Goal: Information Seeking & Learning: Learn about a topic

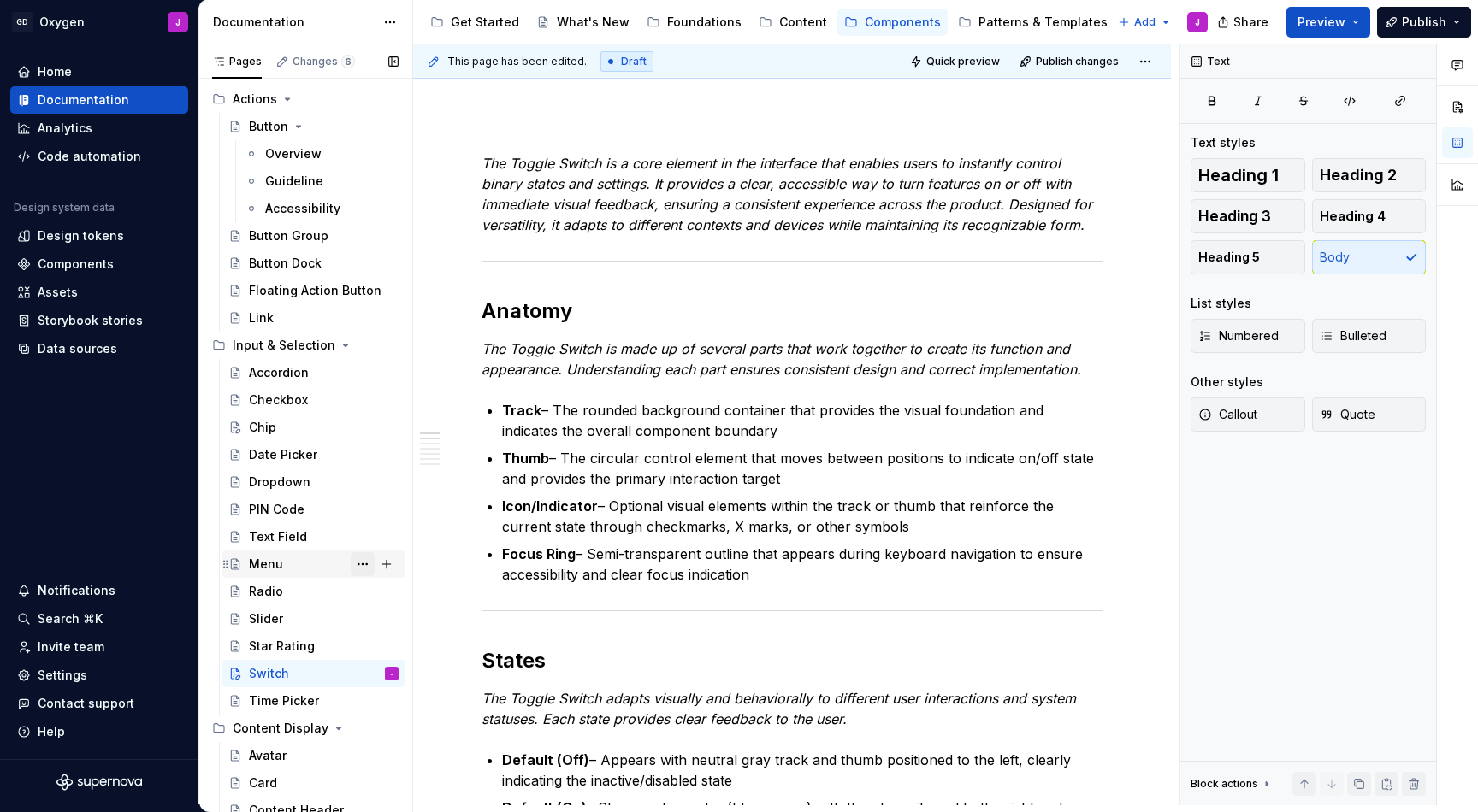
scroll to position [72, 0]
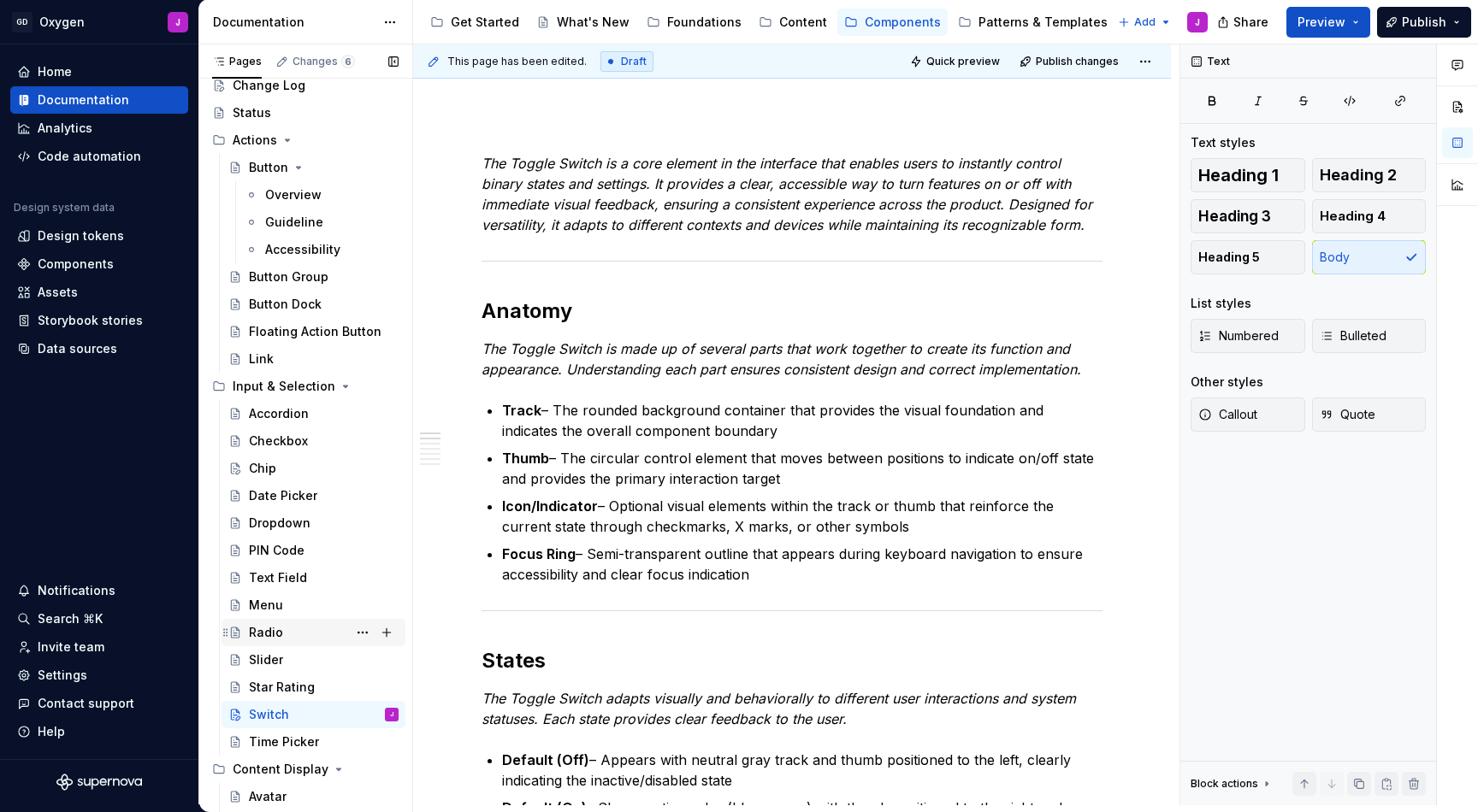
click at [269, 625] on div "Radio" at bounding box center [266, 633] width 34 height 17
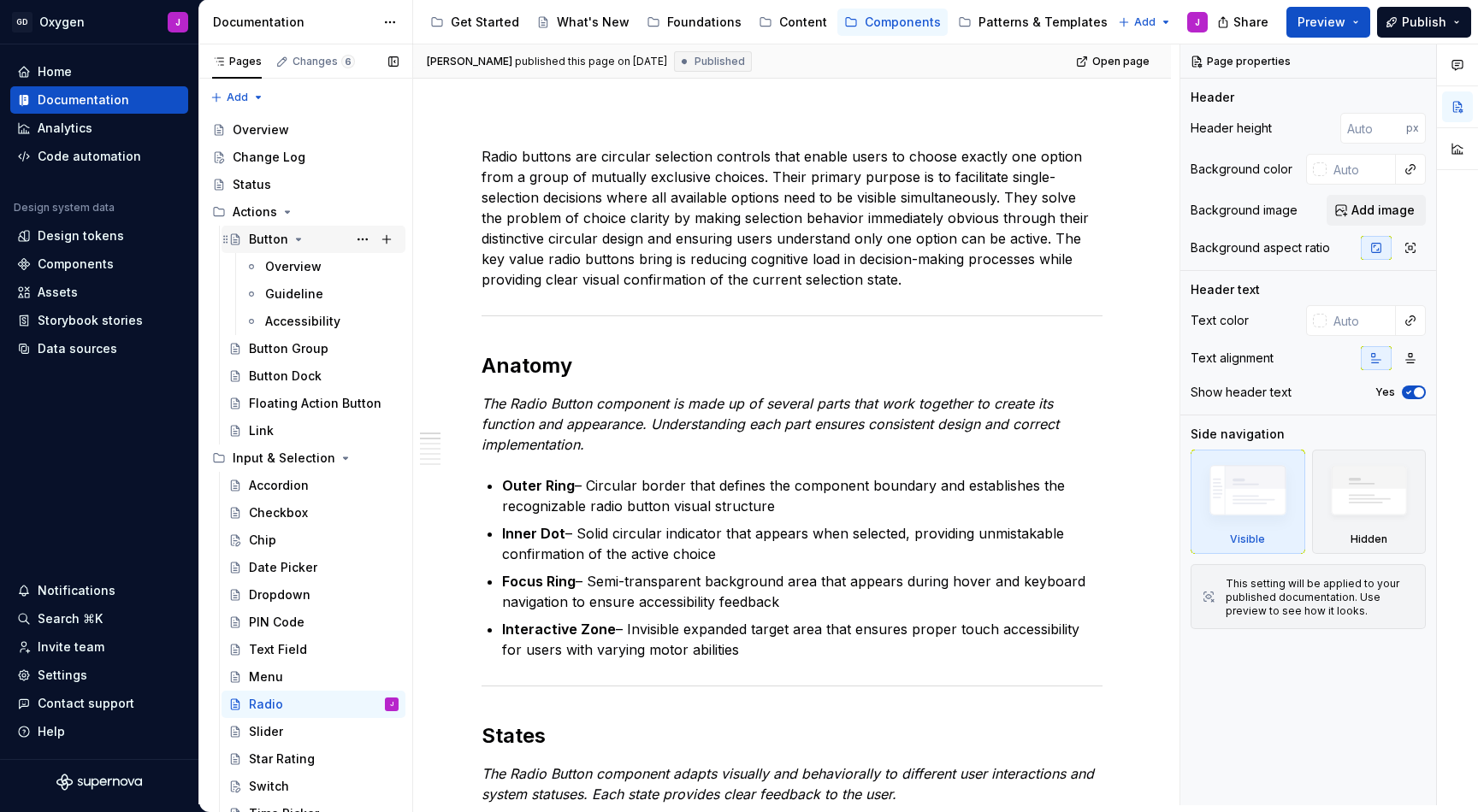
click at [294, 236] on icon "Page tree" at bounding box center [299, 239] width 14 height 14
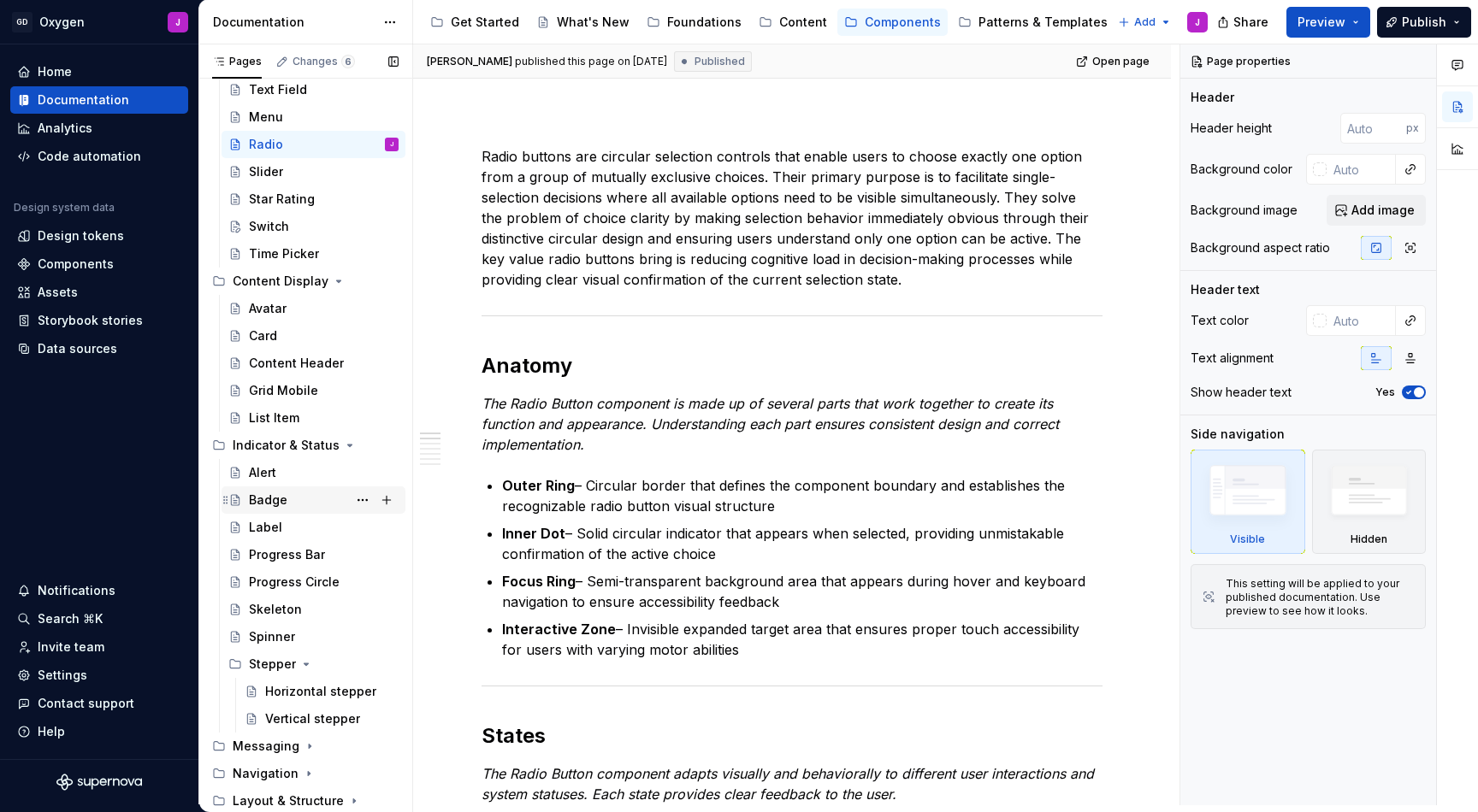
scroll to position [481, 0]
click at [278, 496] on div "Badge" at bounding box center [268, 498] width 38 height 17
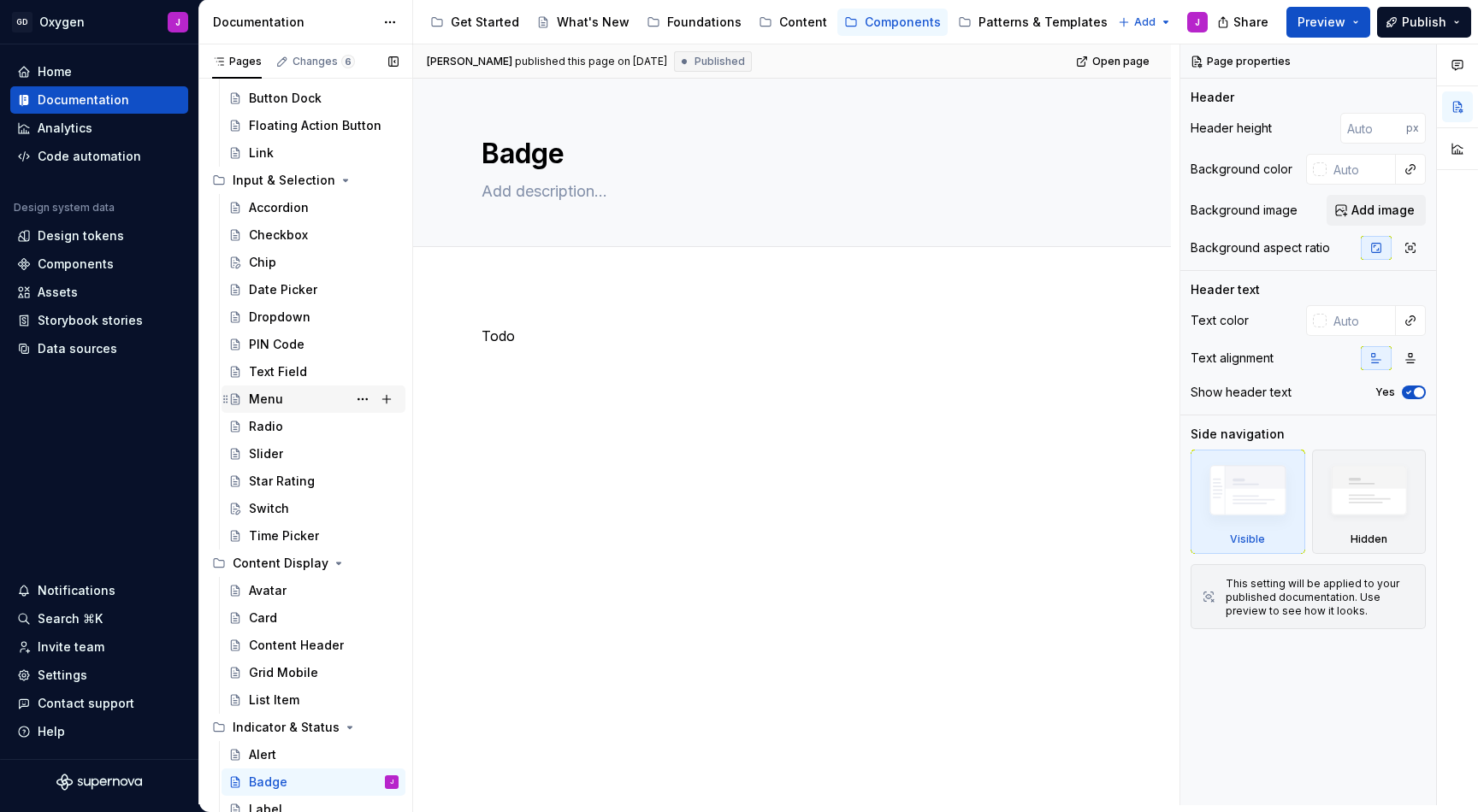
scroll to position [172, 0]
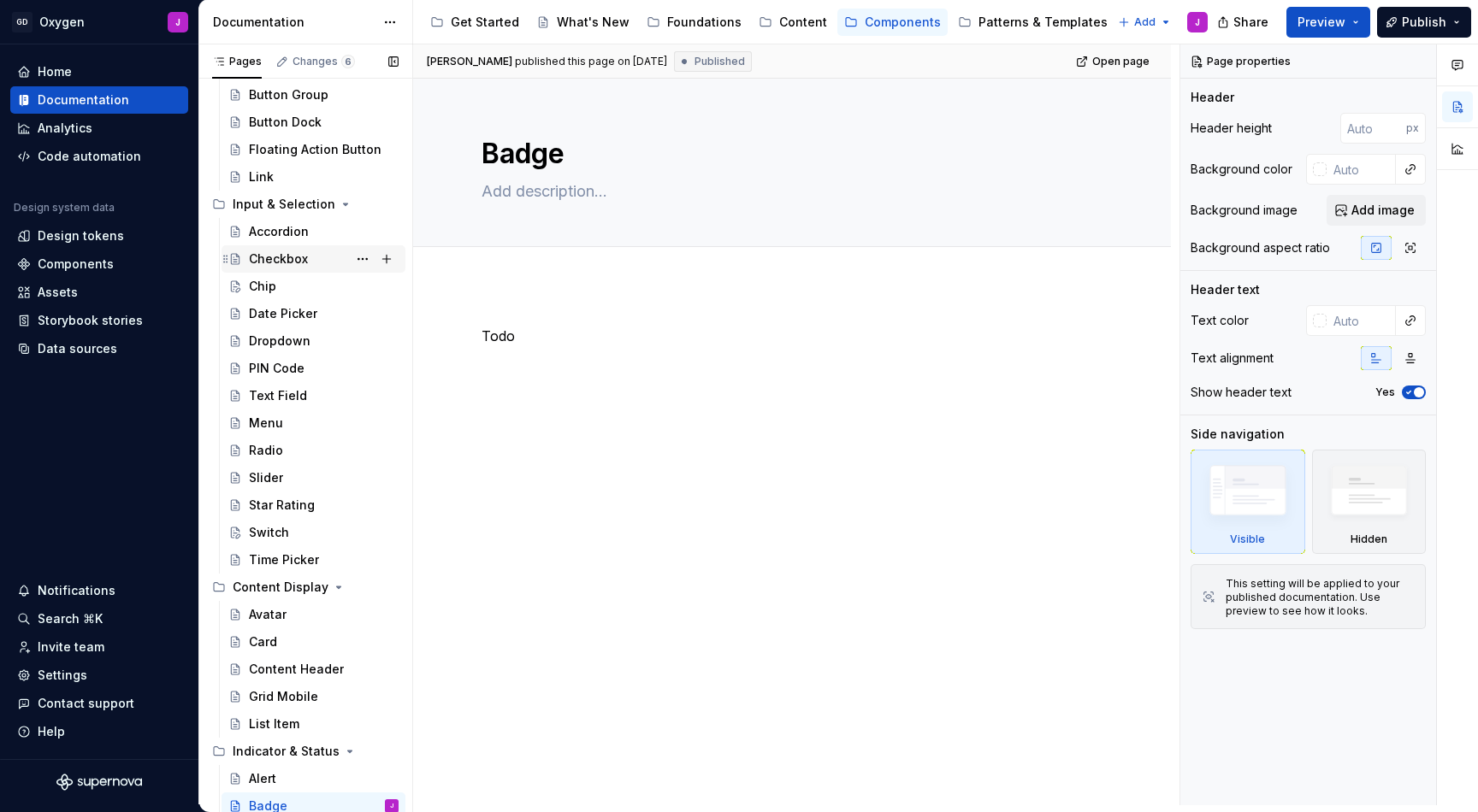
click at [277, 260] on div "Checkbox" at bounding box center [279, 259] width 59 height 17
click at [273, 447] on div "Radio" at bounding box center [266, 451] width 34 height 17
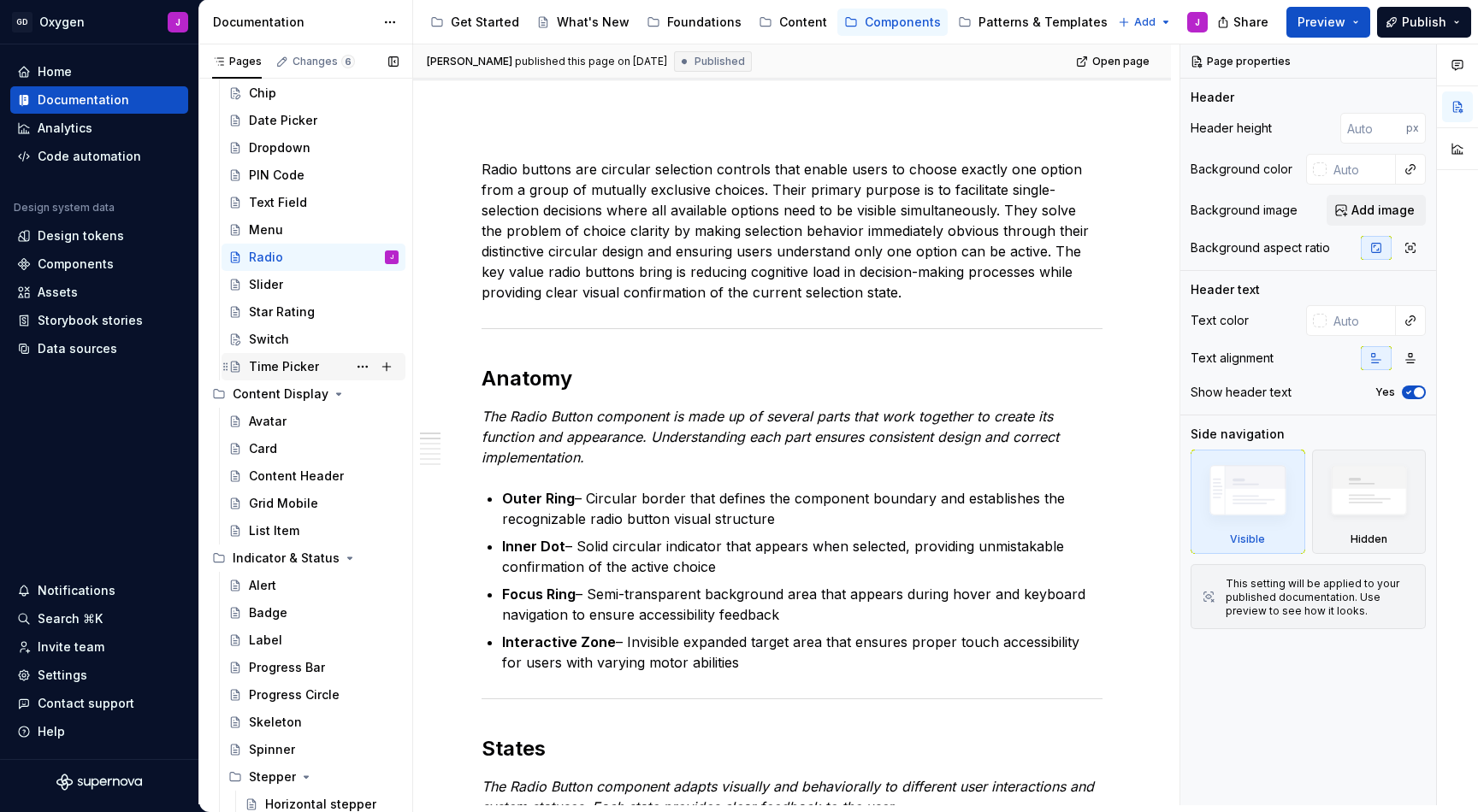
scroll to position [367, 0]
click at [268, 616] on div "Badge" at bounding box center [268, 612] width 38 height 17
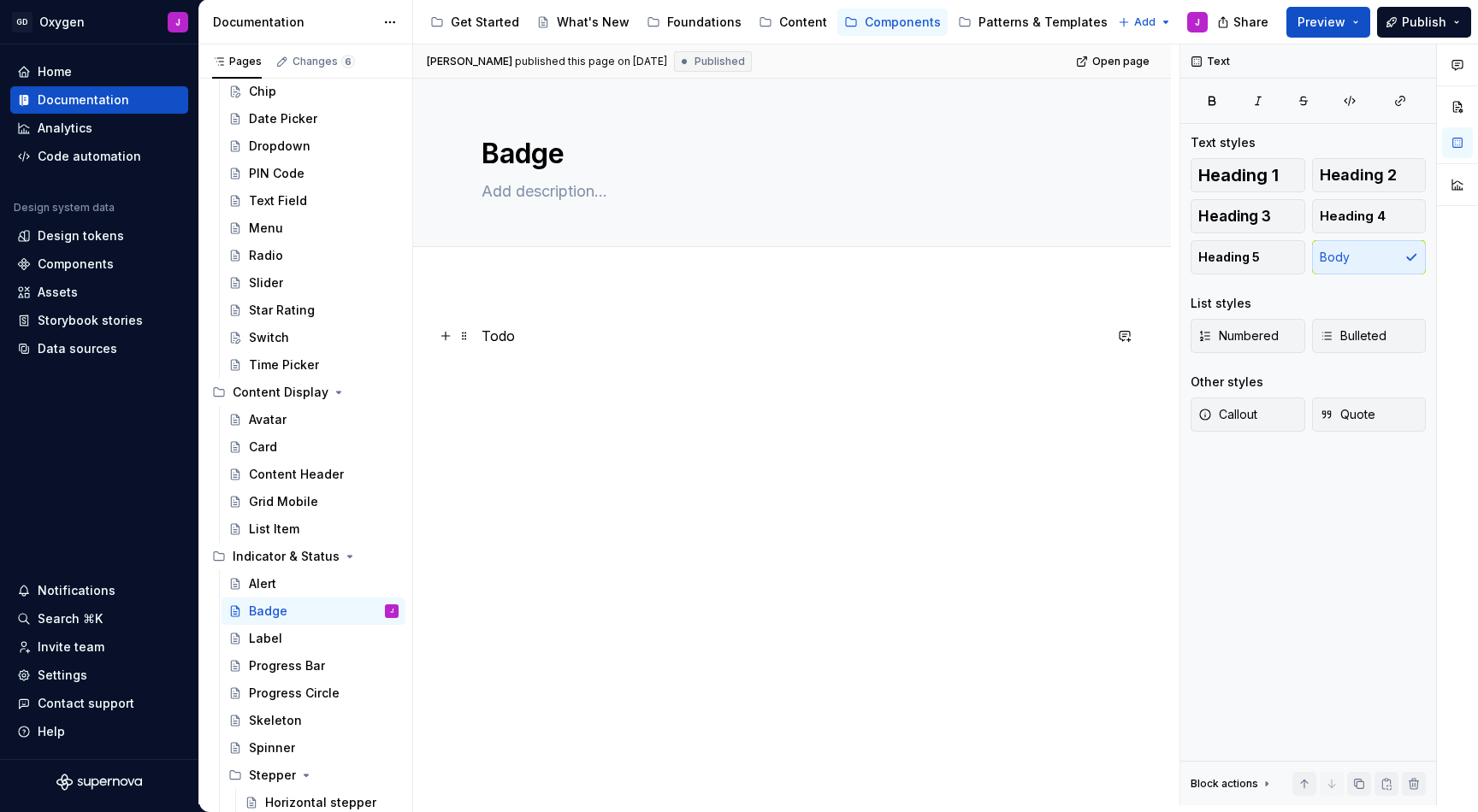
type textarea "*"
click at [521, 343] on p "Todo" at bounding box center [792, 337] width 621 height 21
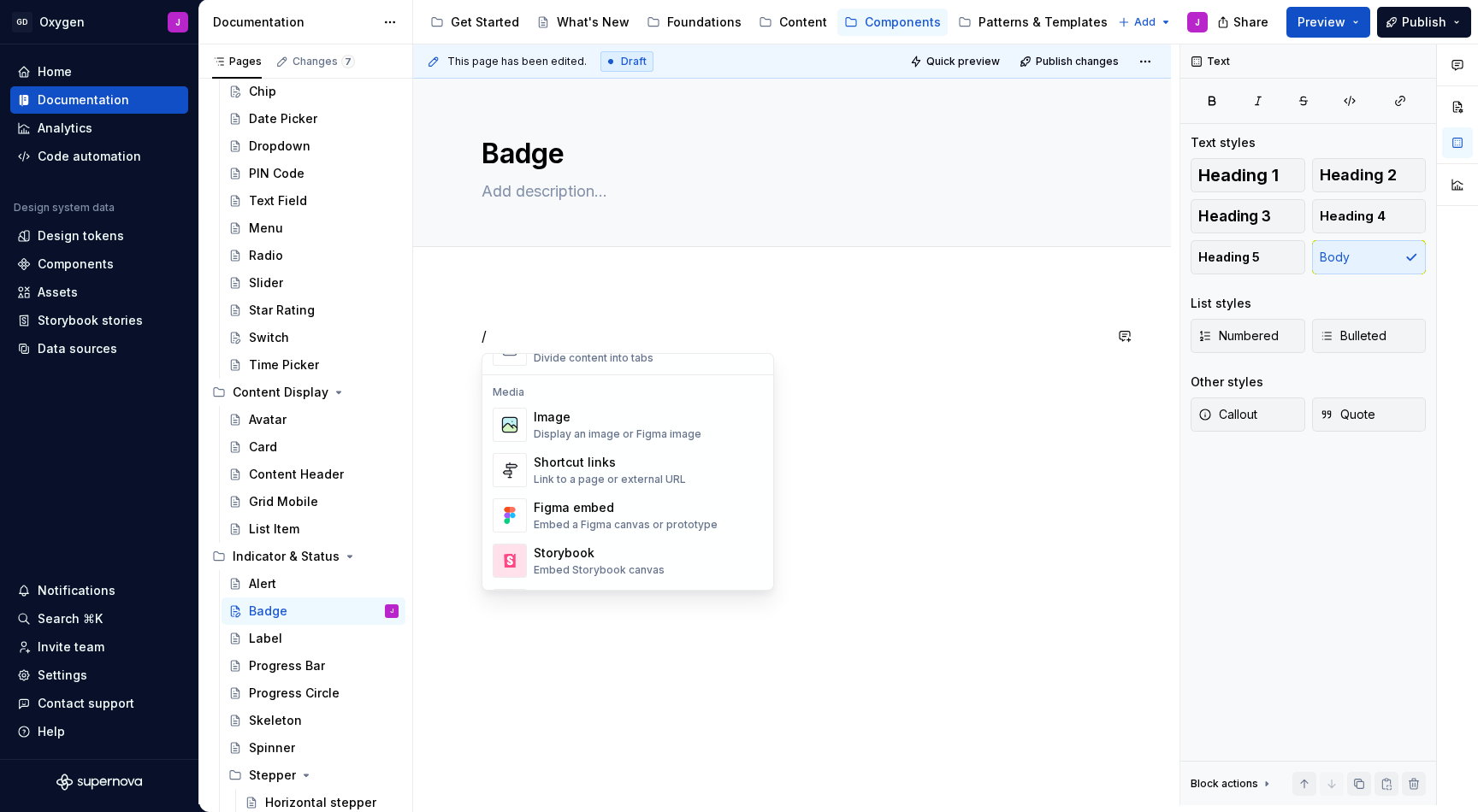
scroll to position [707, 0]
click at [601, 426] on div "Display an image or Figma image" at bounding box center [617, 433] width 168 height 14
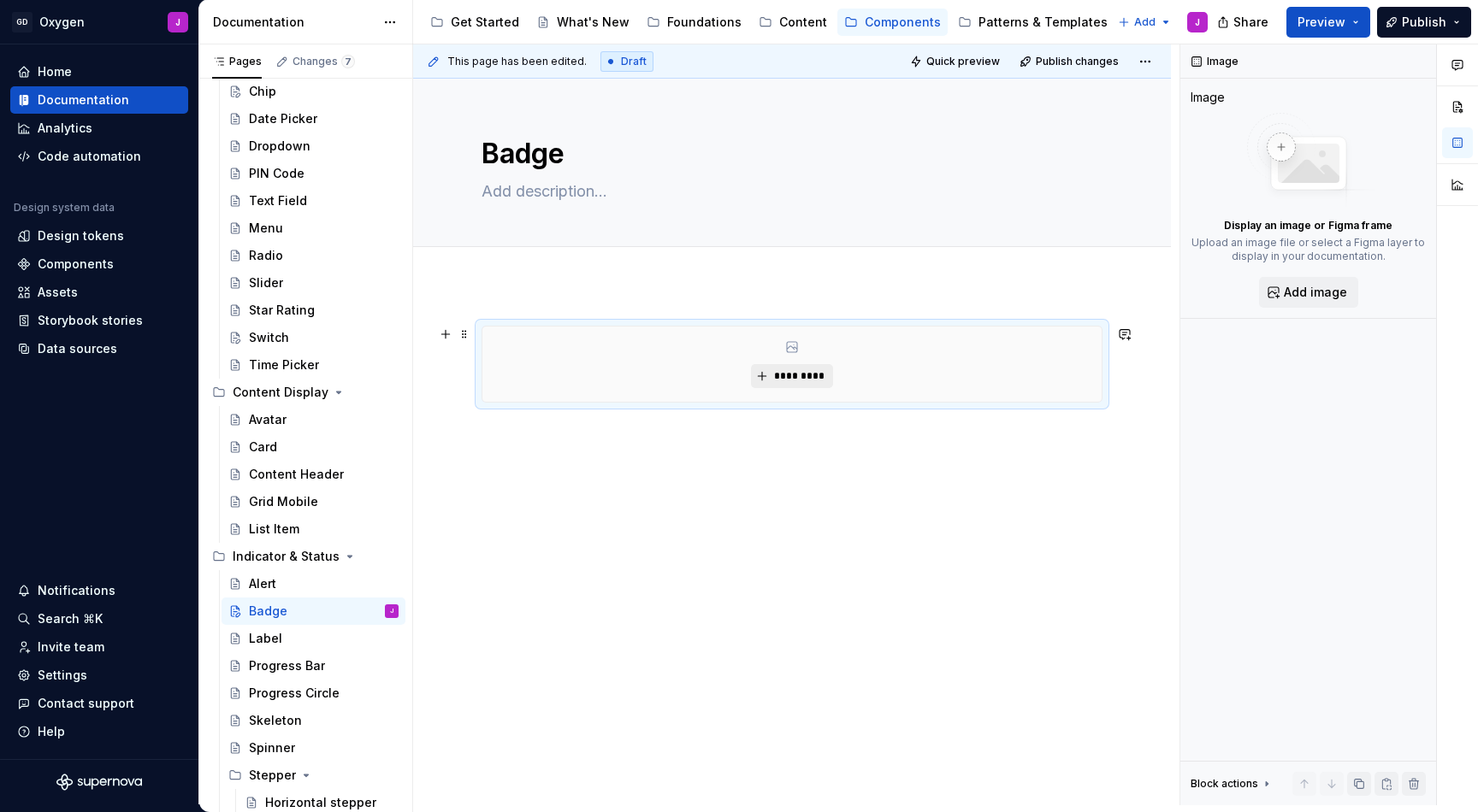
click at [780, 371] on span "*********" at bounding box center [798, 377] width 52 height 14
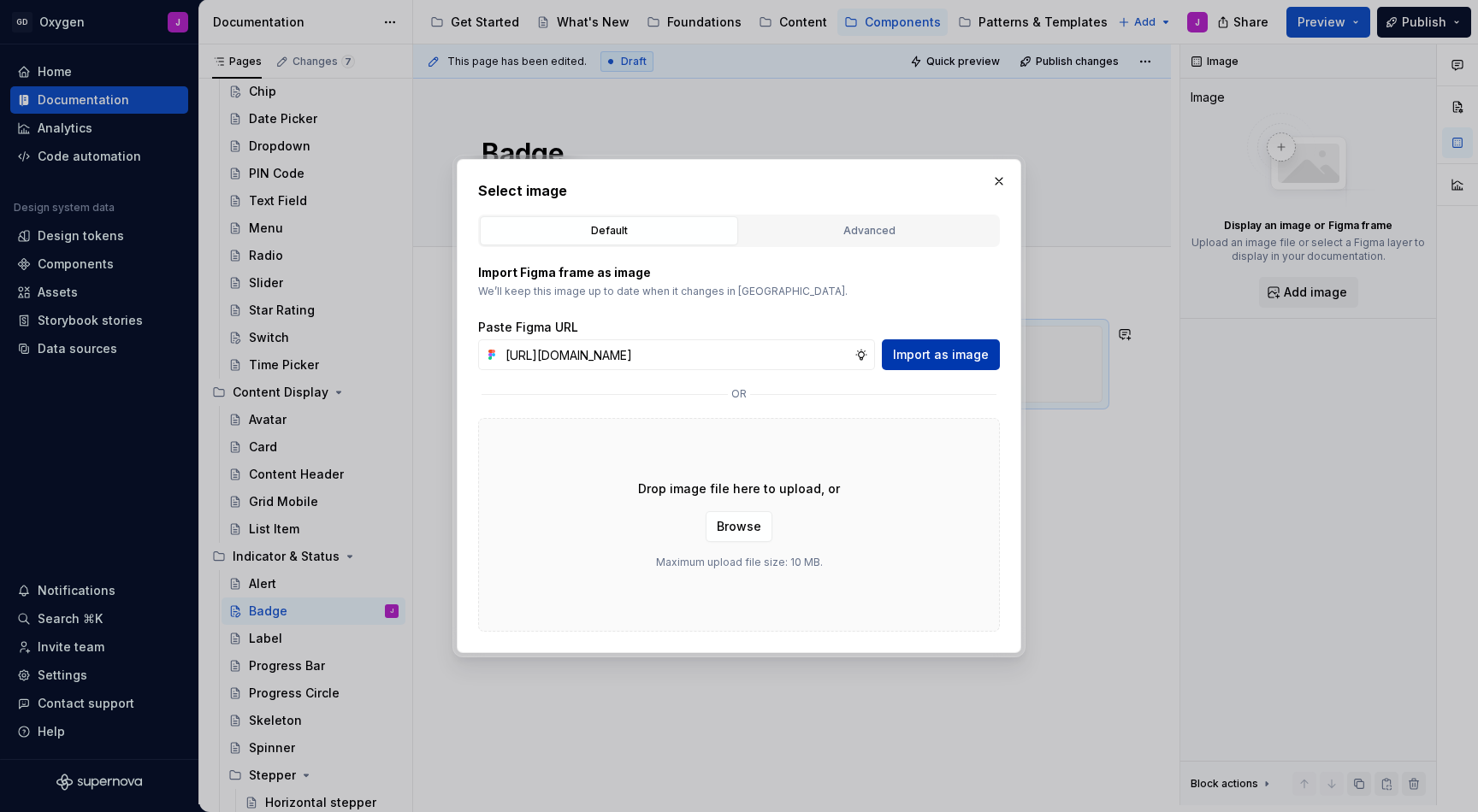
type input "[URL][DOMAIN_NAME]"
click at [935, 363] on button "Import as image" at bounding box center [941, 354] width 118 height 30
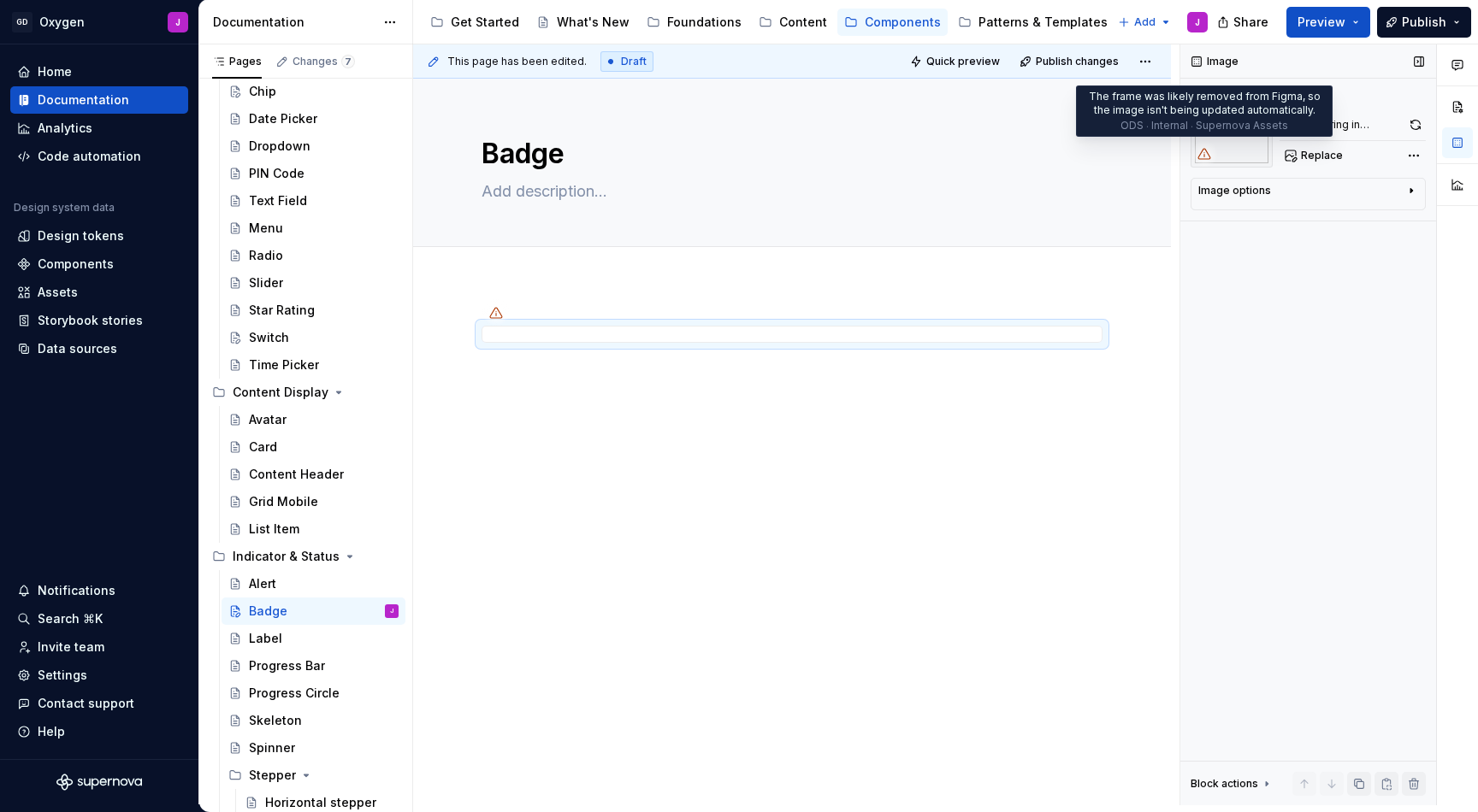
click at [1205, 154] on icon at bounding box center [1205, 154] width 14 height 14
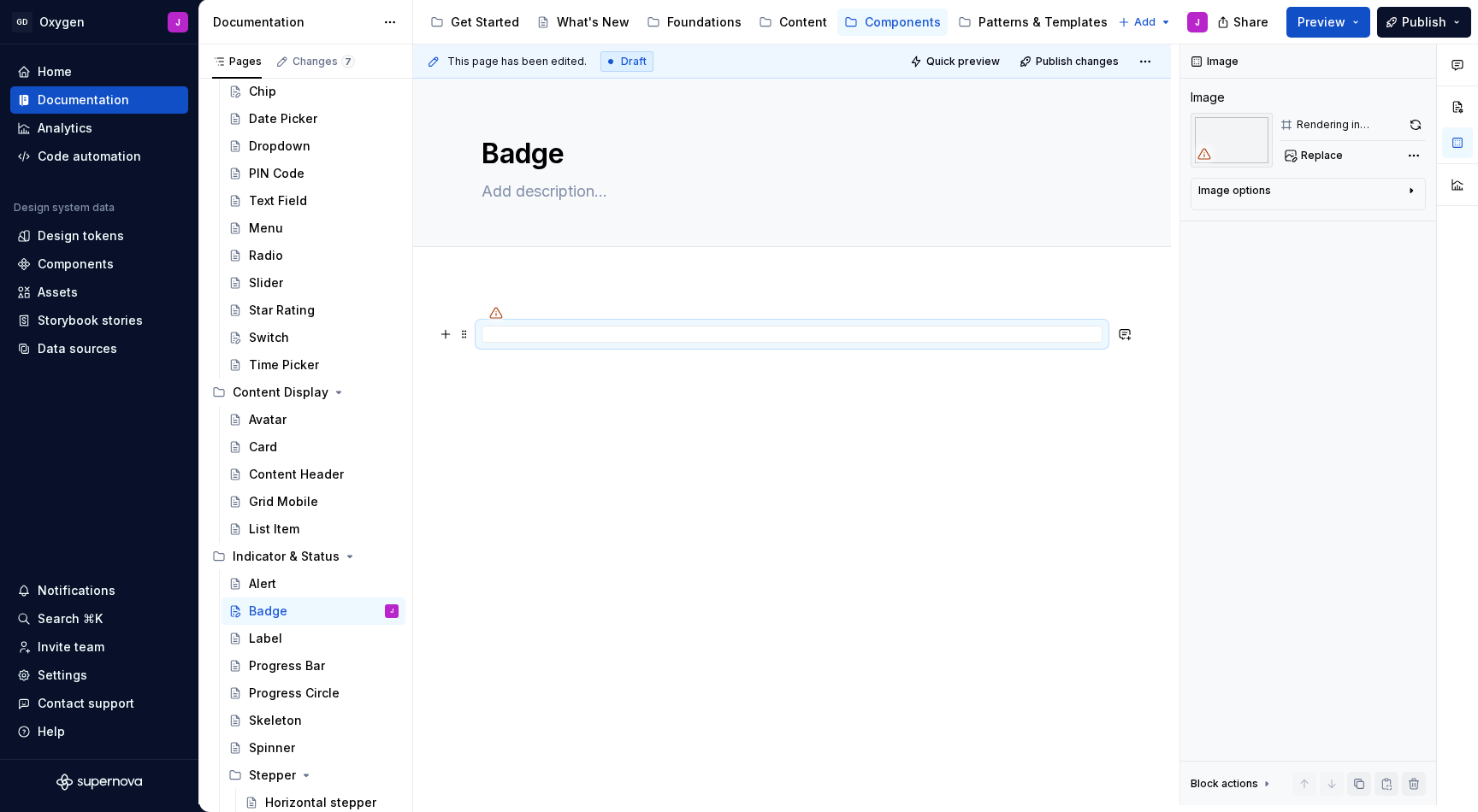
click at [1032, 335] on div at bounding box center [792, 335] width 621 height 17
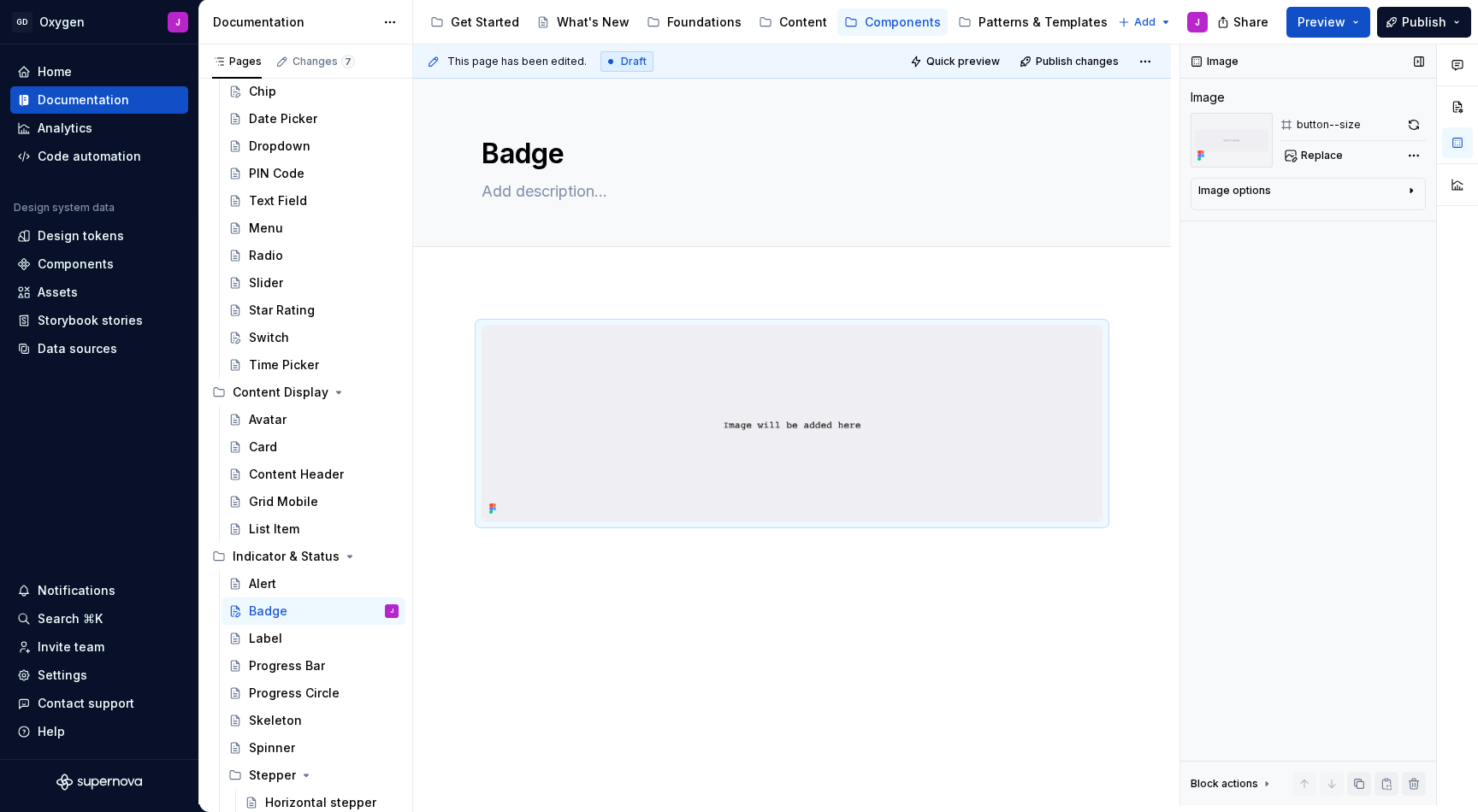
click at [1220, 363] on div "Image Image button--size Replace Image options Alignment Alt Caption Block acti…" at bounding box center [1308, 424] width 256 height 761
click at [710, 577] on div at bounding box center [792, 535] width 758 height 501
click at [616, 588] on div at bounding box center [792, 535] width 758 height 501
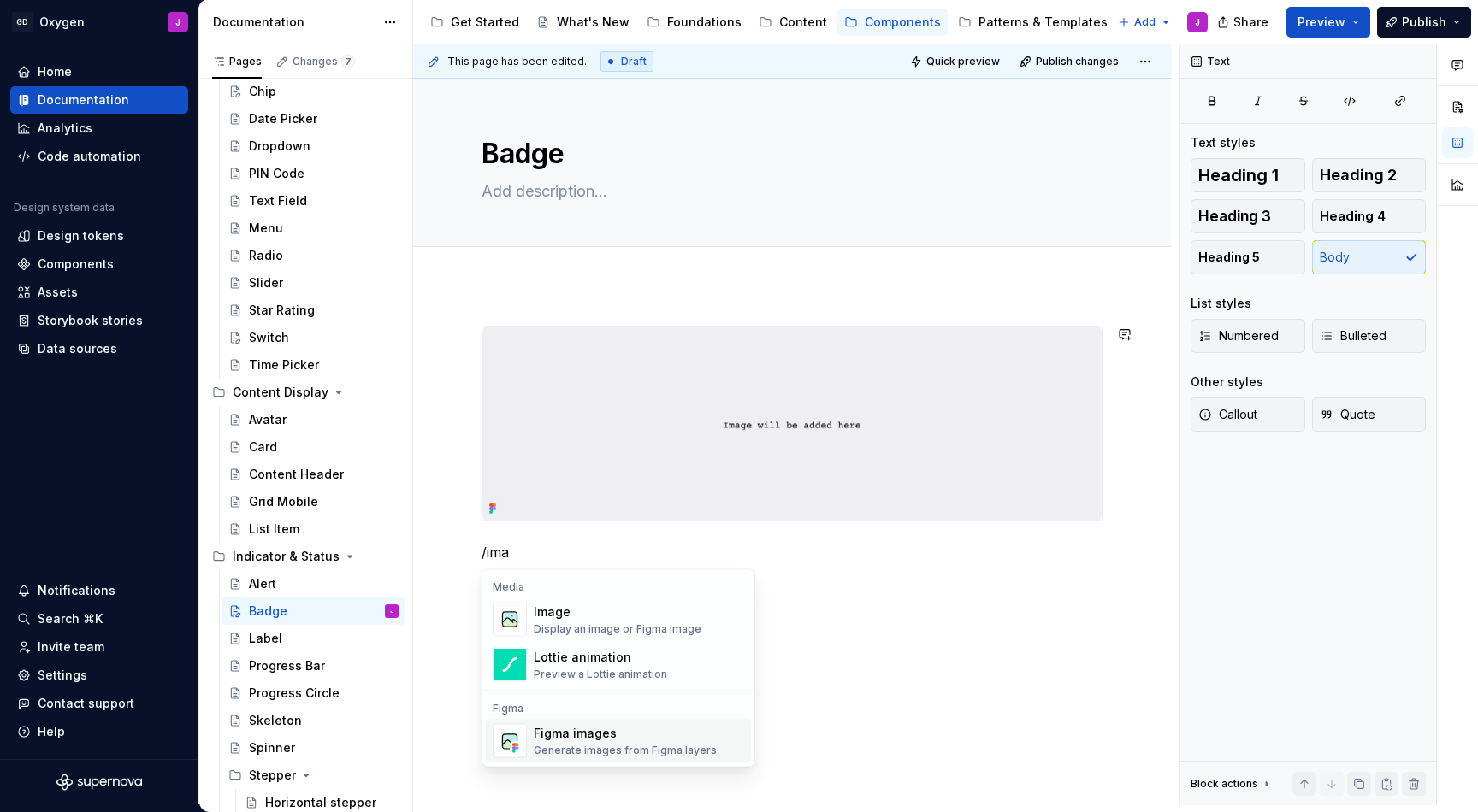
click at [612, 743] on div "Figma images Generate images from Figma layers" at bounding box center [625, 741] width 183 height 32
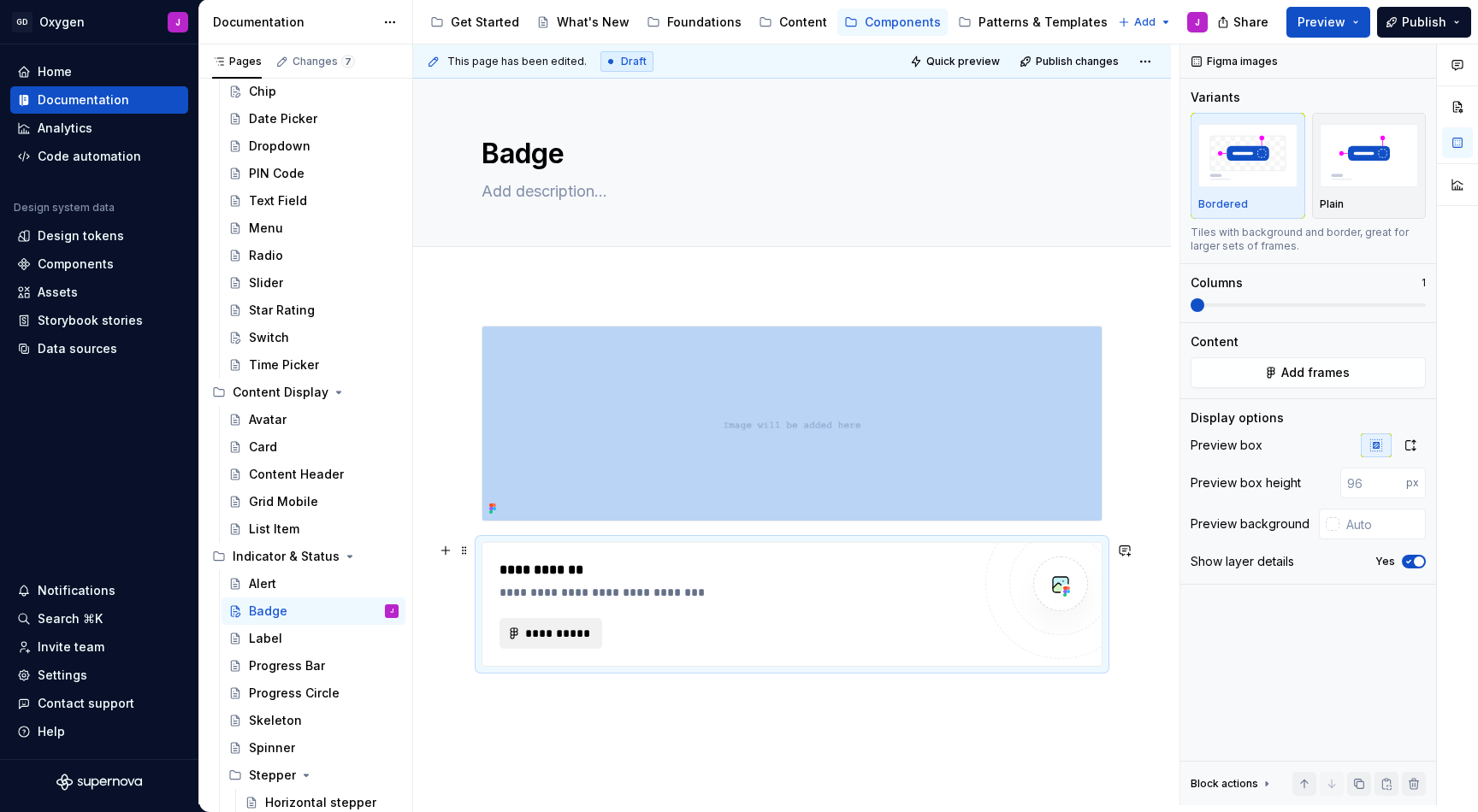
click at [580, 633] on span "**********" at bounding box center [557, 634] width 67 height 17
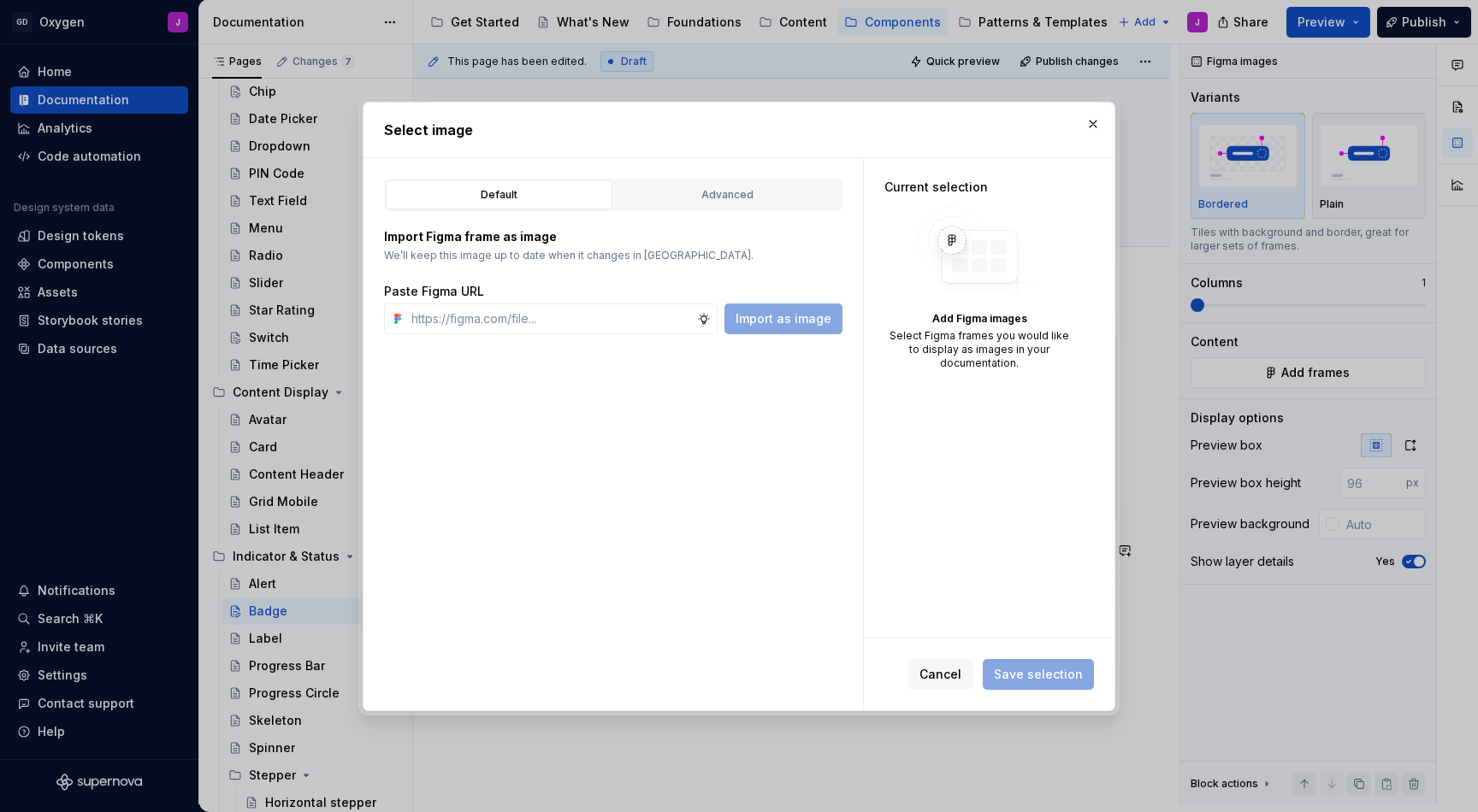
type textarea "*"
type input "[URL][DOMAIN_NAME]"
click at [805, 309] on button "Import as image" at bounding box center [784, 318] width 118 height 30
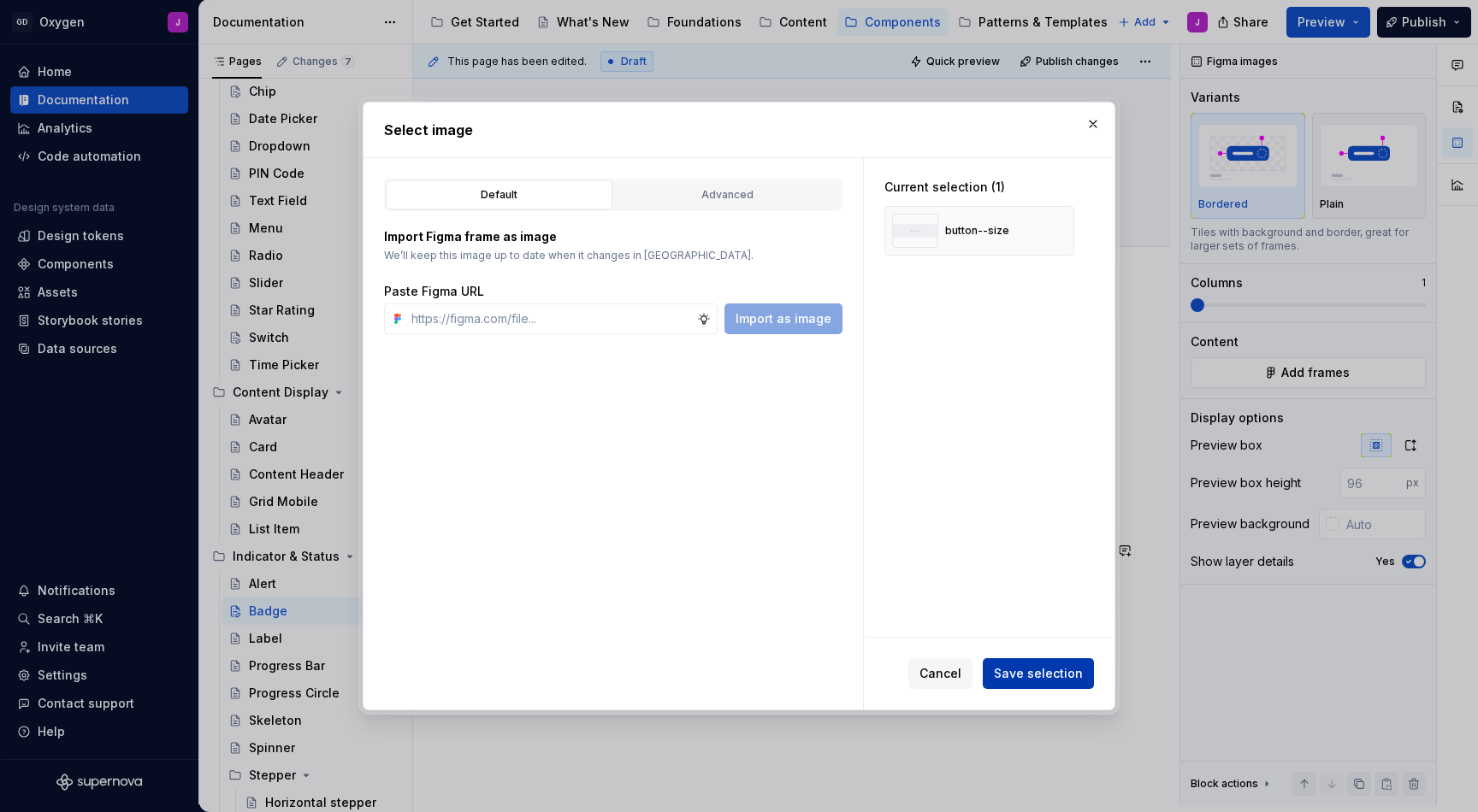
click at [1043, 671] on span "Save selection" at bounding box center [1038, 674] width 89 height 17
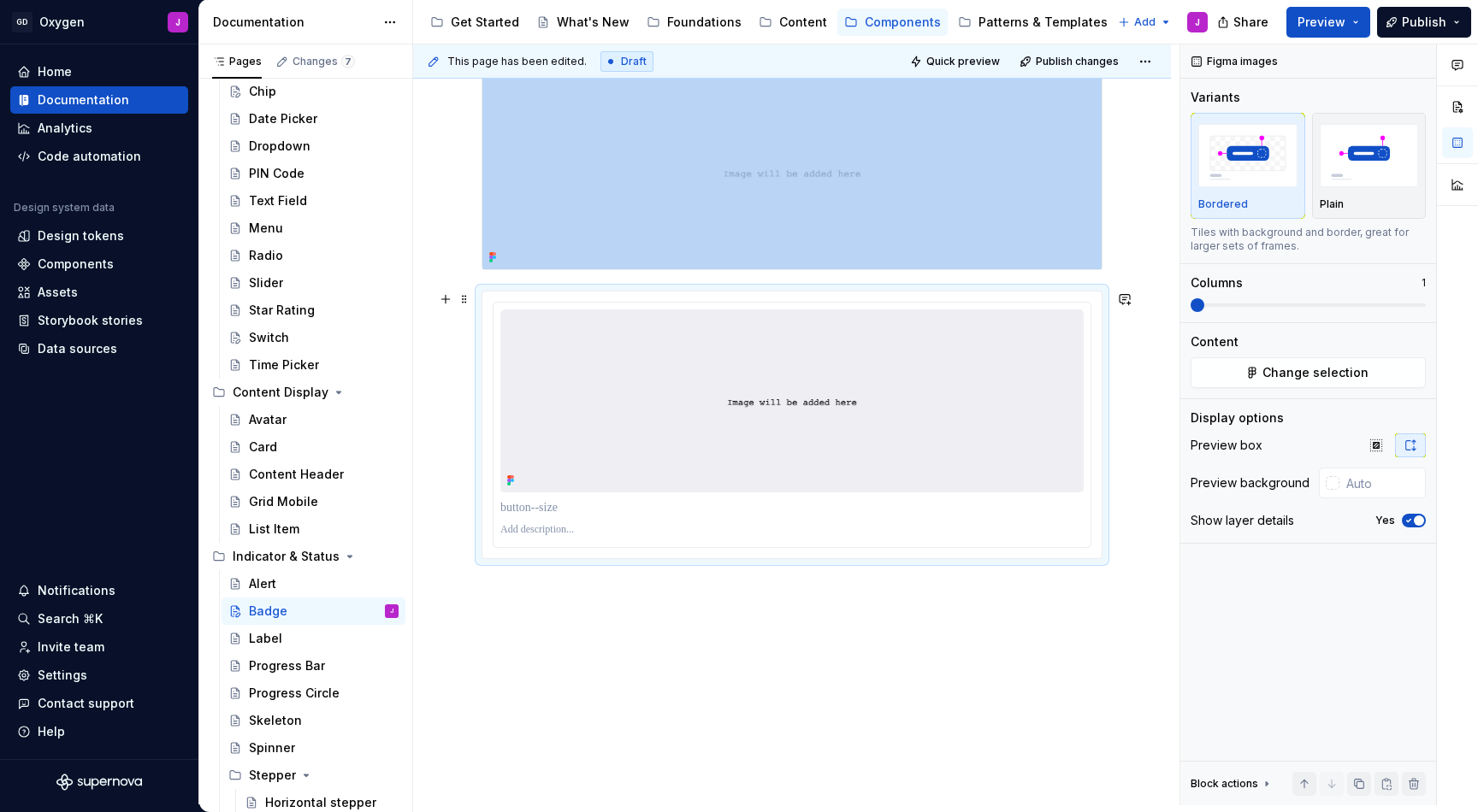
scroll to position [238, 0]
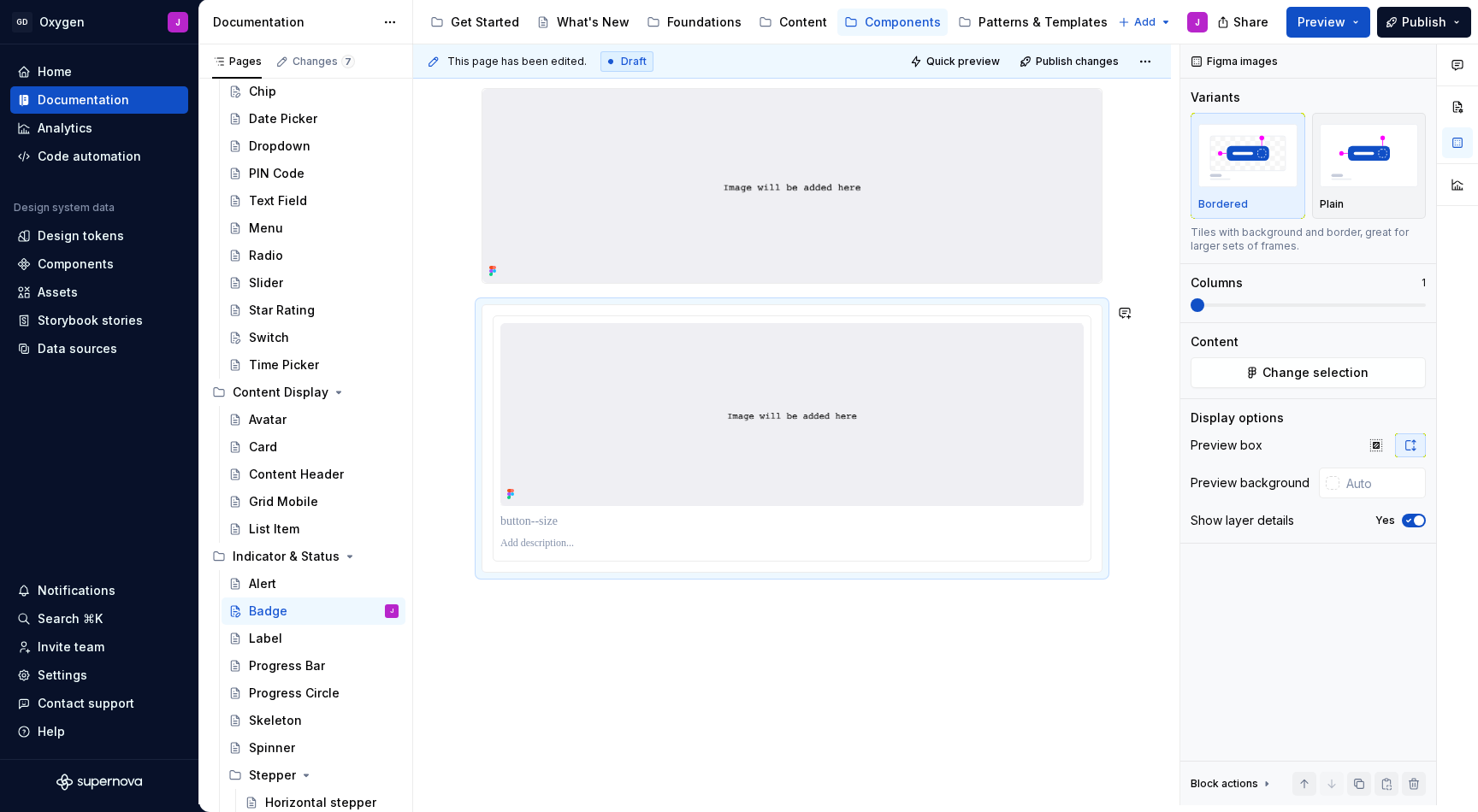
click at [798, 619] on div at bounding box center [792, 442] width 758 height 790
click at [591, 517] on p at bounding box center [792, 521] width 583 height 17
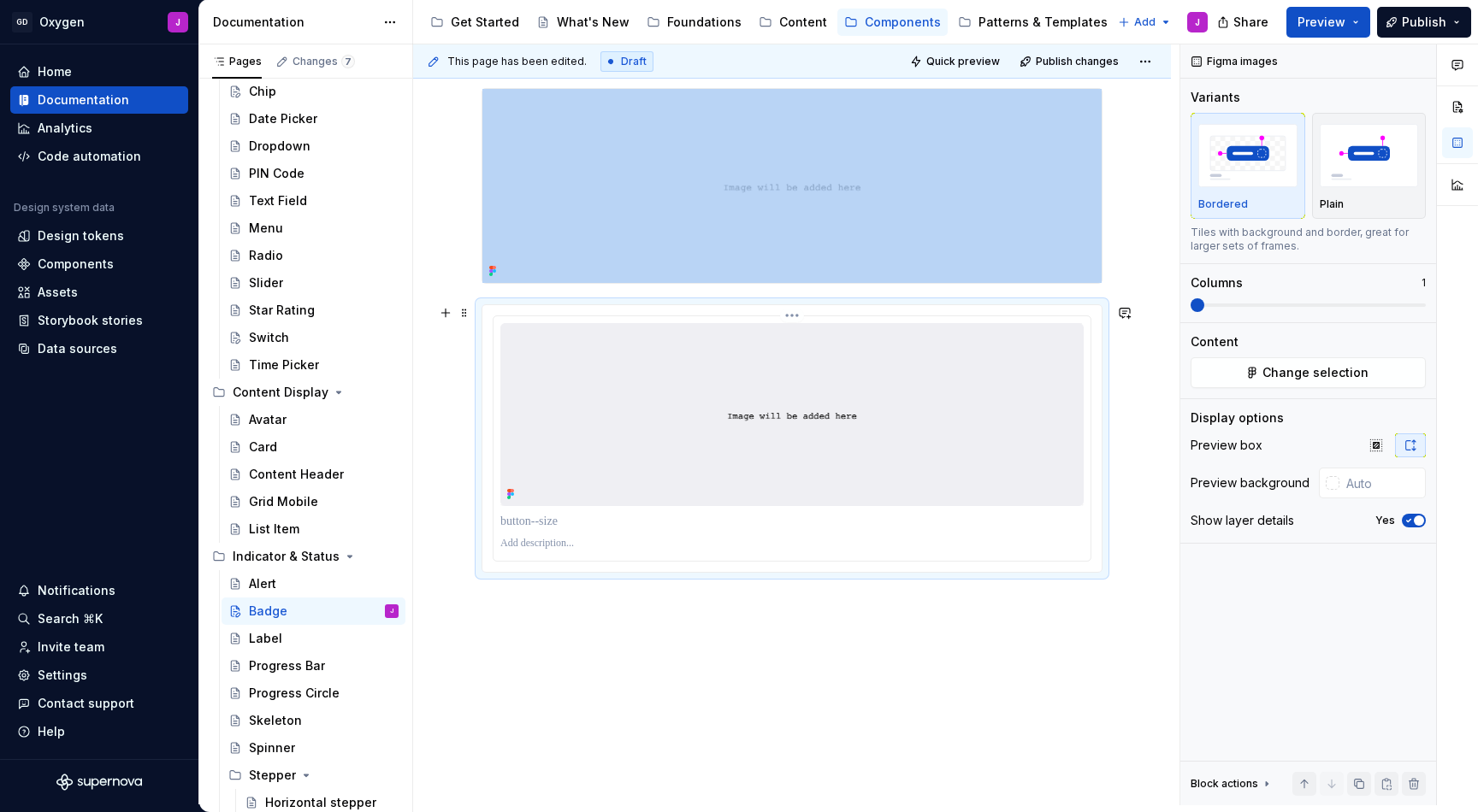
click at [671, 411] on img at bounding box center [792, 415] width 583 height 183
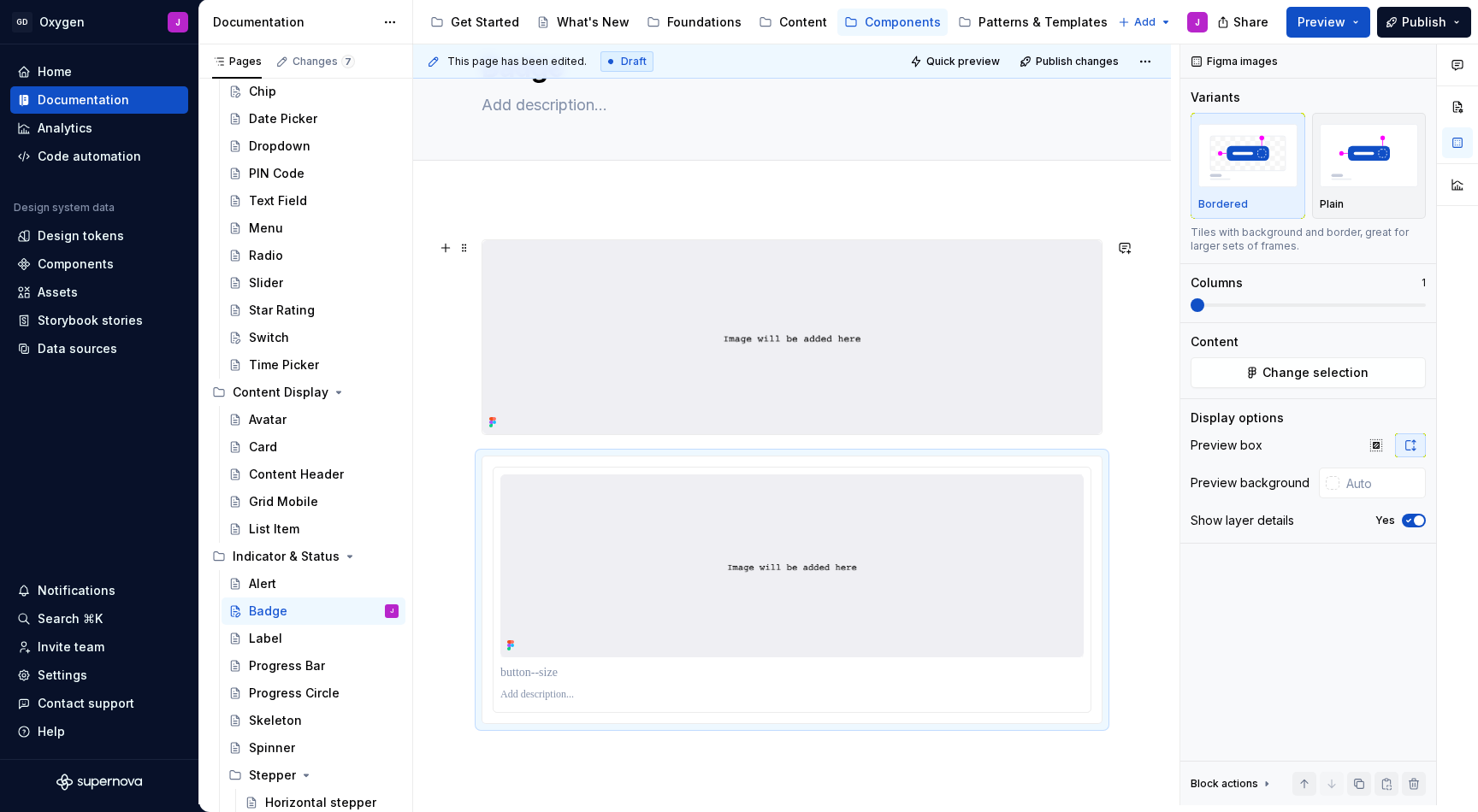
click at [794, 413] on img at bounding box center [792, 337] width 620 height 194
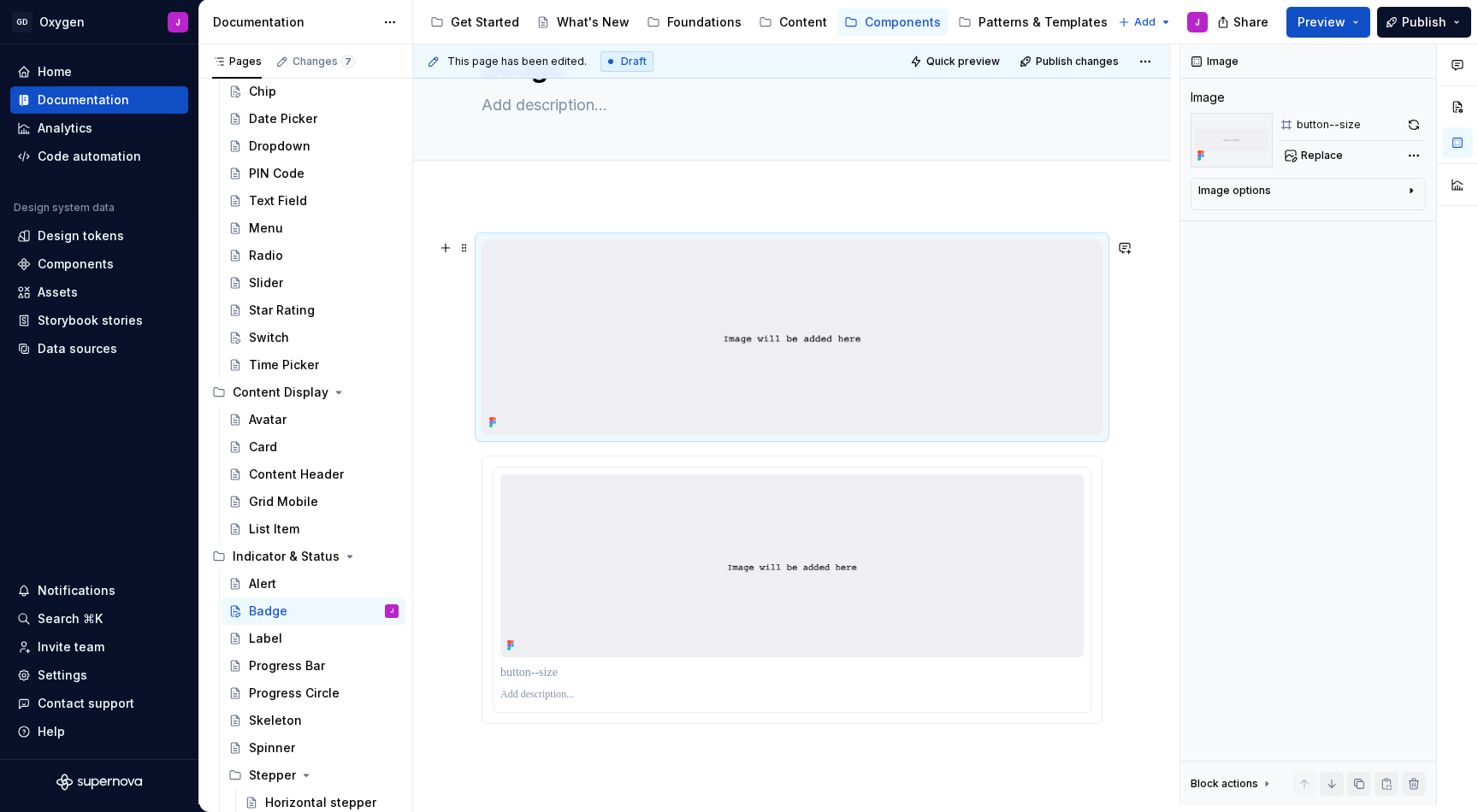
click at [1133, 421] on div at bounding box center [792, 593] width 758 height 790
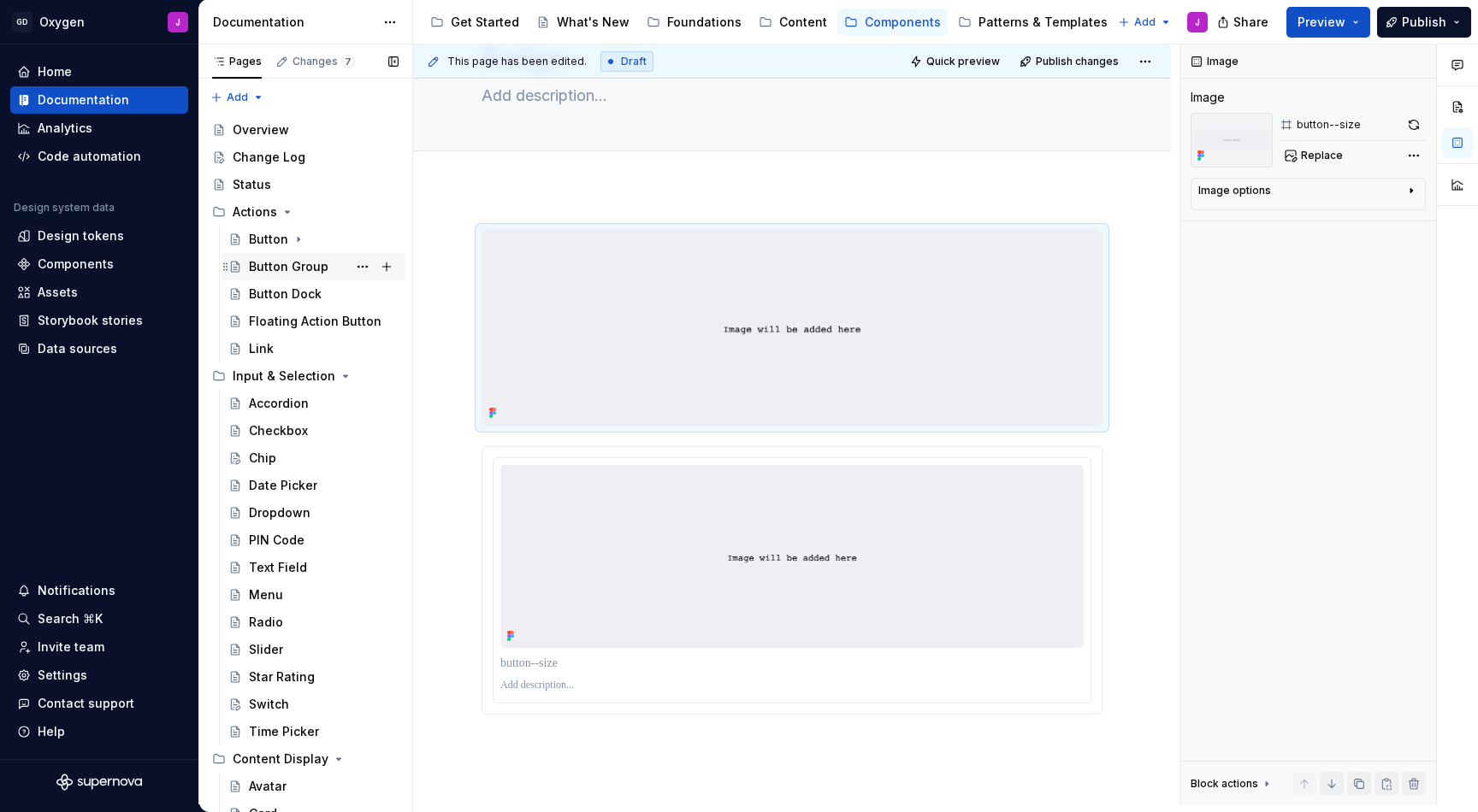
scroll to position [0, 0]
click at [270, 239] on div "Button" at bounding box center [268, 239] width 39 height 17
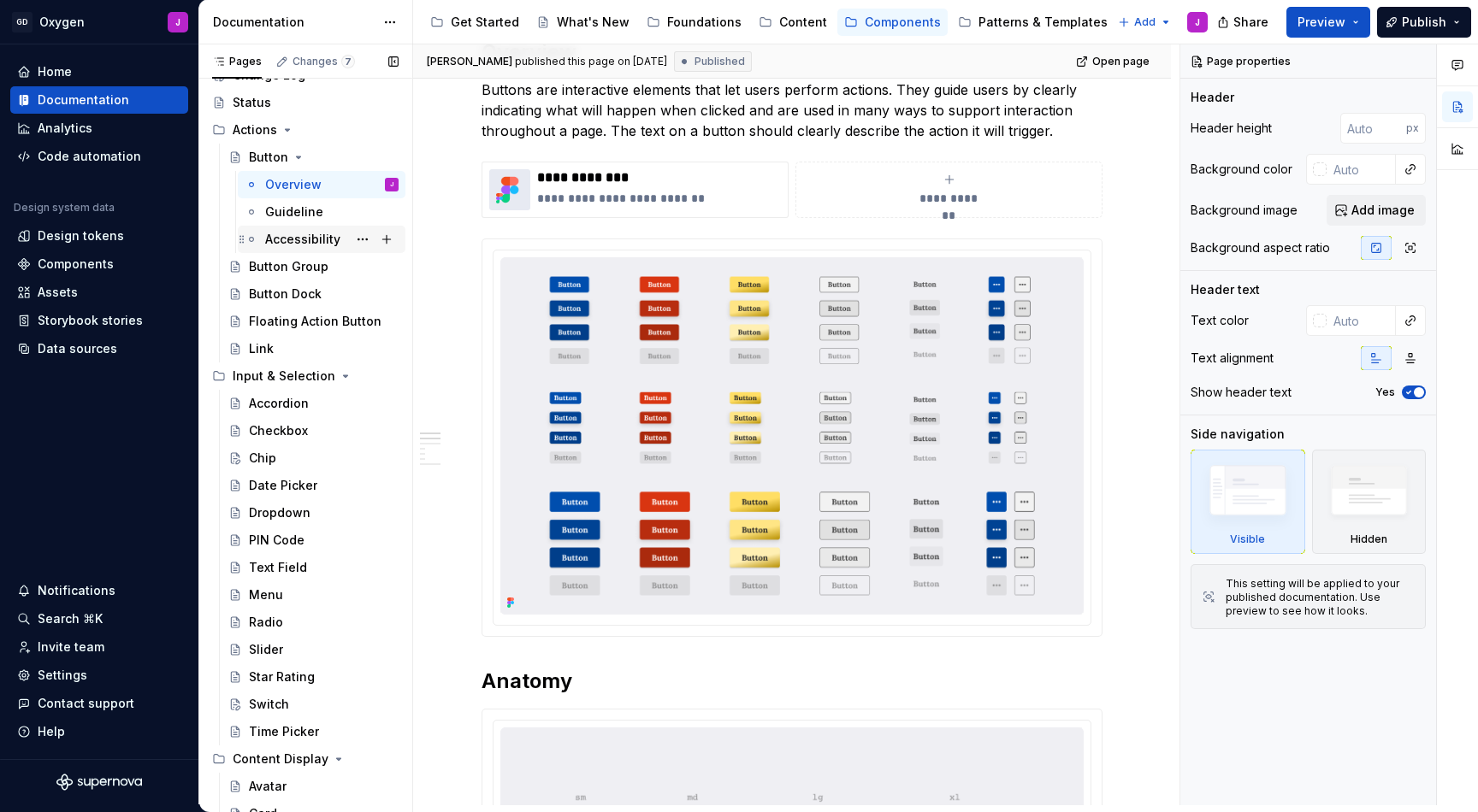
scroll to position [121, 0]
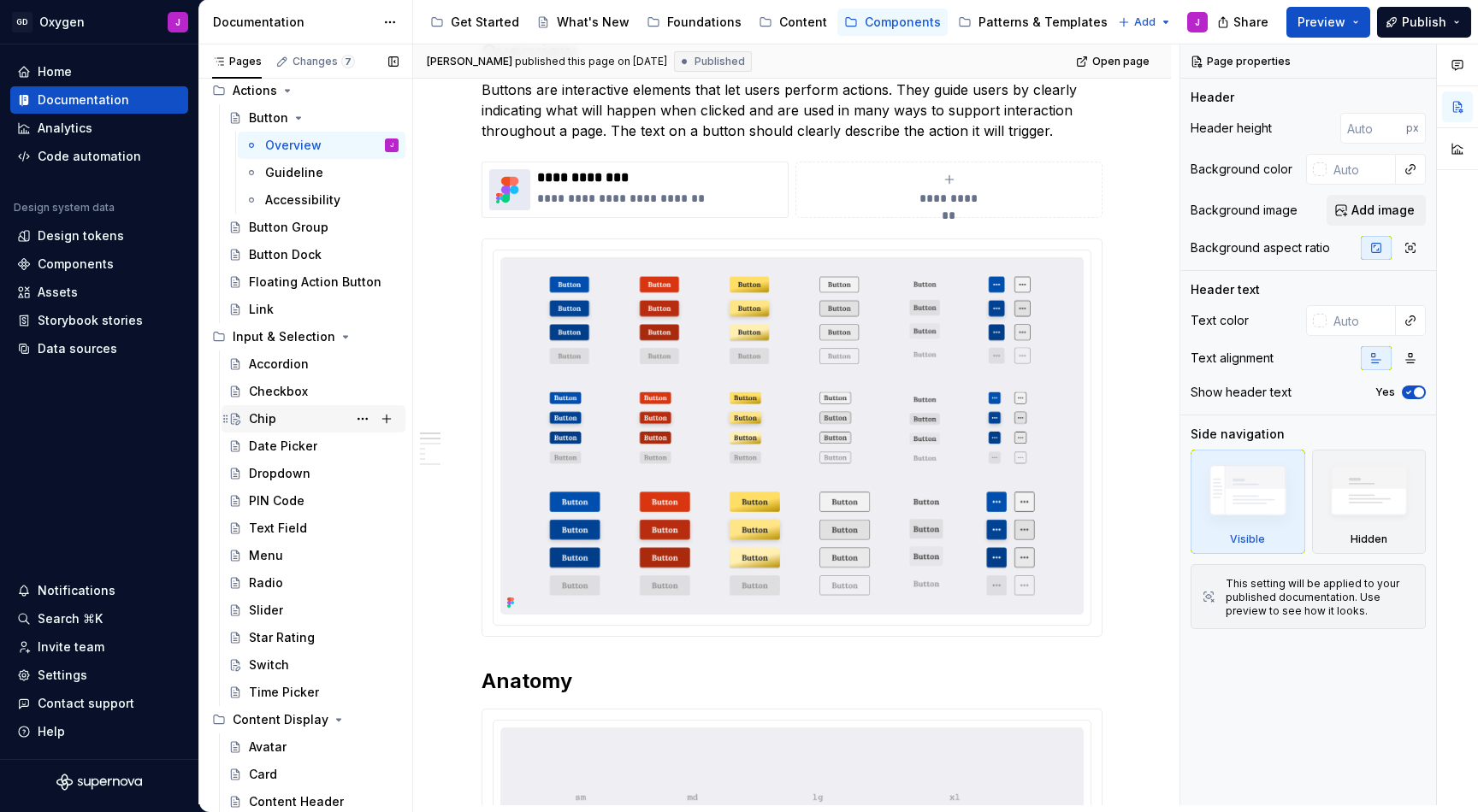
click at [273, 420] on div "Chip" at bounding box center [263, 419] width 28 height 17
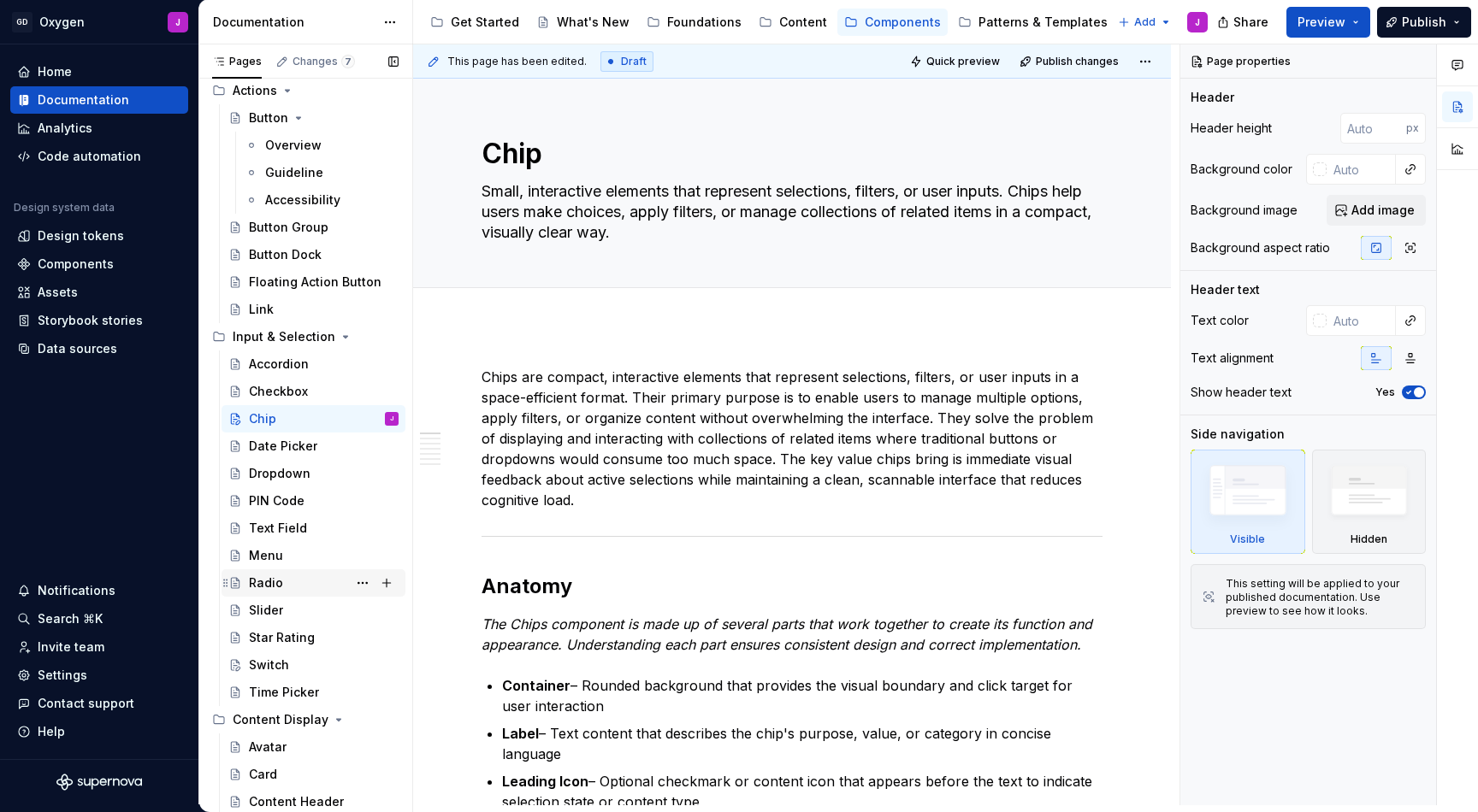
click at [279, 576] on div "Radio" at bounding box center [266, 583] width 34 height 17
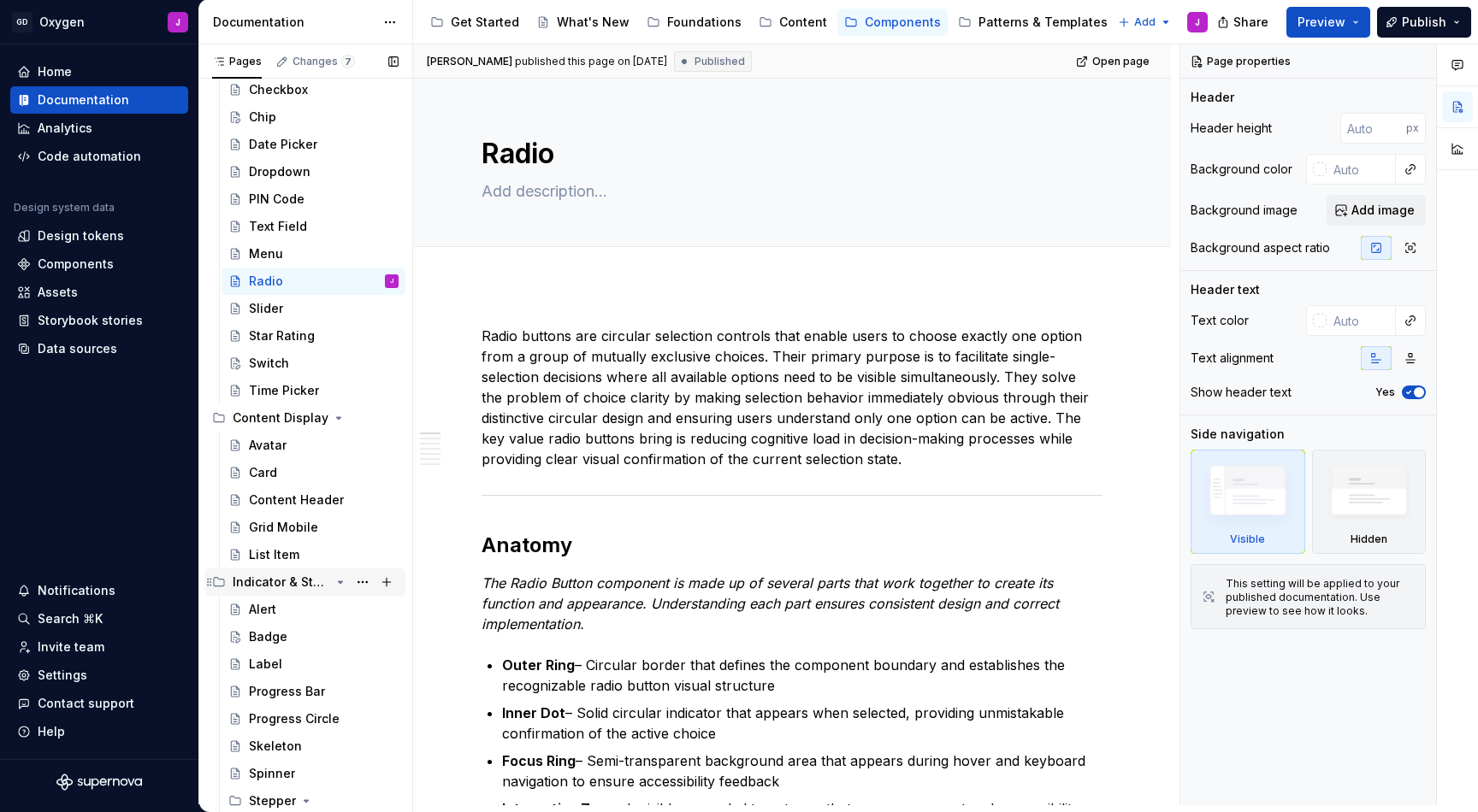
scroll to position [449, 0]
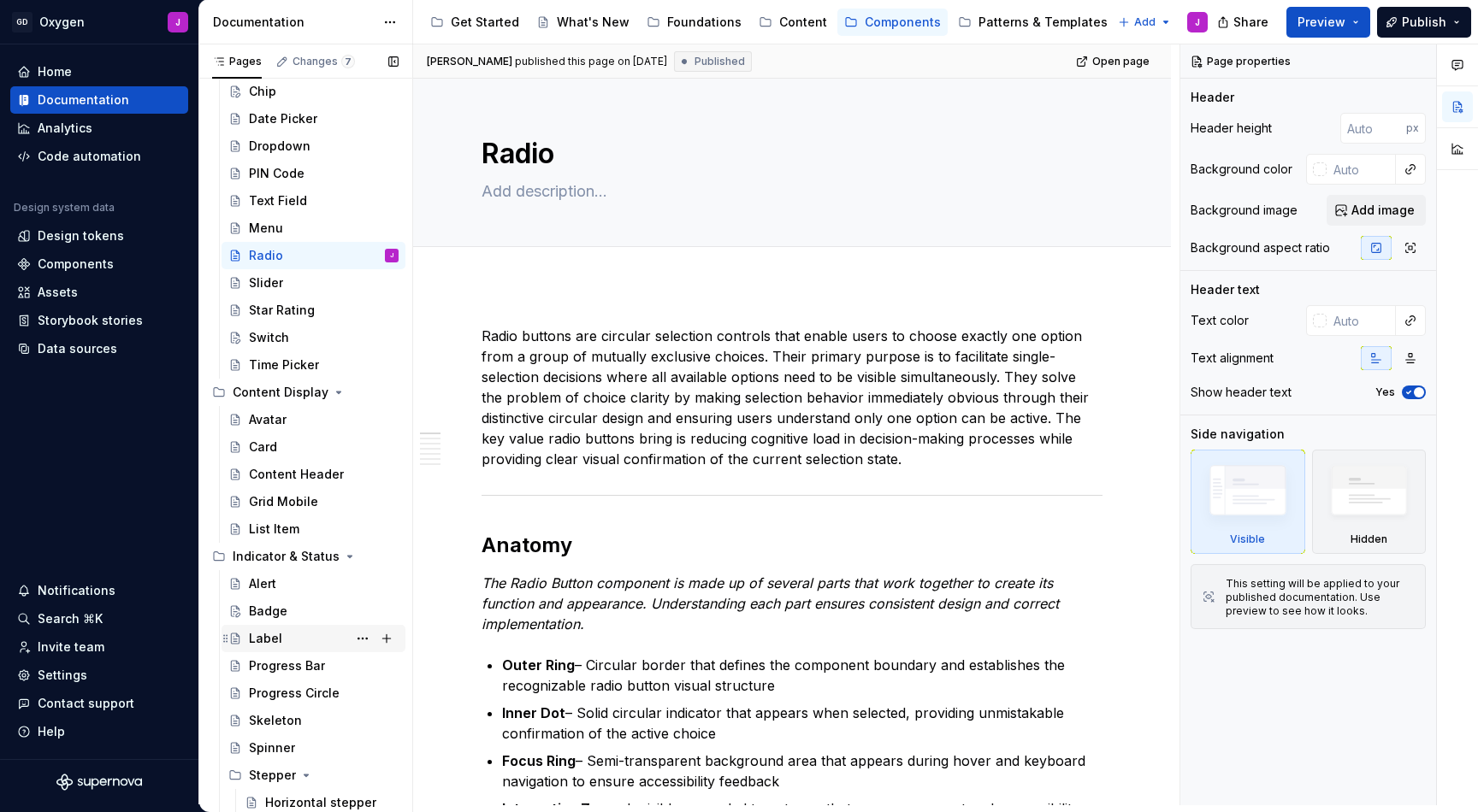
click at [277, 638] on div "Label" at bounding box center [266, 638] width 33 height 17
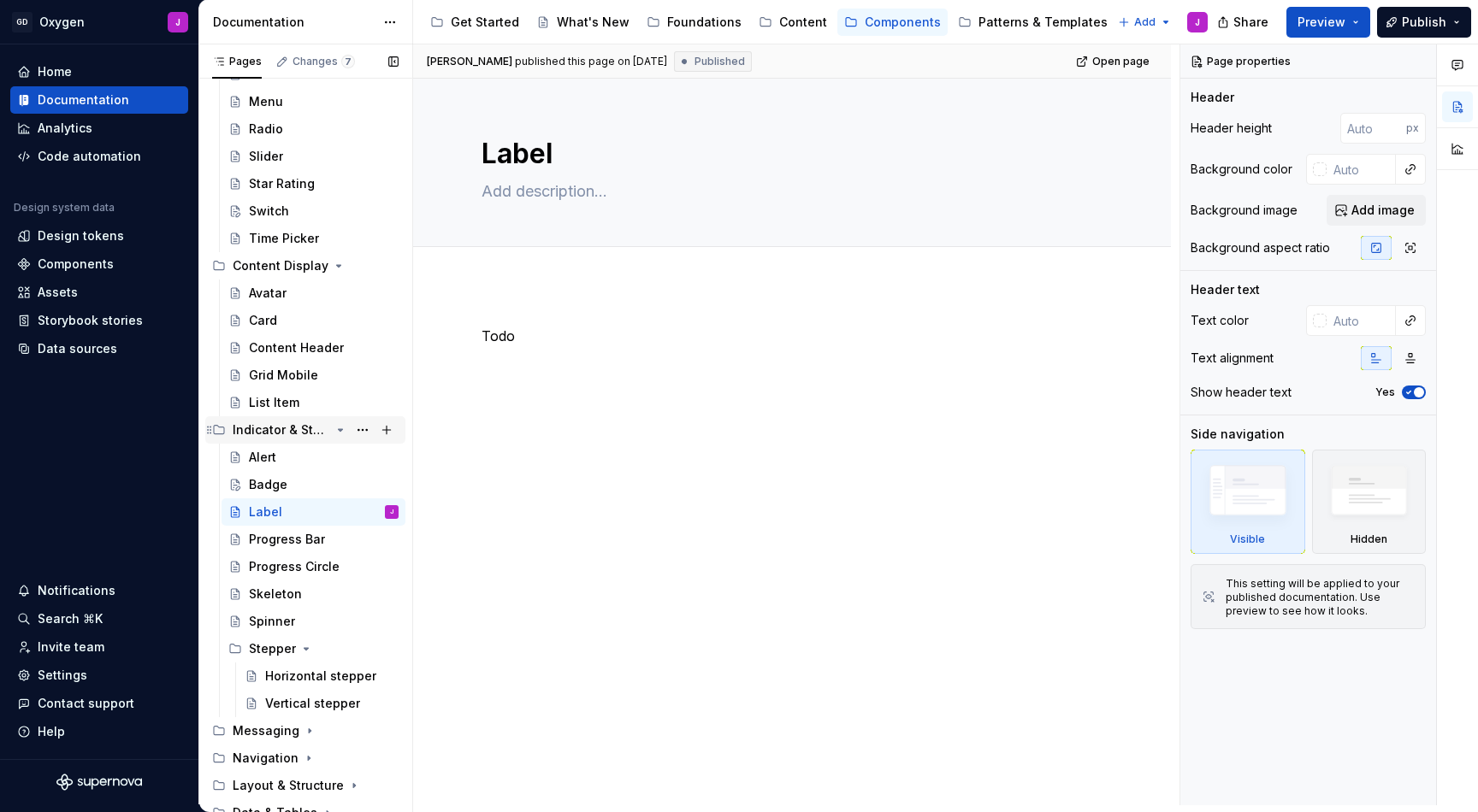
scroll to position [586, 0]
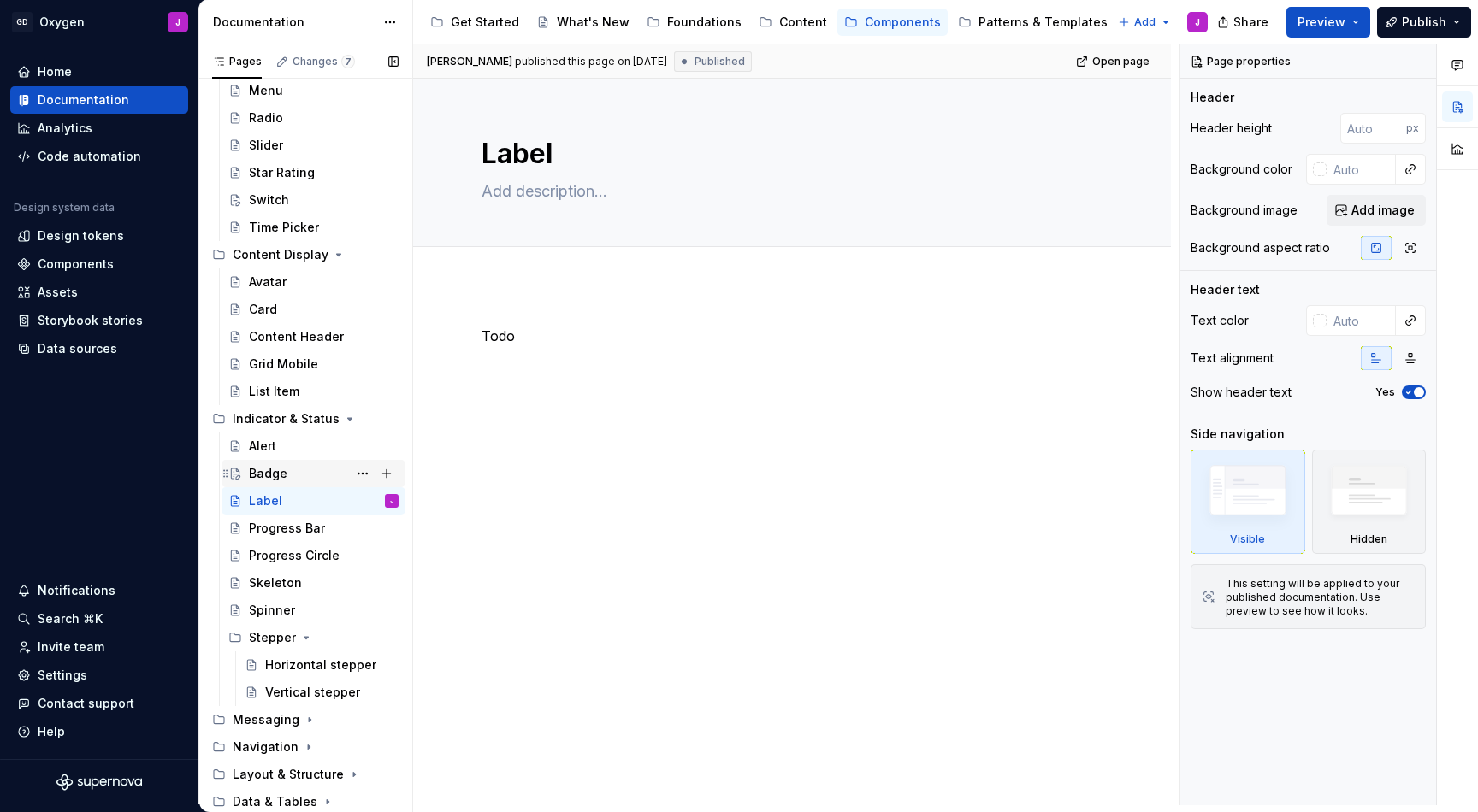
click at [270, 471] on div "Badge" at bounding box center [268, 474] width 38 height 17
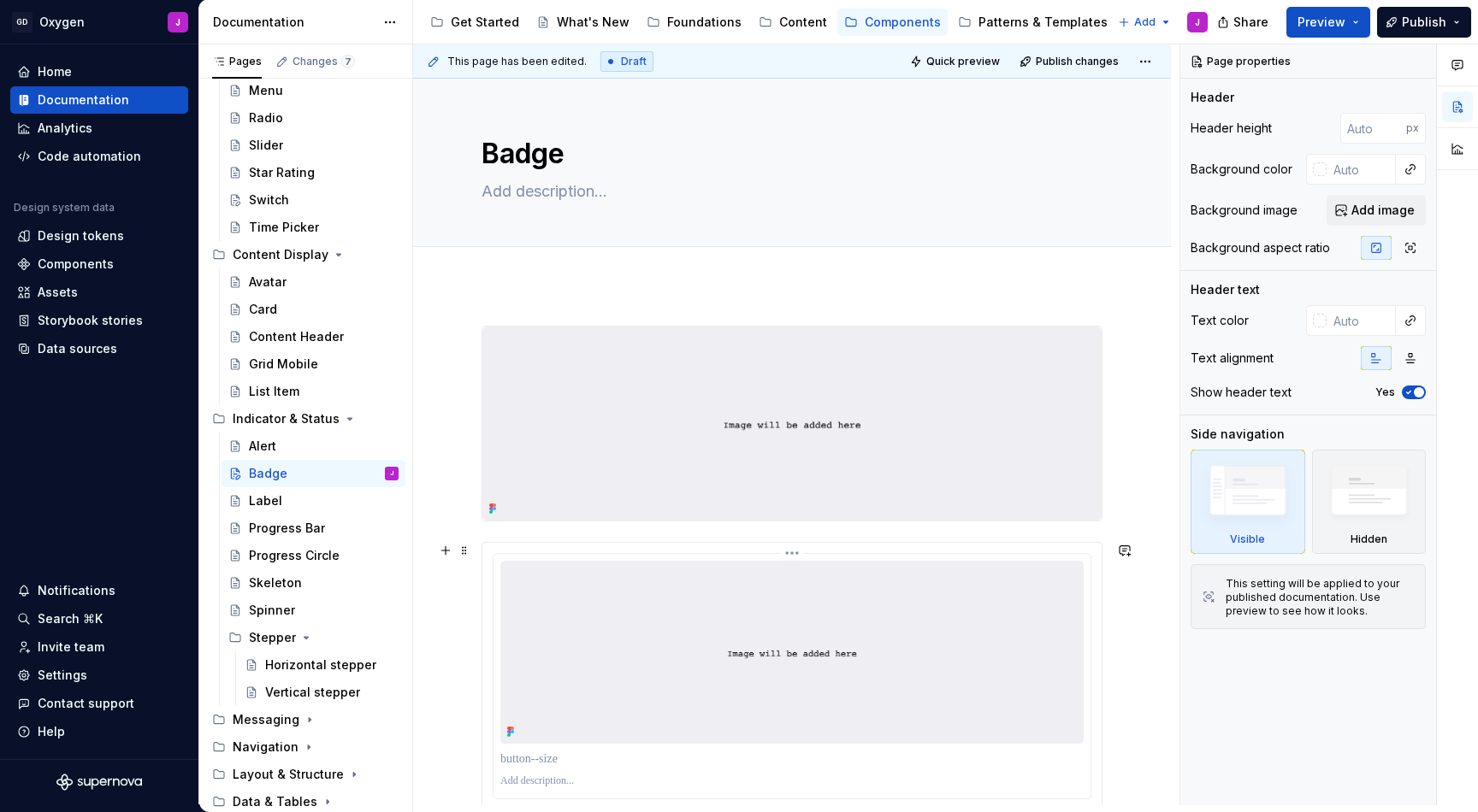
click at [754, 609] on img at bounding box center [792, 652] width 583 height 183
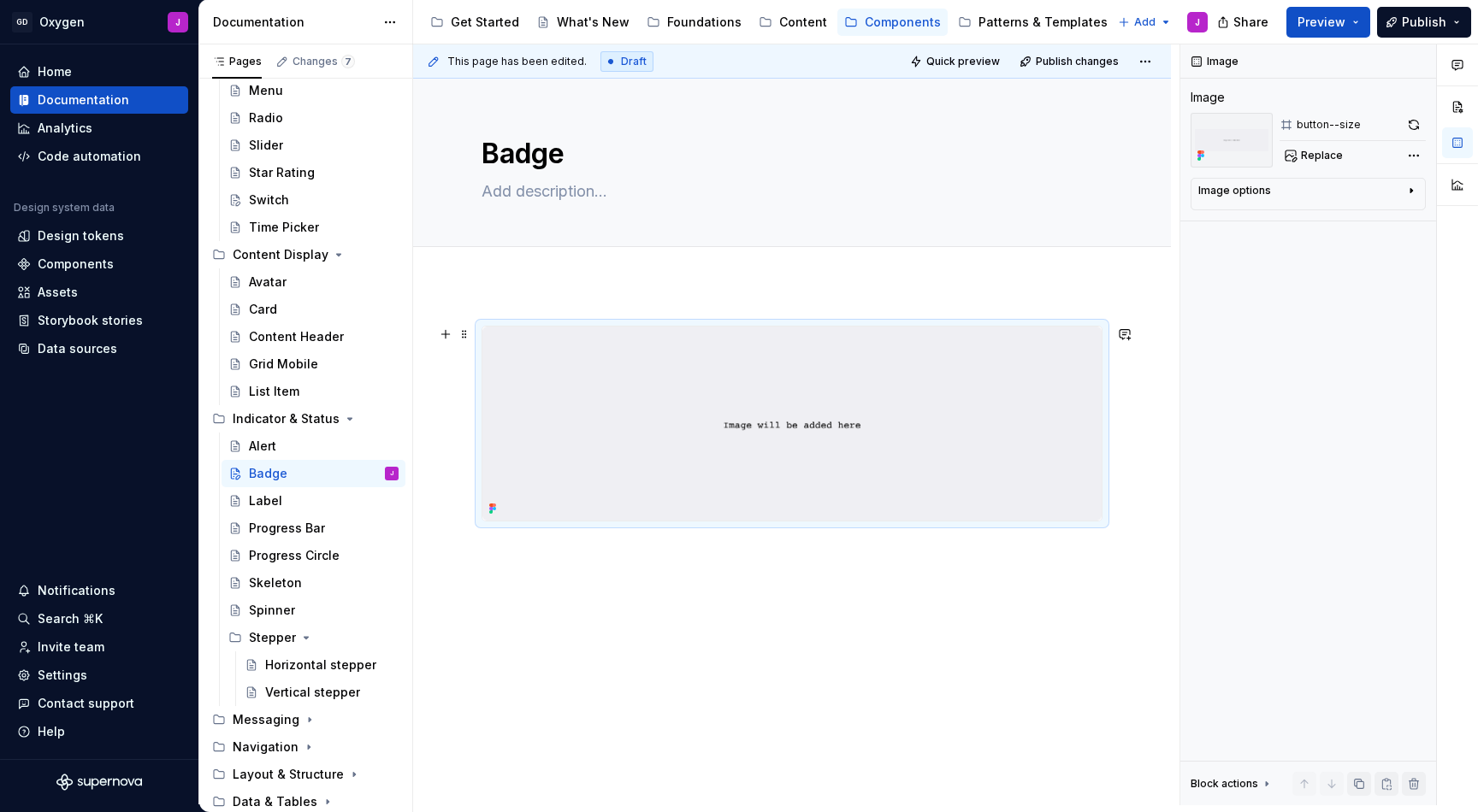
click at [751, 512] on img at bounding box center [792, 424] width 620 height 194
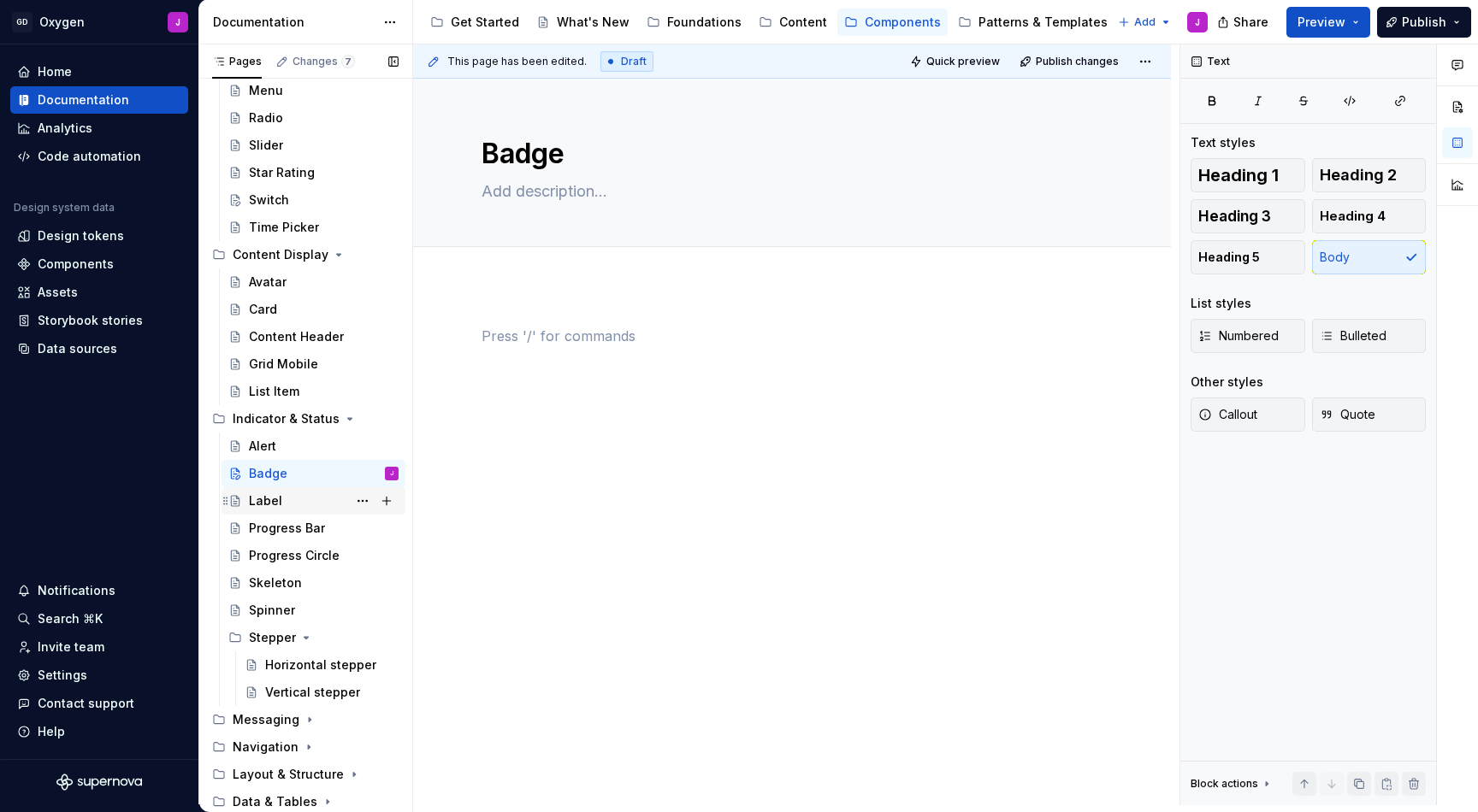
click at [268, 503] on div "Label" at bounding box center [266, 501] width 33 height 17
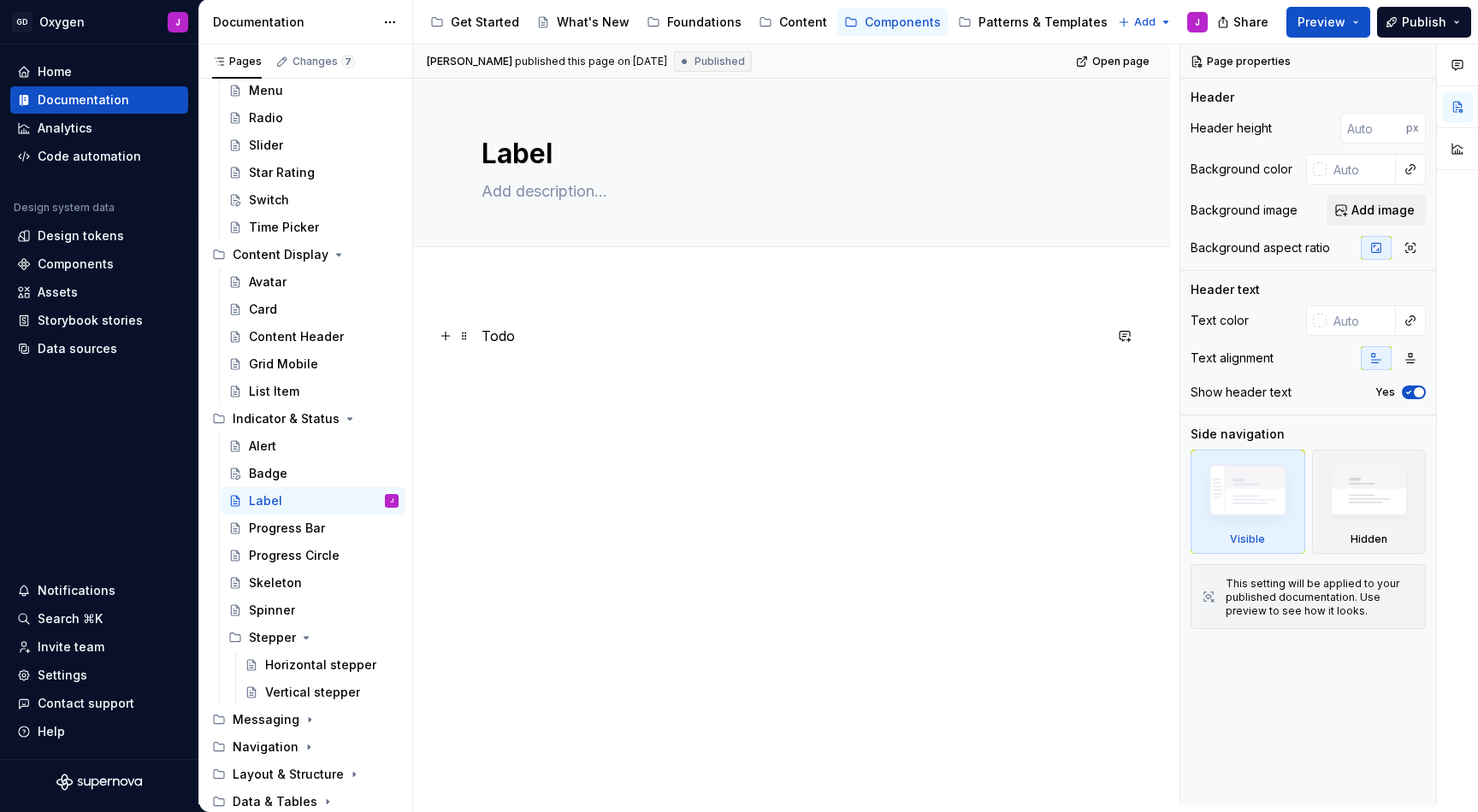
type textarea "*"
click at [522, 334] on p "Todo" at bounding box center [792, 337] width 621 height 21
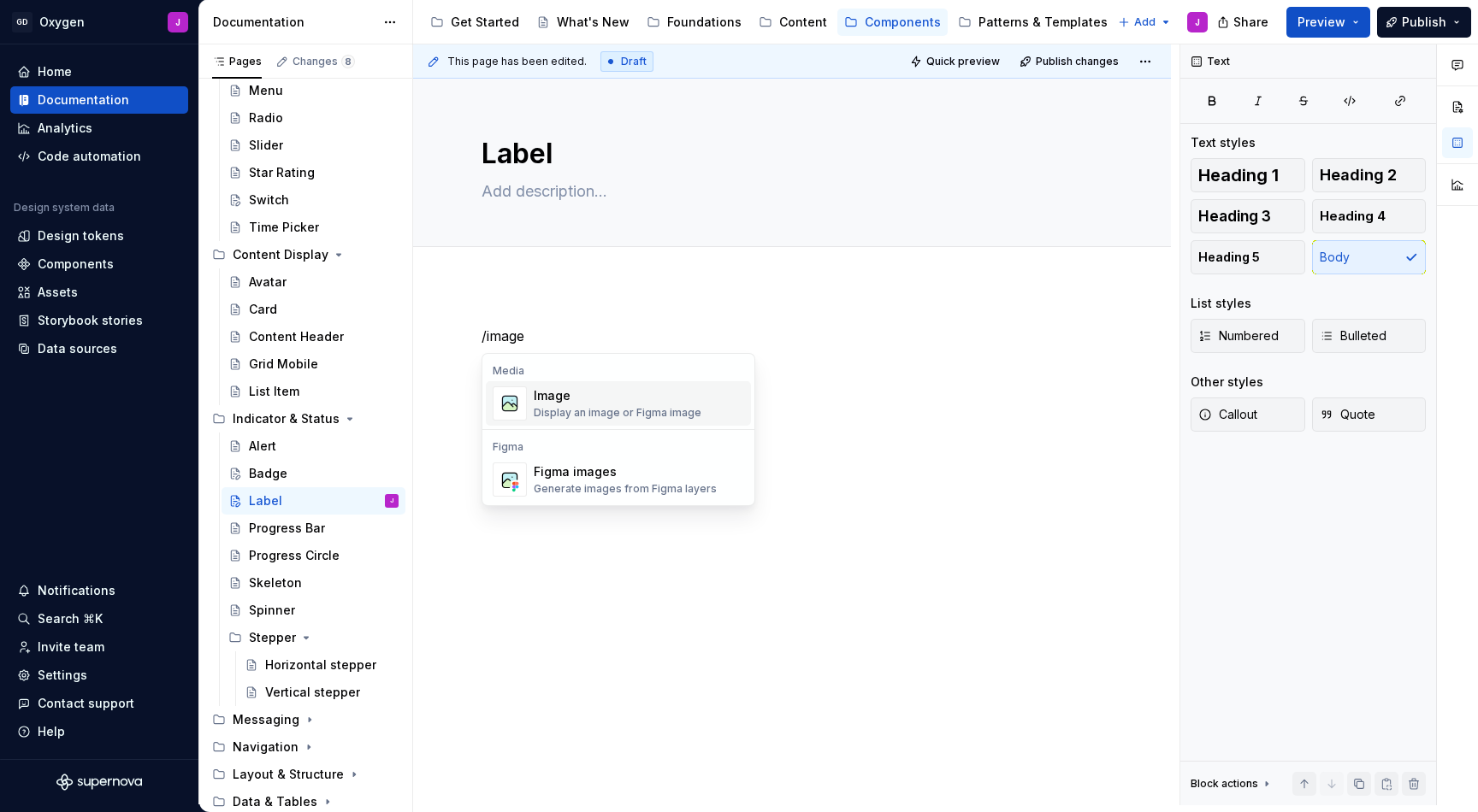
click at [589, 400] on div "Image" at bounding box center [617, 396] width 168 height 17
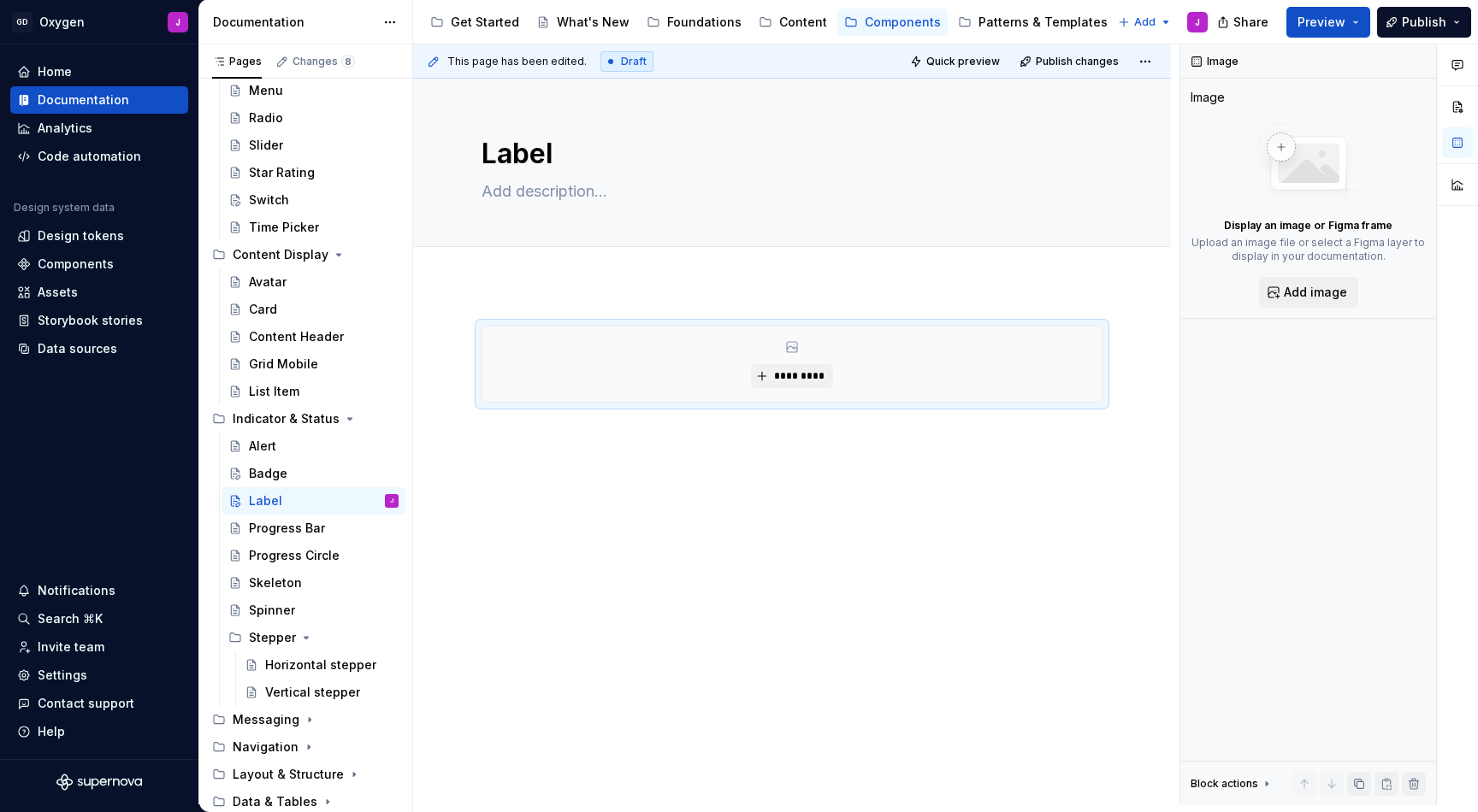
type textarea "*"
click at [787, 377] on span "*********" at bounding box center [798, 377] width 52 height 14
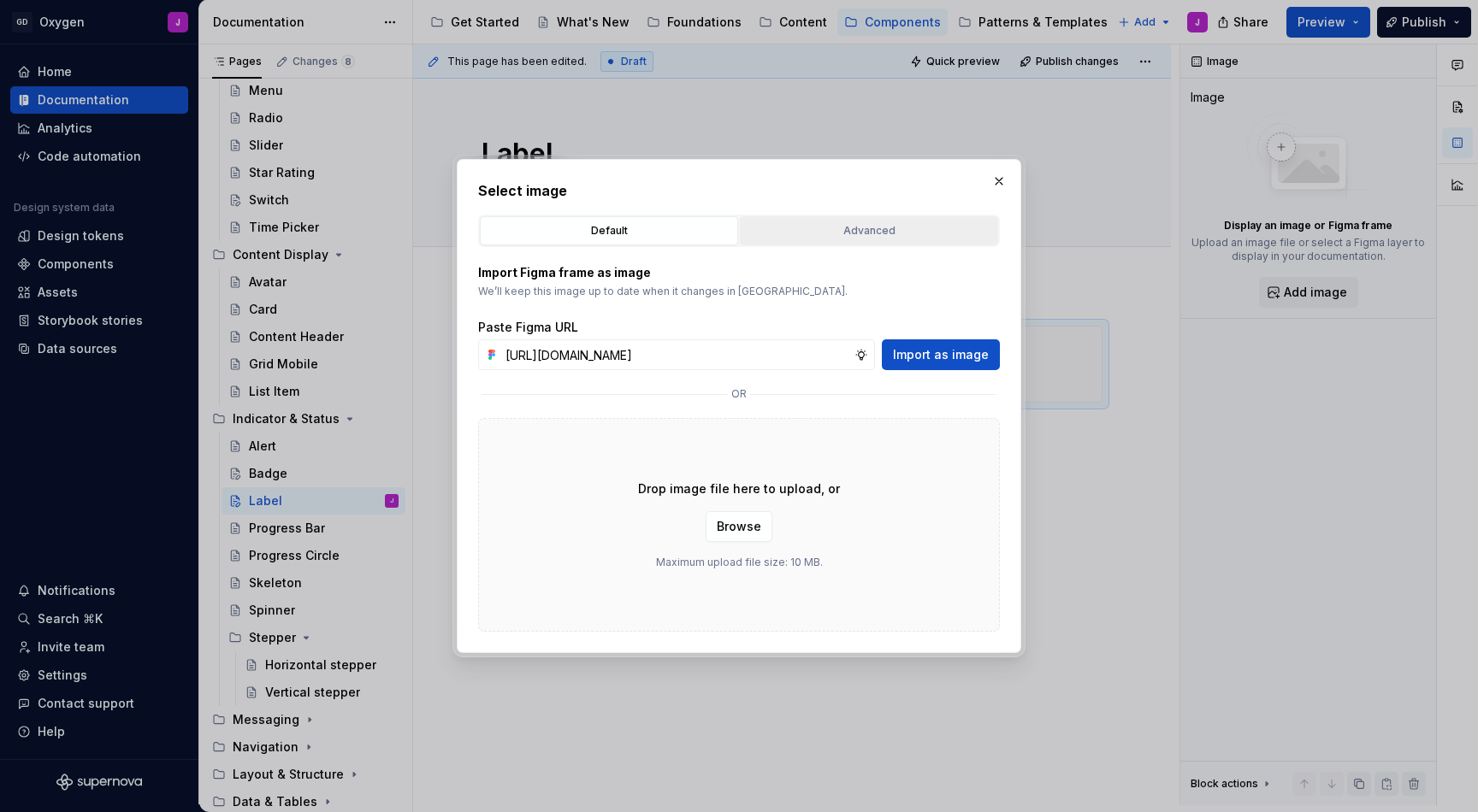
type input "[URL][DOMAIN_NAME]"
click at [912, 232] on div "Advanced" at bounding box center [870, 231] width 246 height 17
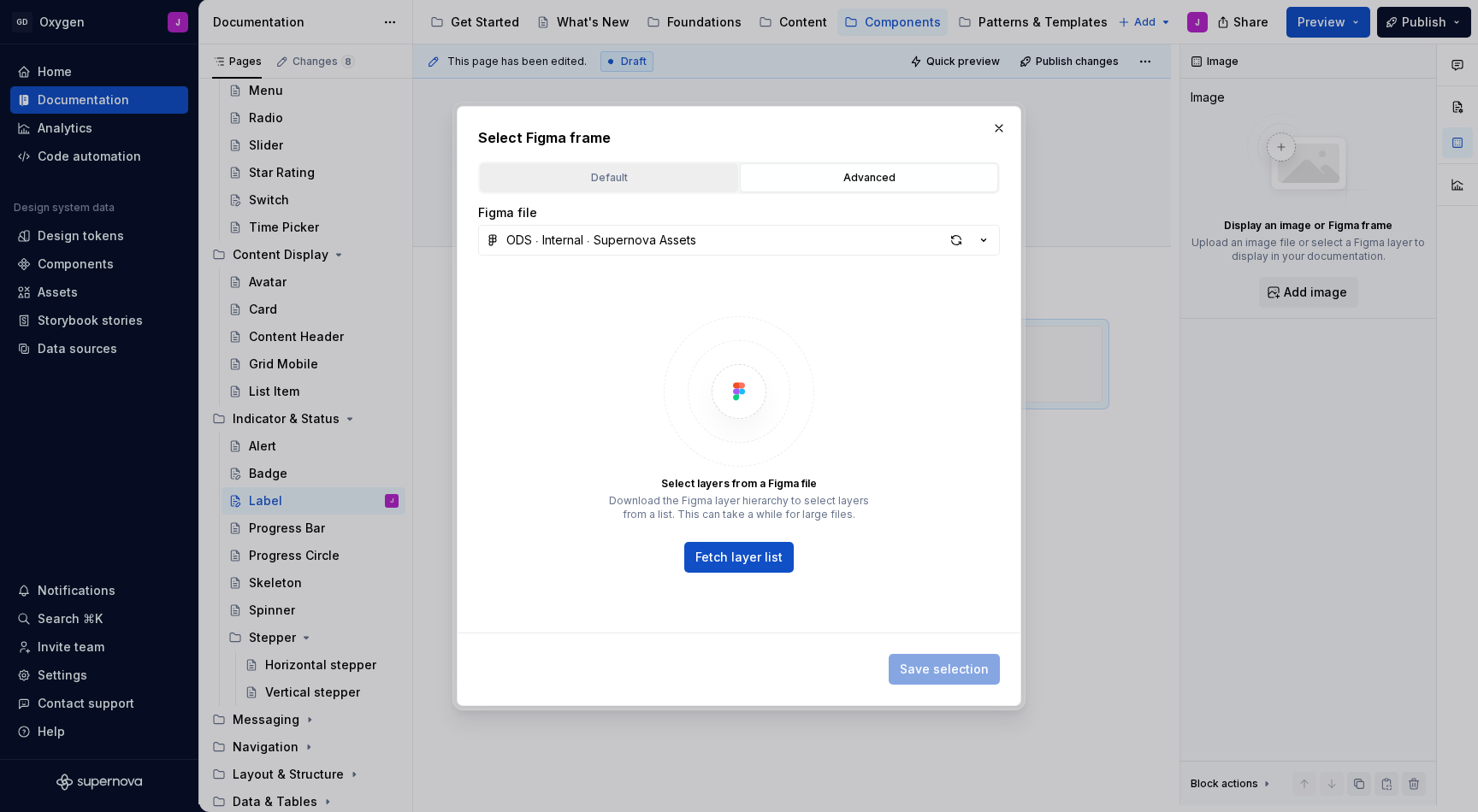
click at [667, 166] on button "Default" at bounding box center [609, 178] width 259 height 29
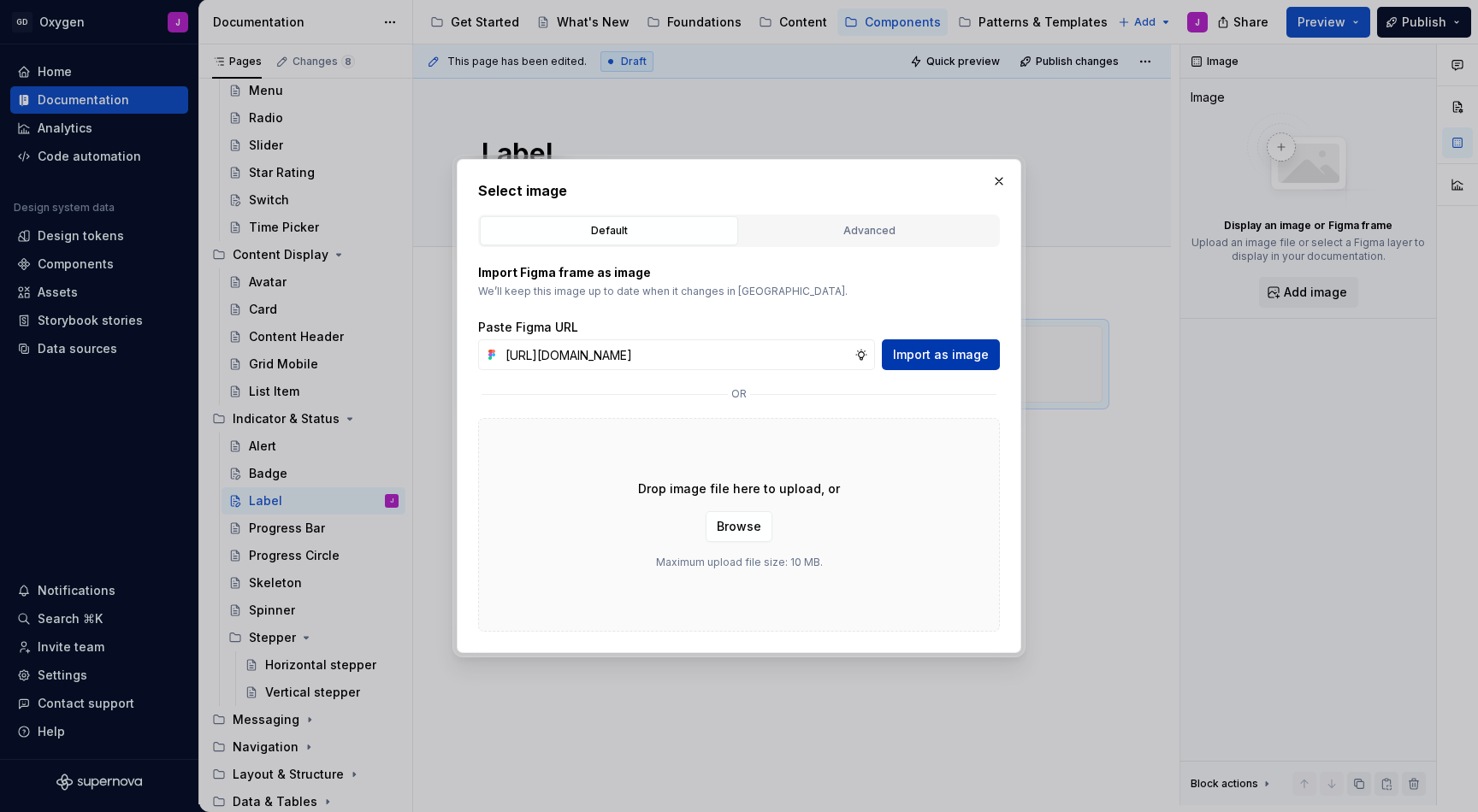
click at [939, 352] on span "Import as image" at bounding box center [941, 355] width 95 height 17
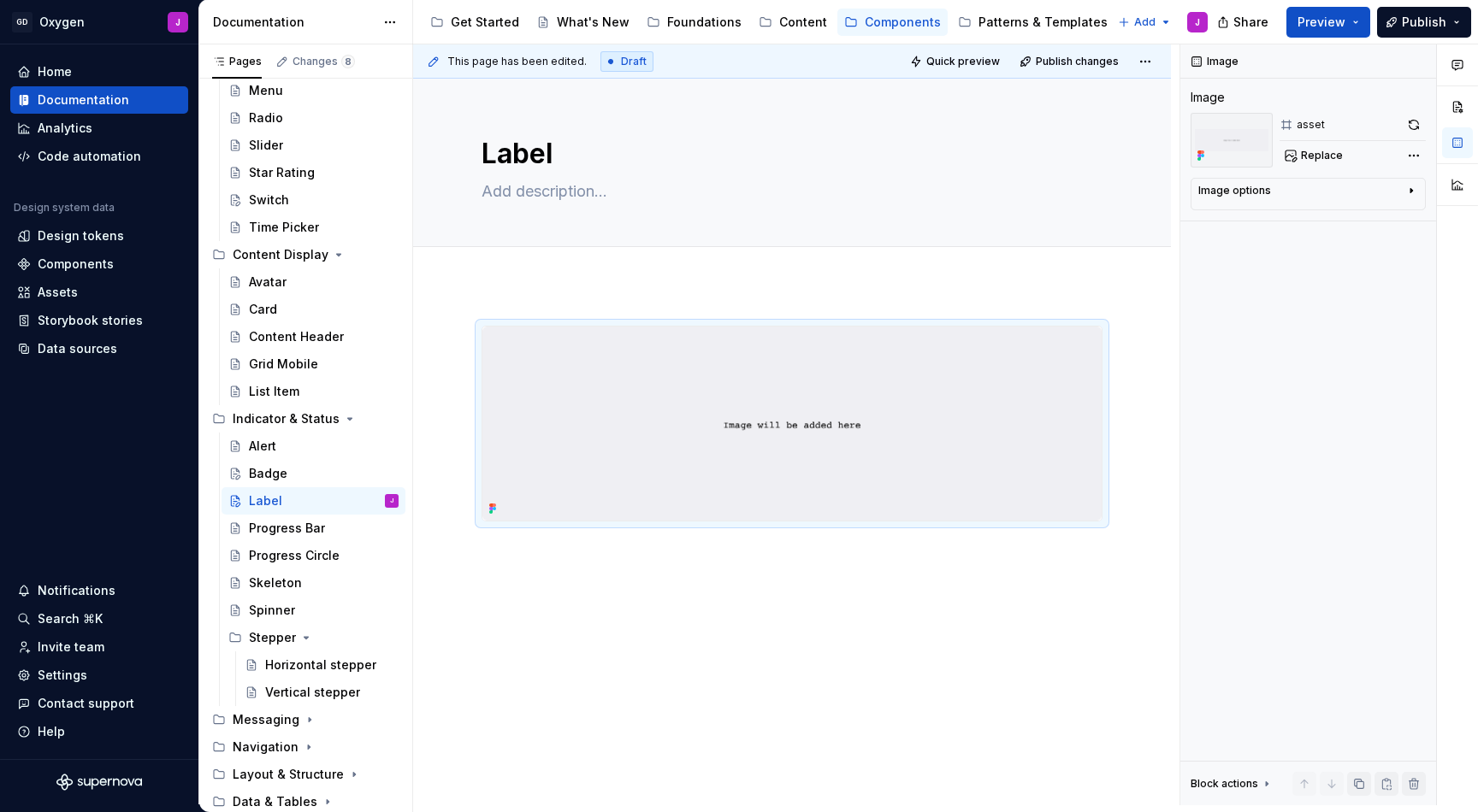
click at [509, 304] on div at bounding box center [792, 535] width 758 height 501
click at [509, 536] on div at bounding box center [792, 434] width 621 height 216
click at [503, 548] on div at bounding box center [792, 535] width 758 height 501
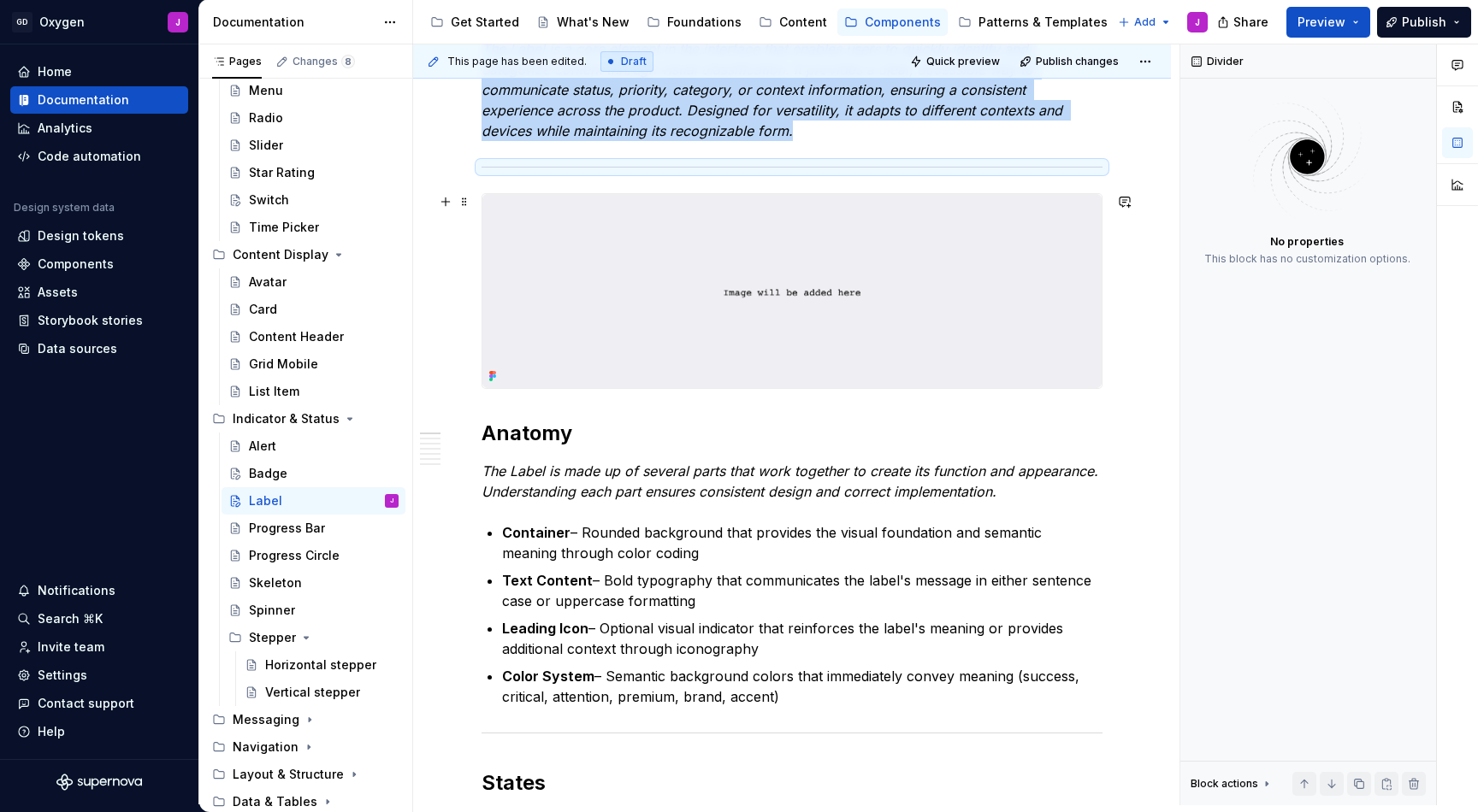
scroll to position [303, 0]
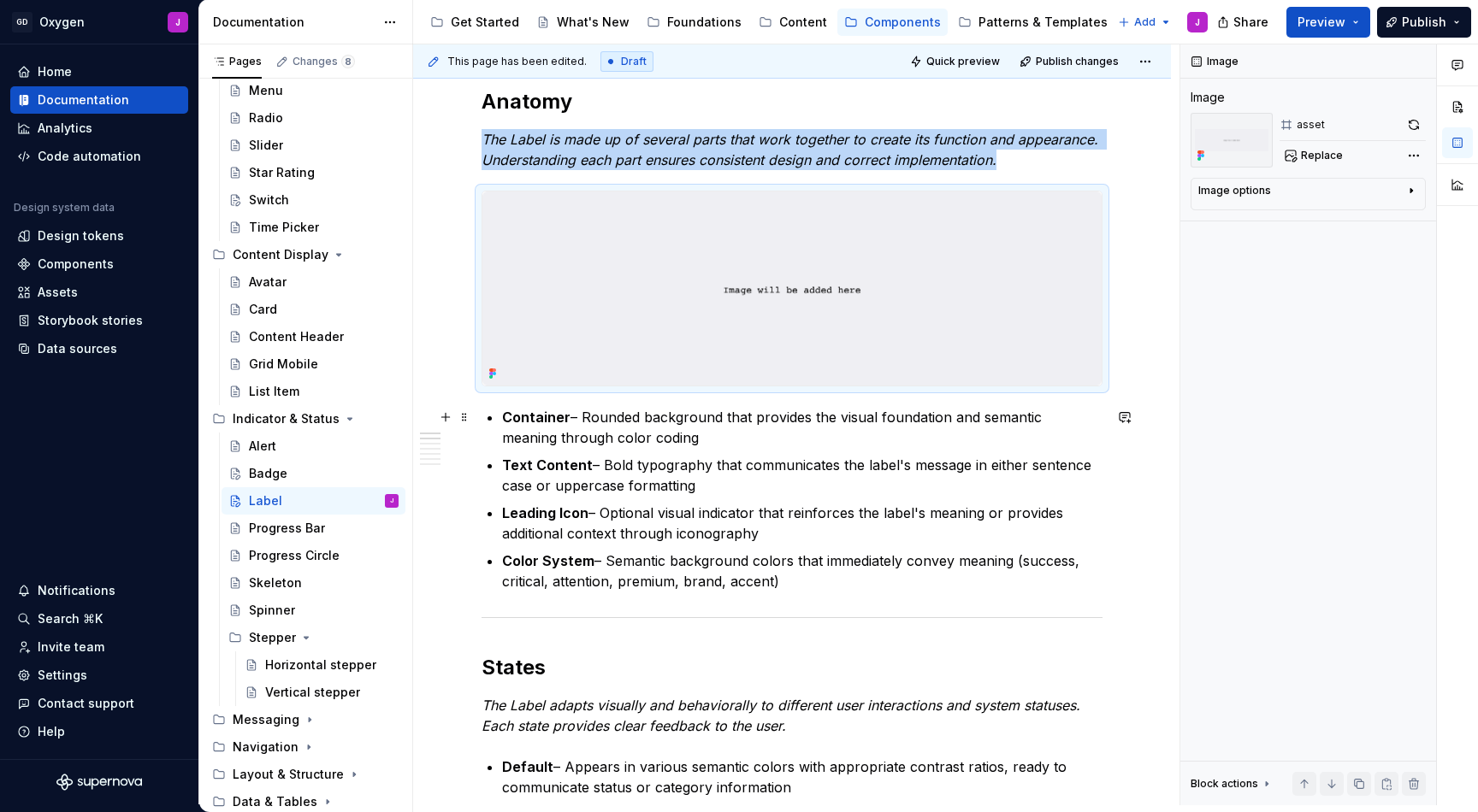
scroll to position [392, 0]
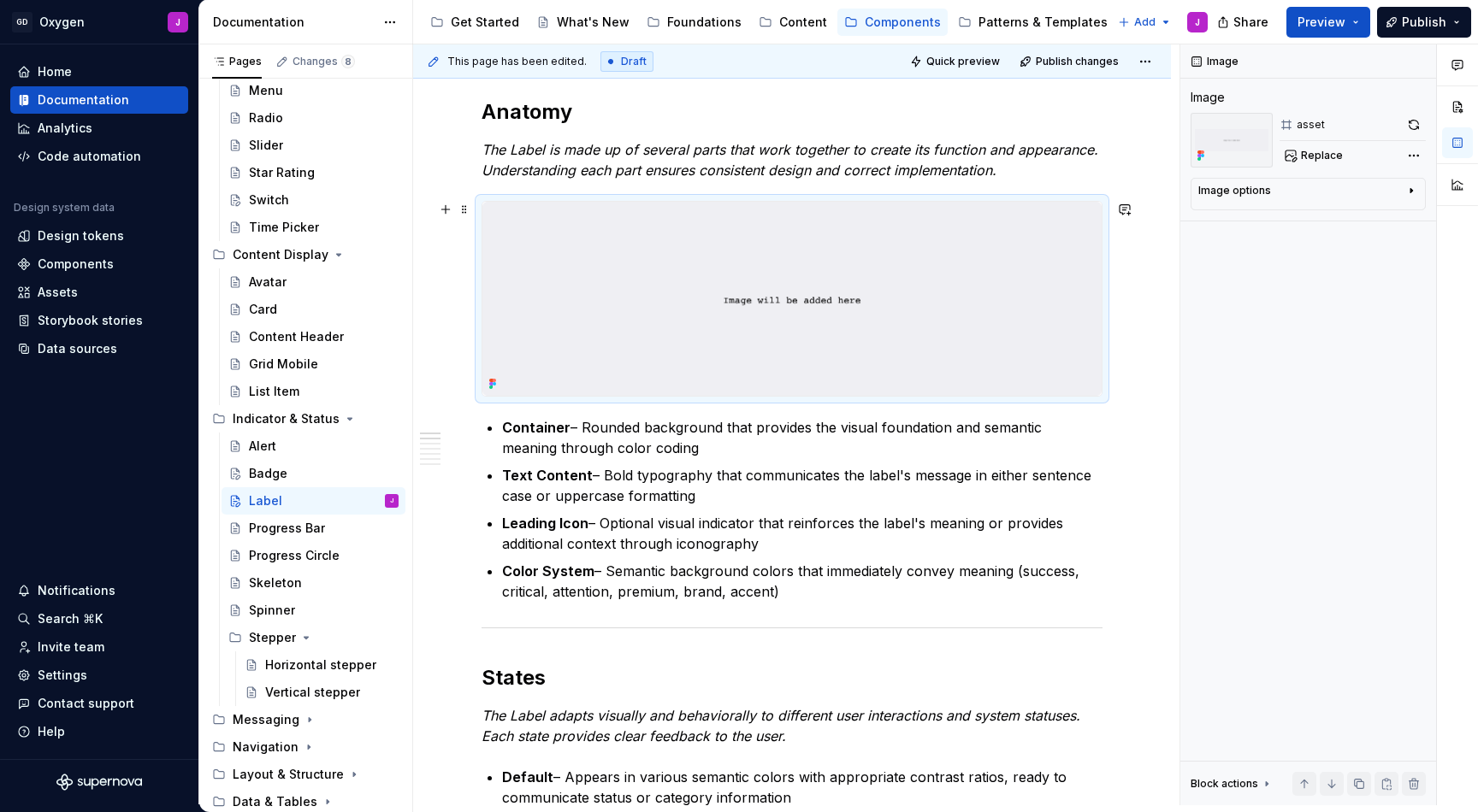
click at [1082, 288] on img at bounding box center [792, 299] width 620 height 194
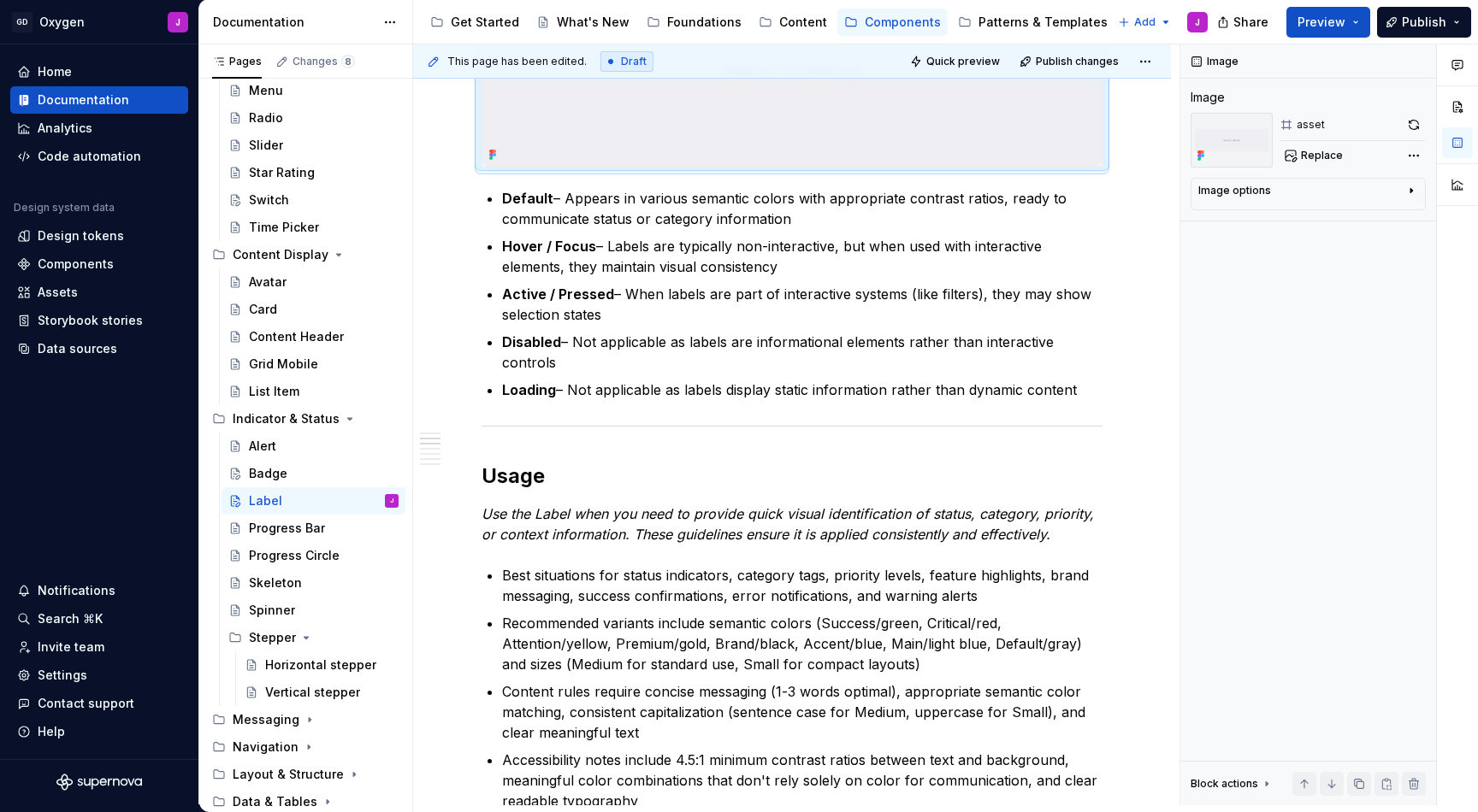
scroll to position [0, 0]
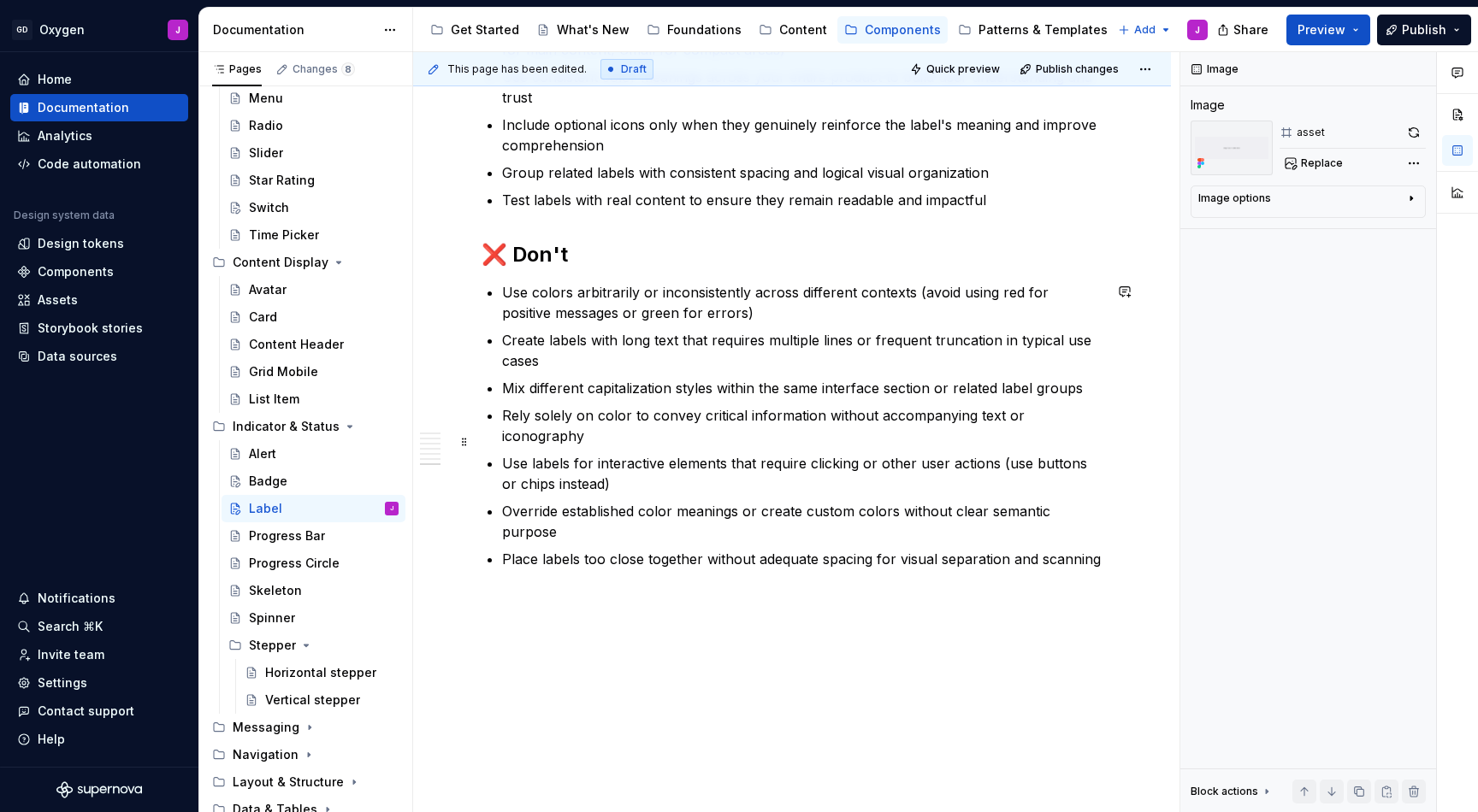
scroll to position [2906, 0]
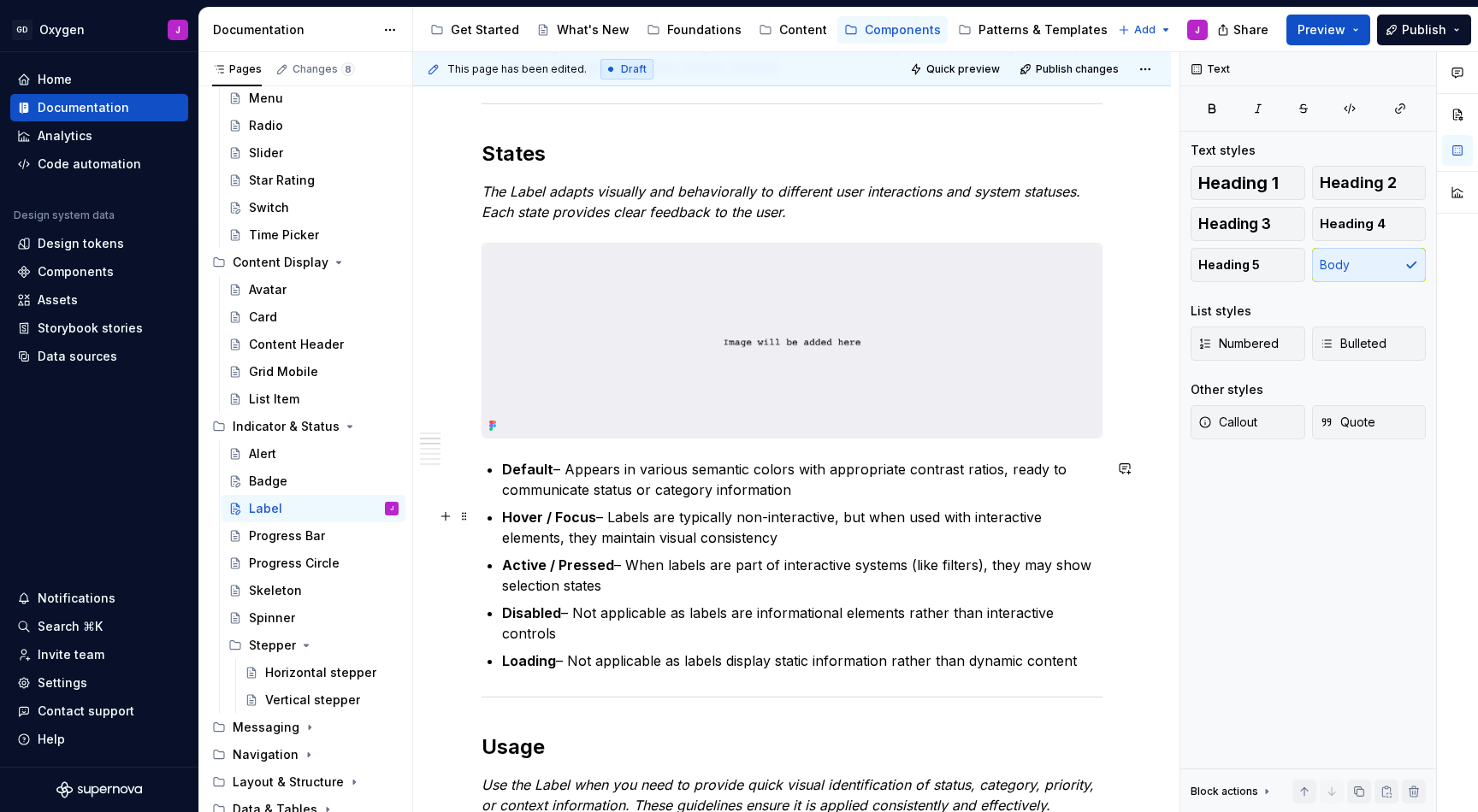
scroll to position [909, 0]
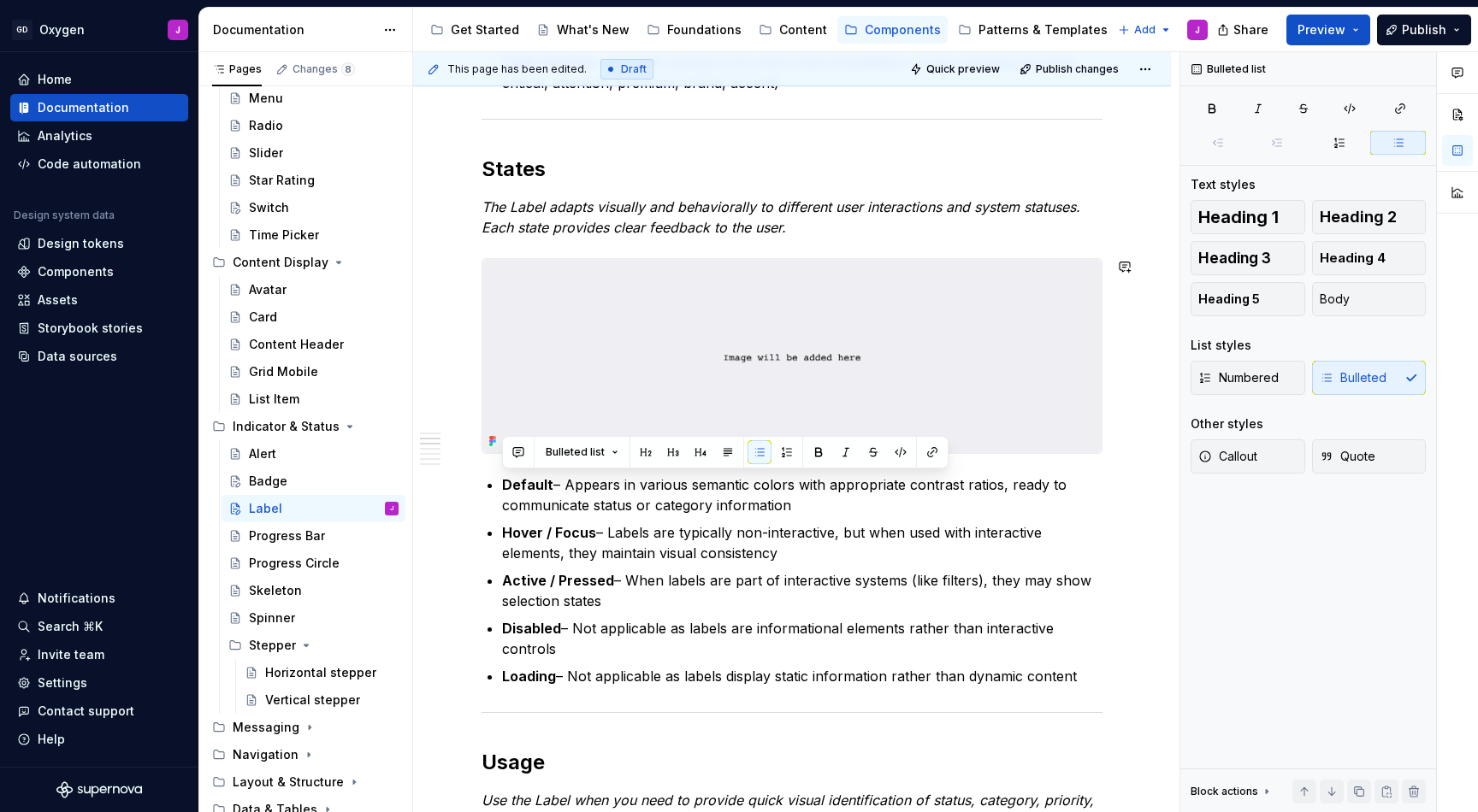
drag, startPoint x: 1084, startPoint y: 676, endPoint x: 493, endPoint y: 462, distance: 628.6
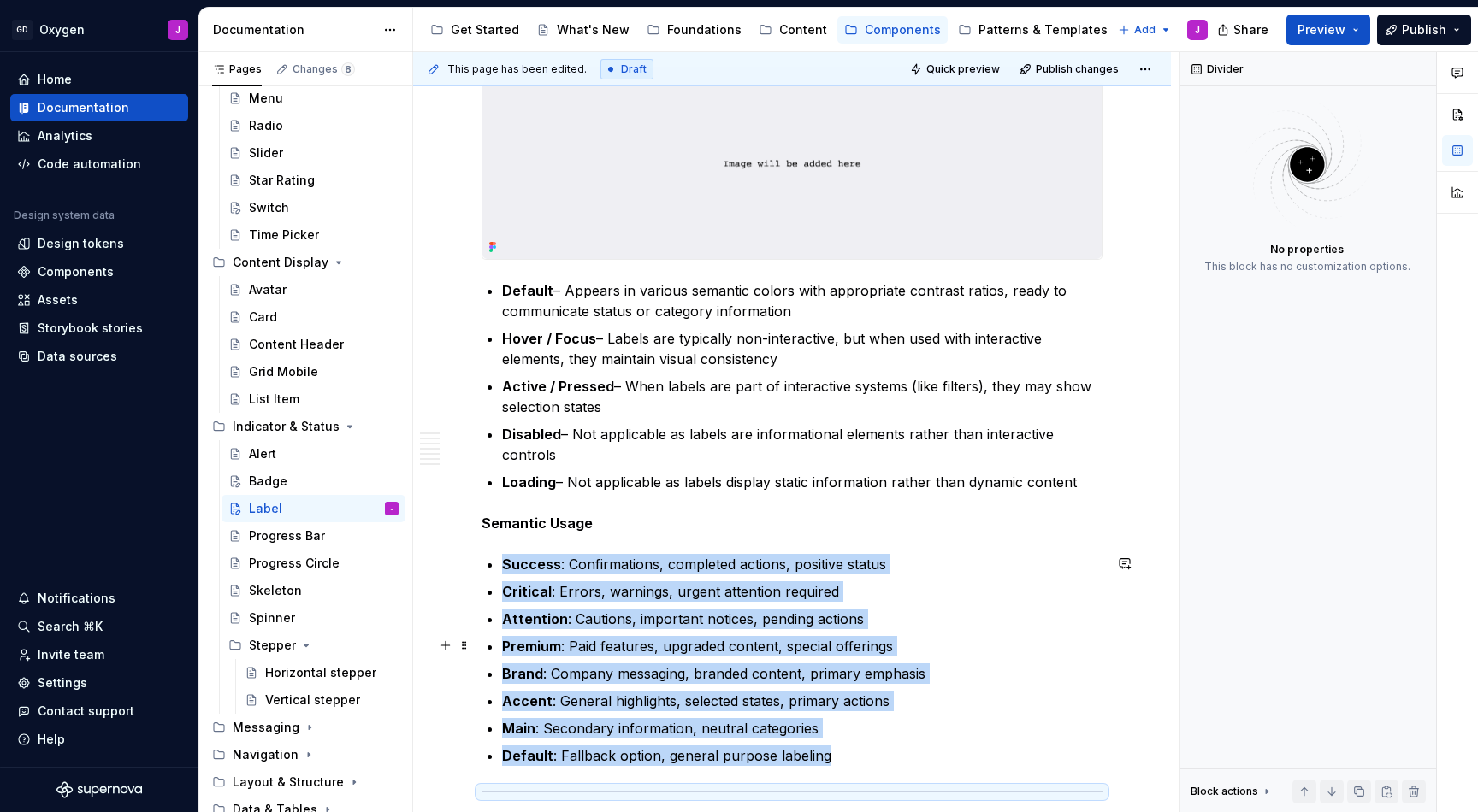
scroll to position [1104, 0]
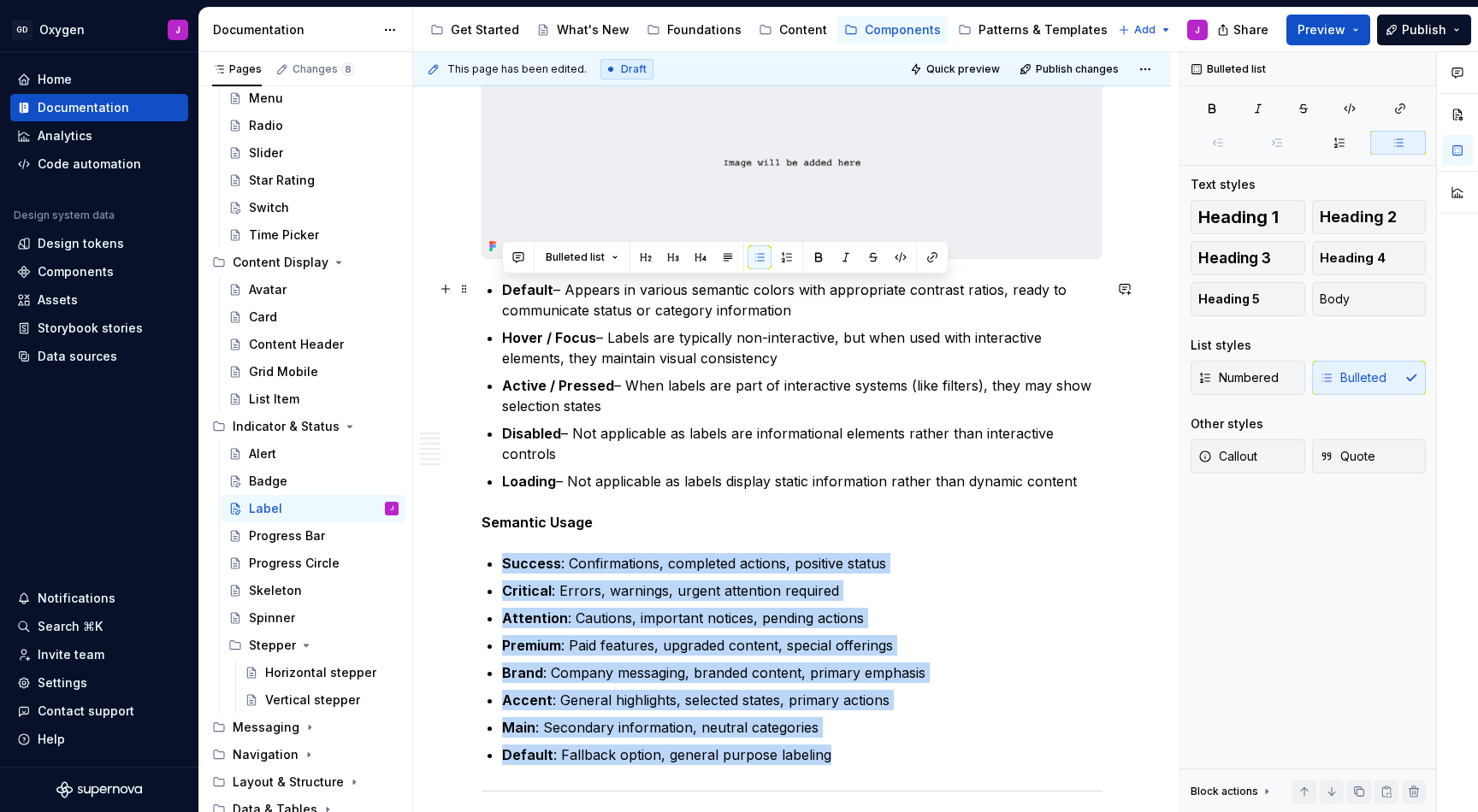
drag, startPoint x: 1086, startPoint y: 485, endPoint x: 480, endPoint y: 280, distance: 639.7
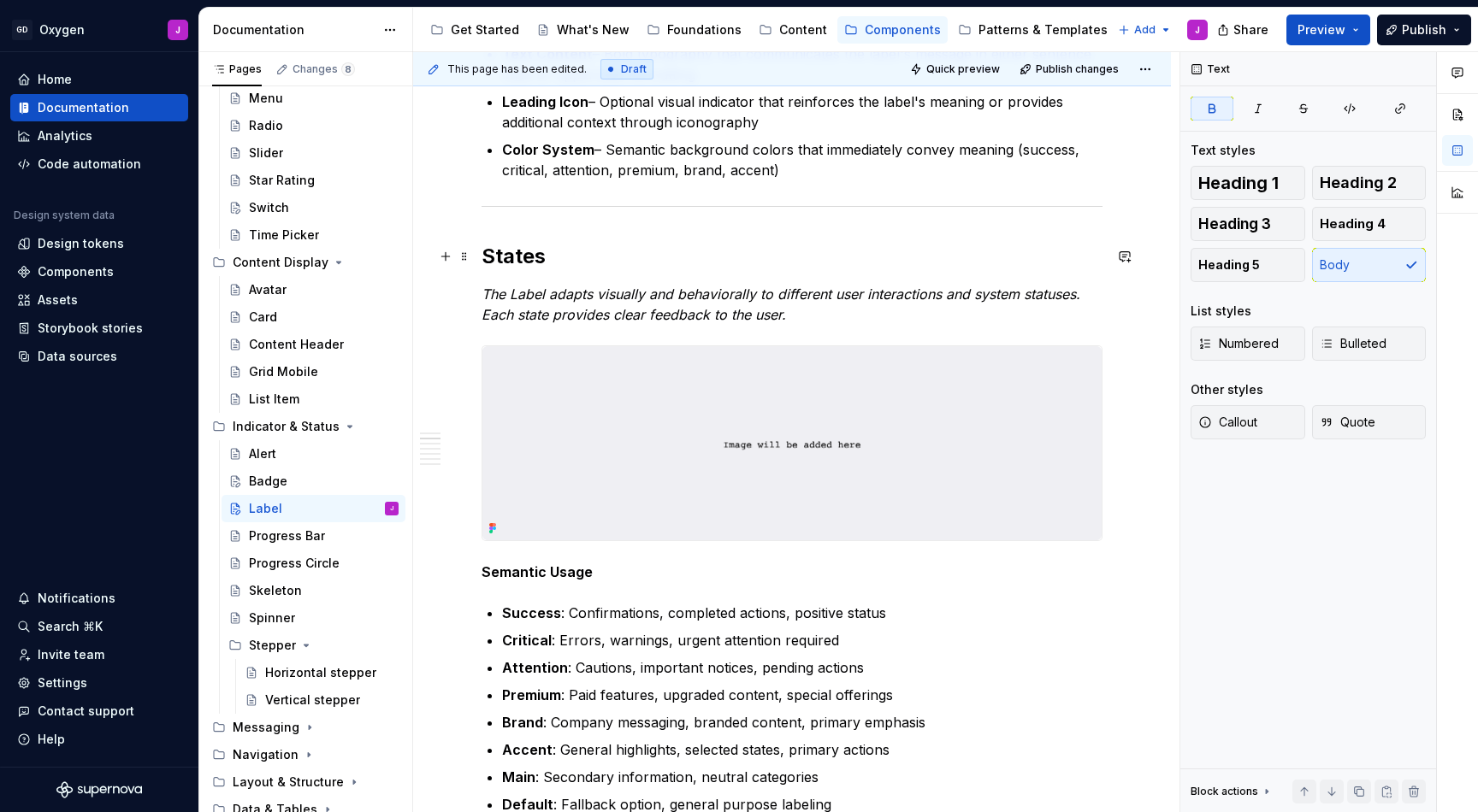
scroll to position [801, 0]
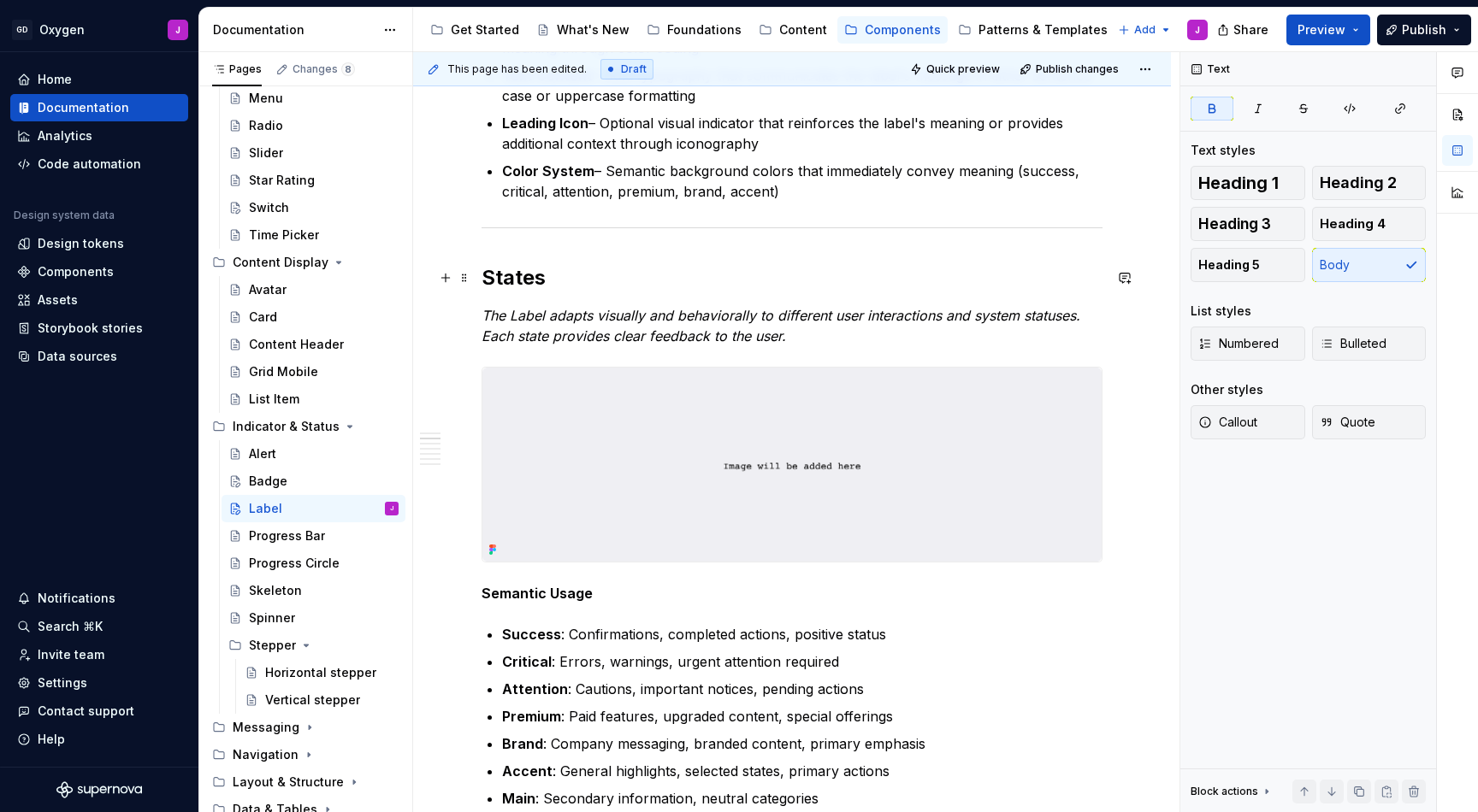
click at [526, 273] on h2 "States" at bounding box center [792, 278] width 621 height 28
click at [559, 594] on strong "Semantic Usage" at bounding box center [537, 593] width 111 height 17
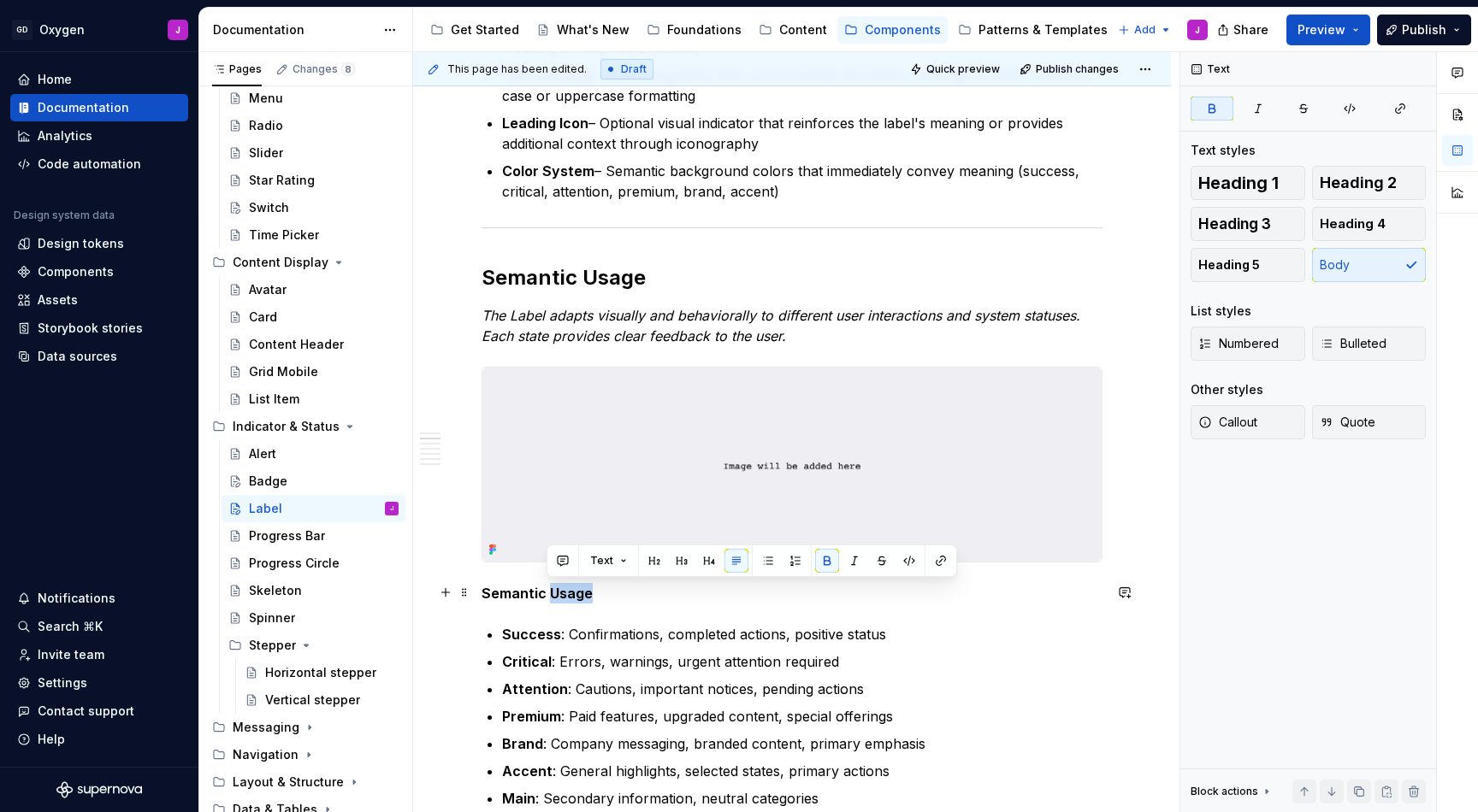
click at [559, 594] on strong "Semantic Usage" at bounding box center [537, 593] width 111 height 17
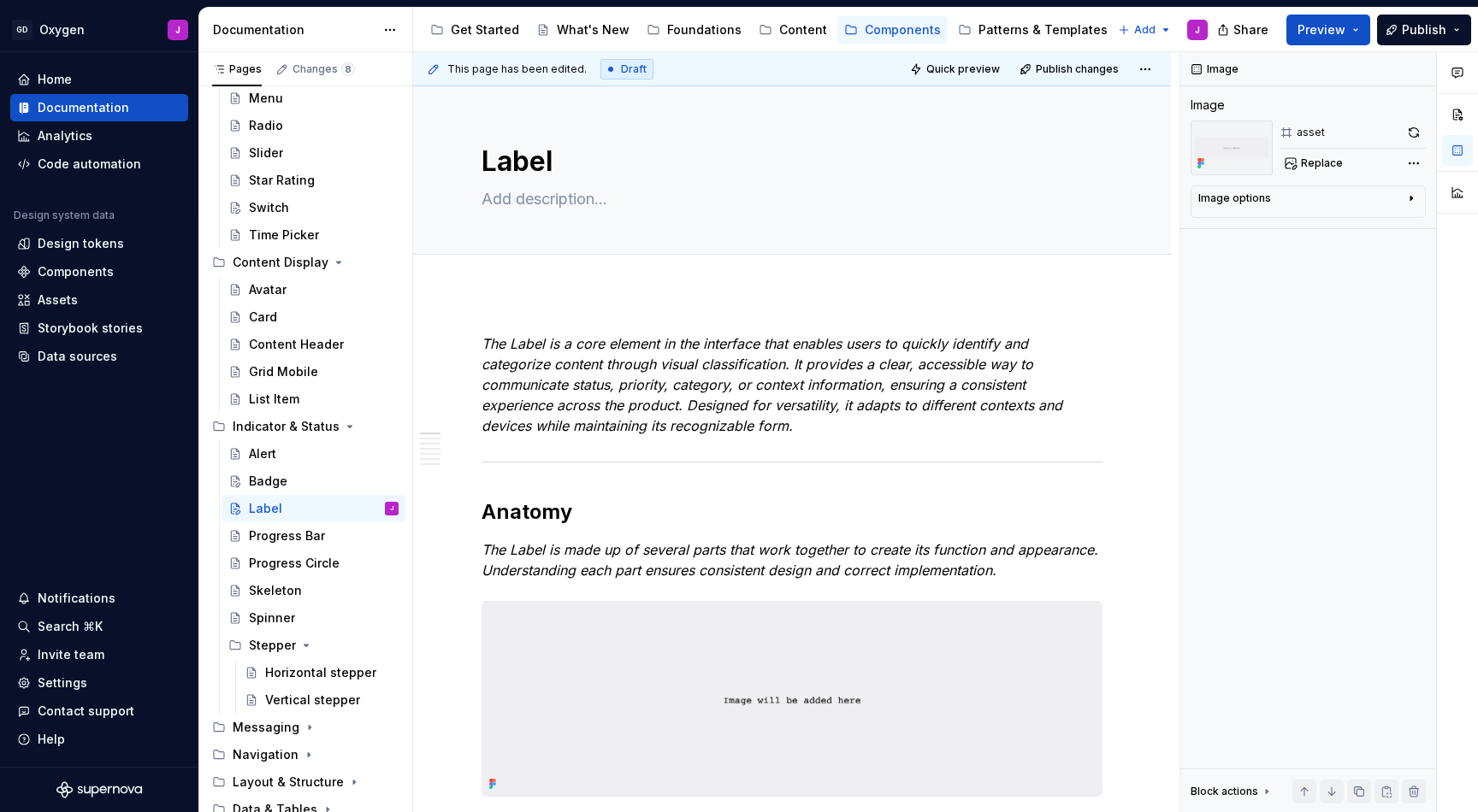
scroll to position [0, 0]
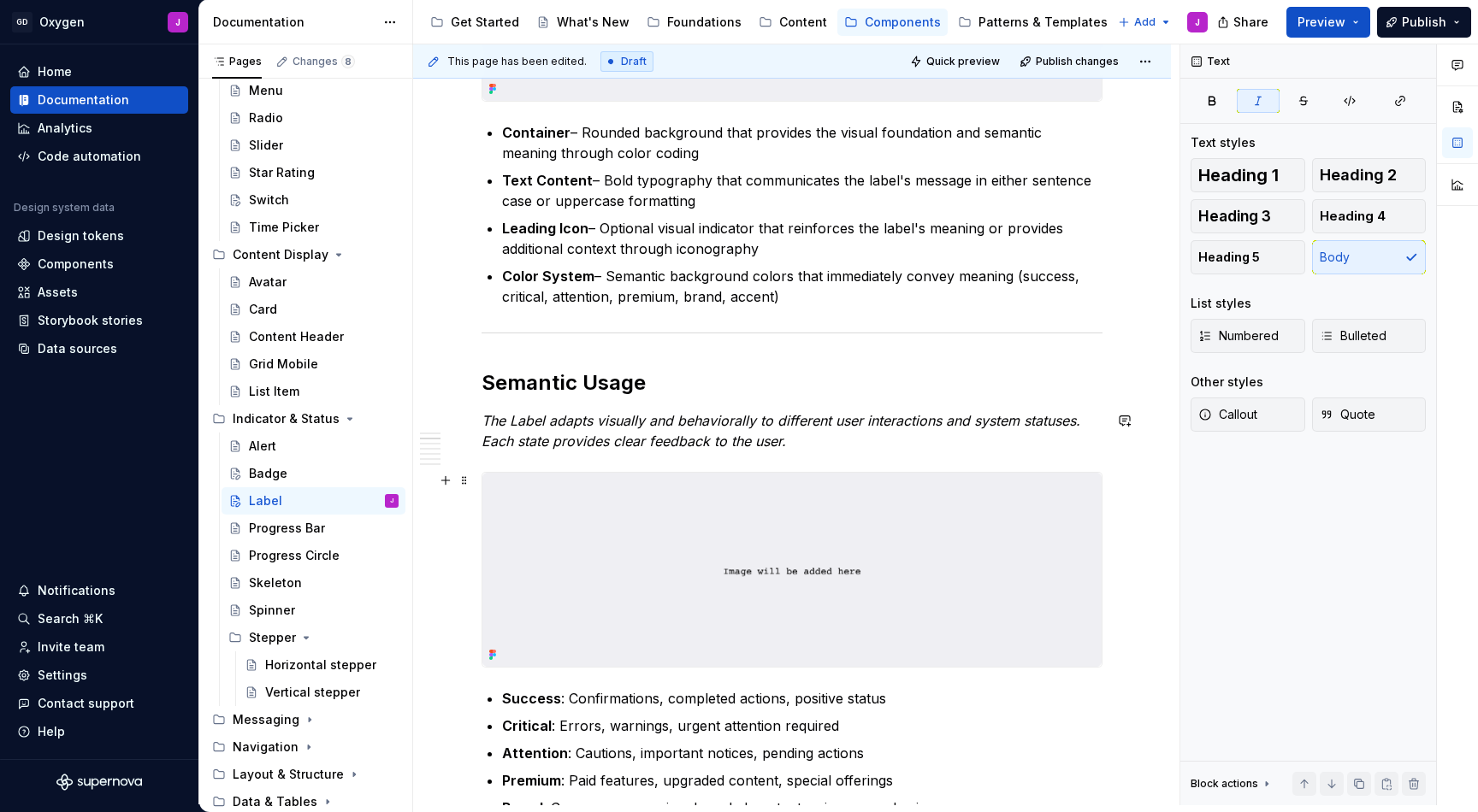
scroll to position [799, 0]
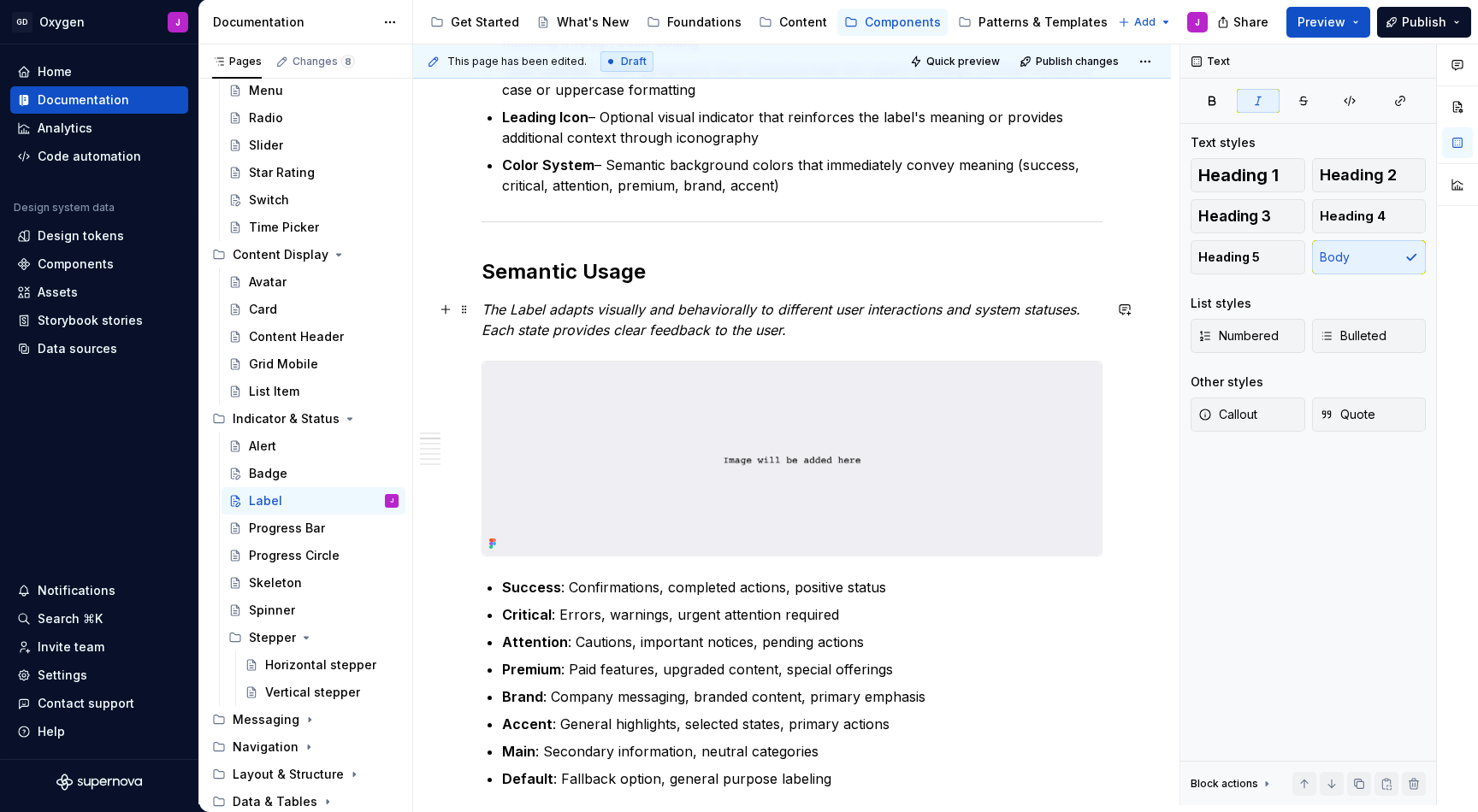
click at [877, 337] on p "The Label adapts visually and behaviorally to different user interactions and s…" at bounding box center [792, 319] width 621 height 41
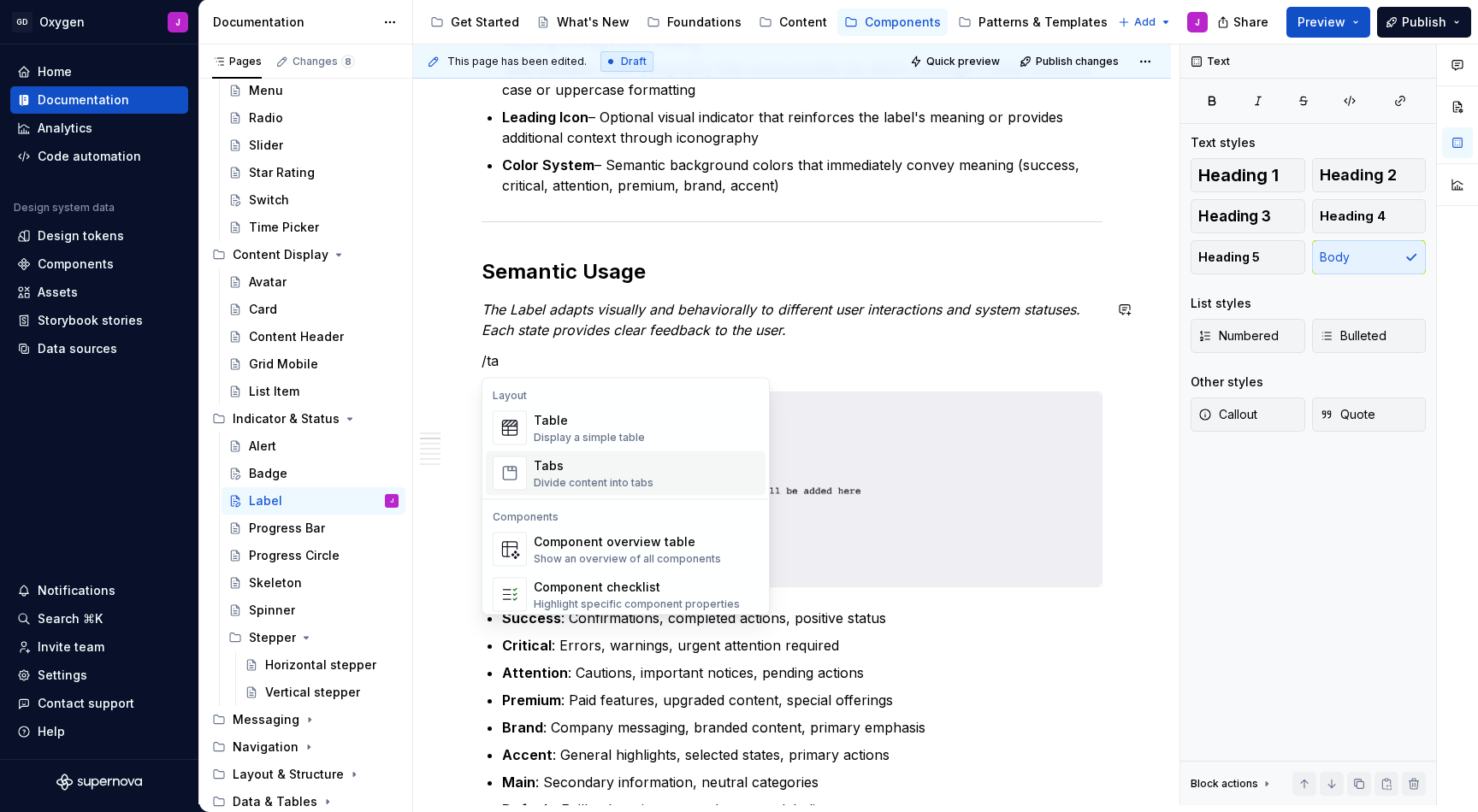
click at [650, 468] on div "Tabs Divide content into tabs" at bounding box center [646, 473] width 225 height 34
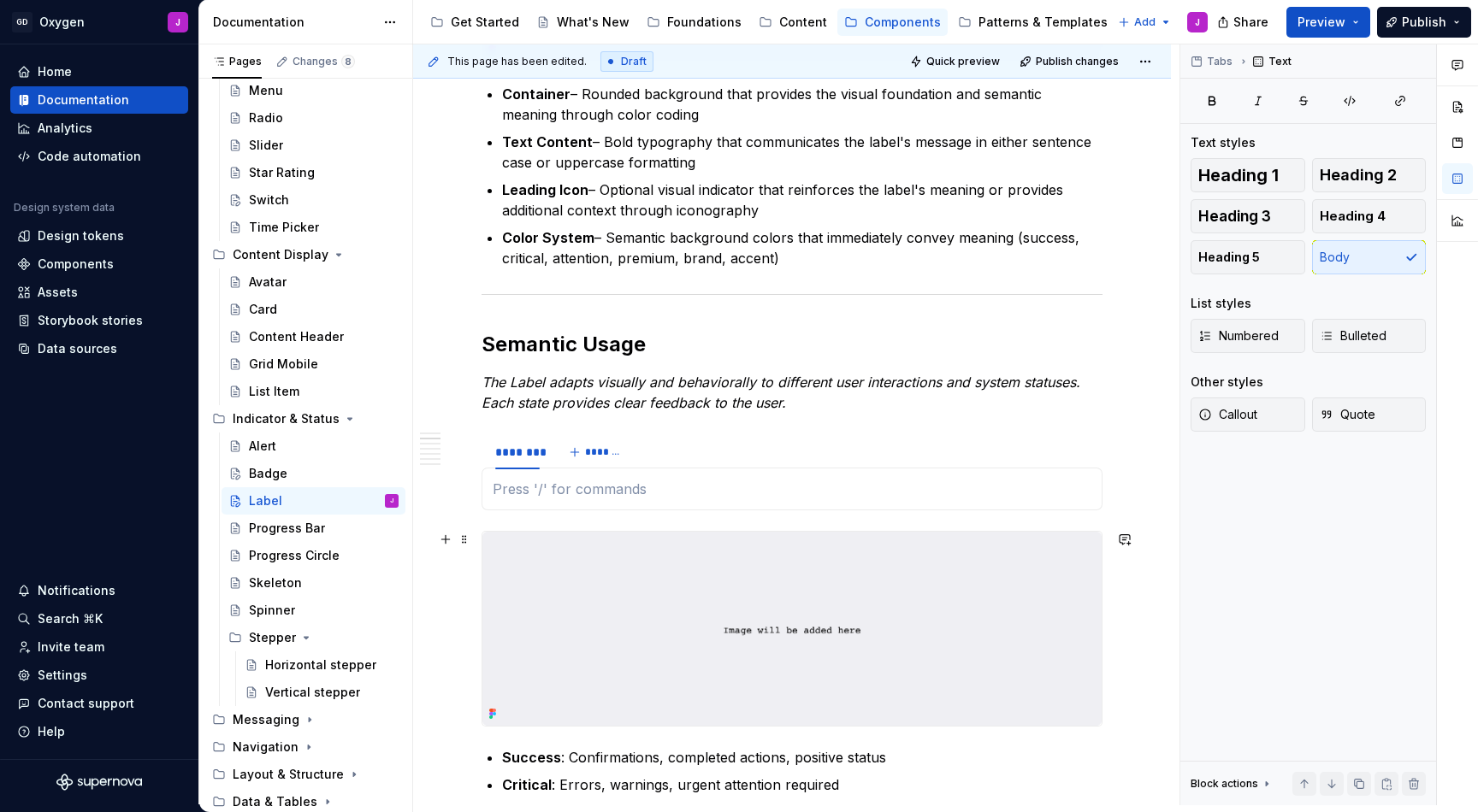
scroll to position [769, 0]
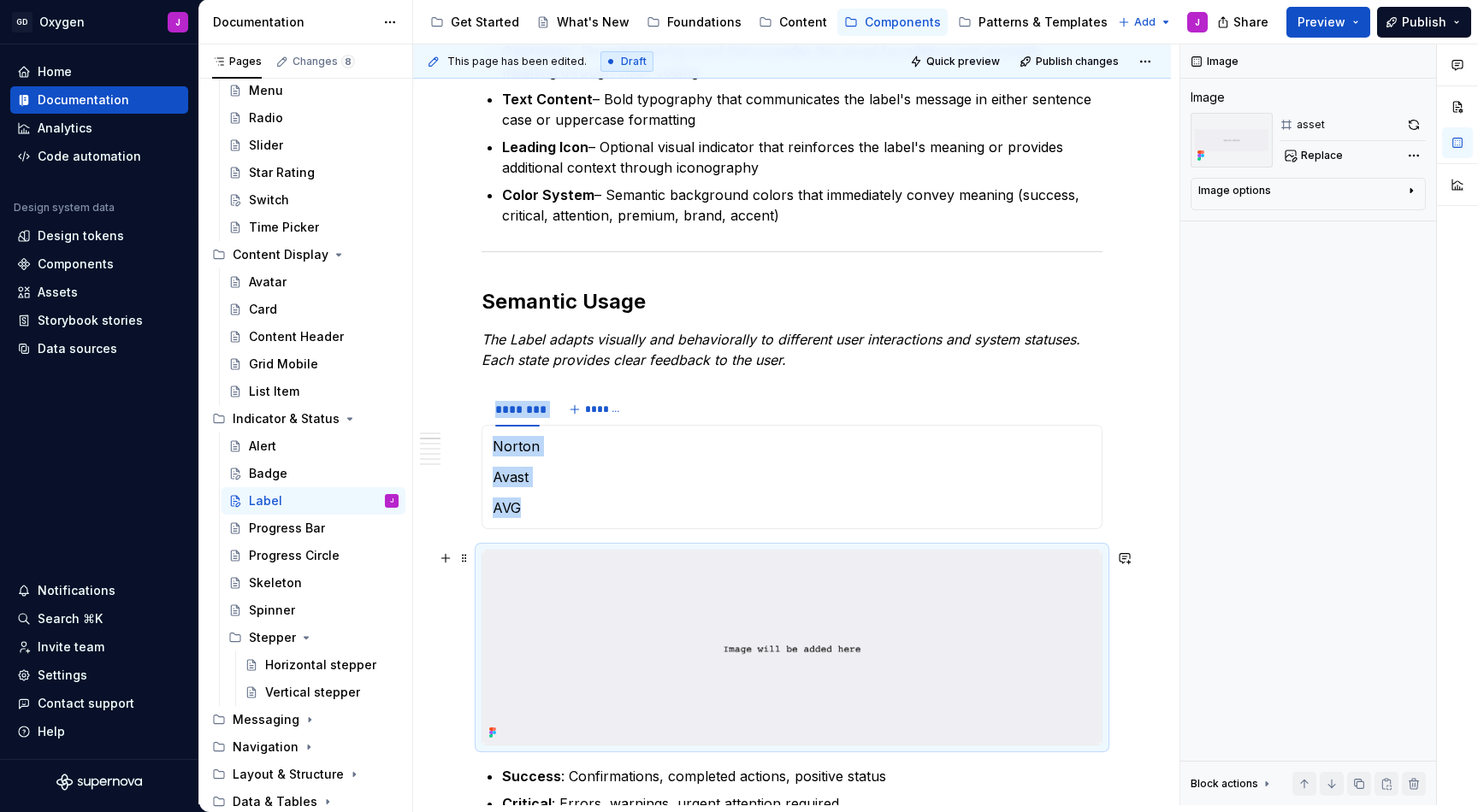
type textarea "*"
click at [463, 397] on span at bounding box center [464, 402] width 14 height 24
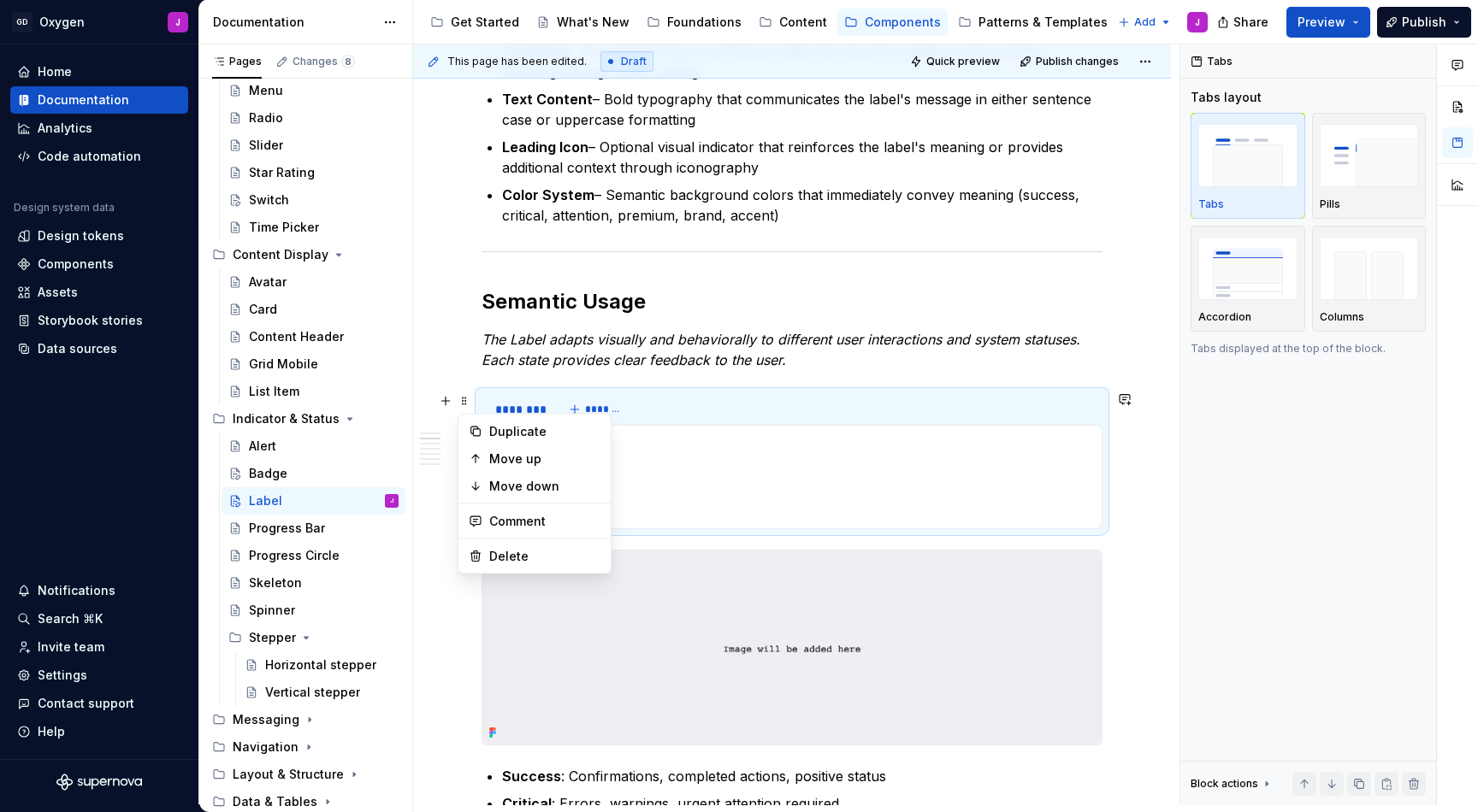
click at [657, 390] on section "******** ******* Norton Avast AVG" at bounding box center [792, 460] width 621 height 139
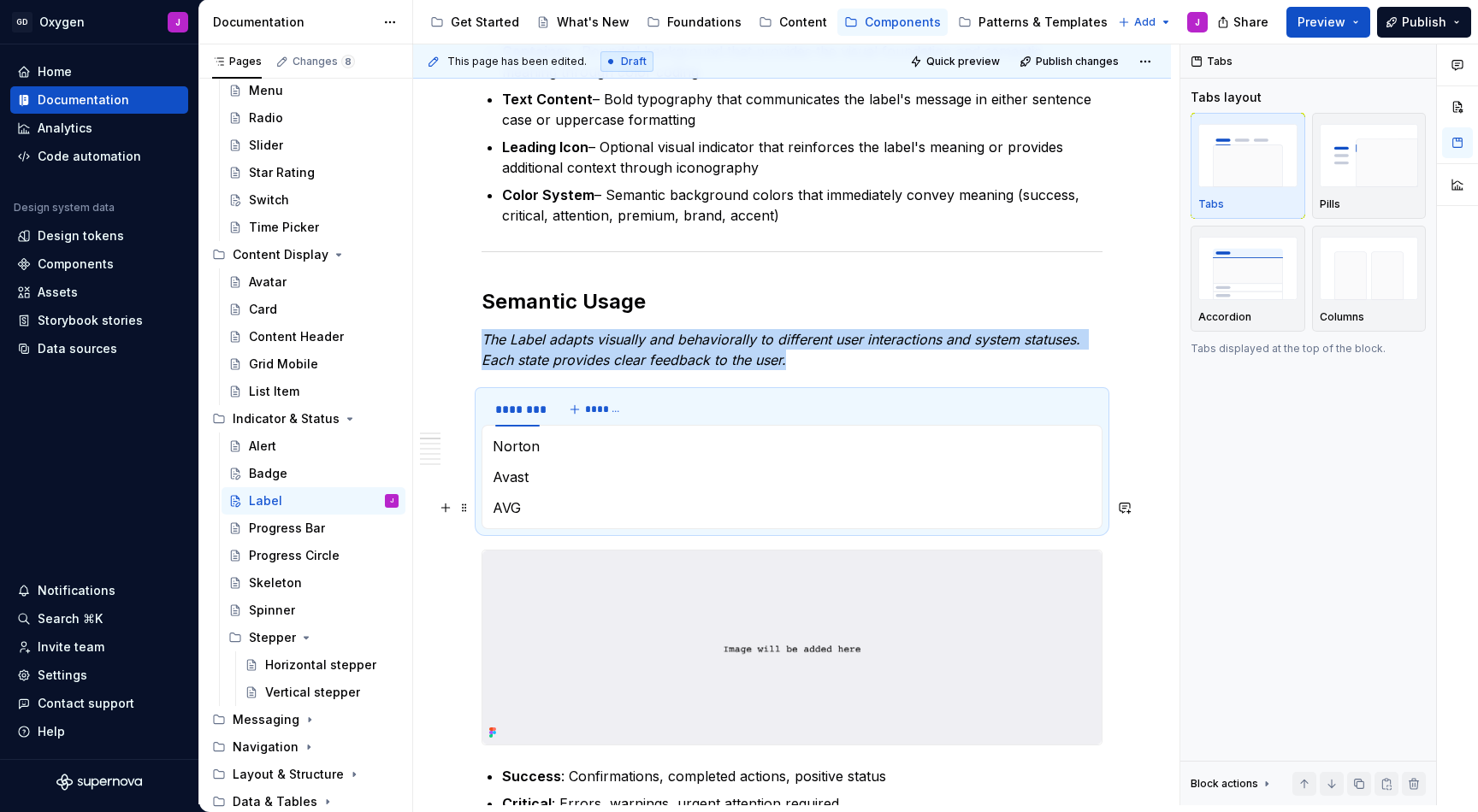
click at [533, 507] on p "AVG" at bounding box center [792, 508] width 599 height 21
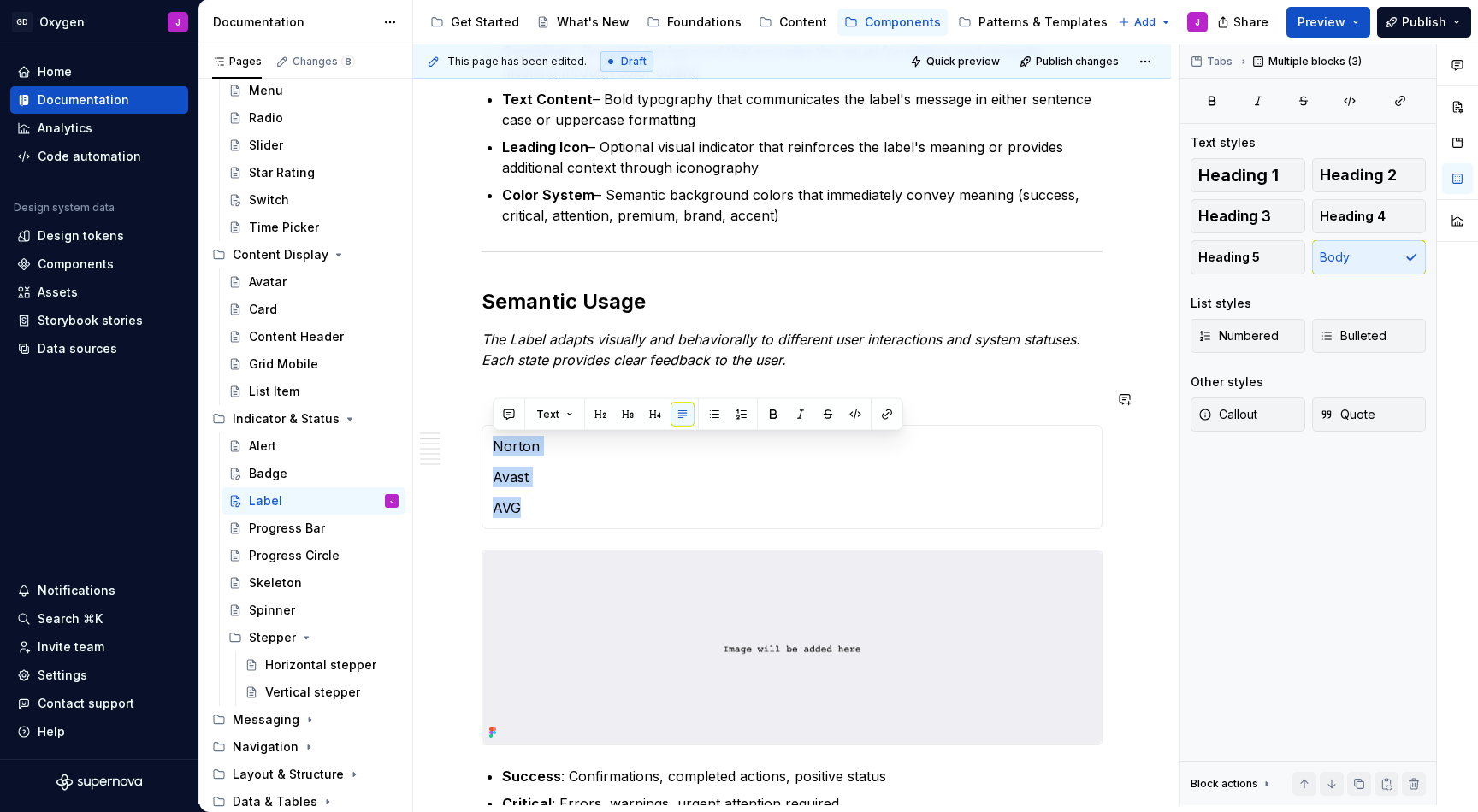
drag, startPoint x: 533, startPoint y: 507, endPoint x: 487, endPoint y: 435, distance: 85.4
click at [487, 435] on div "Norton Avast AVG" at bounding box center [792, 477] width 621 height 104
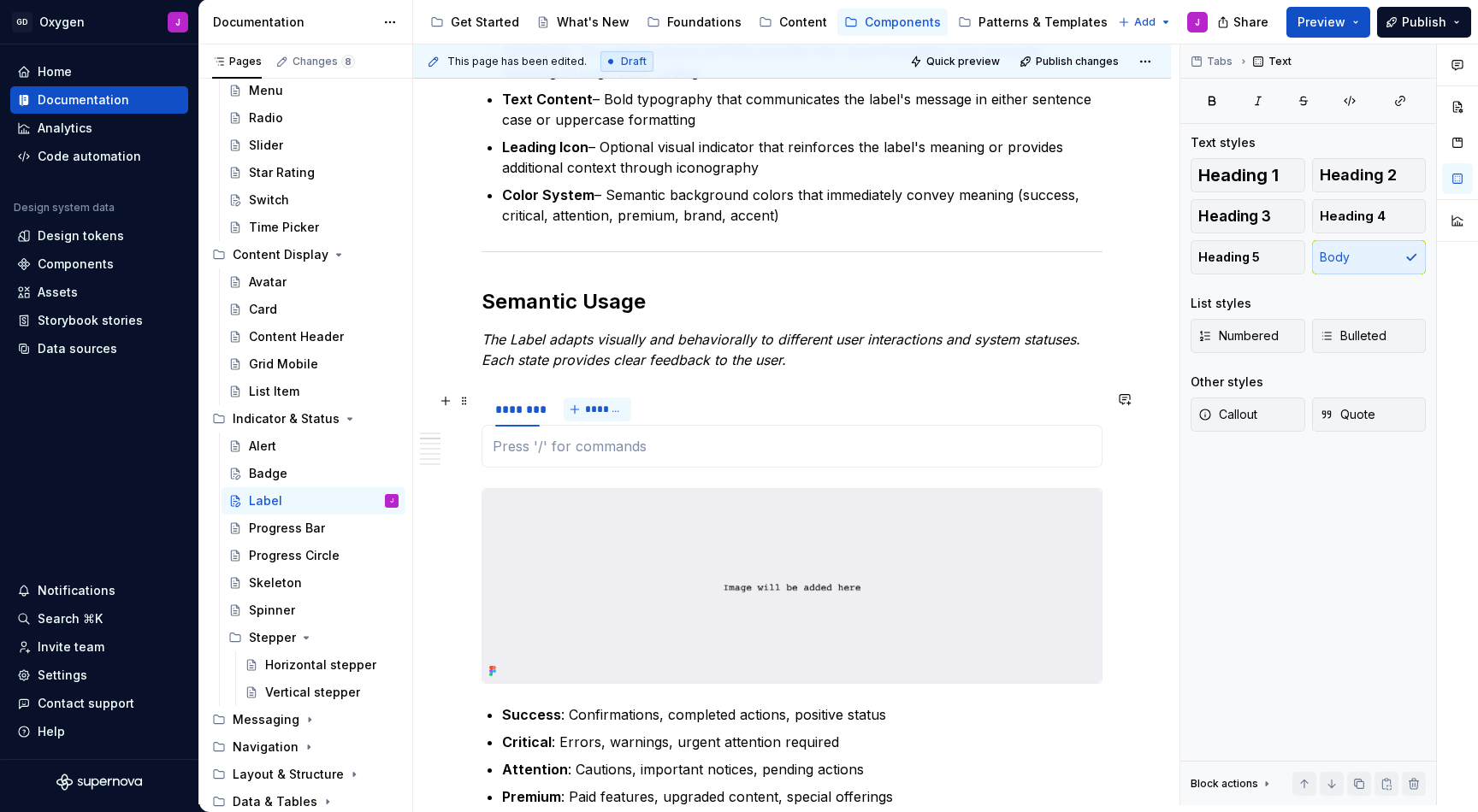
click at [597, 407] on span "*******" at bounding box center [604, 409] width 38 height 14
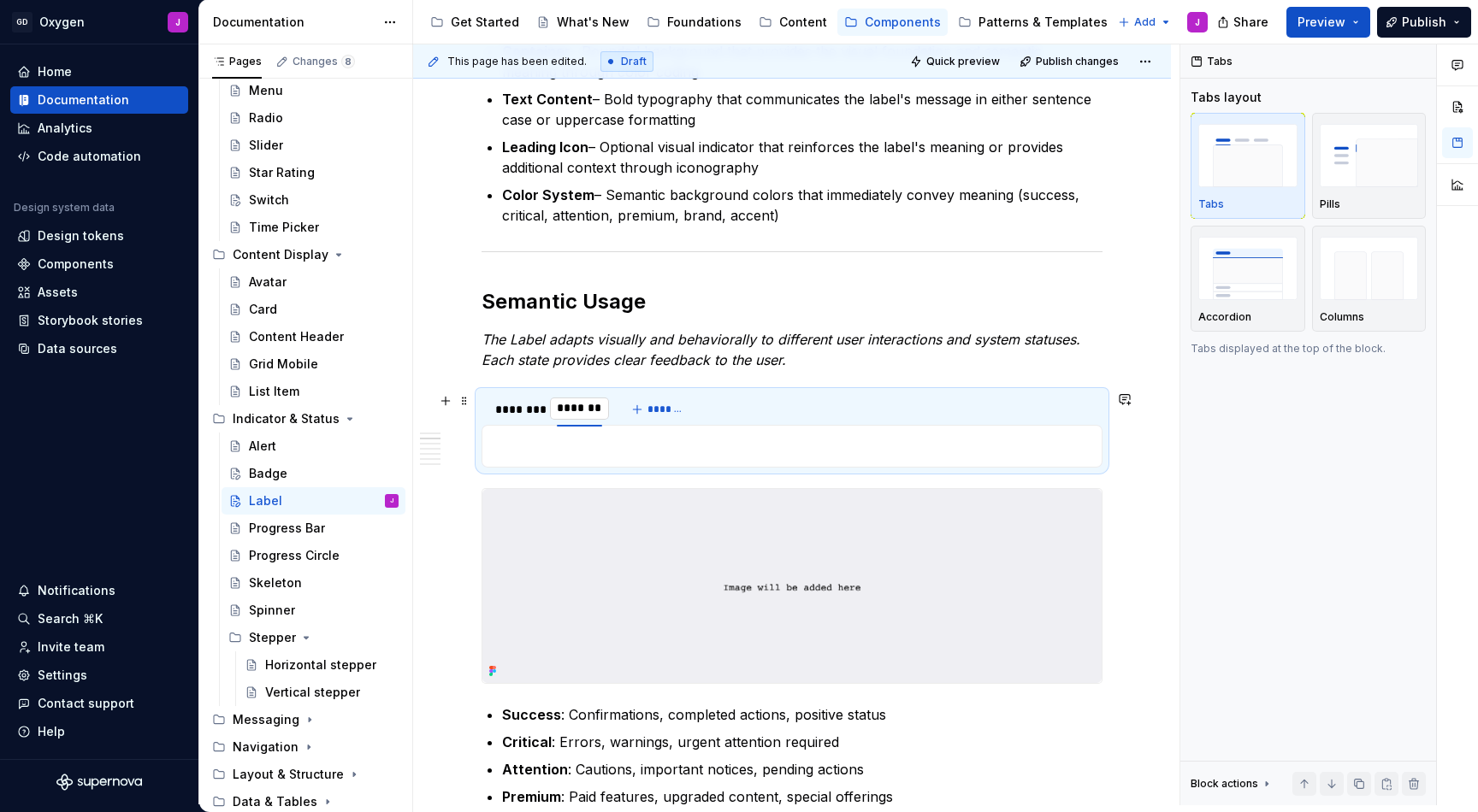
scroll to position [0, 1]
click at [529, 409] on div "********" at bounding box center [517, 409] width 44 height 17
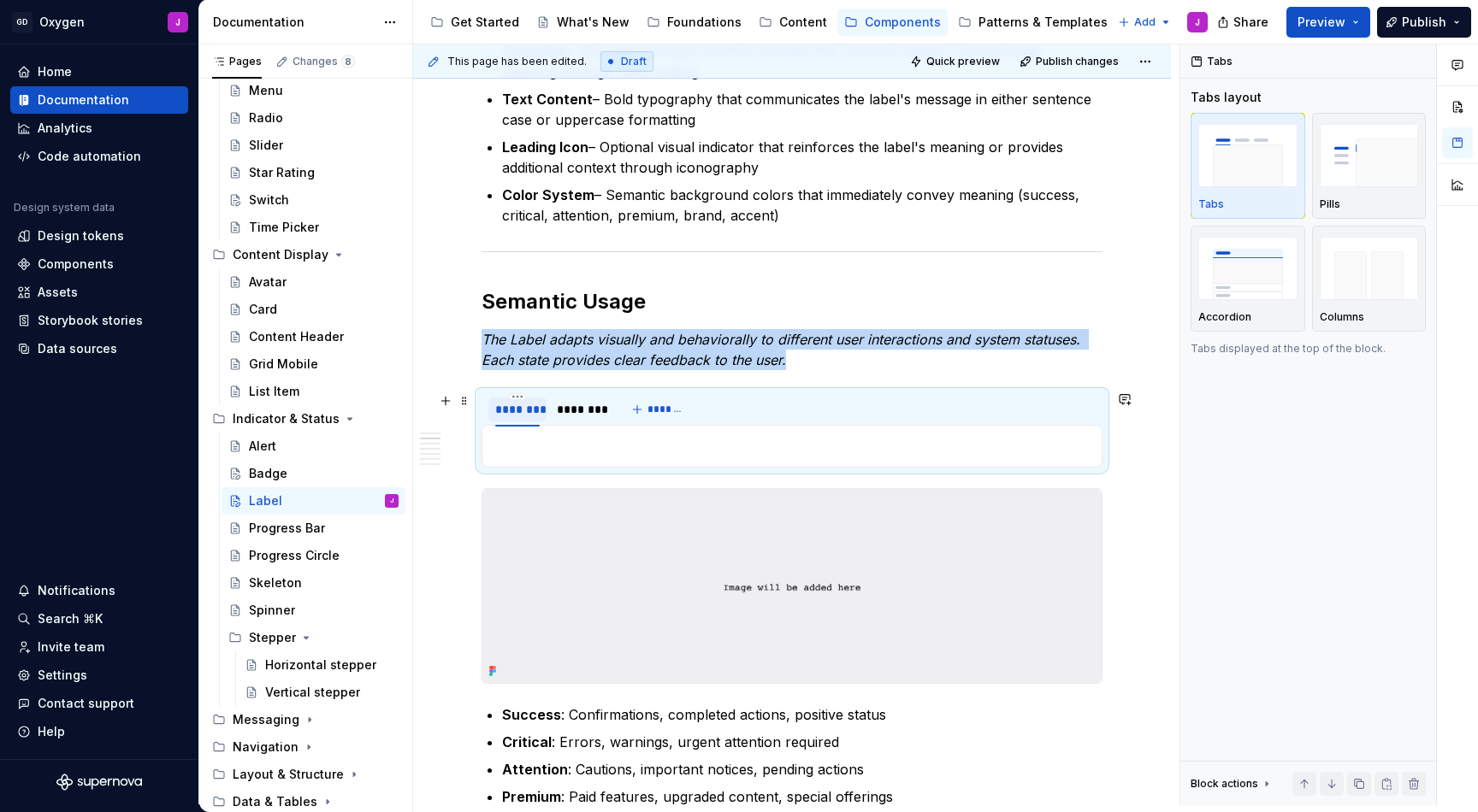
click at [529, 409] on div "********" at bounding box center [517, 409] width 44 height 17
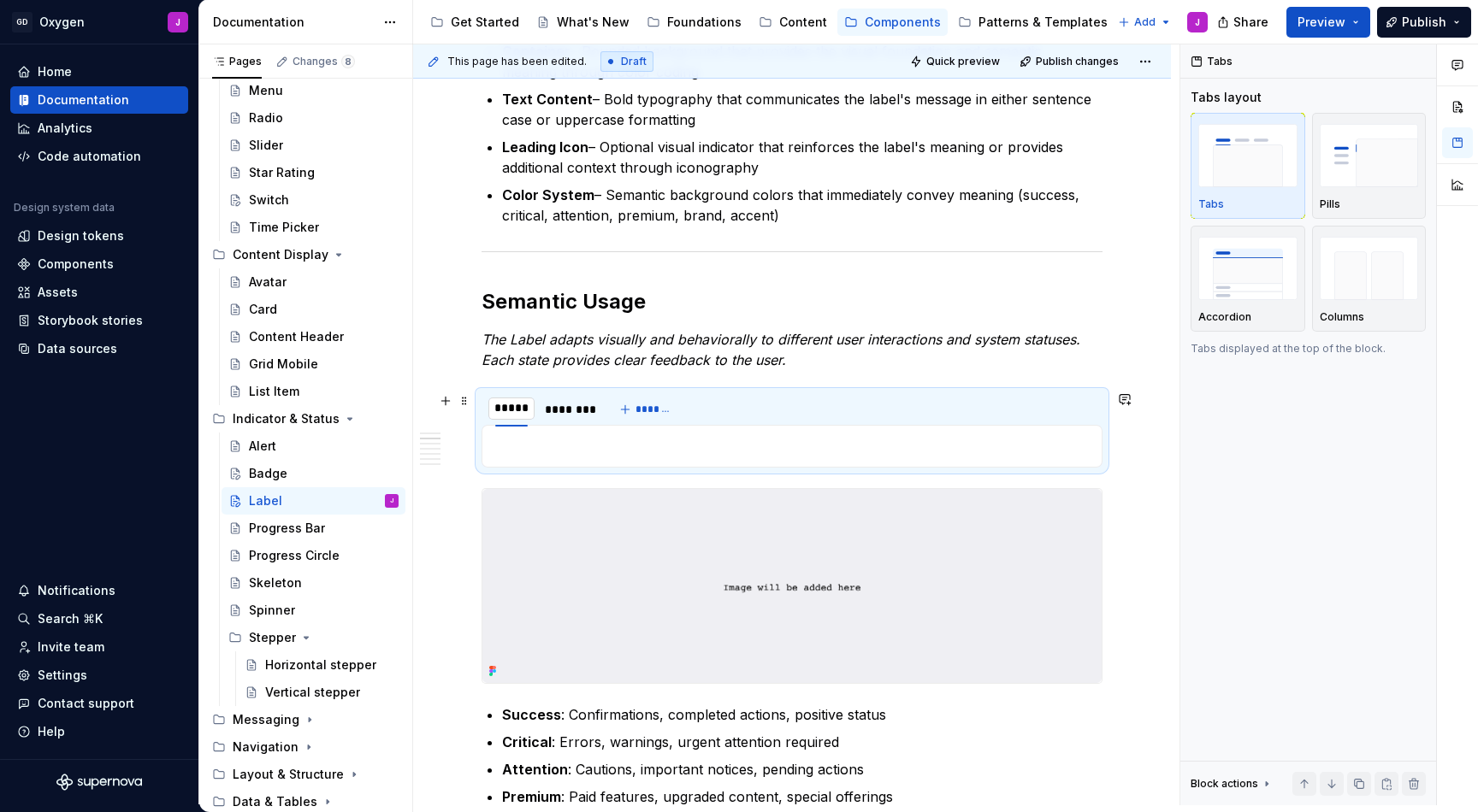
type input "******"
click at [569, 413] on div "********" at bounding box center [574, 409] width 44 height 17
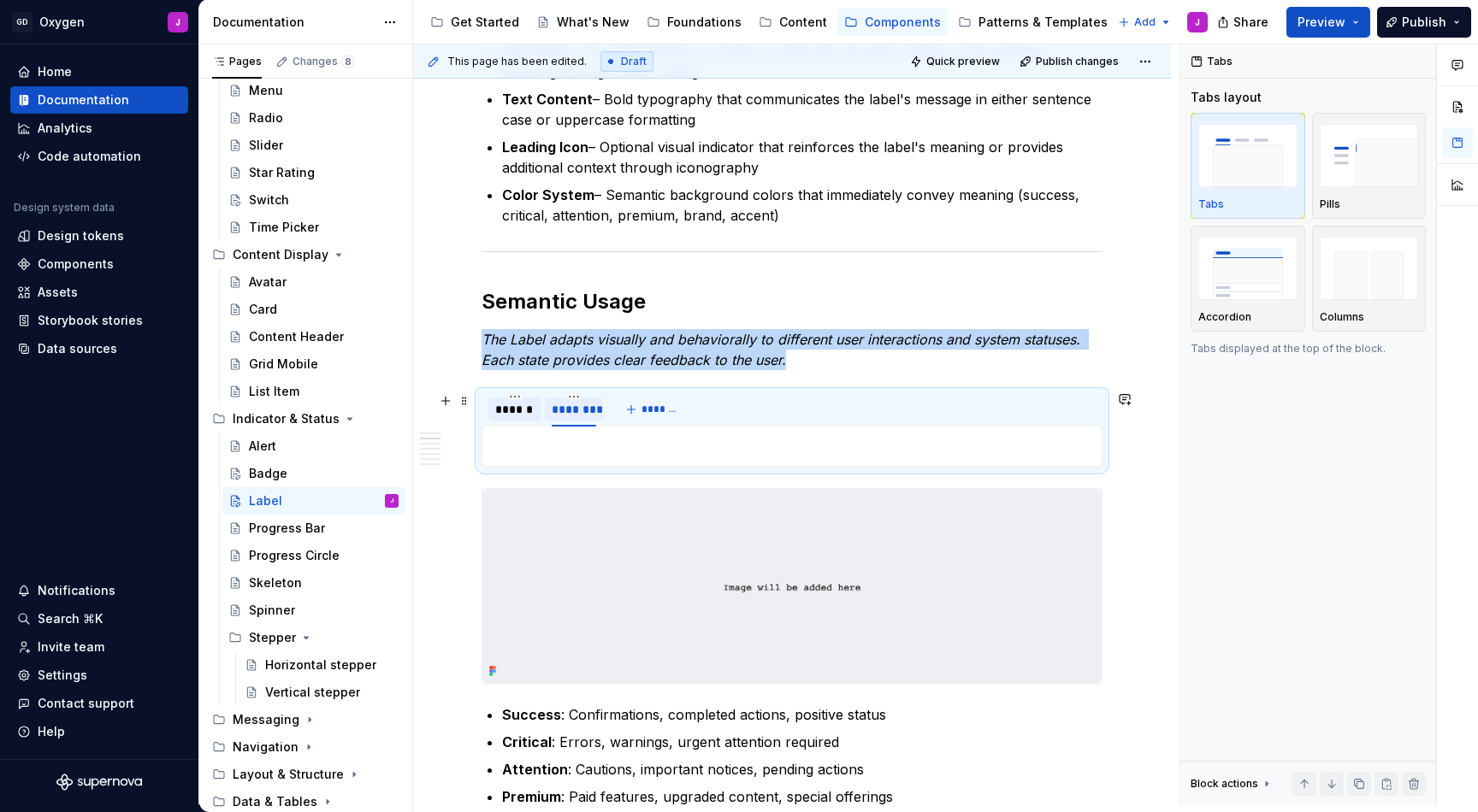
click at [569, 413] on div "********" at bounding box center [574, 409] width 44 height 17
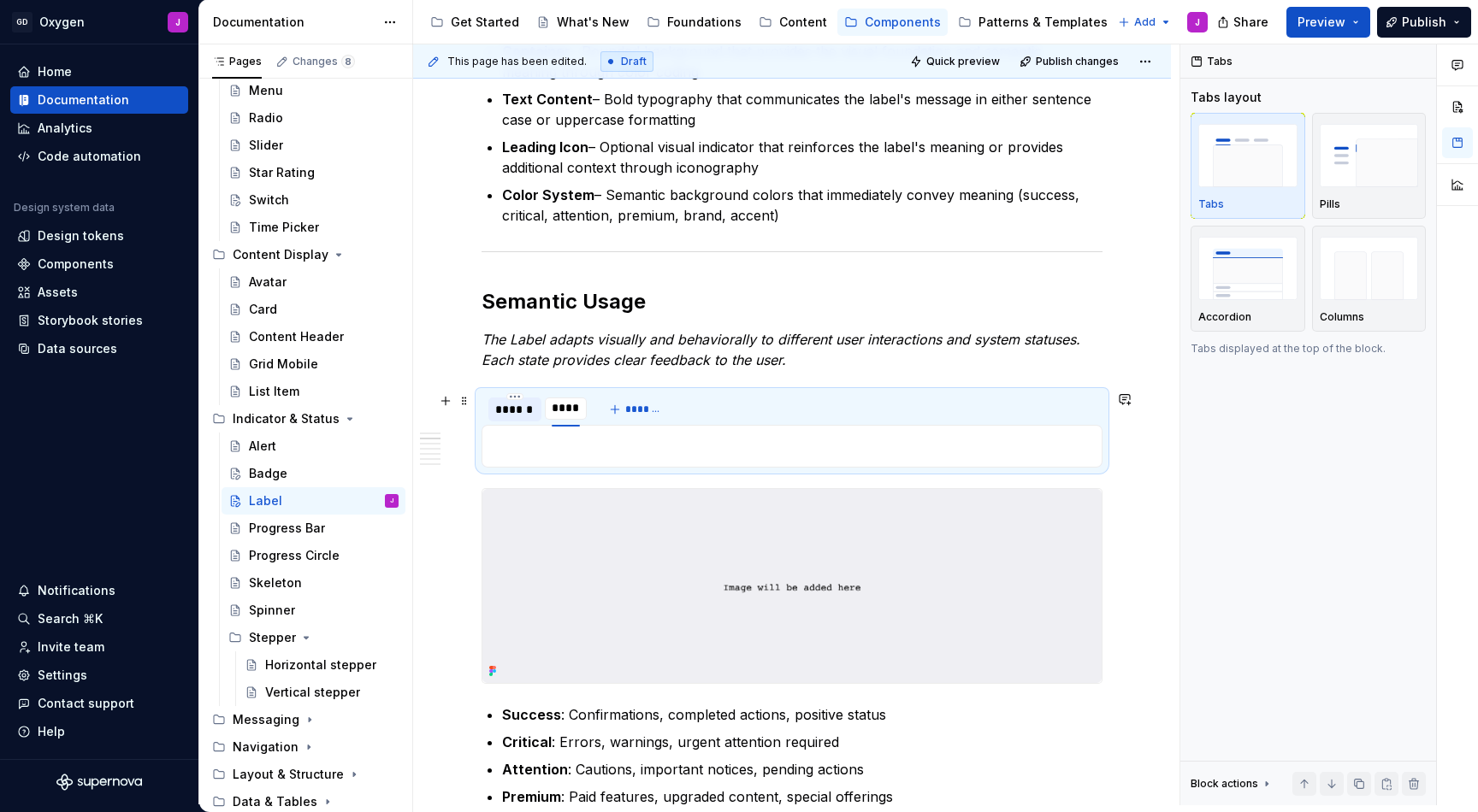
type input "*****"
click at [634, 406] on span "*******" at bounding box center [648, 409] width 38 height 14
type input "***"
click at [577, 447] on p at bounding box center [792, 447] width 599 height 21
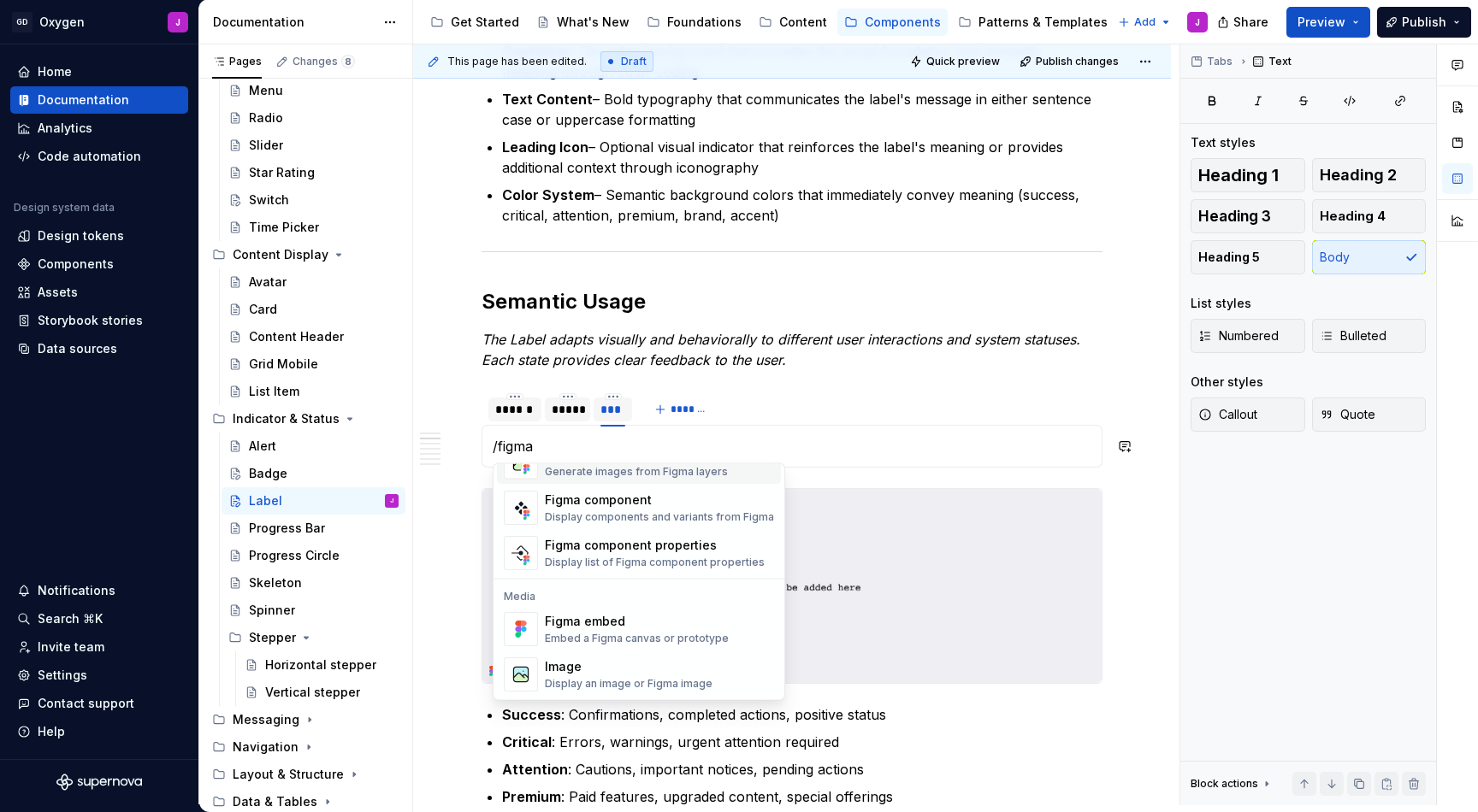
scroll to position [51, 0]
click at [595, 670] on div "Image" at bounding box center [628, 667] width 168 height 17
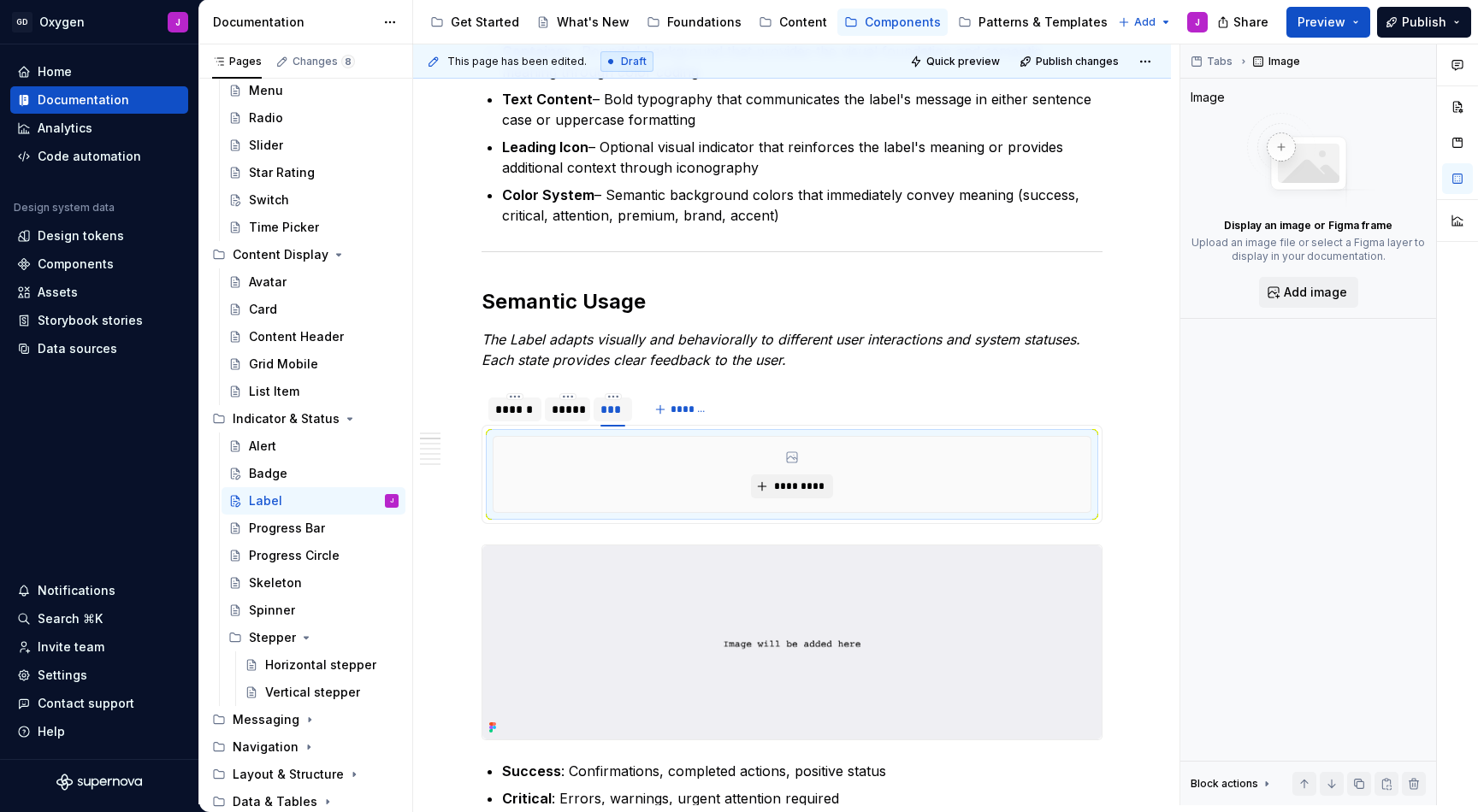
type textarea "*"
click at [803, 489] on span "*********" at bounding box center [798, 487] width 52 height 14
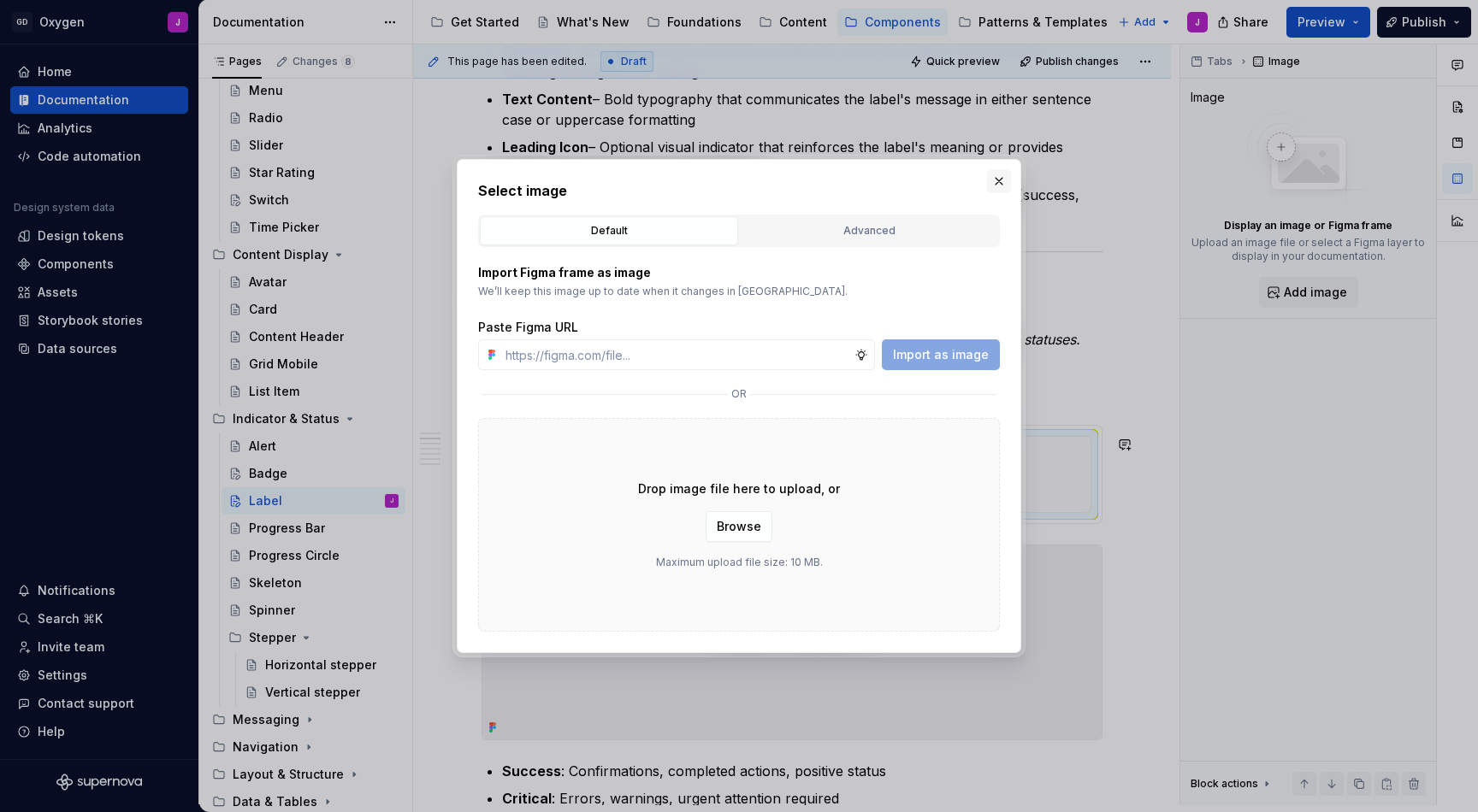
click at [995, 186] on button "button" at bounding box center [1000, 181] width 24 height 24
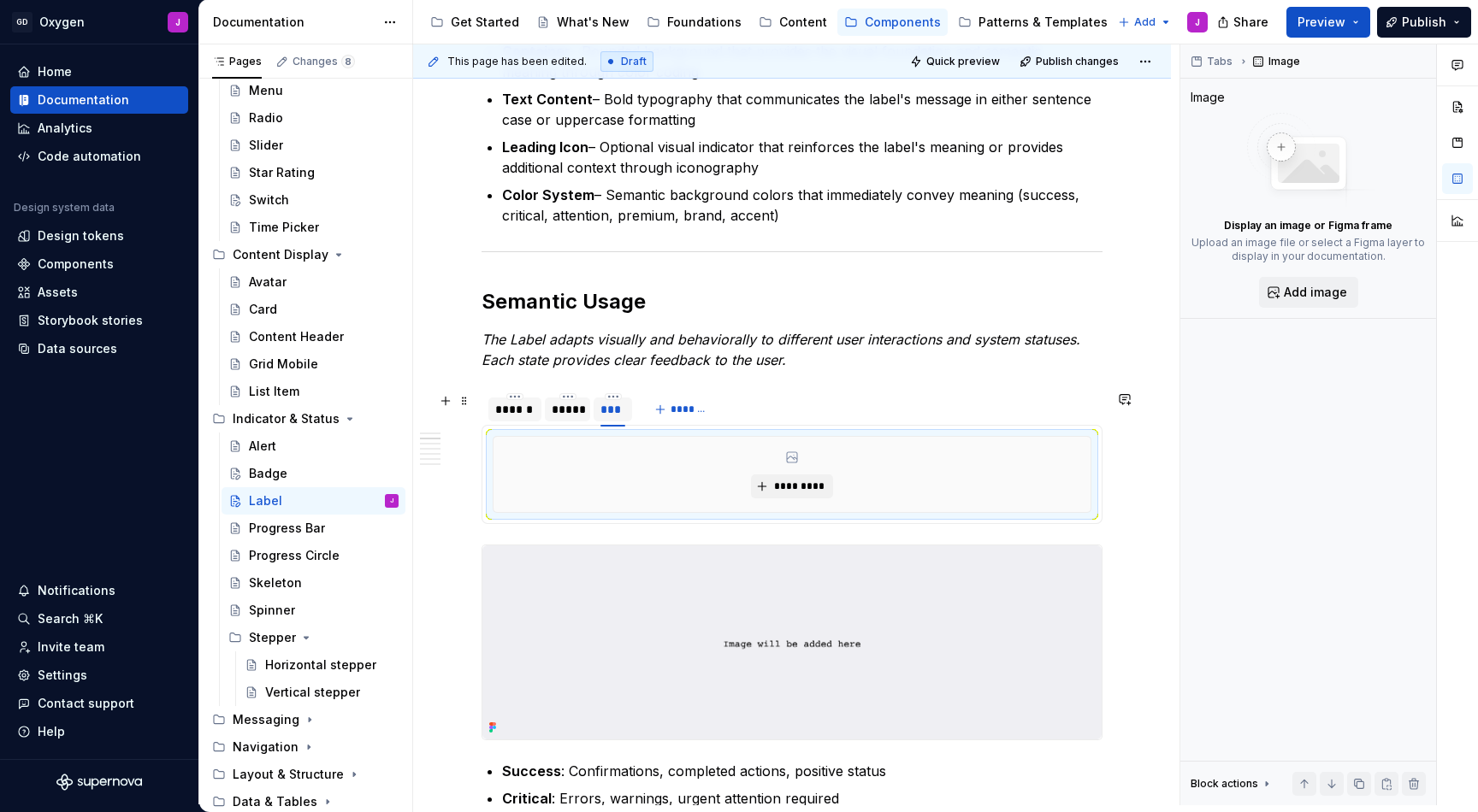
click at [523, 413] on div "******" at bounding box center [515, 409] width 39 height 17
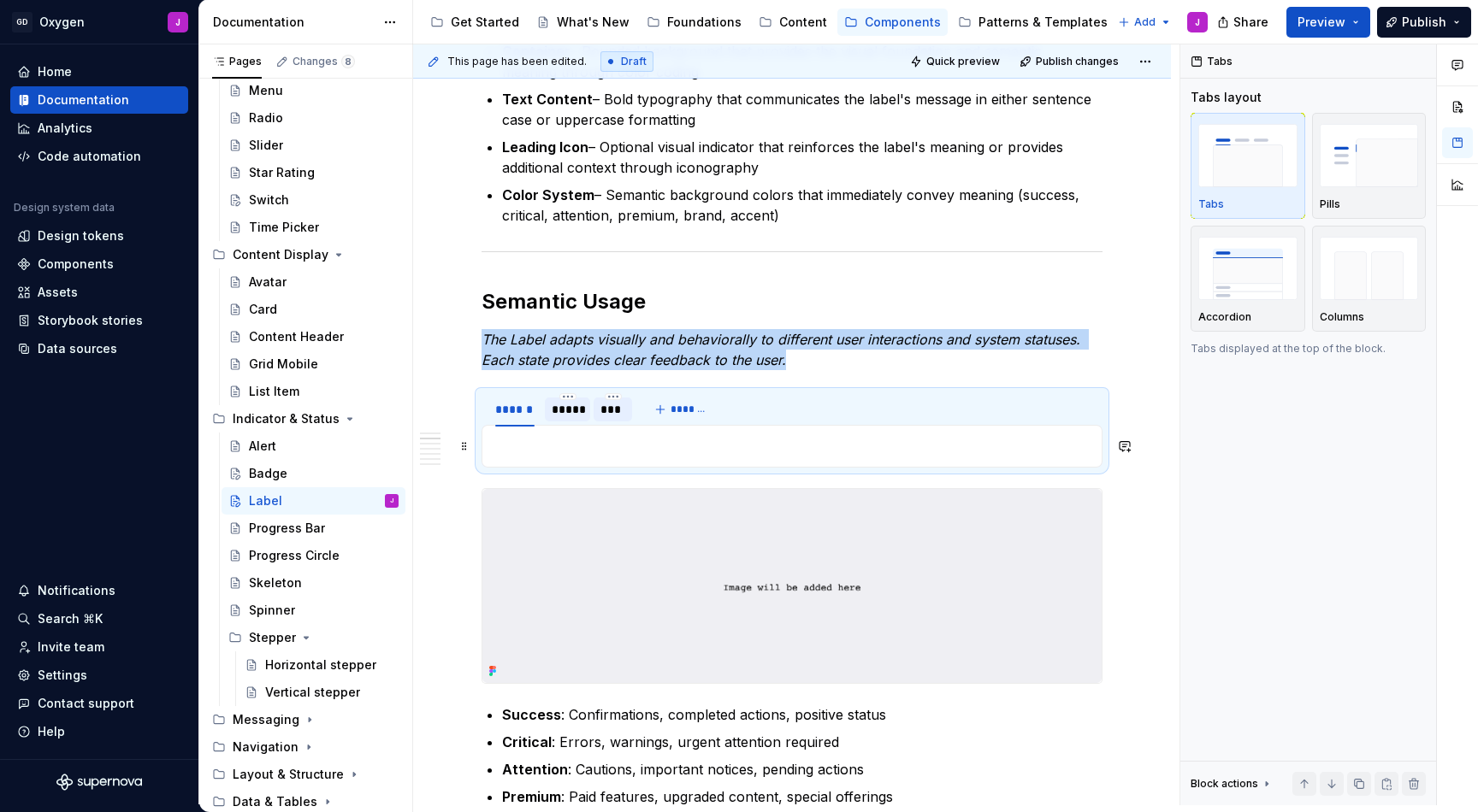
click at [681, 450] on p at bounding box center [792, 447] width 599 height 21
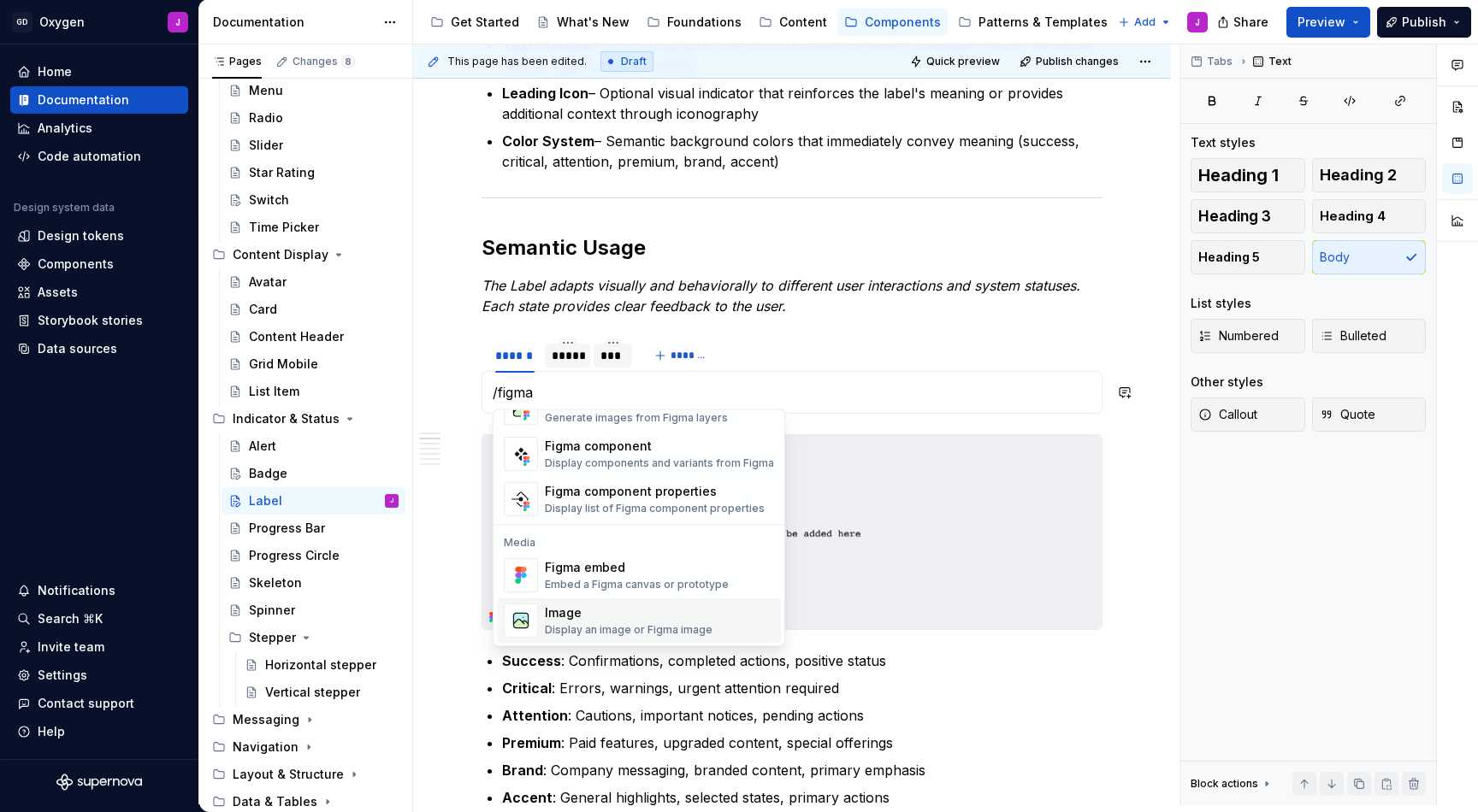
click at [608, 624] on div "Display an image or Figma image" at bounding box center [628, 631] width 168 height 14
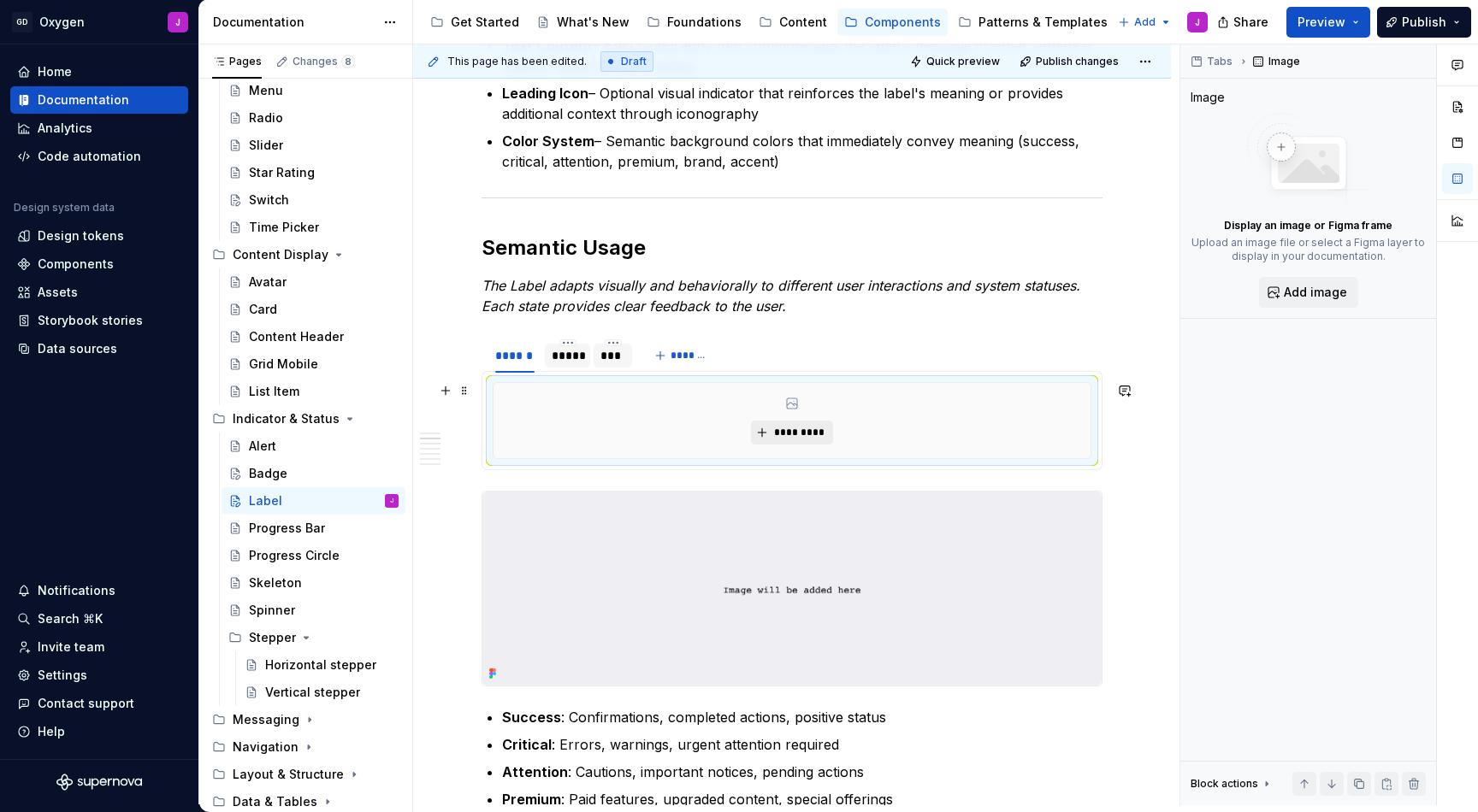
click at [798, 428] on span "*********" at bounding box center [798, 433] width 52 height 14
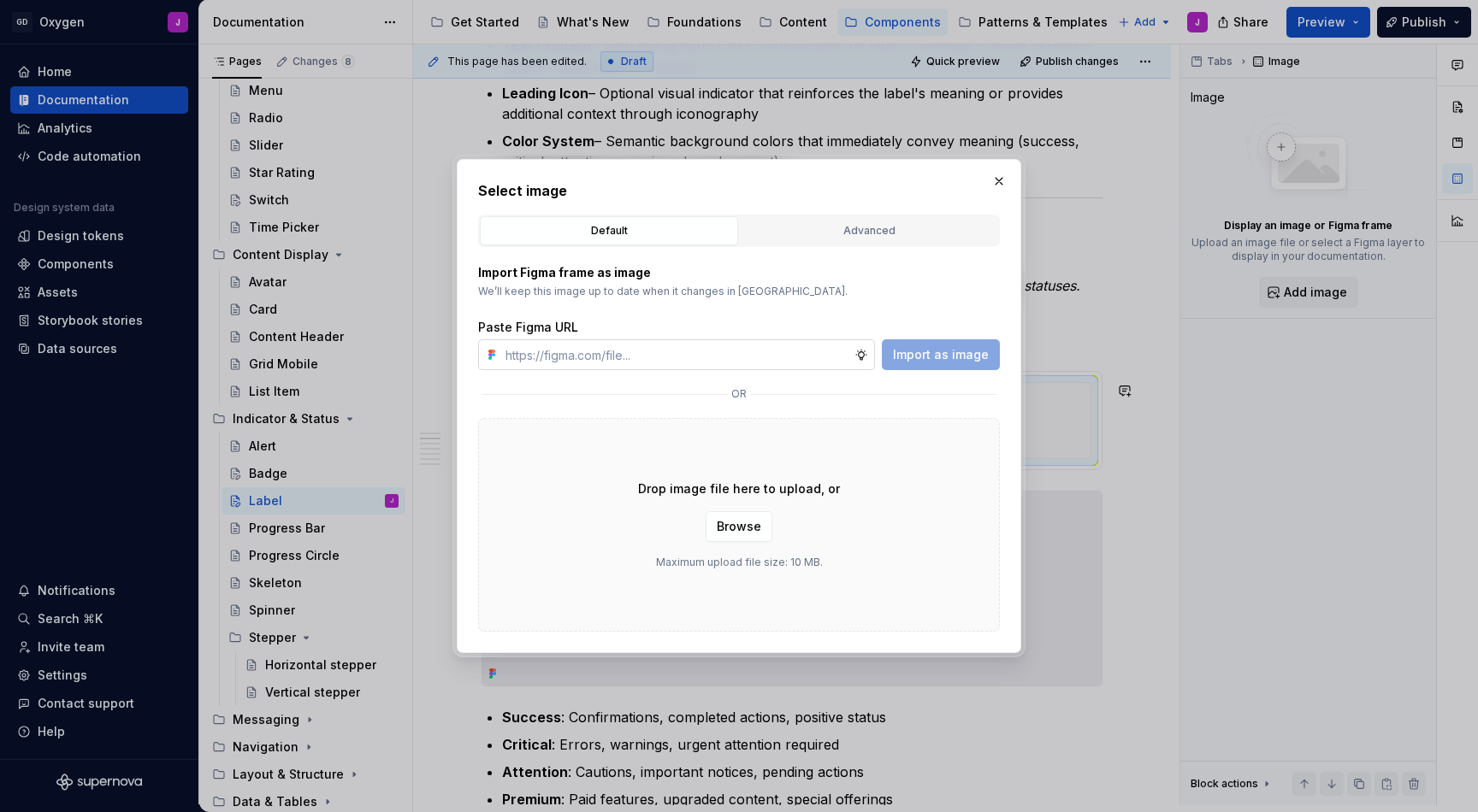
type input "Semantic Usage Success: Confirmations, completed actions, positive status Criti…"
type textarea "*"
paste input "[URL][DOMAIN_NAME]"
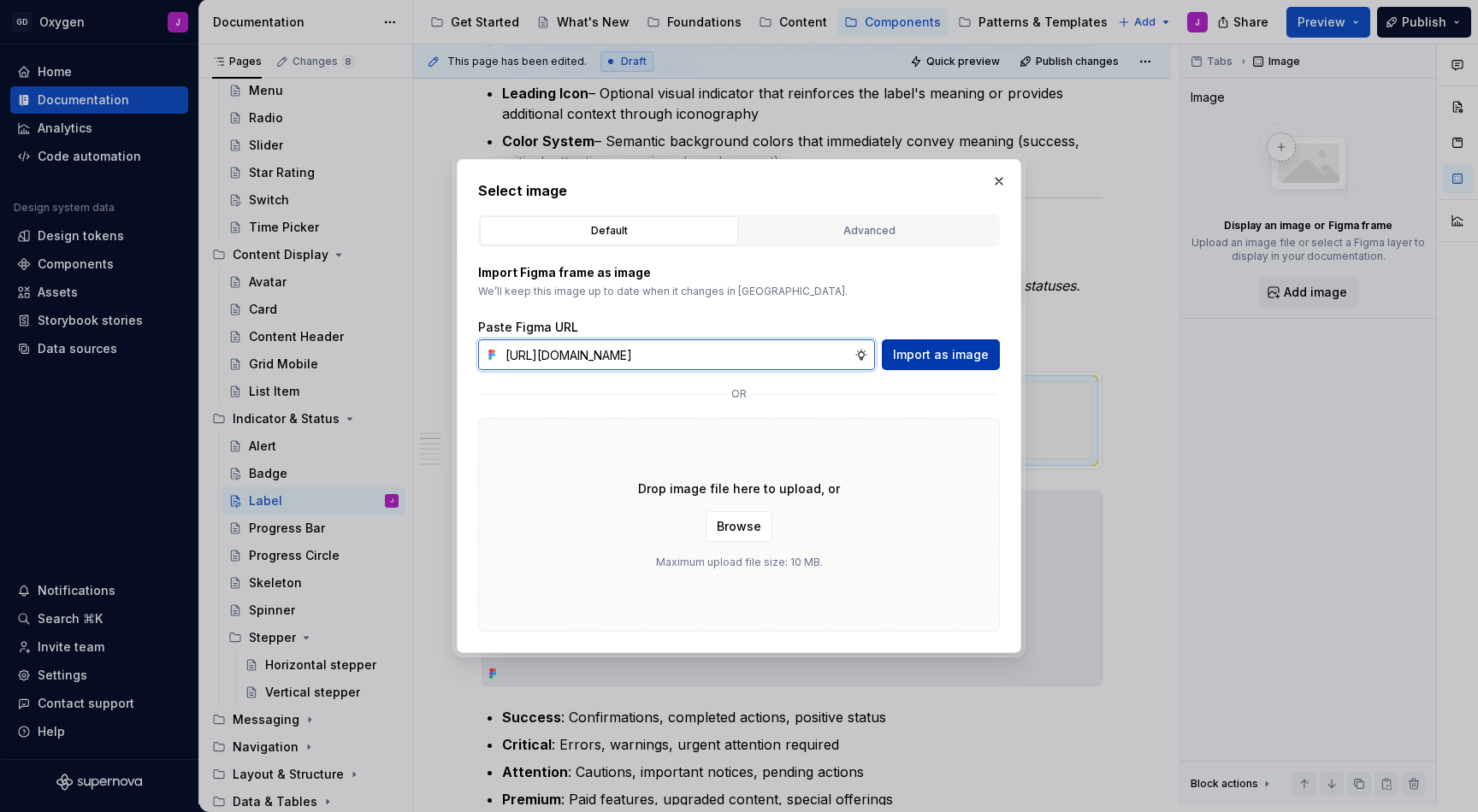
type input "[URL][DOMAIN_NAME]"
click at [971, 355] on span "Import as image" at bounding box center [941, 355] width 95 height 17
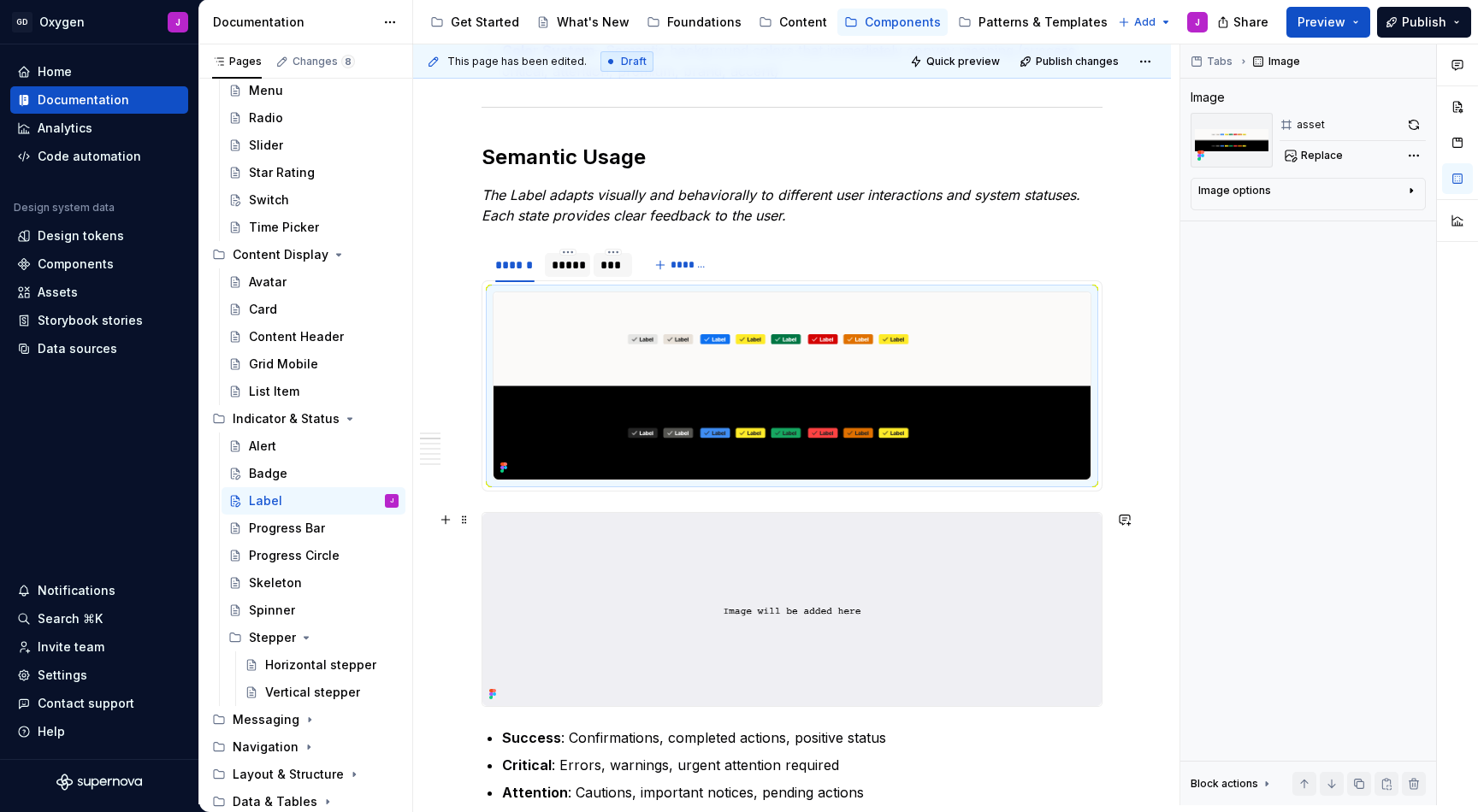
scroll to position [919, 0]
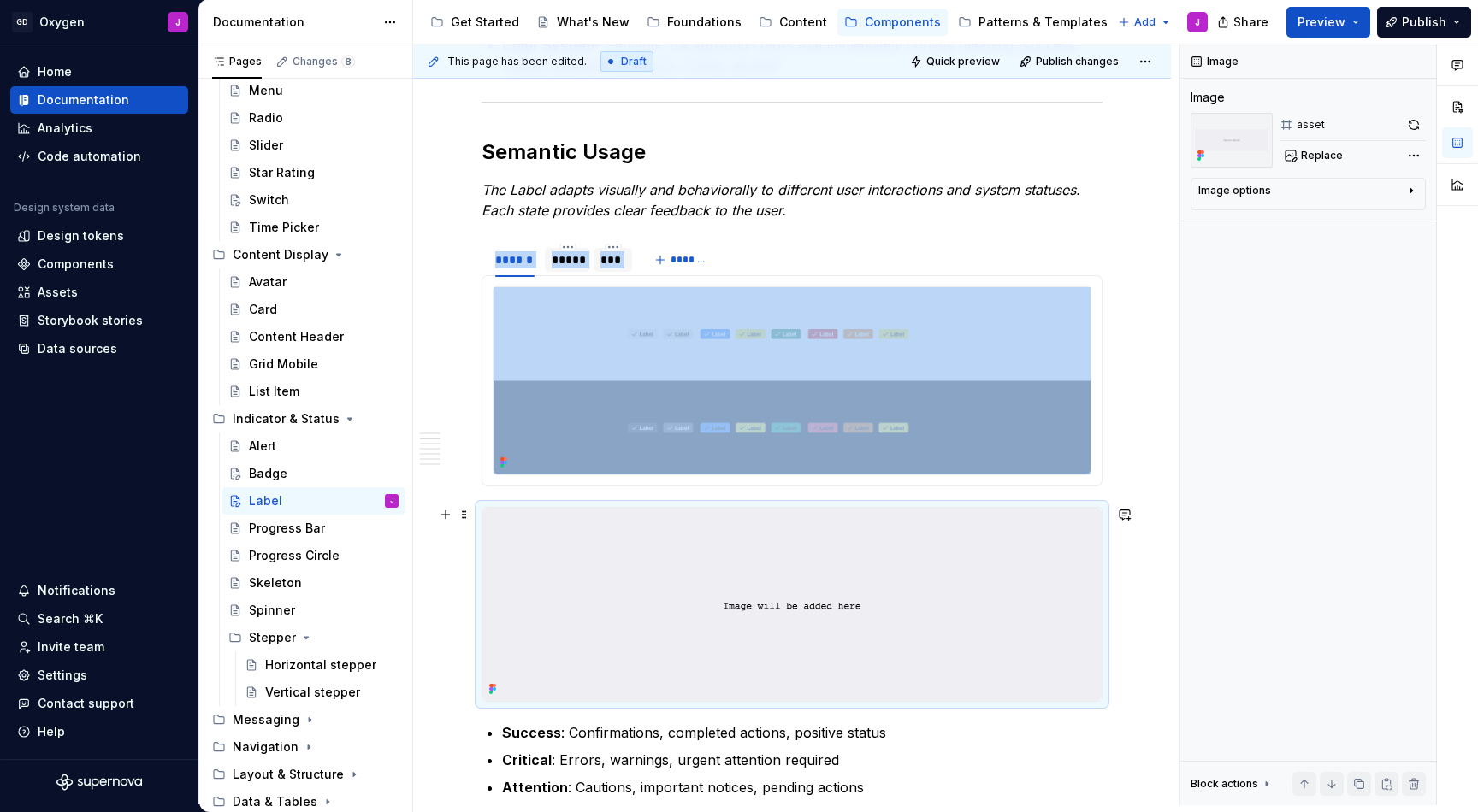
click at [1069, 548] on img at bounding box center [792, 606] width 620 height 194
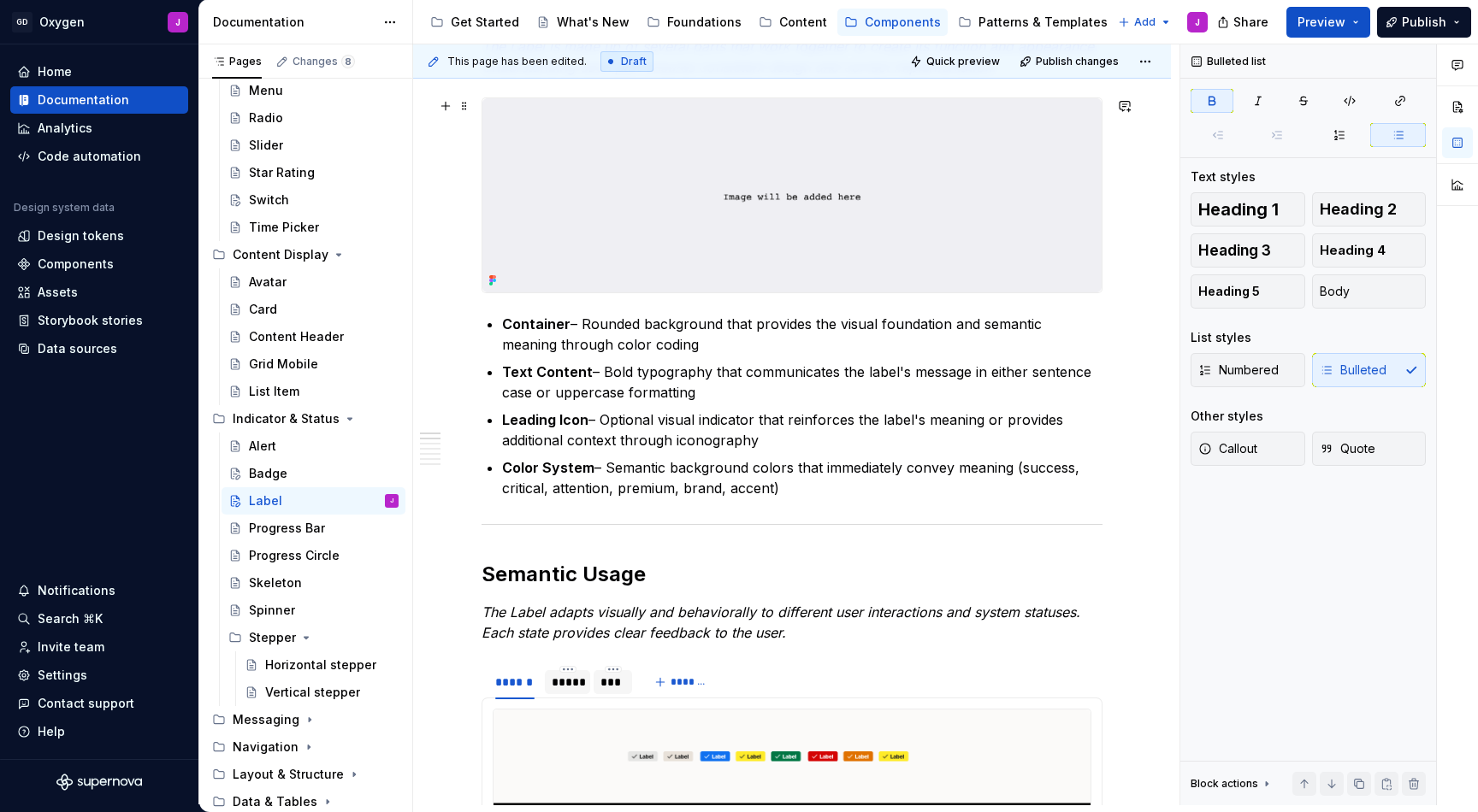
scroll to position [321, 0]
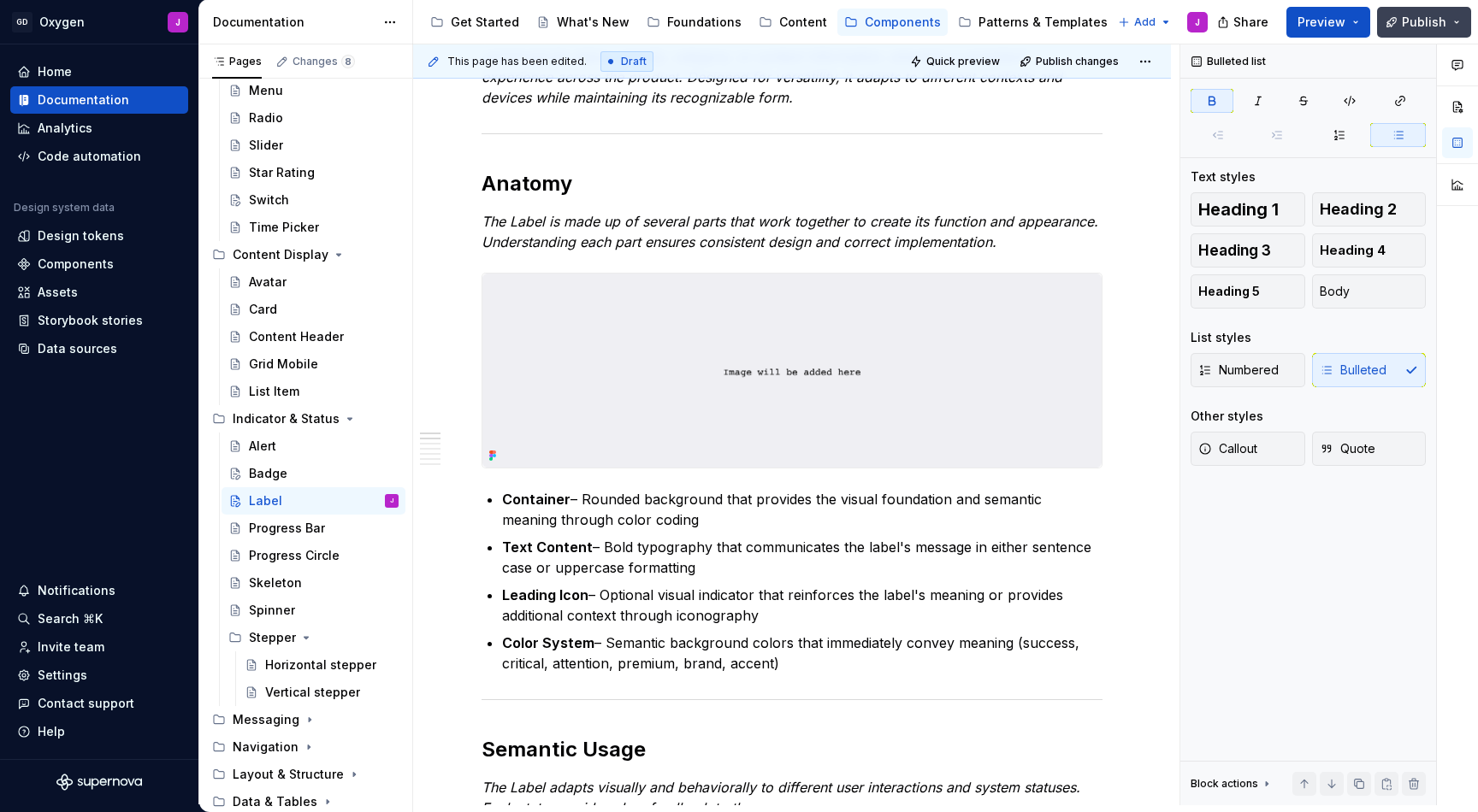
click at [1419, 16] on span "Publish" at bounding box center [1424, 23] width 44 height 17
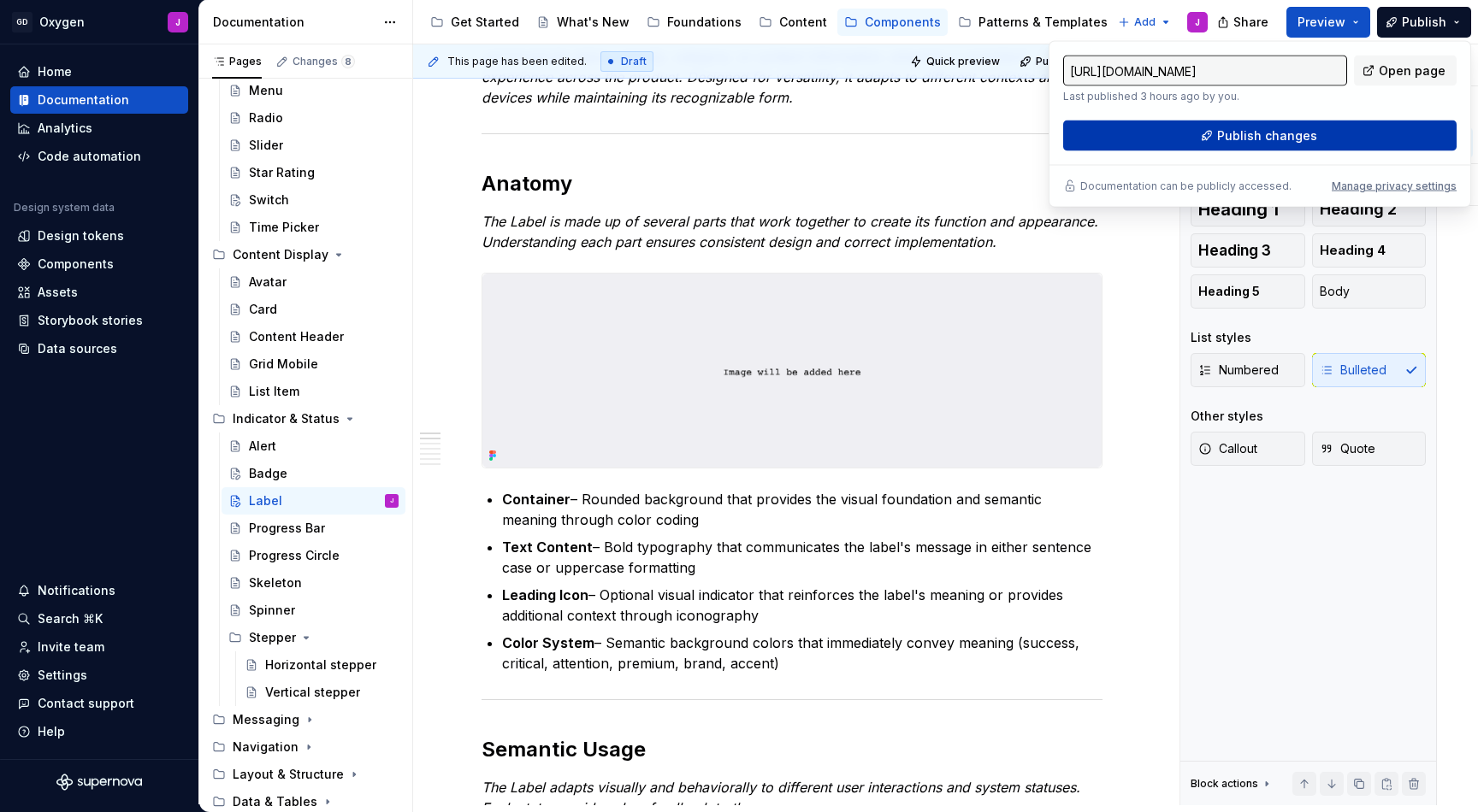
click at [1201, 130] on button "Publish changes" at bounding box center [1259, 135] width 393 height 30
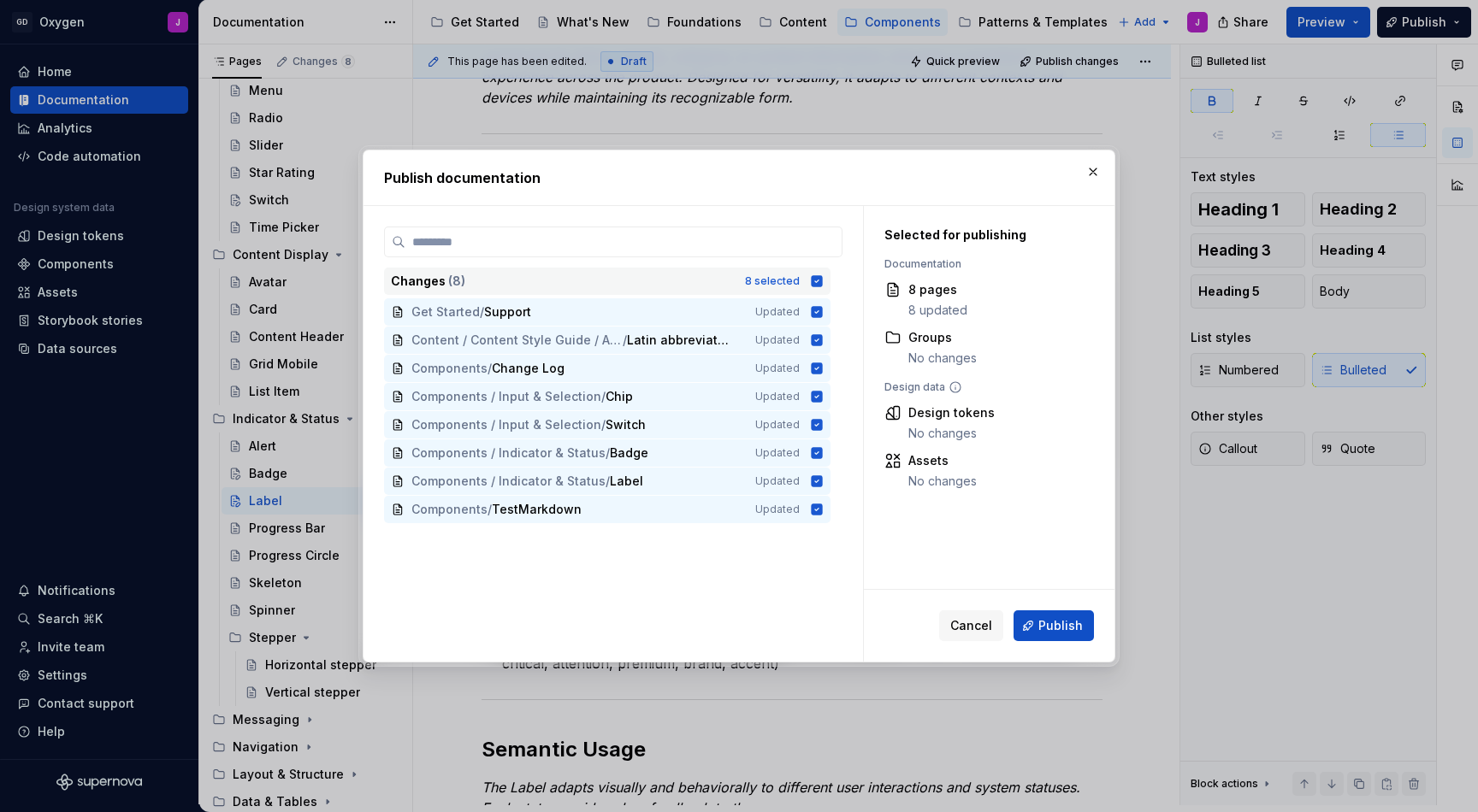
click at [816, 279] on icon at bounding box center [817, 280] width 11 height 11
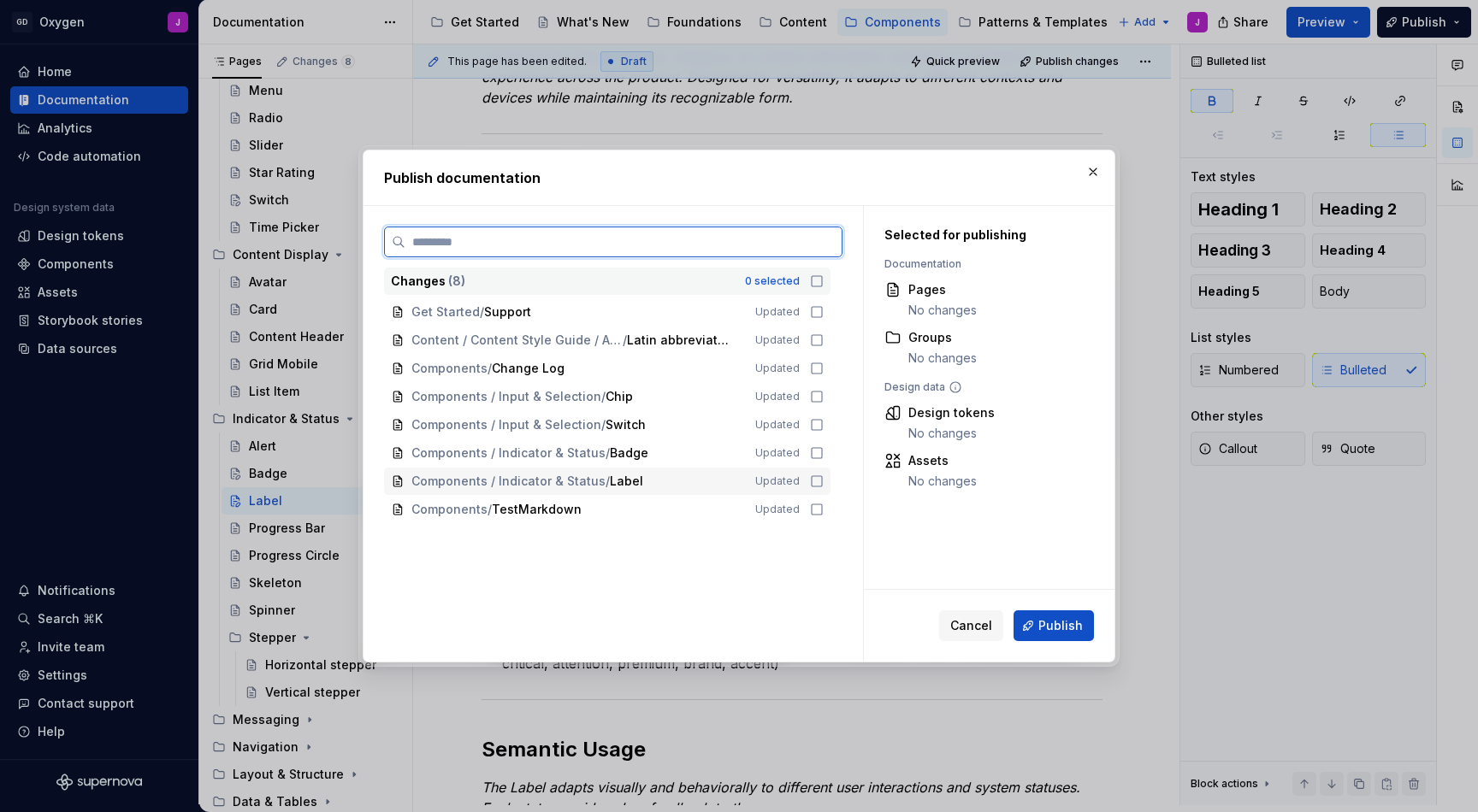
click at [818, 481] on icon at bounding box center [817, 481] width 14 height 14
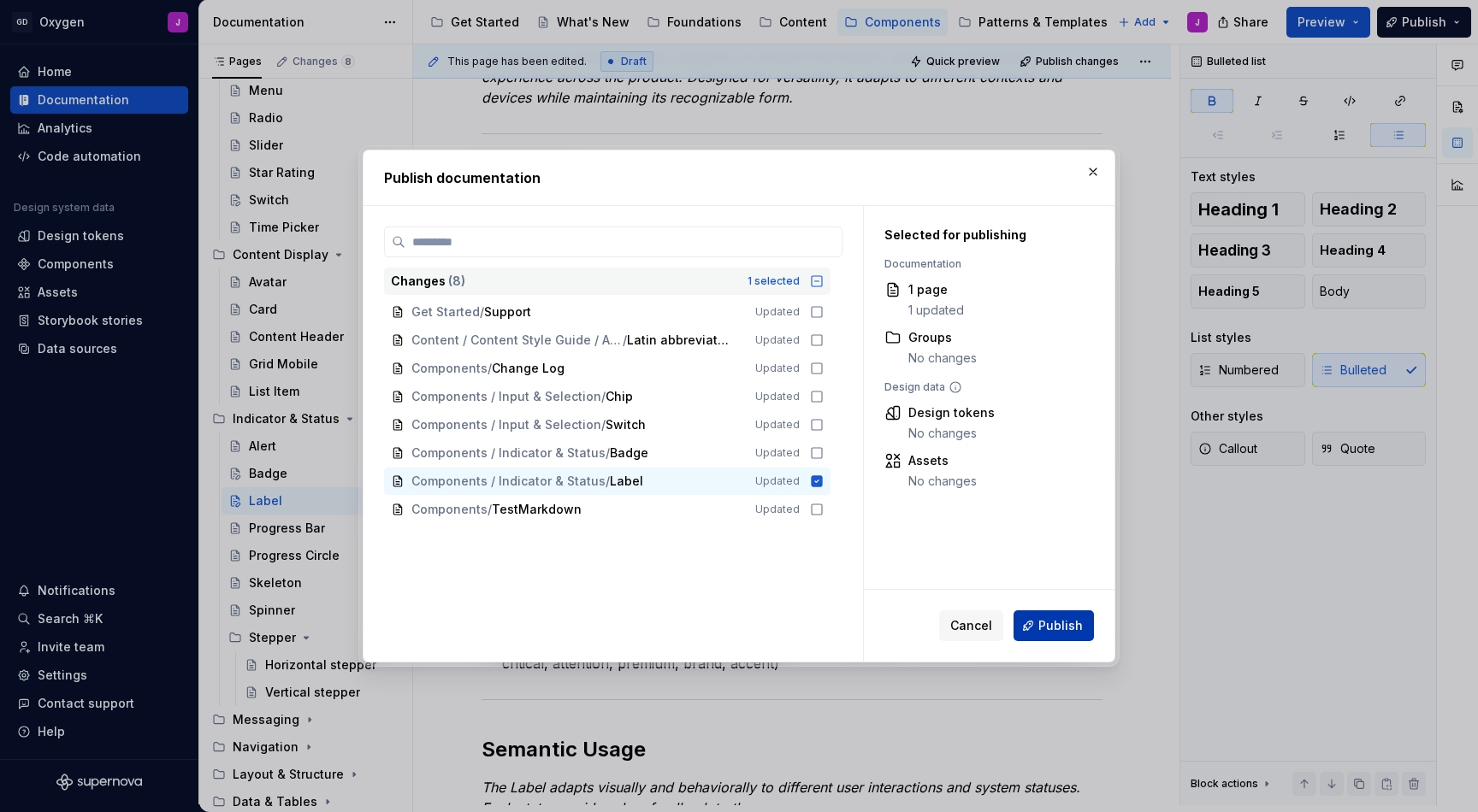
click at [1048, 624] on span "Publish" at bounding box center [1061, 626] width 44 height 17
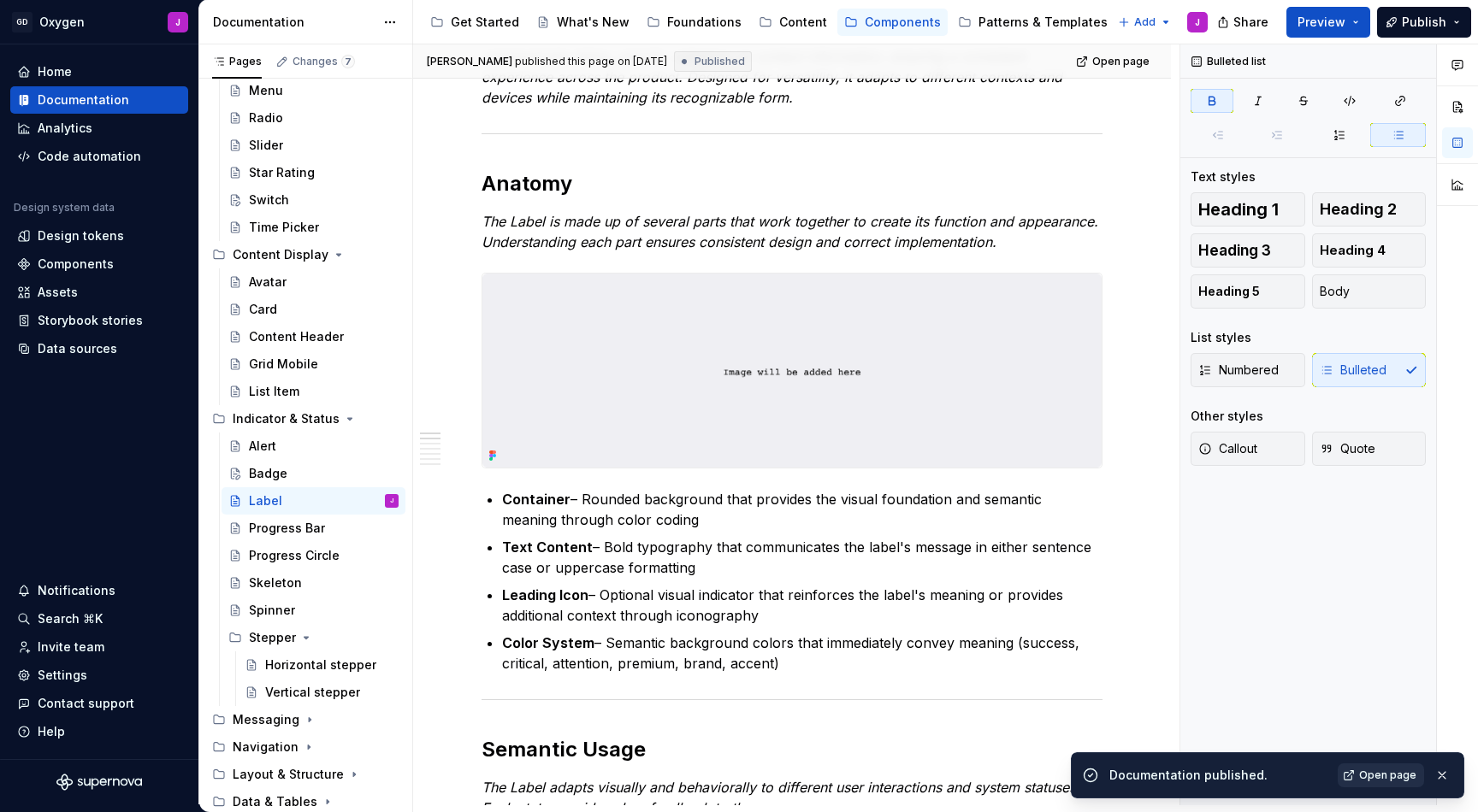
click at [1379, 775] on span "Open page" at bounding box center [1388, 776] width 57 height 14
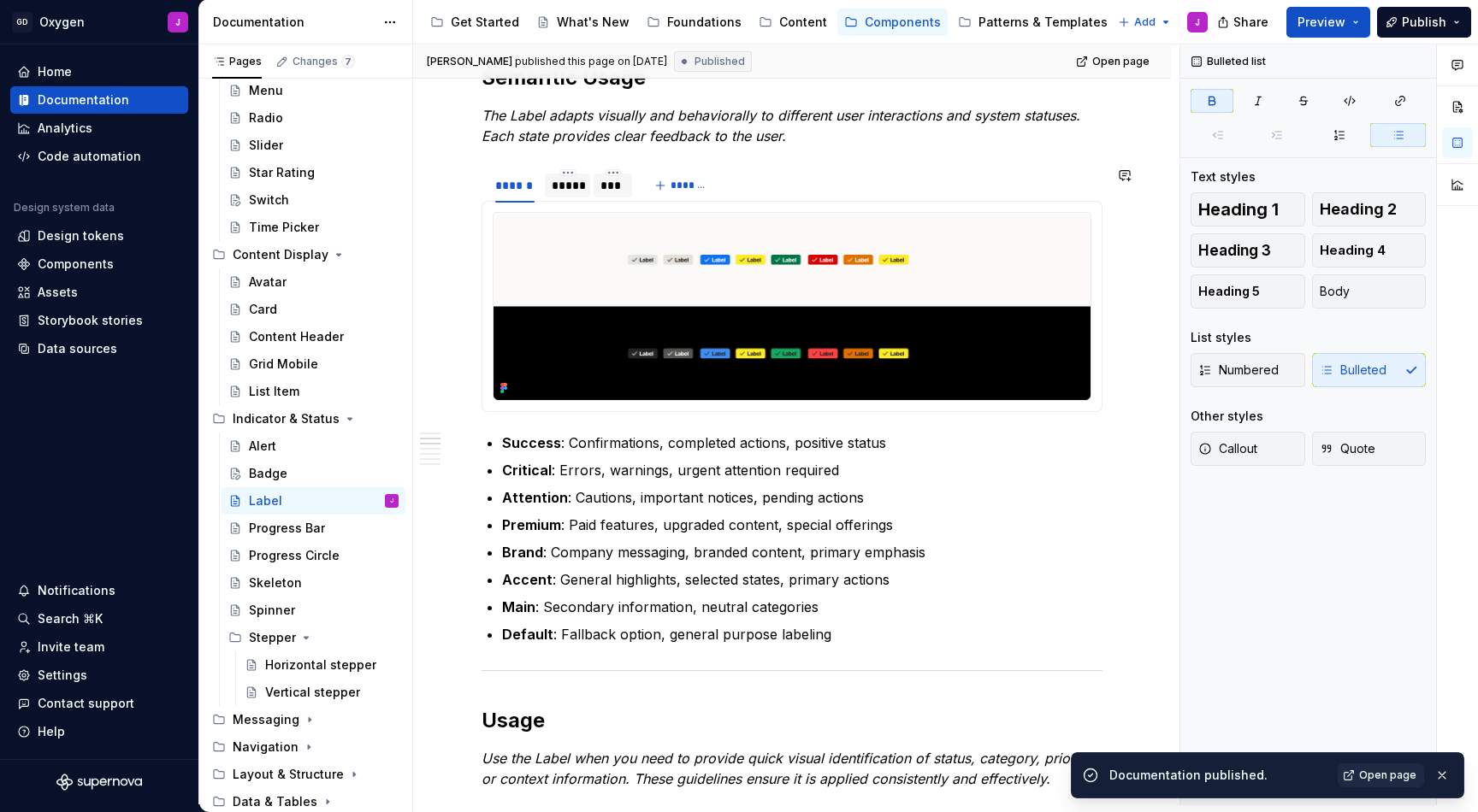
scroll to position [998, 0]
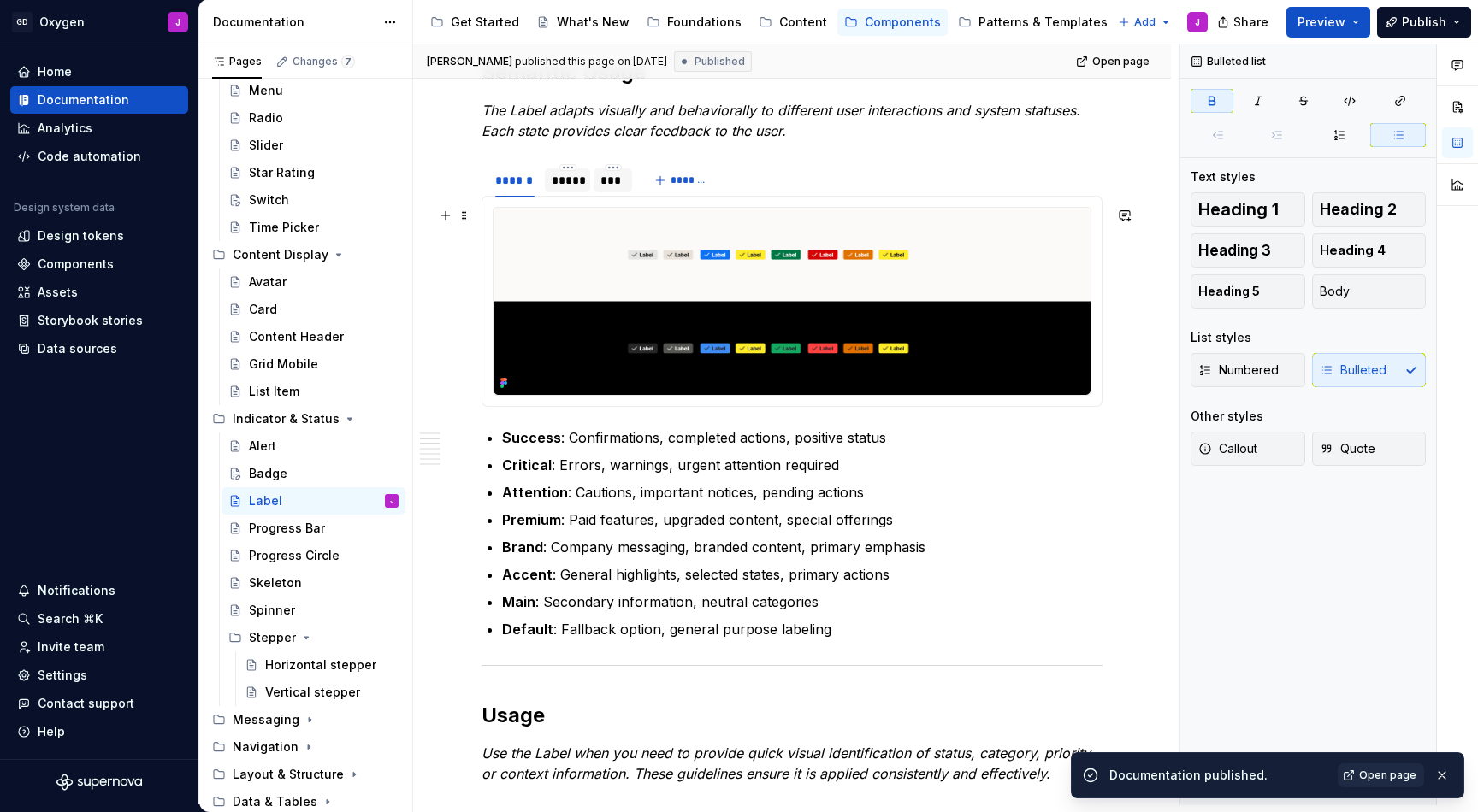
click at [895, 303] on img at bounding box center [792, 302] width 597 height 187
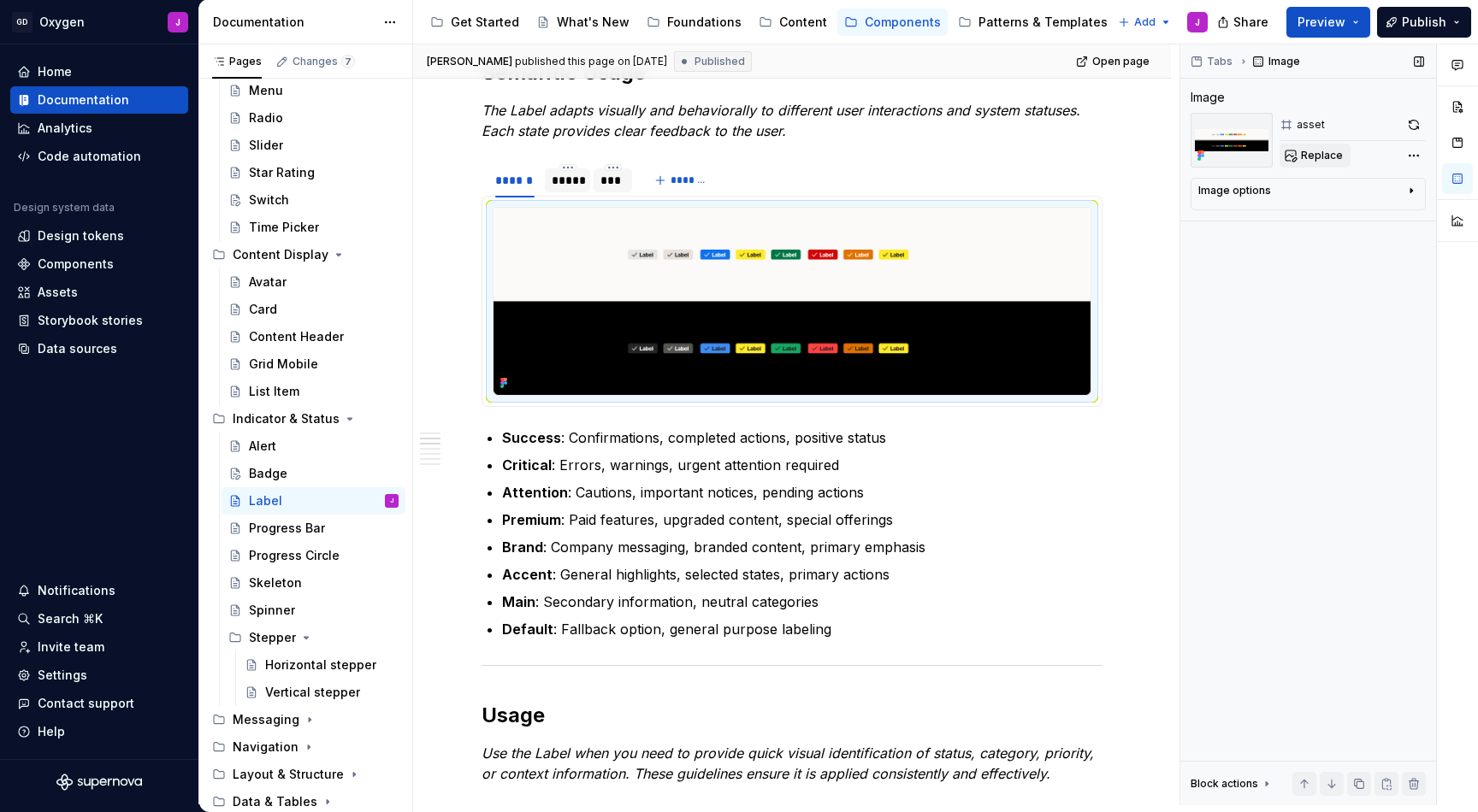
click at [1310, 151] on span "Replace" at bounding box center [1322, 156] width 42 height 14
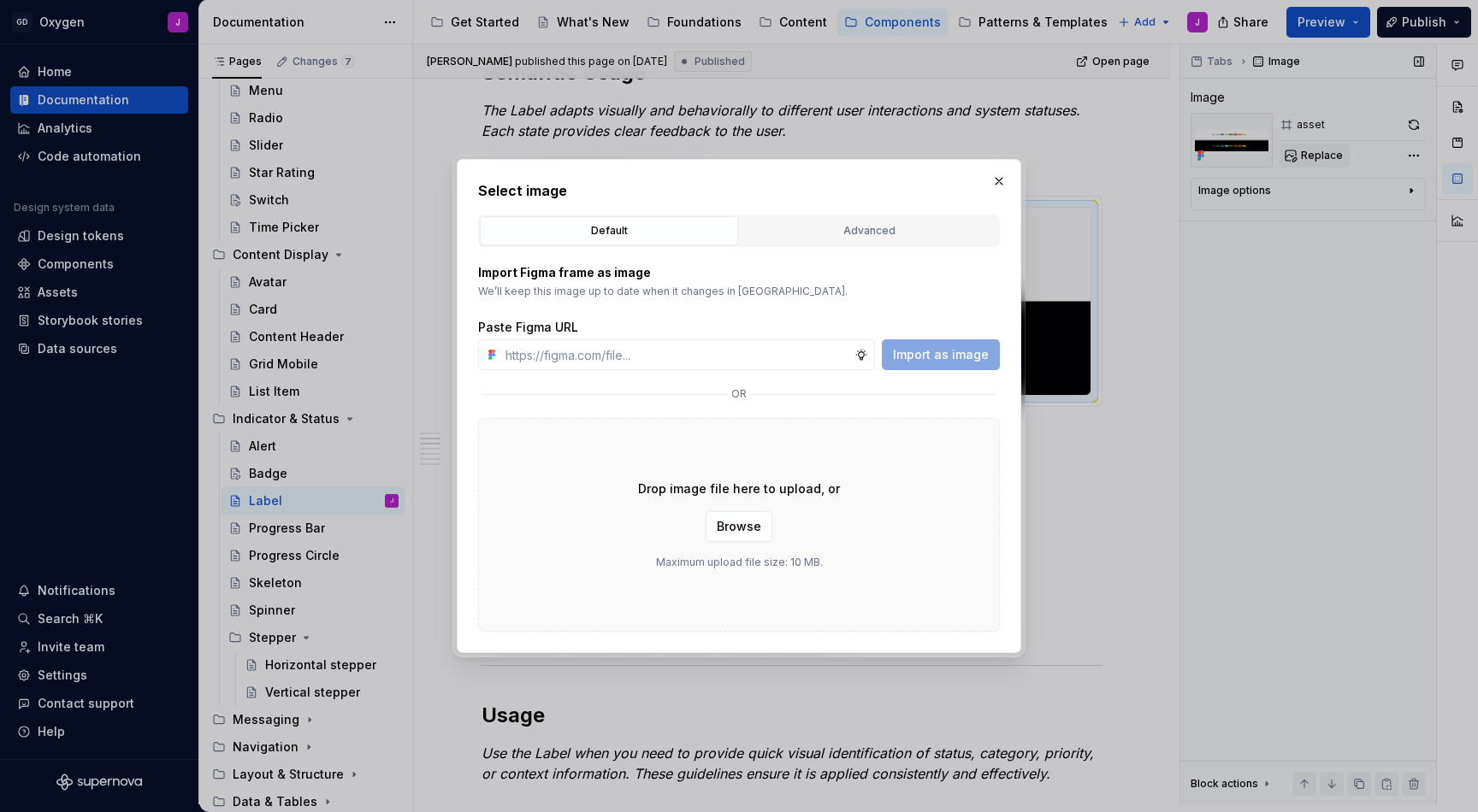
type textarea "*"
type input "[URL][DOMAIN_NAME]"
click at [944, 346] on button "Import as image" at bounding box center [941, 354] width 118 height 30
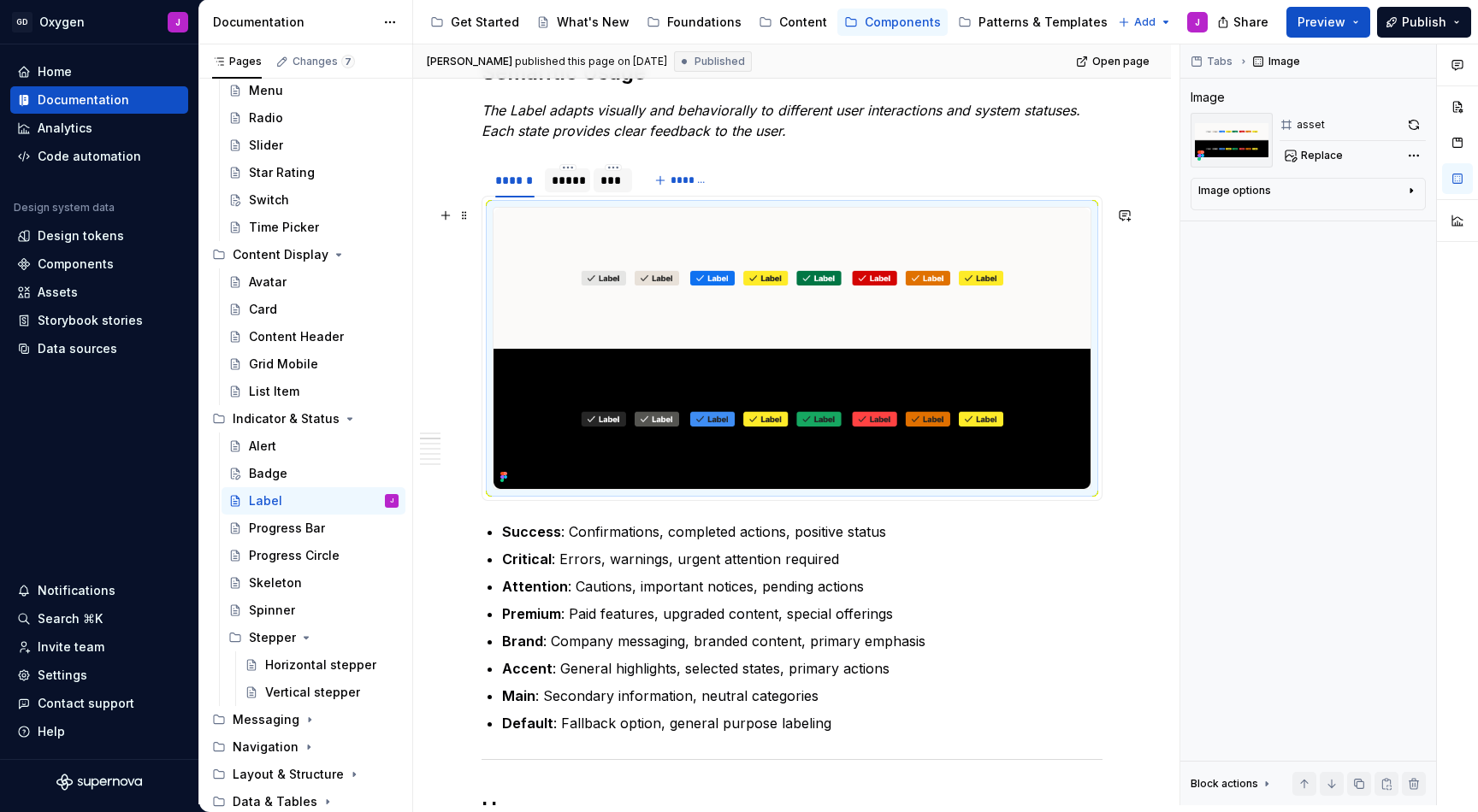
scroll to position [852, 0]
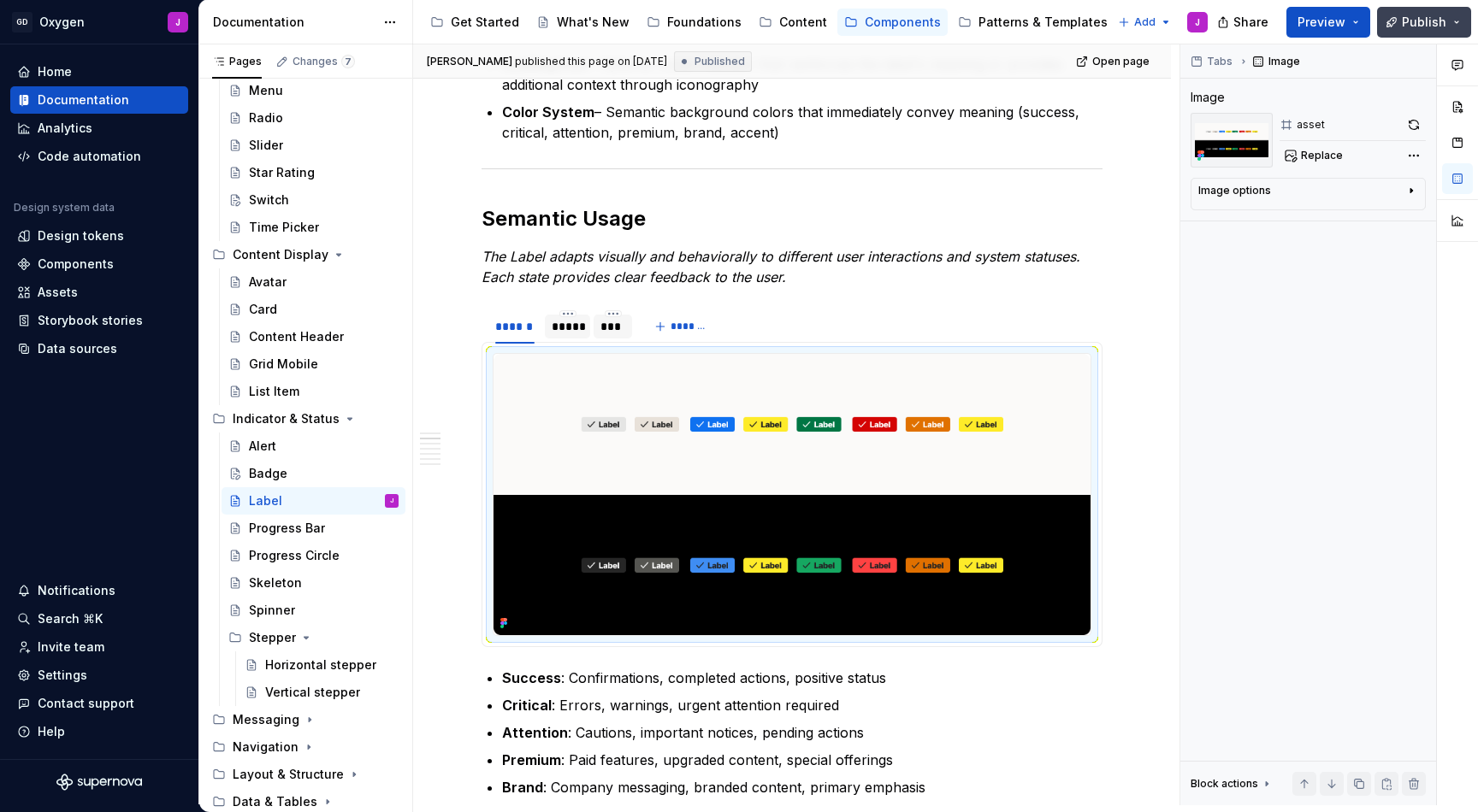
click at [1410, 28] on span "Publish" at bounding box center [1424, 23] width 44 height 17
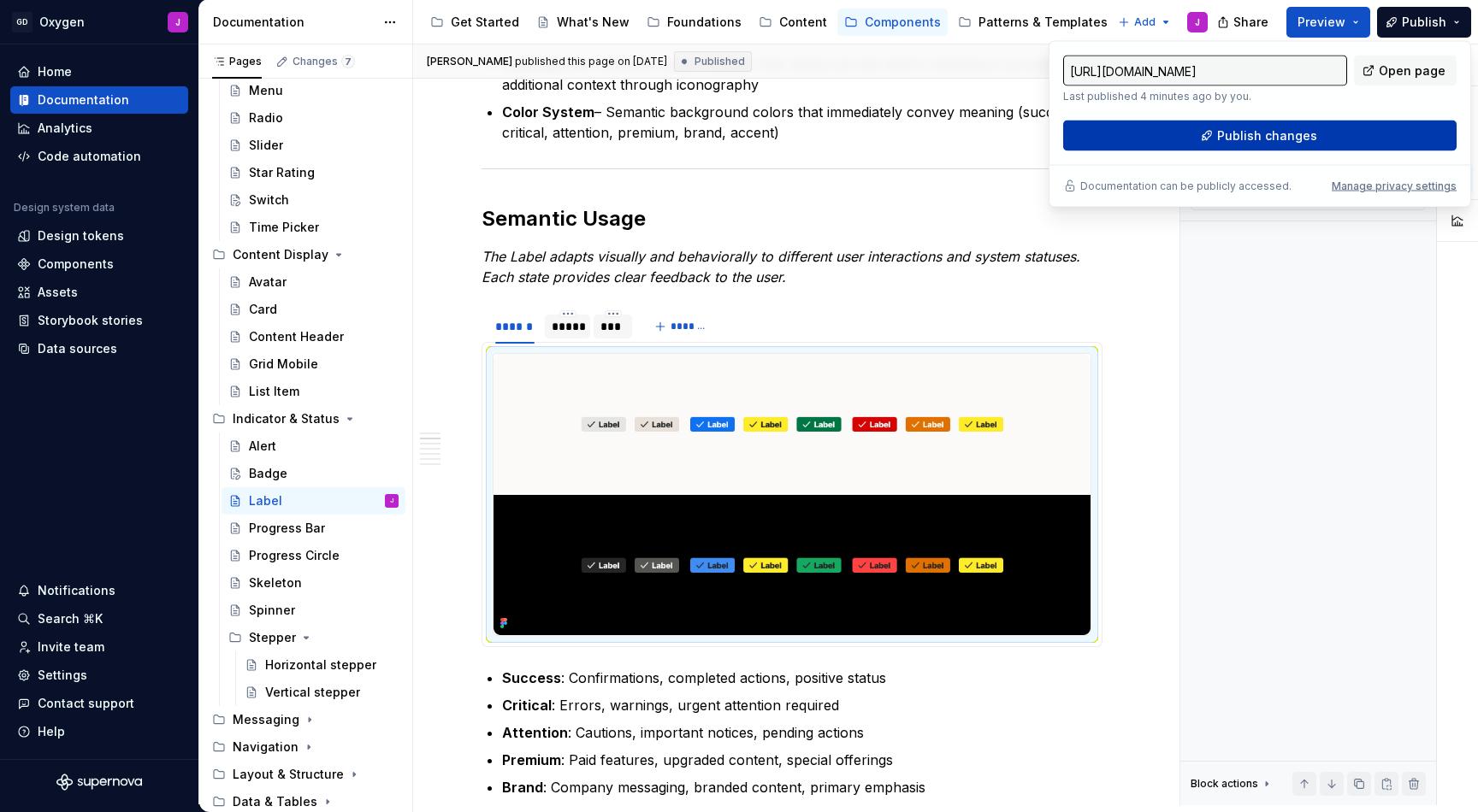
click at [1239, 137] on span "Publish changes" at bounding box center [1267, 136] width 100 height 17
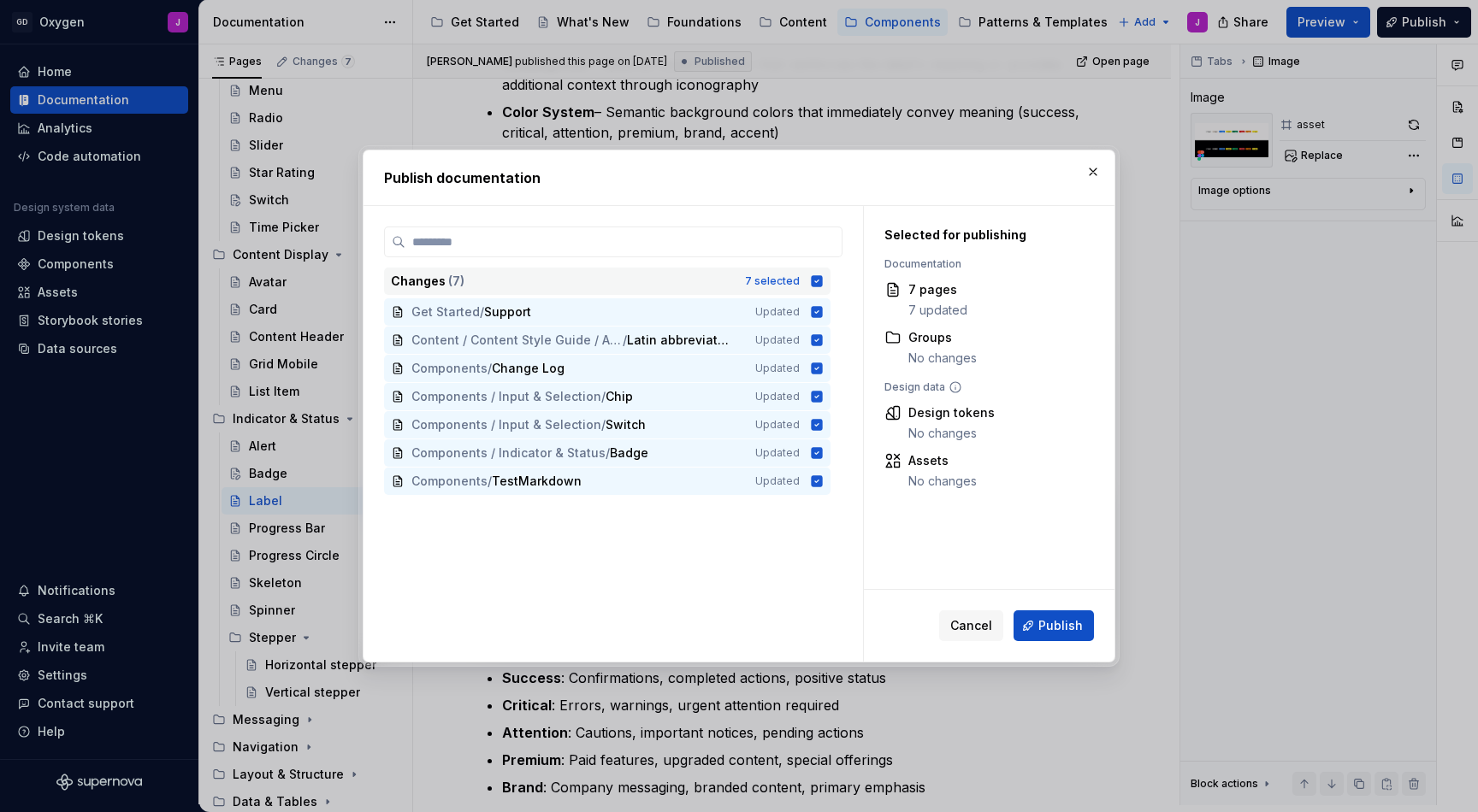
click at [818, 283] on icon at bounding box center [817, 280] width 11 height 11
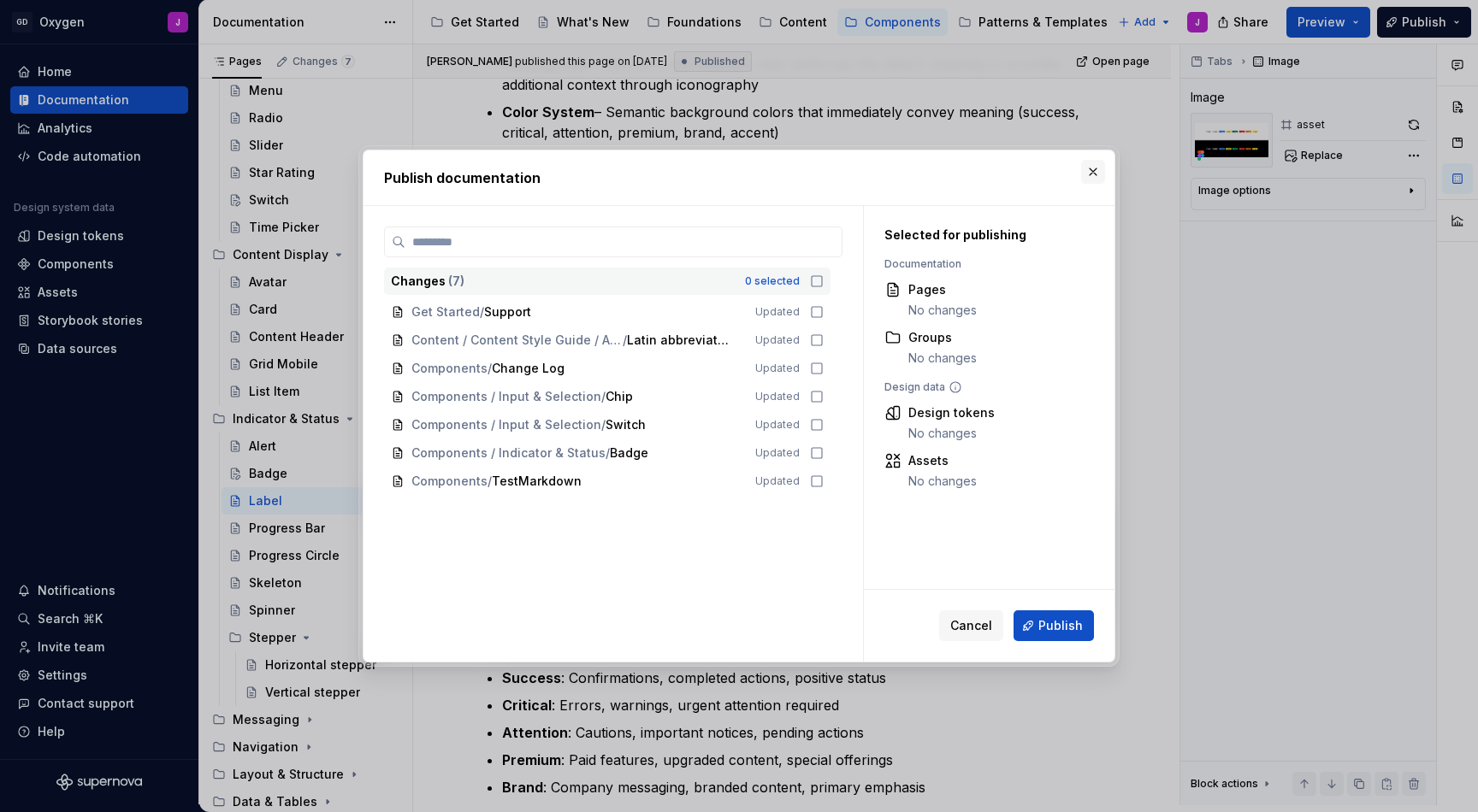
click at [1092, 170] on button "button" at bounding box center [1094, 172] width 24 height 24
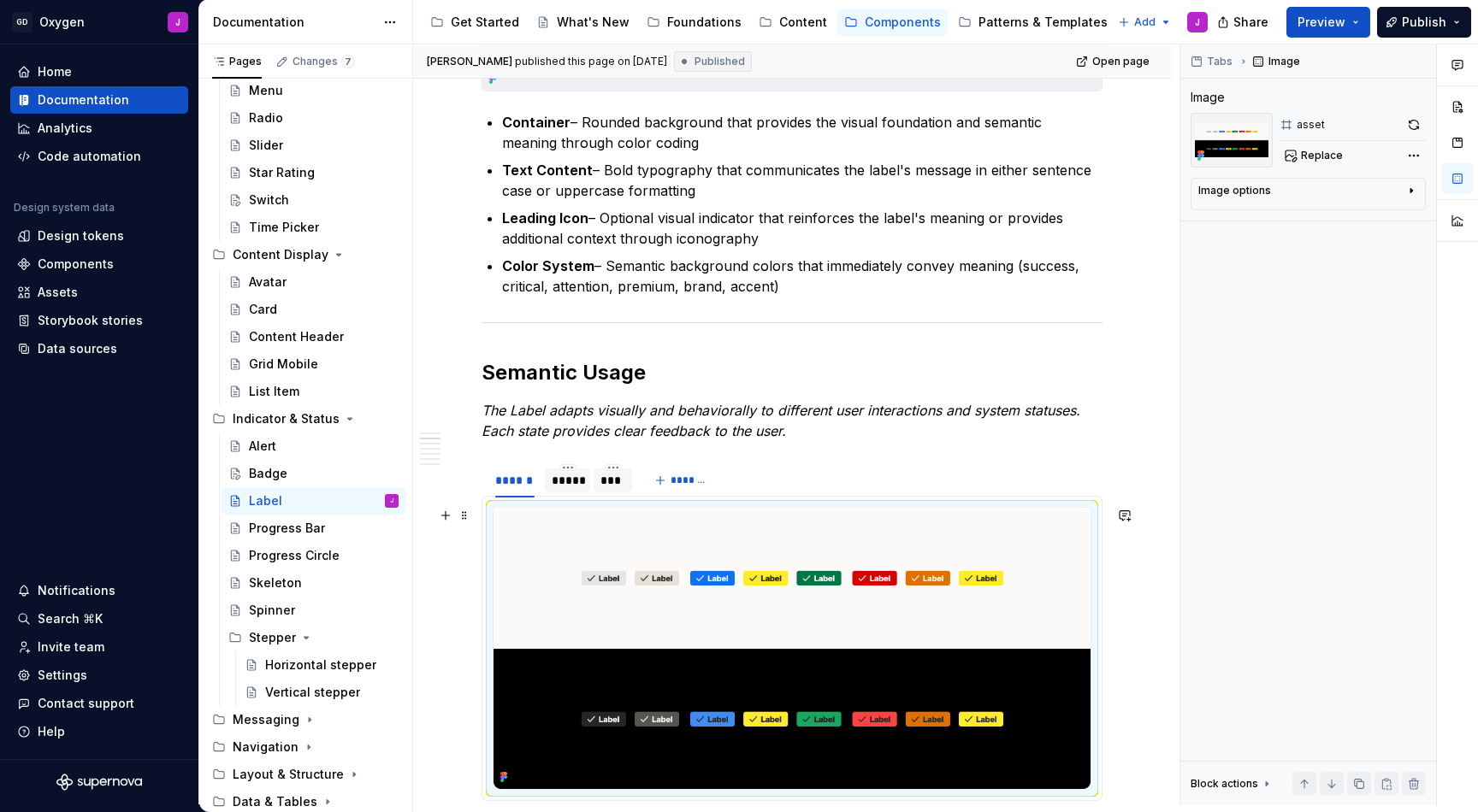
scroll to position [580, 0]
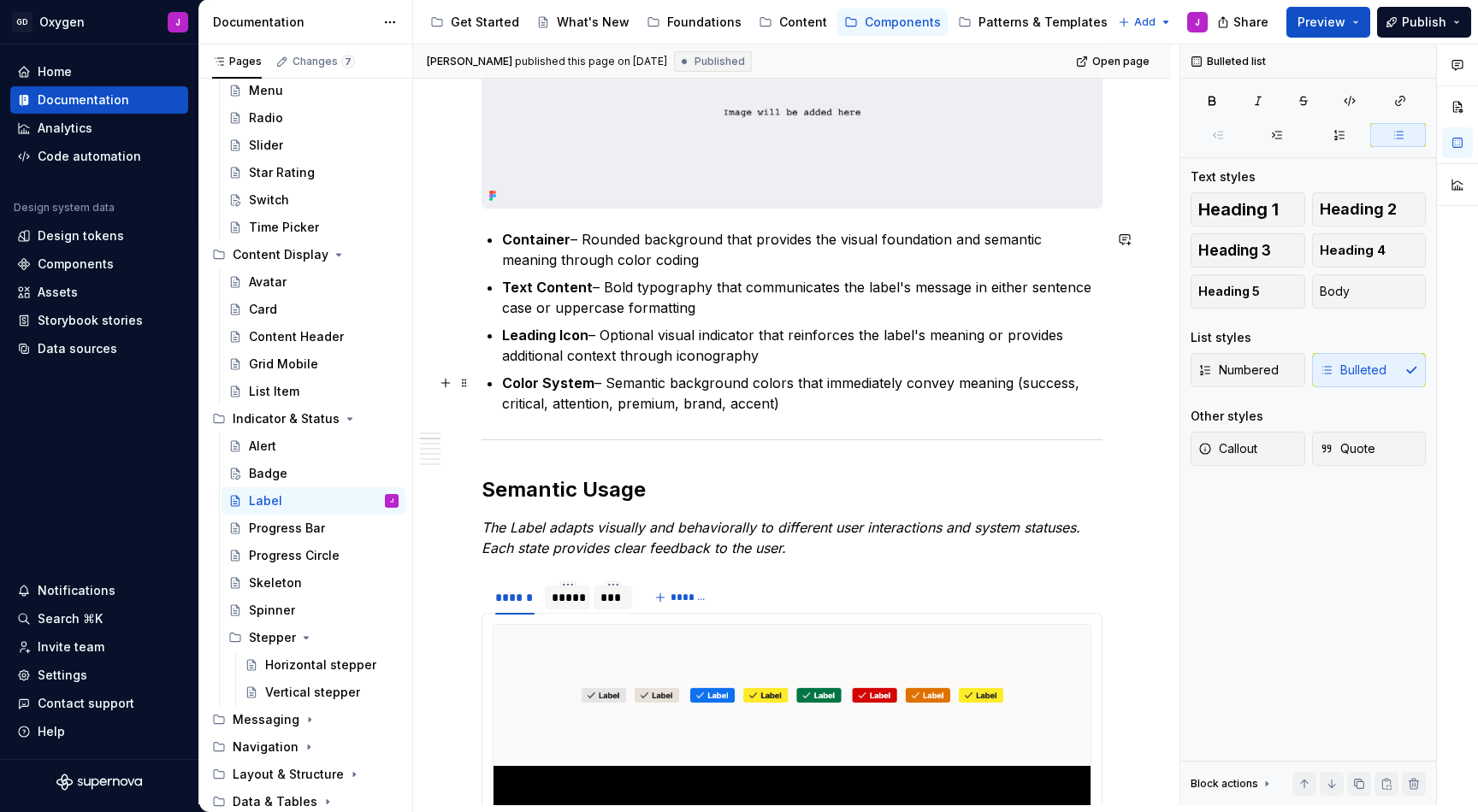
click at [773, 394] on p "Color System – Semantic background colors that immediately convey meaning (succ…" at bounding box center [803, 393] width 601 height 41
drag, startPoint x: 789, startPoint y: 405, endPoint x: 496, endPoint y: 364, distance: 295.9
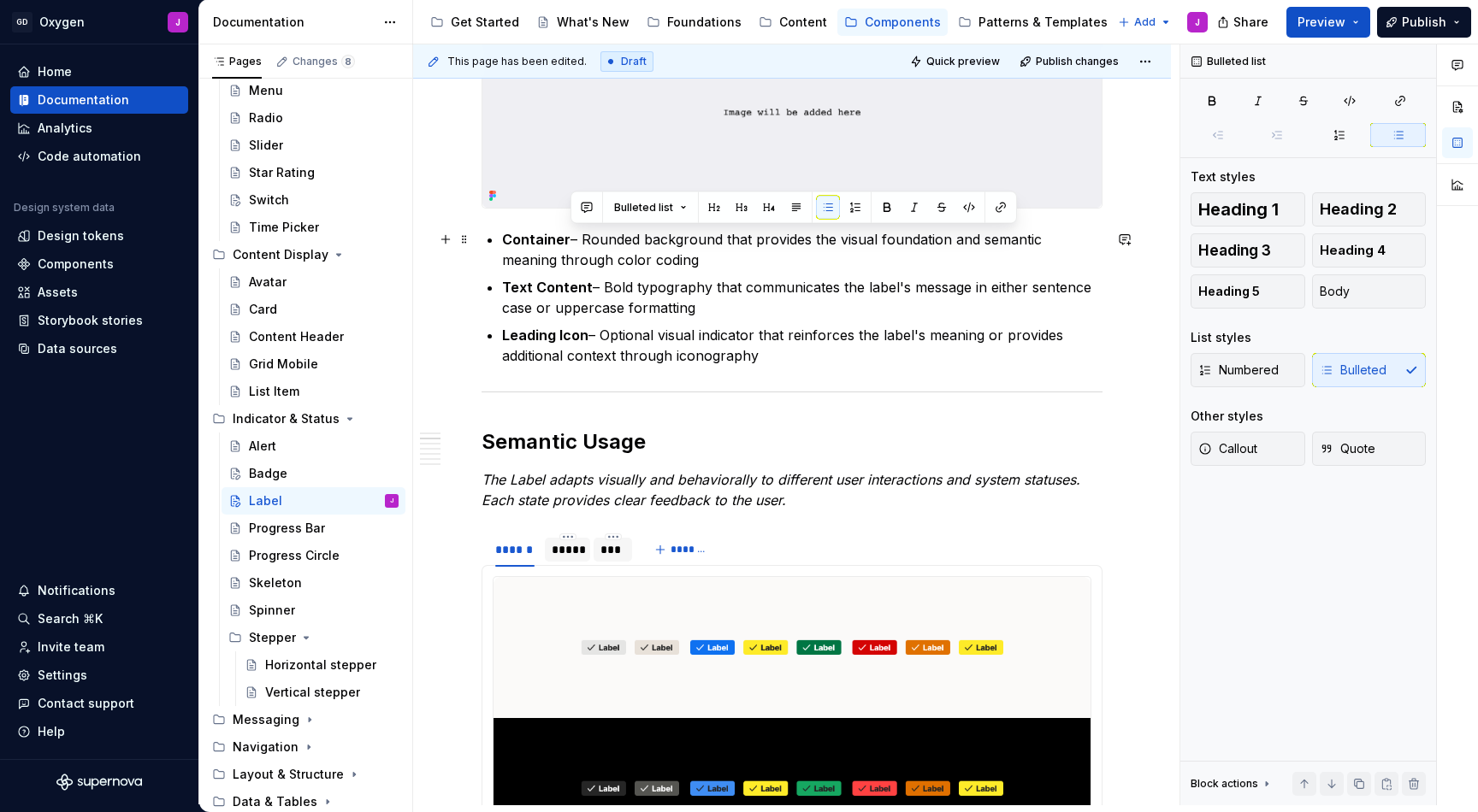
drag, startPoint x: 673, startPoint y: 255, endPoint x: 570, endPoint y: 234, distance: 105.1
click at [570, 235] on p "Container – Rounded background that provides the visual foundation and semantic…" at bounding box center [803, 249] width 601 height 41
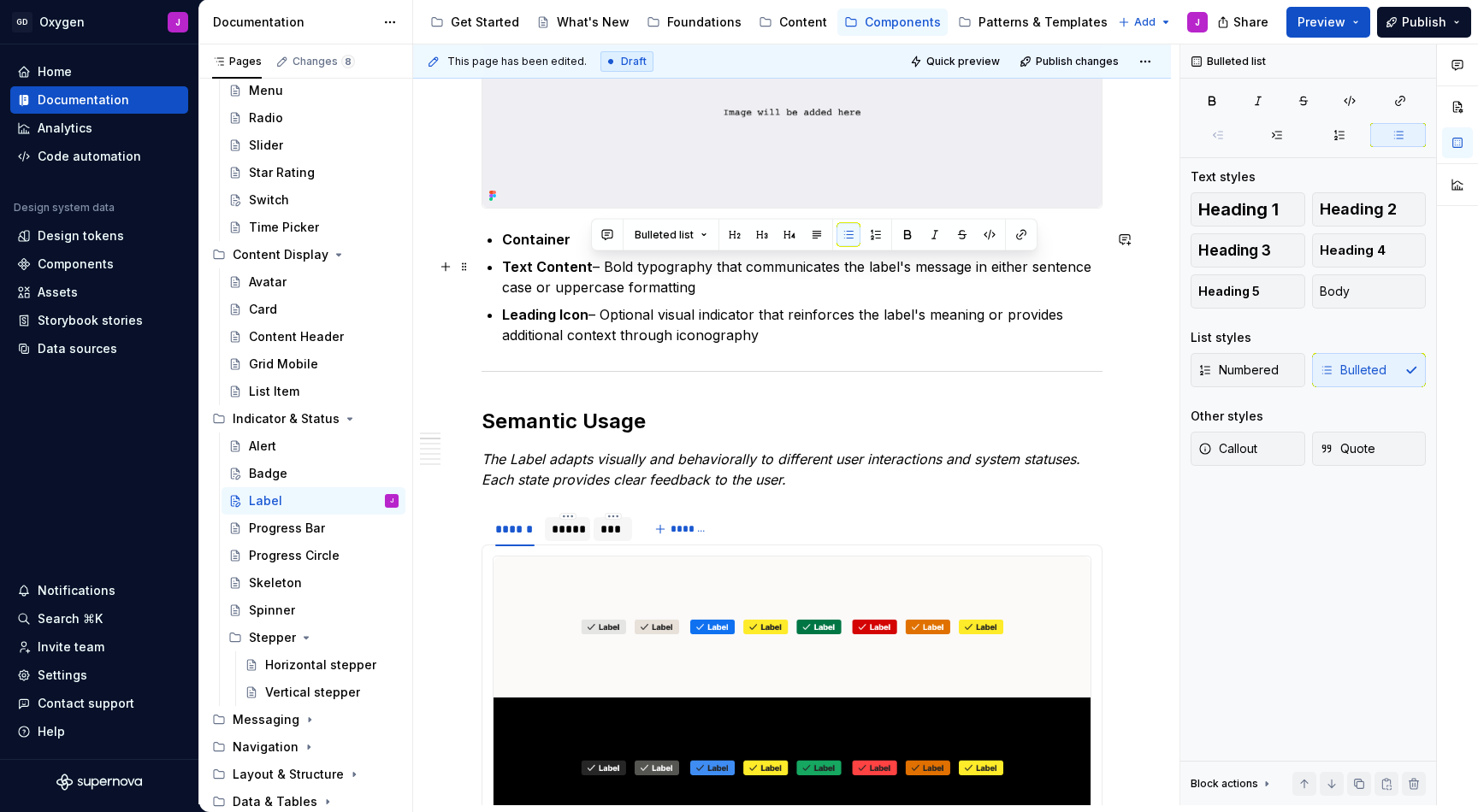
drag, startPoint x: 706, startPoint y: 285, endPoint x: 591, endPoint y: 264, distance: 116.9
click at [591, 264] on p "Text Content – Bold typography that communicates the label's message in either …" at bounding box center [803, 277] width 601 height 41
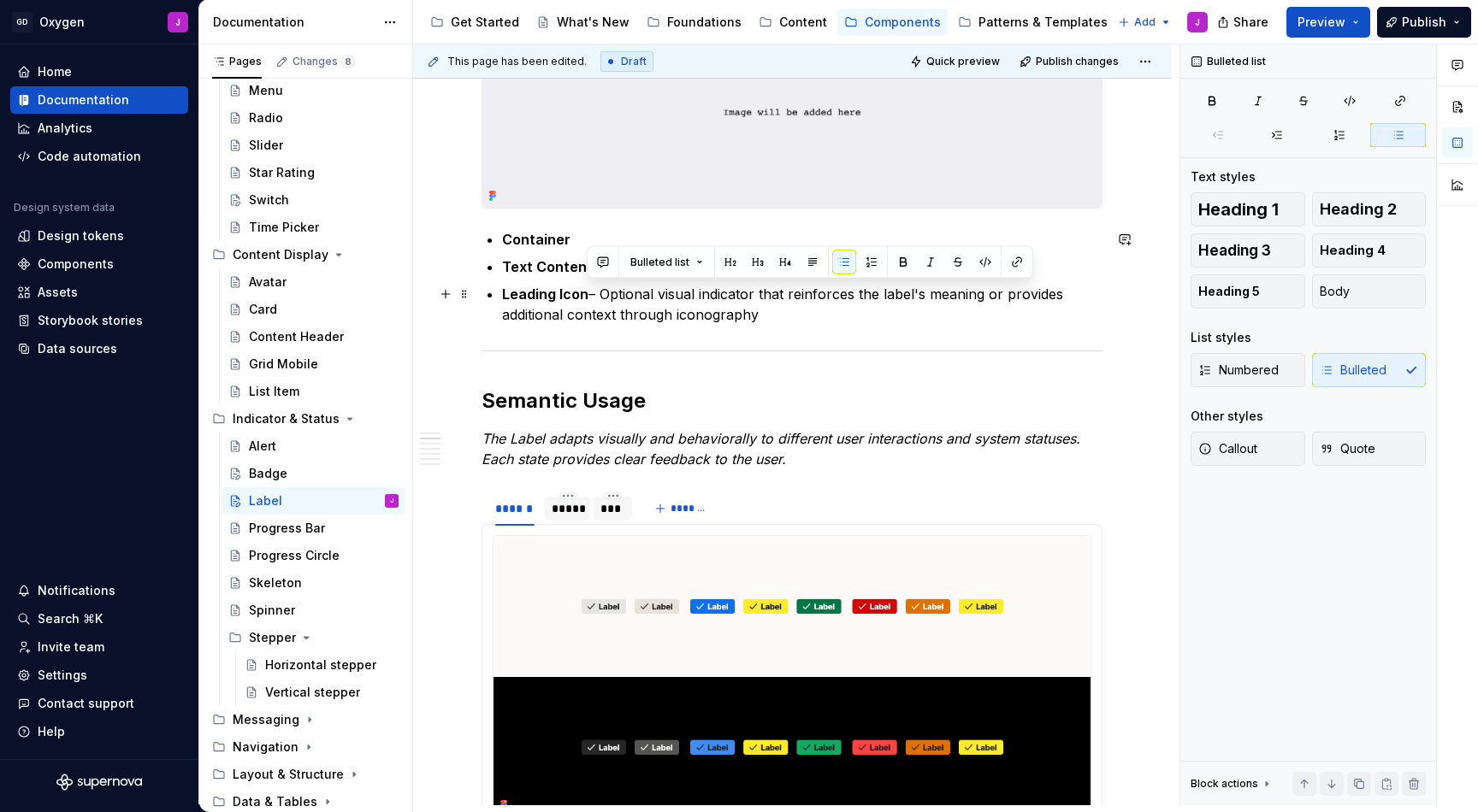
drag, startPoint x: 764, startPoint y: 314, endPoint x: 588, endPoint y: 292, distance: 177.4
click at [588, 292] on p "Leading Icon – Optional visual indicator that reinforces the label's meaning or…" at bounding box center [803, 304] width 601 height 41
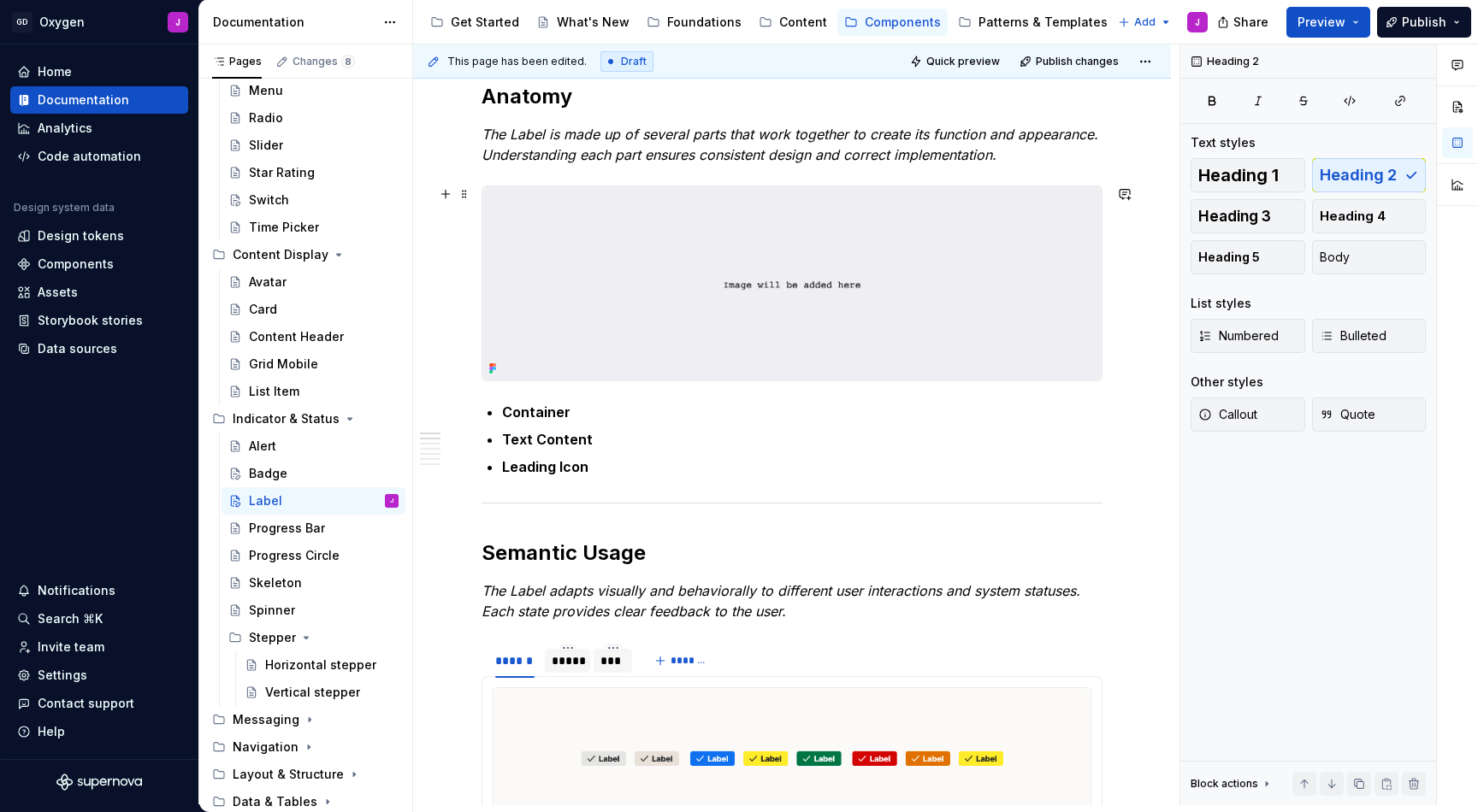
scroll to position [407, 0]
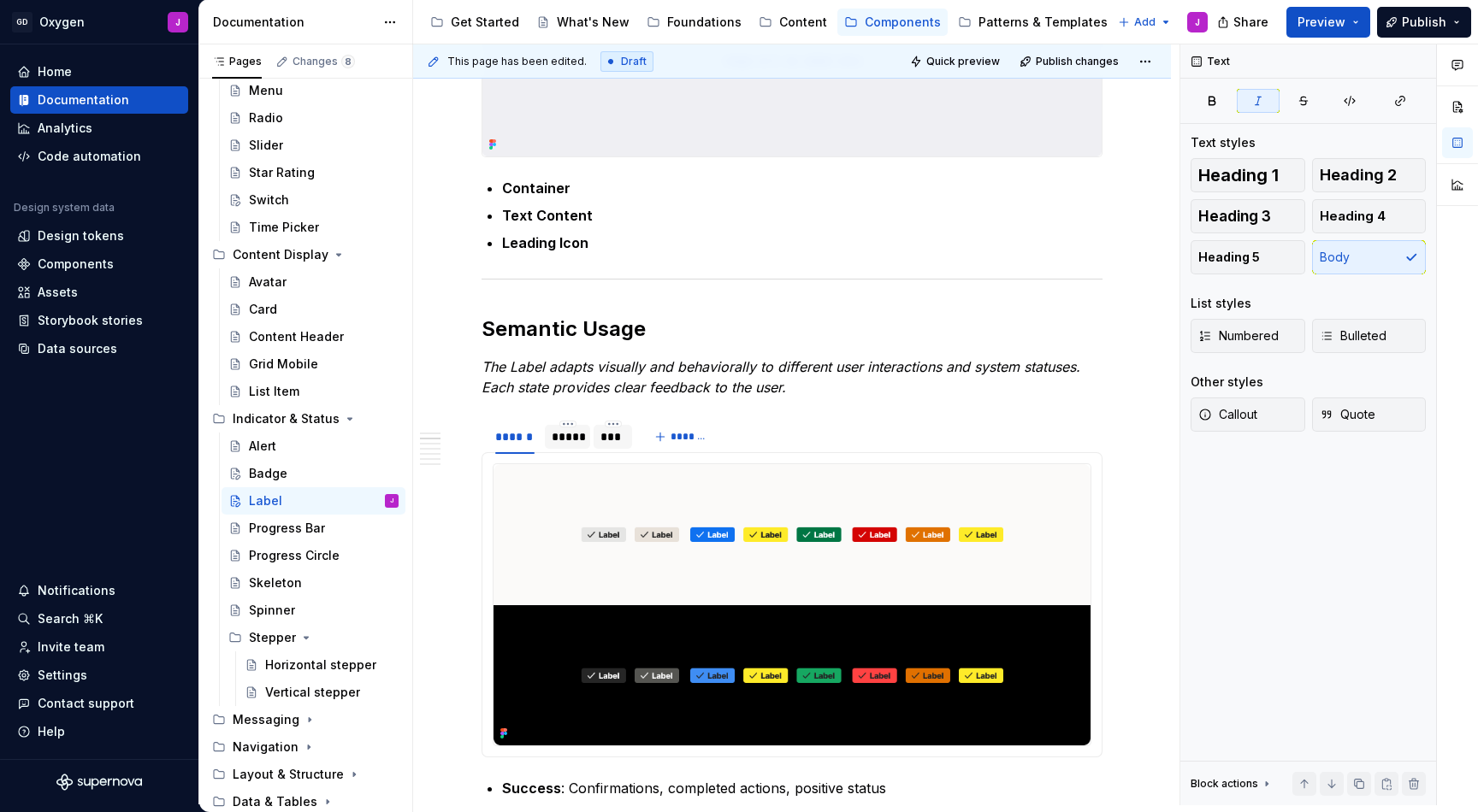
scroll to position [713, 0]
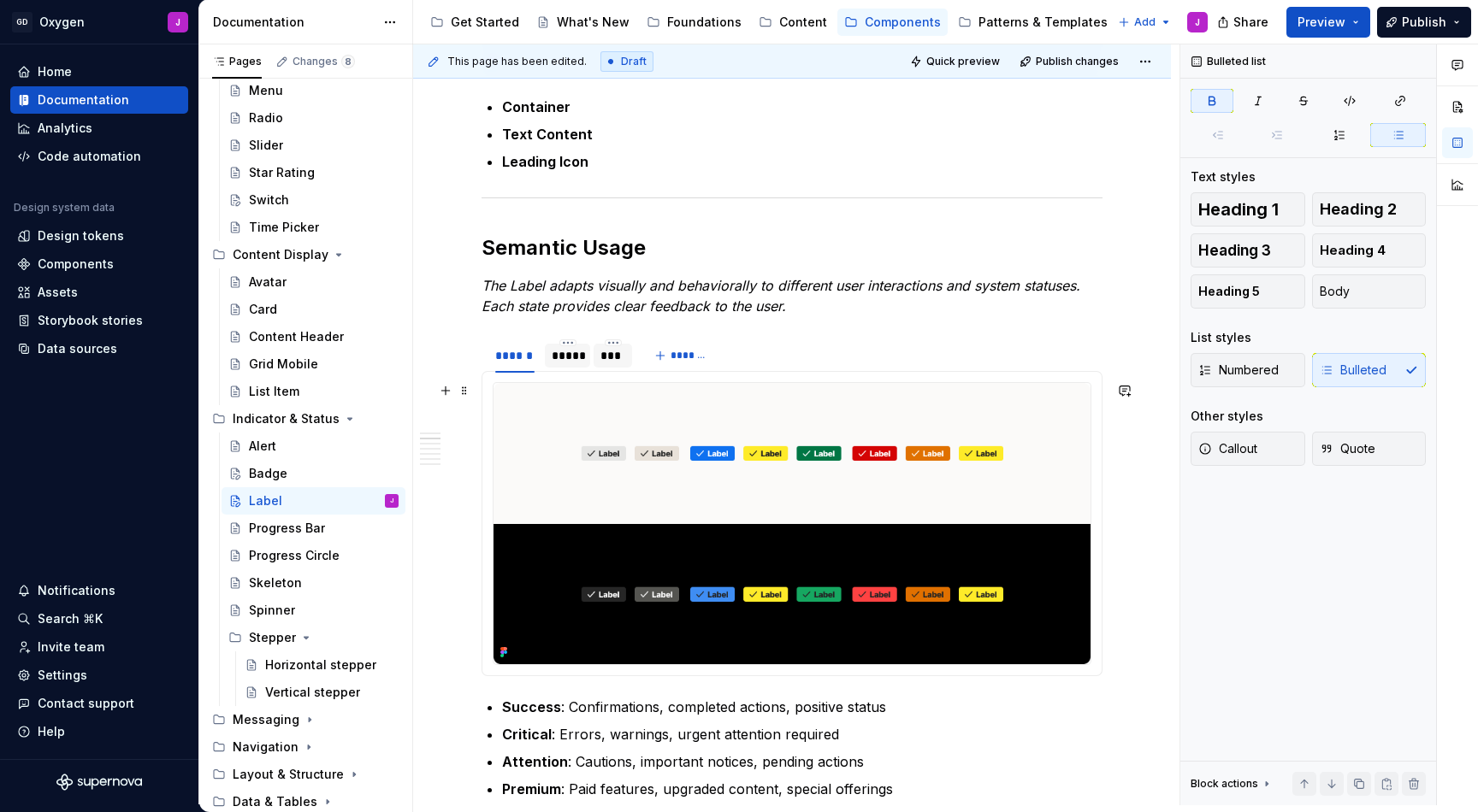
click at [516, 428] on img at bounding box center [792, 524] width 597 height 281
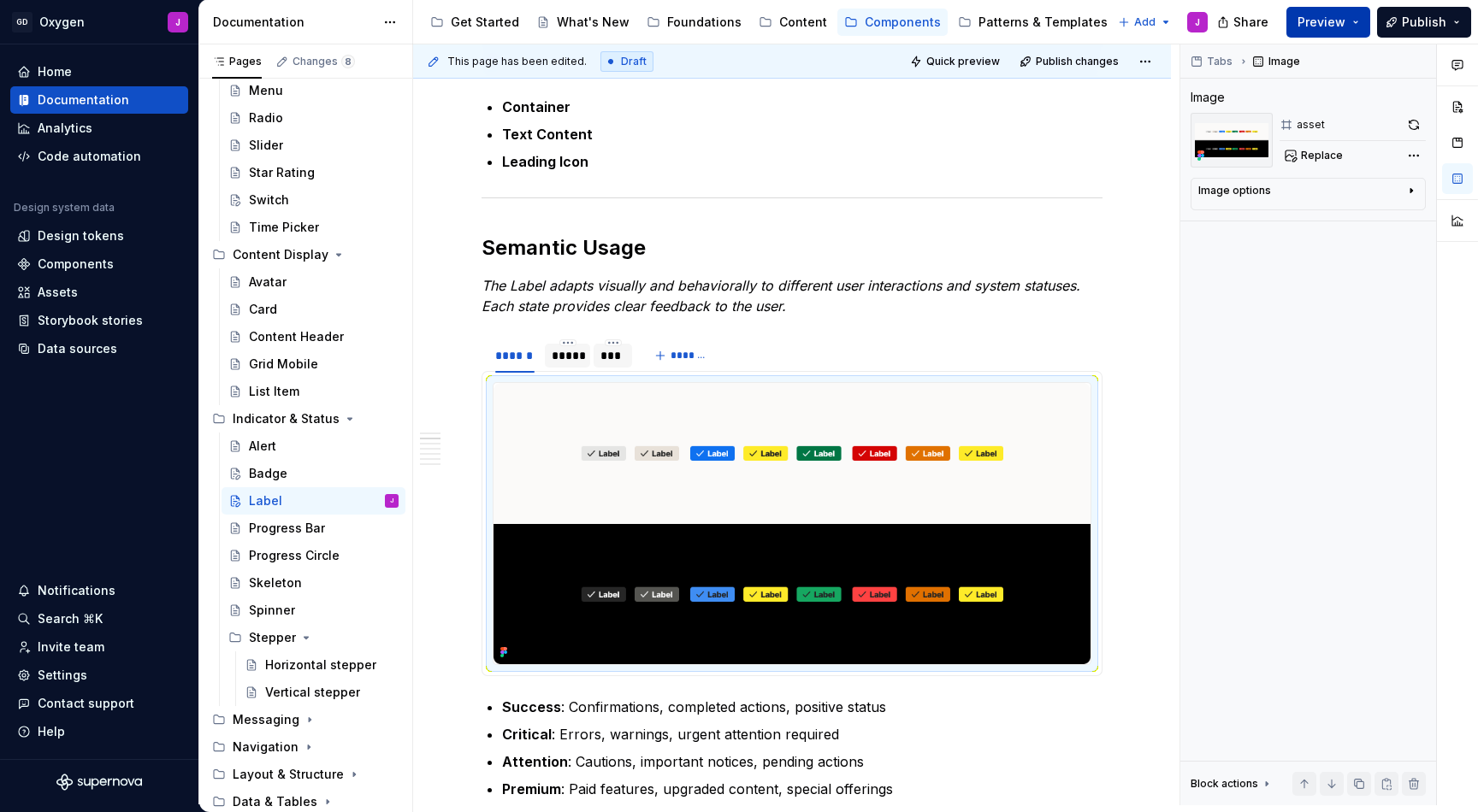
click at [1346, 19] on span "Preview" at bounding box center [1321, 23] width 48 height 17
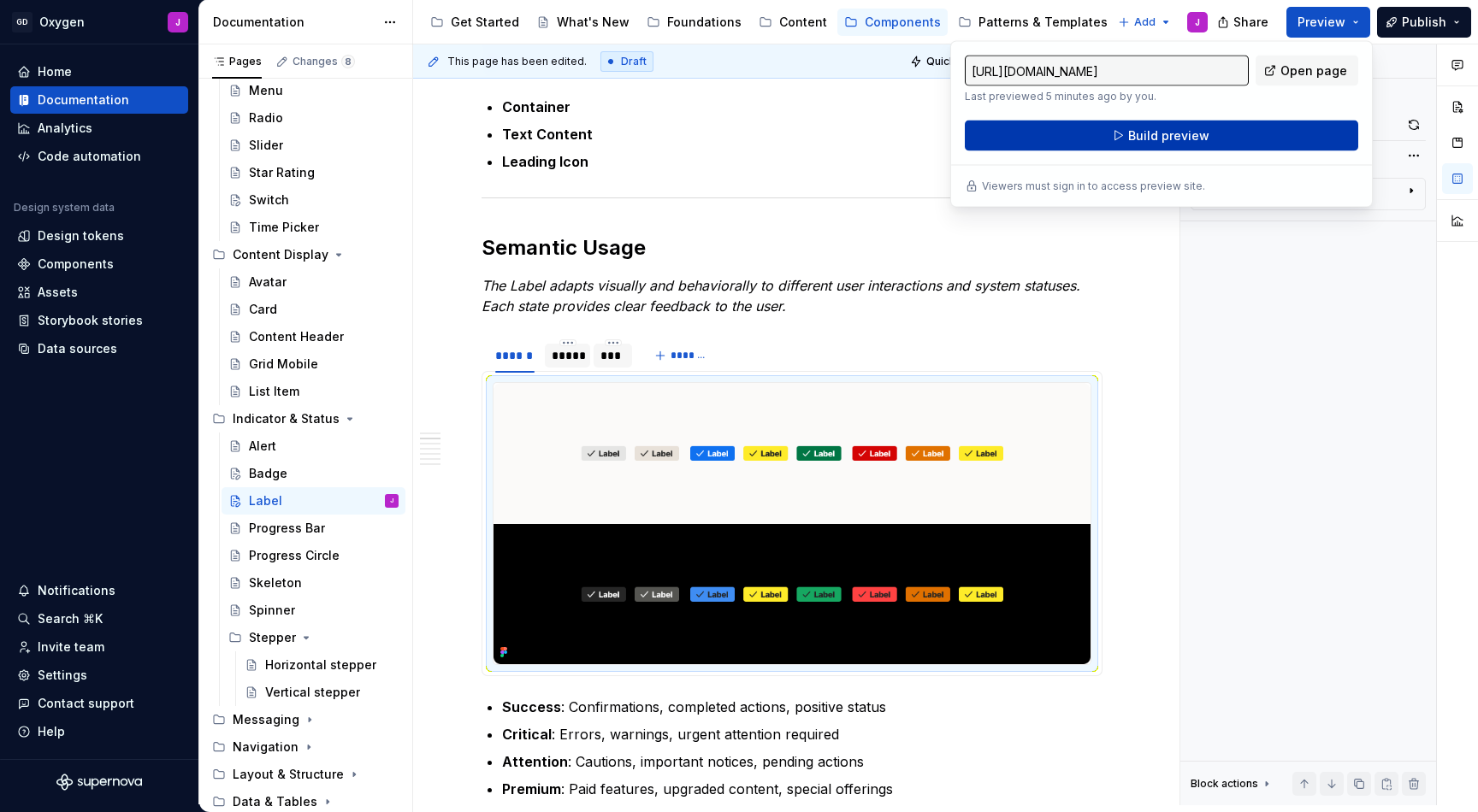
click at [1195, 126] on button "Build preview" at bounding box center [1161, 135] width 393 height 30
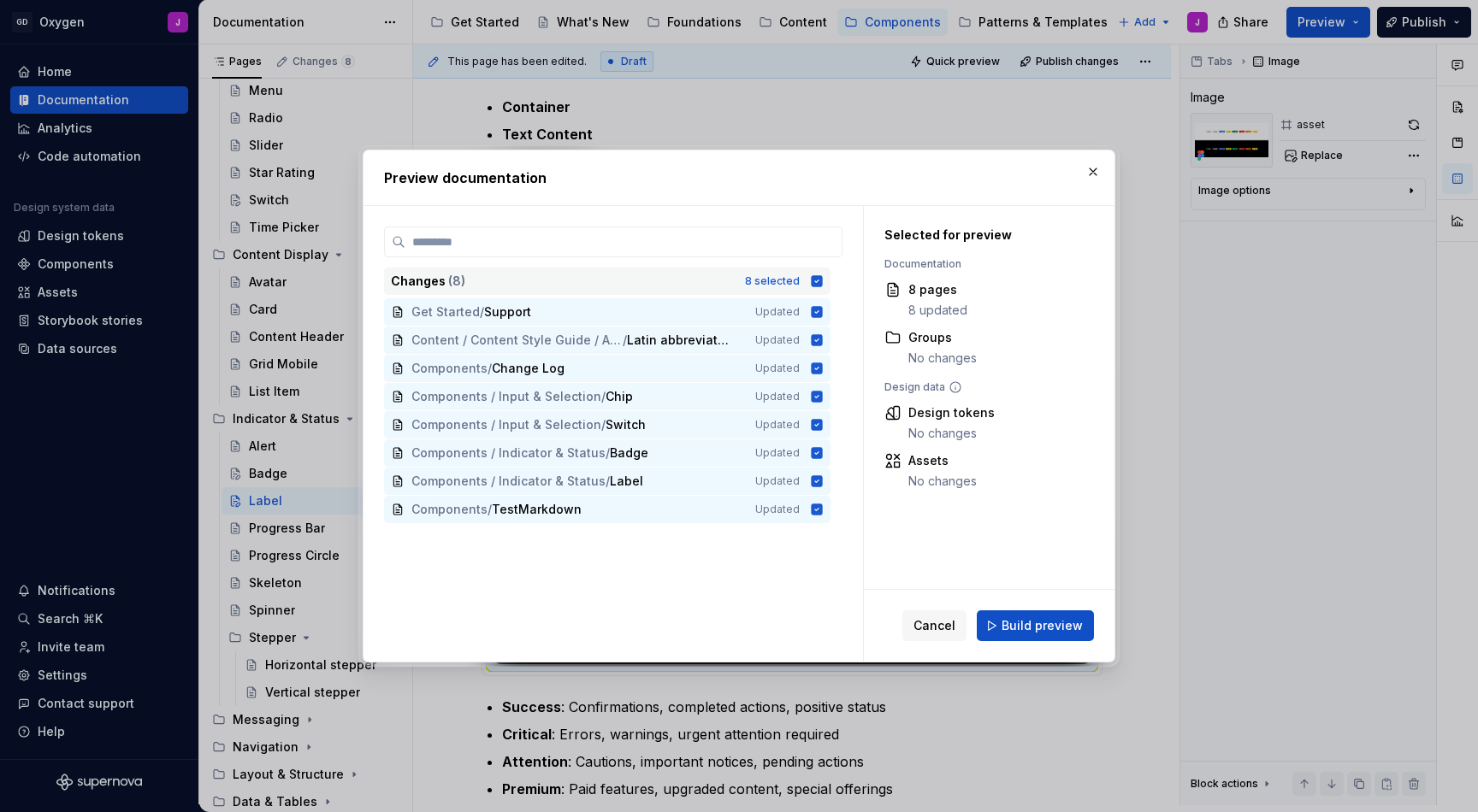
click at [814, 285] on icon at bounding box center [817, 280] width 11 height 11
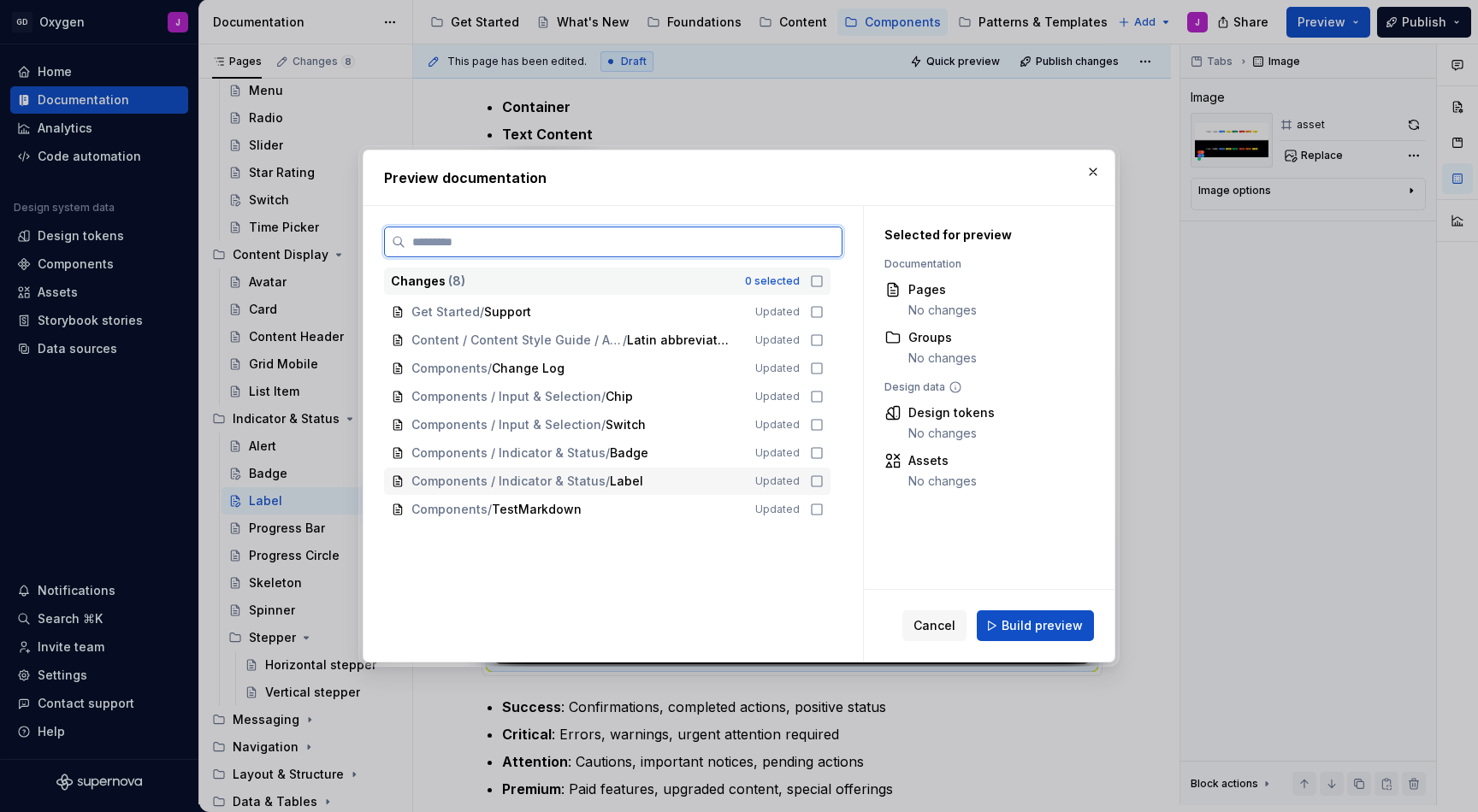
click at [812, 481] on icon at bounding box center [817, 481] width 14 height 14
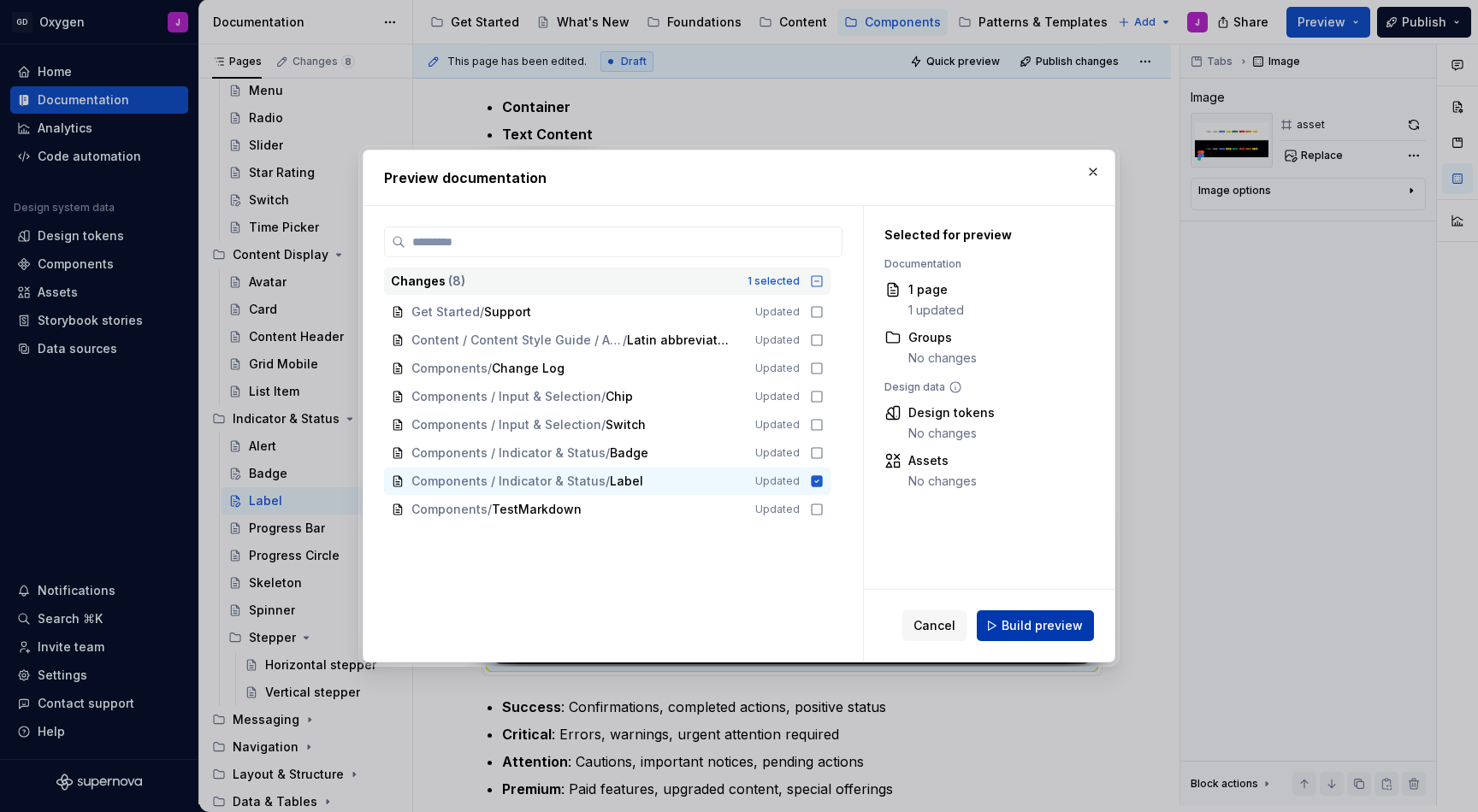
click at [1043, 621] on span "Build preview" at bounding box center [1042, 626] width 82 height 17
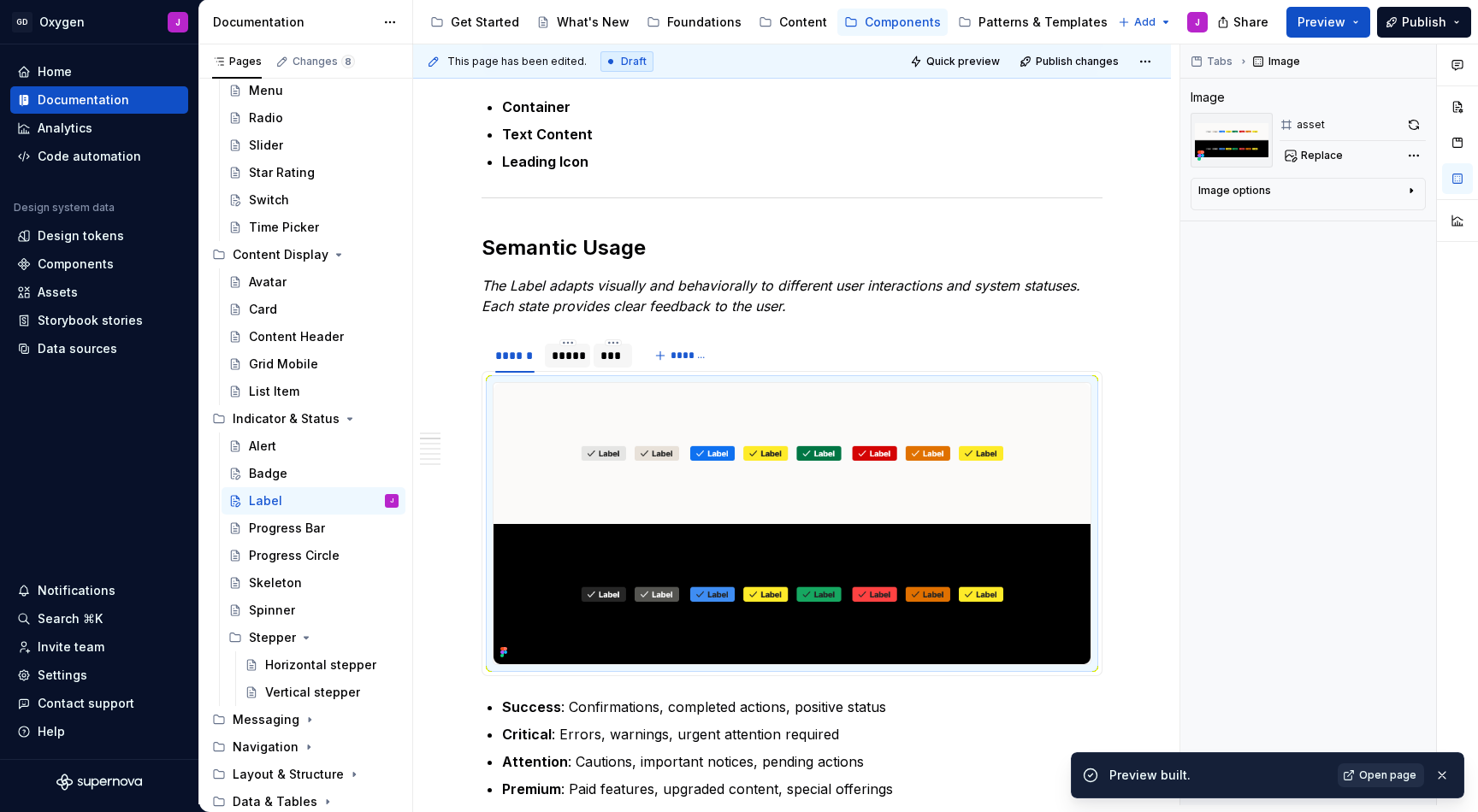
click at [1382, 774] on span "Open page" at bounding box center [1388, 776] width 57 height 14
click at [1404, 21] on button "Publish" at bounding box center [1424, 22] width 94 height 30
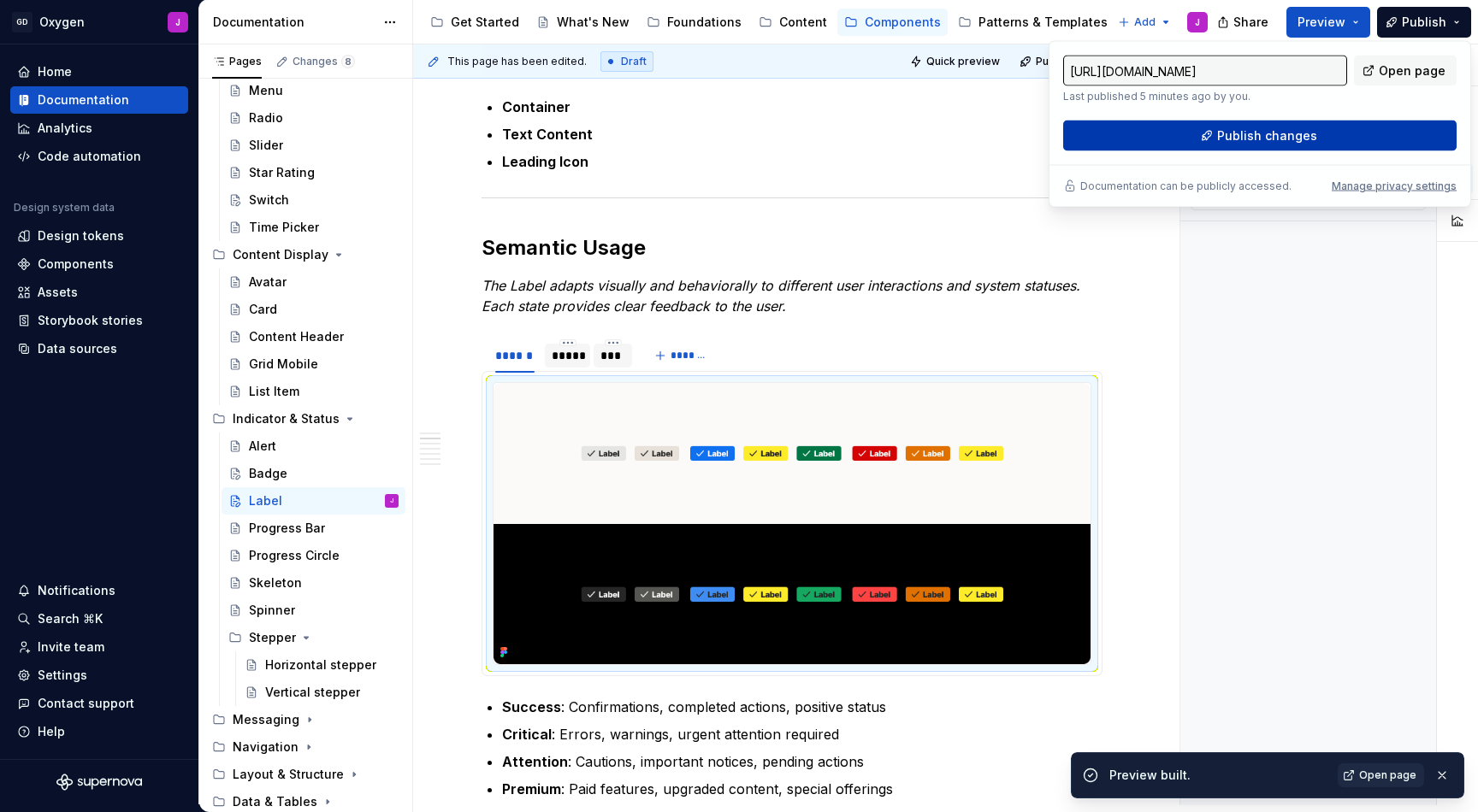
click at [1297, 129] on span "Publish changes" at bounding box center [1267, 136] width 100 height 17
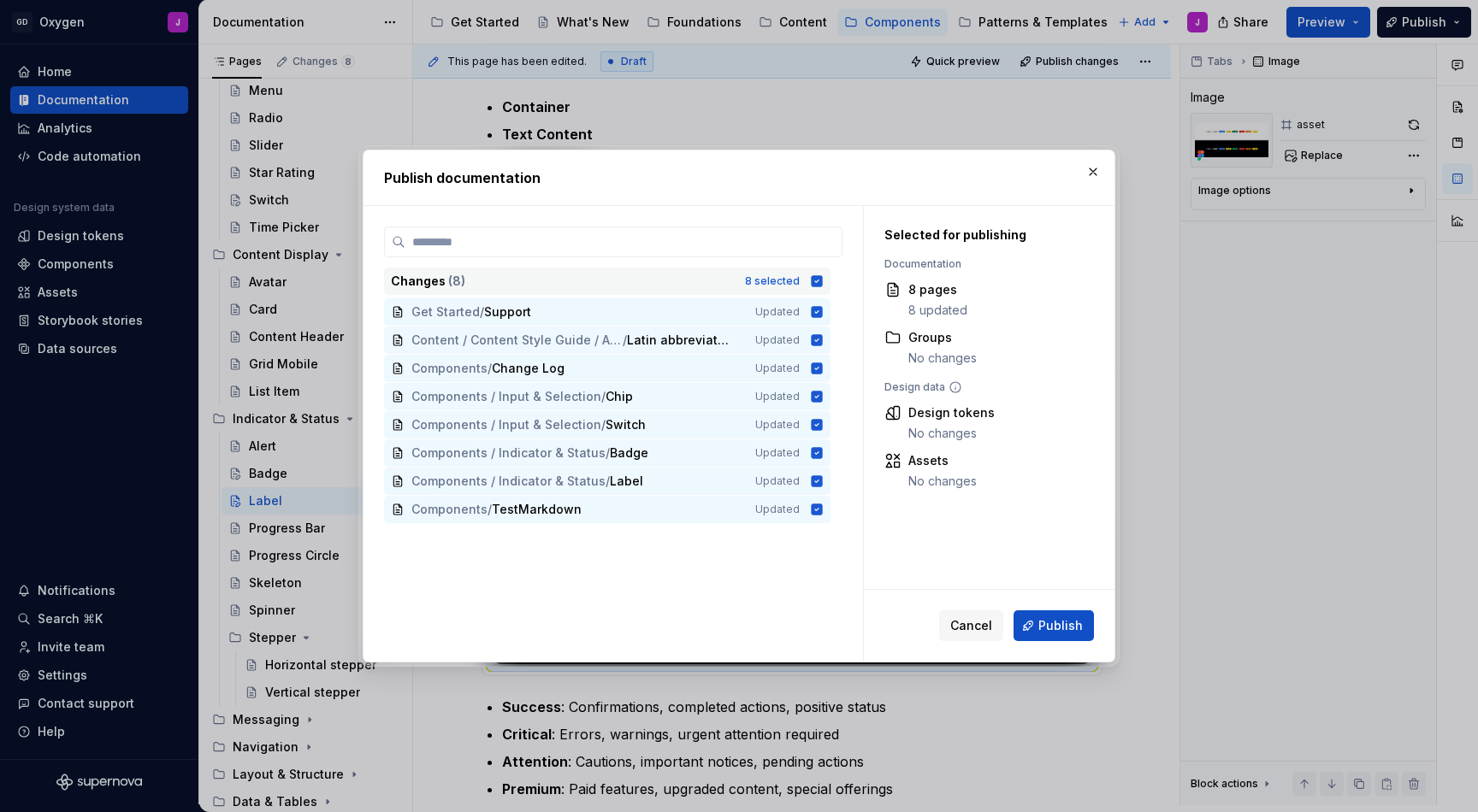
click at [815, 279] on icon at bounding box center [817, 280] width 11 height 11
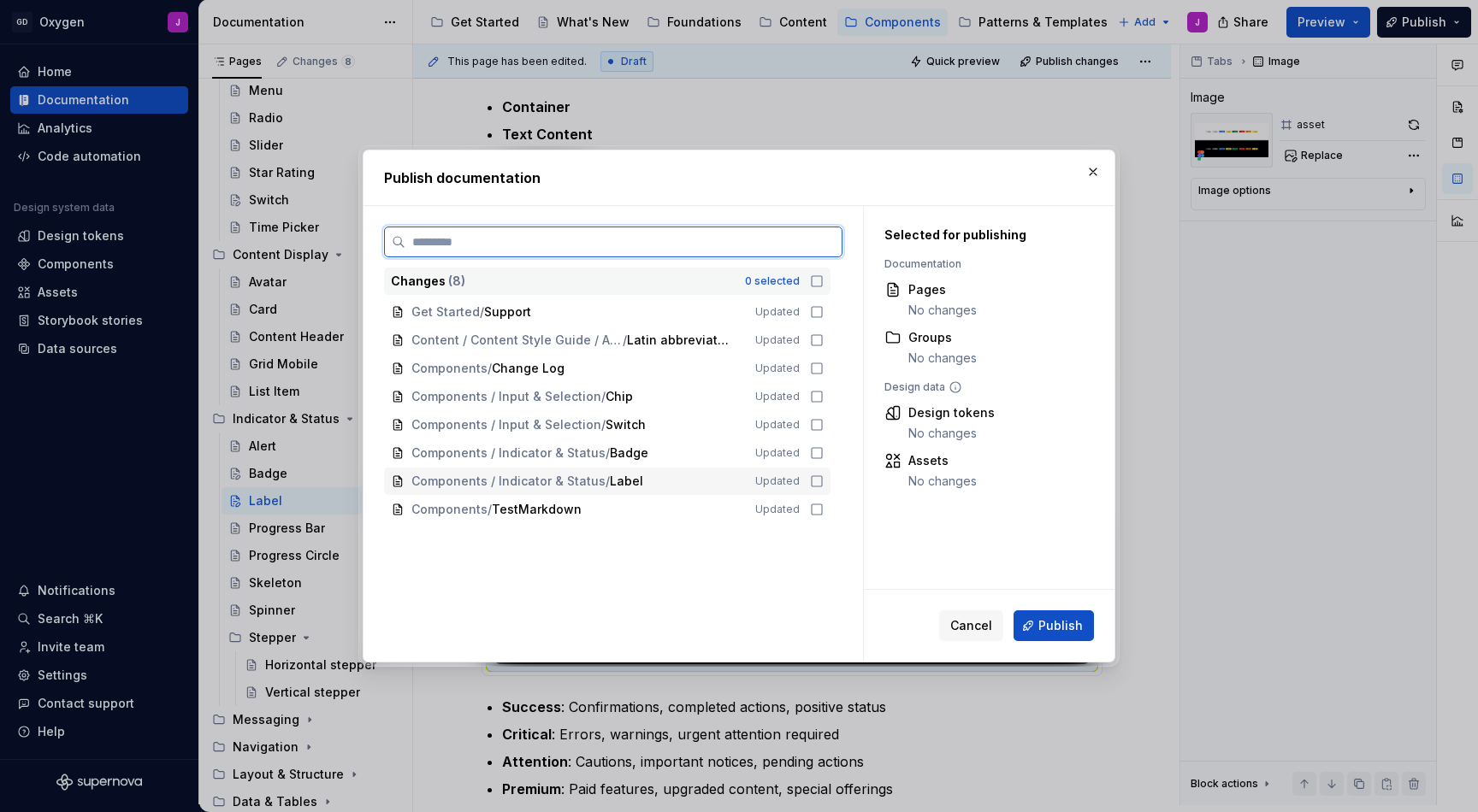
click at [813, 480] on icon at bounding box center [817, 481] width 14 height 14
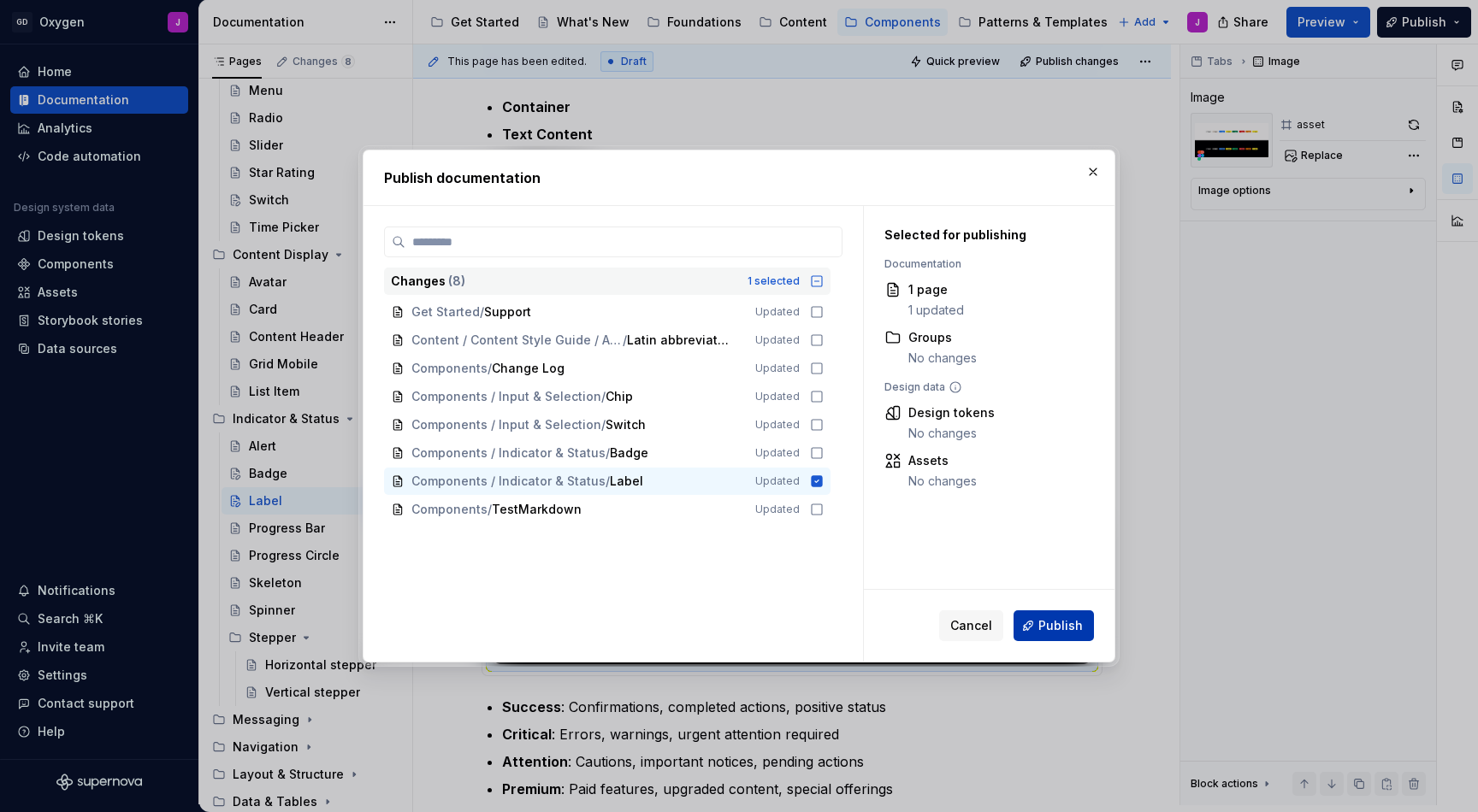
click at [1053, 622] on span "Publish" at bounding box center [1061, 626] width 44 height 17
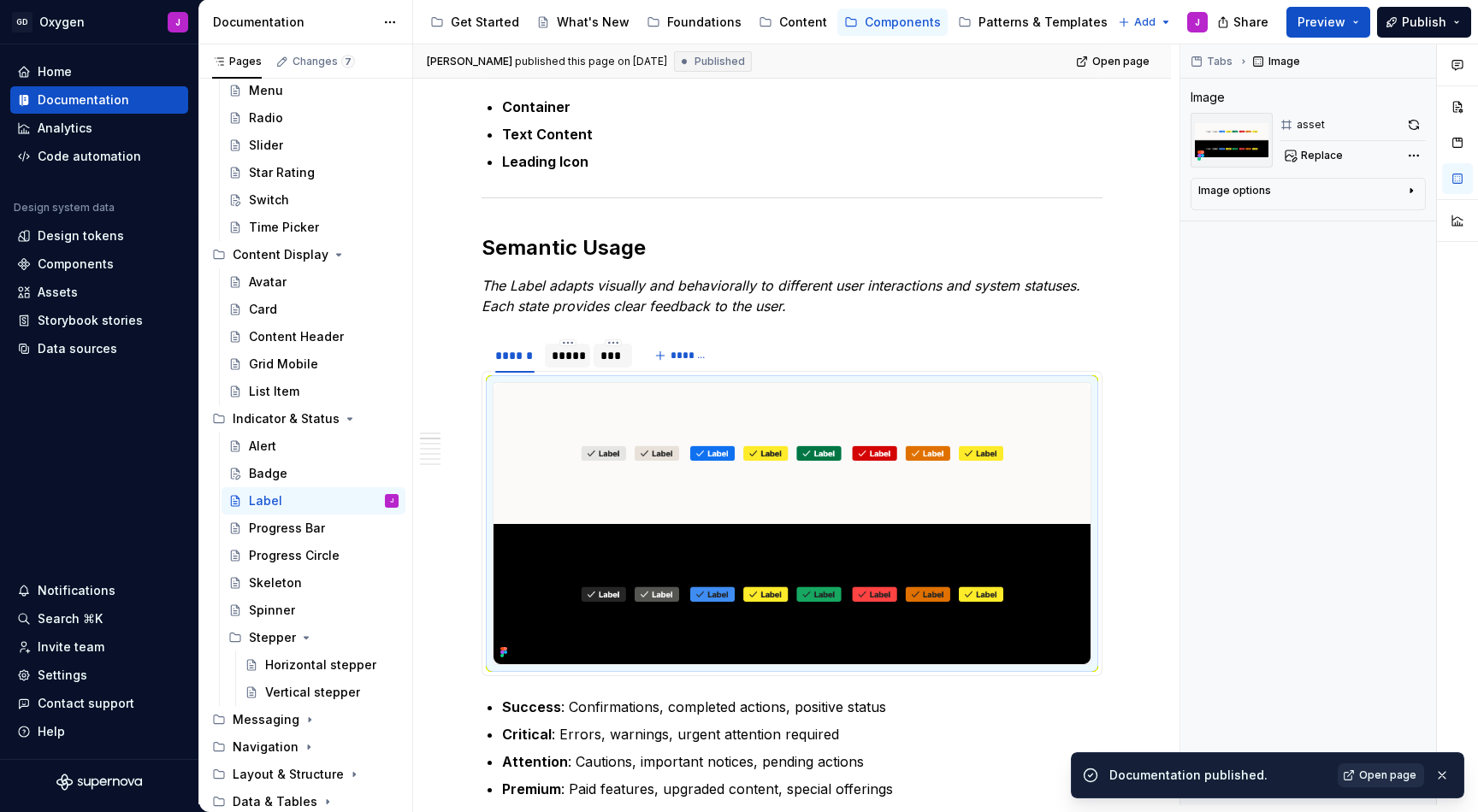
click at [1375, 771] on span "Open page" at bounding box center [1388, 776] width 57 height 14
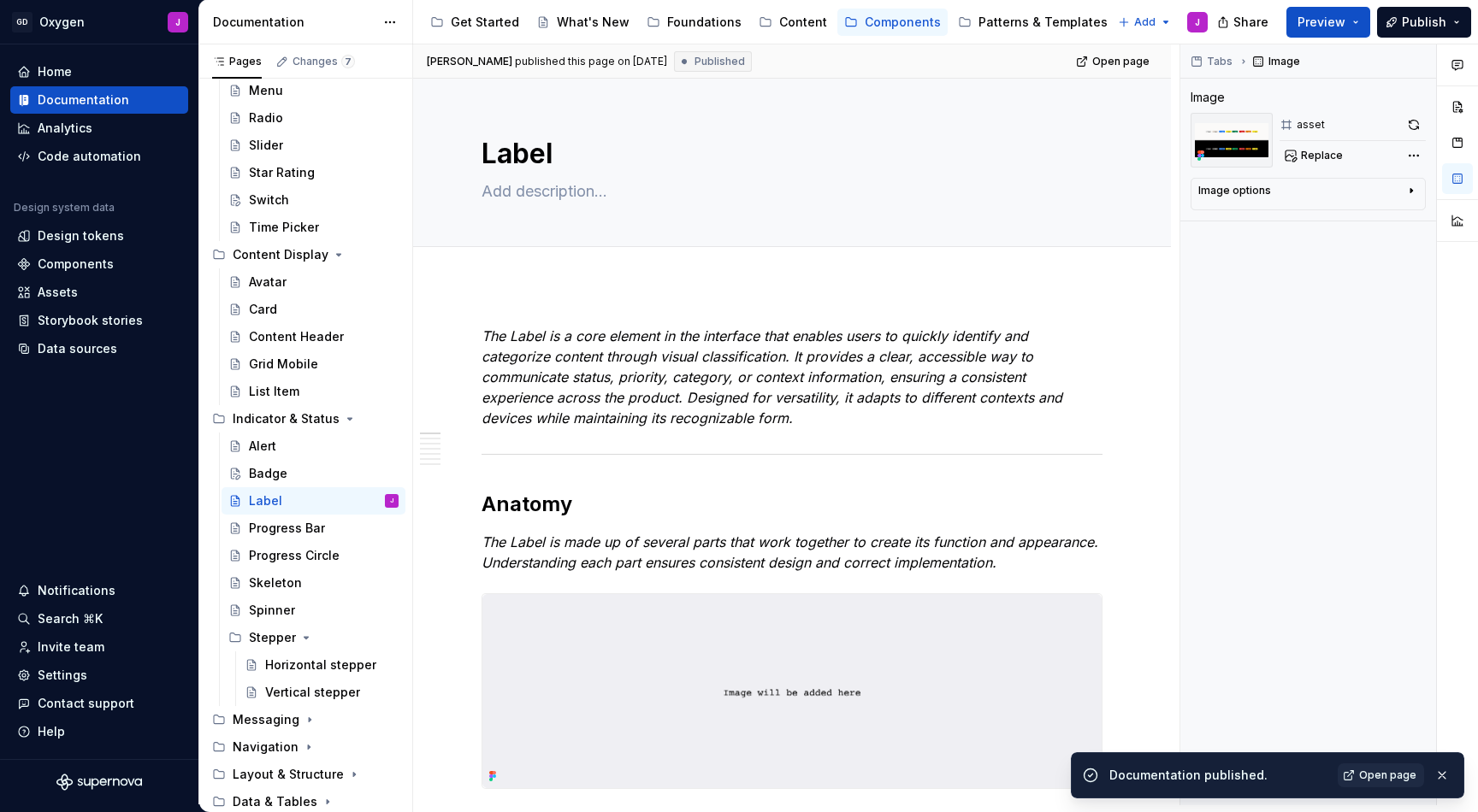
scroll to position [0, 0]
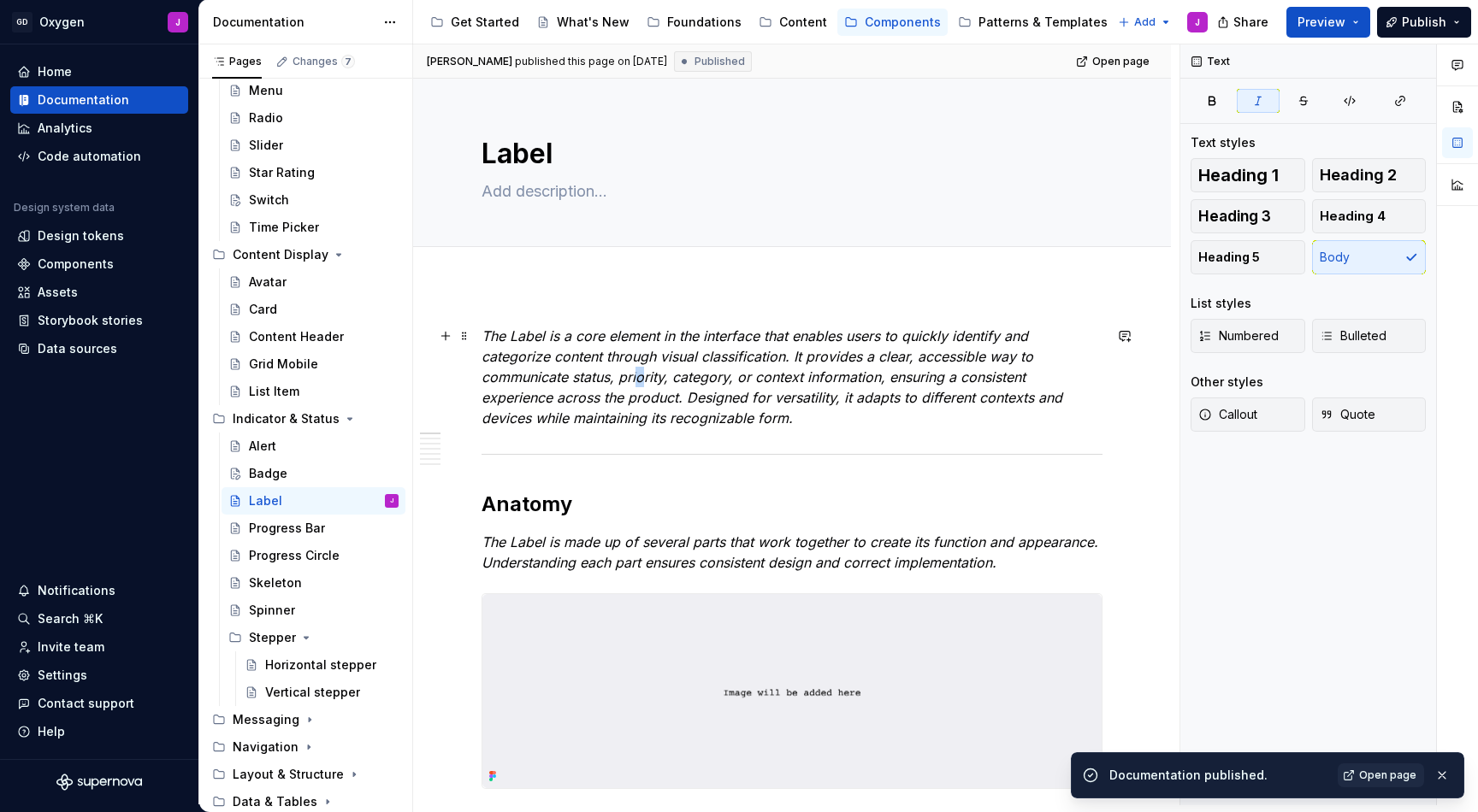
click at [640, 380] on em "The Label is a core element in the interface that enables users to quickly iden…" at bounding box center [774, 377] width 585 height 99
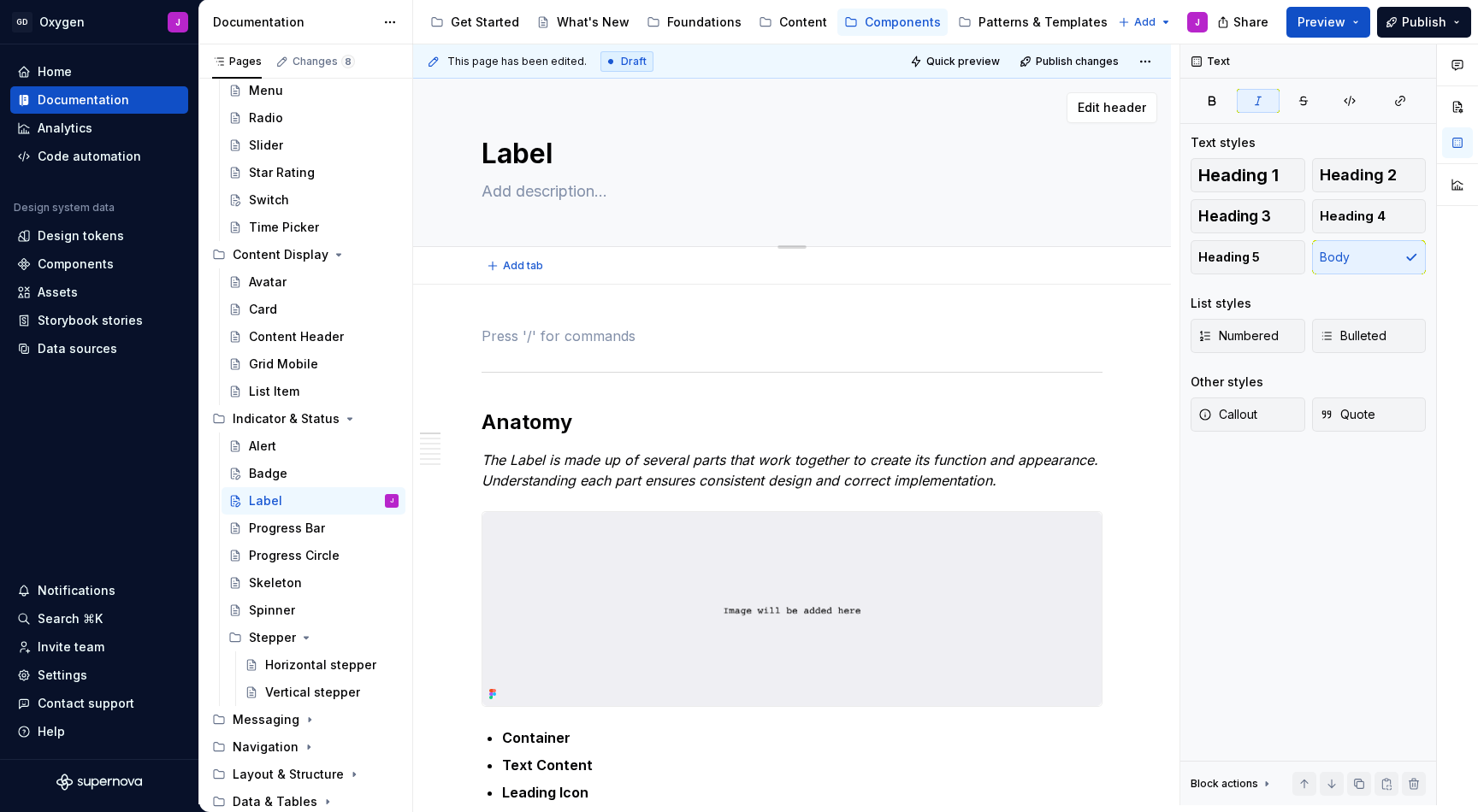
click at [568, 200] on textarea at bounding box center [789, 192] width 621 height 28
paste textarea "The Label is a core element in the interface that enables users to quickly iden…"
type textarea "*"
type textarea "The Label is a core element in the interface that enables users to quickly iden…"
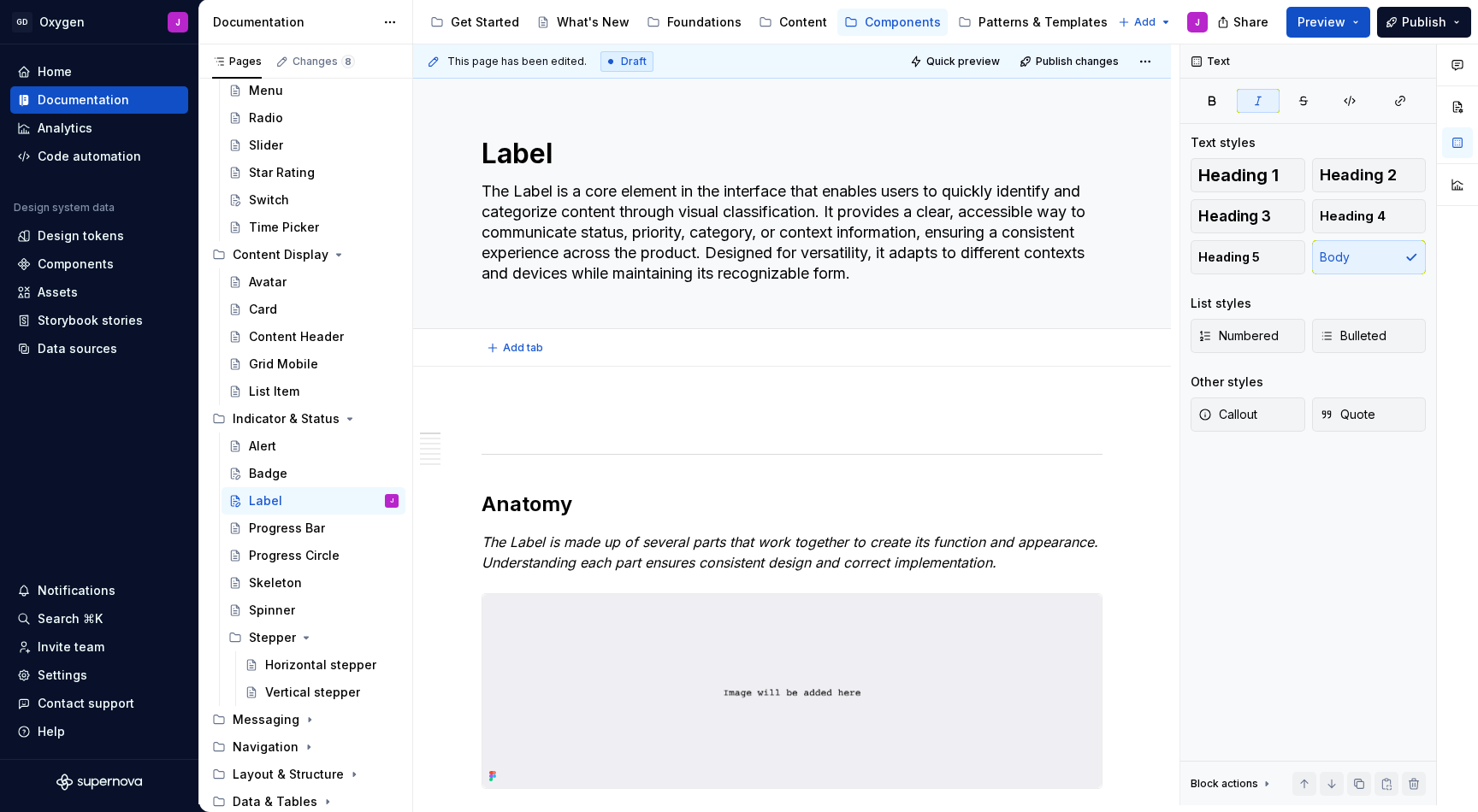
type textarea "*"
type textarea "The Label is a core element in the interface that enables users to quickly iden…"
click at [586, 409] on p at bounding box center [792, 418] width 621 height 21
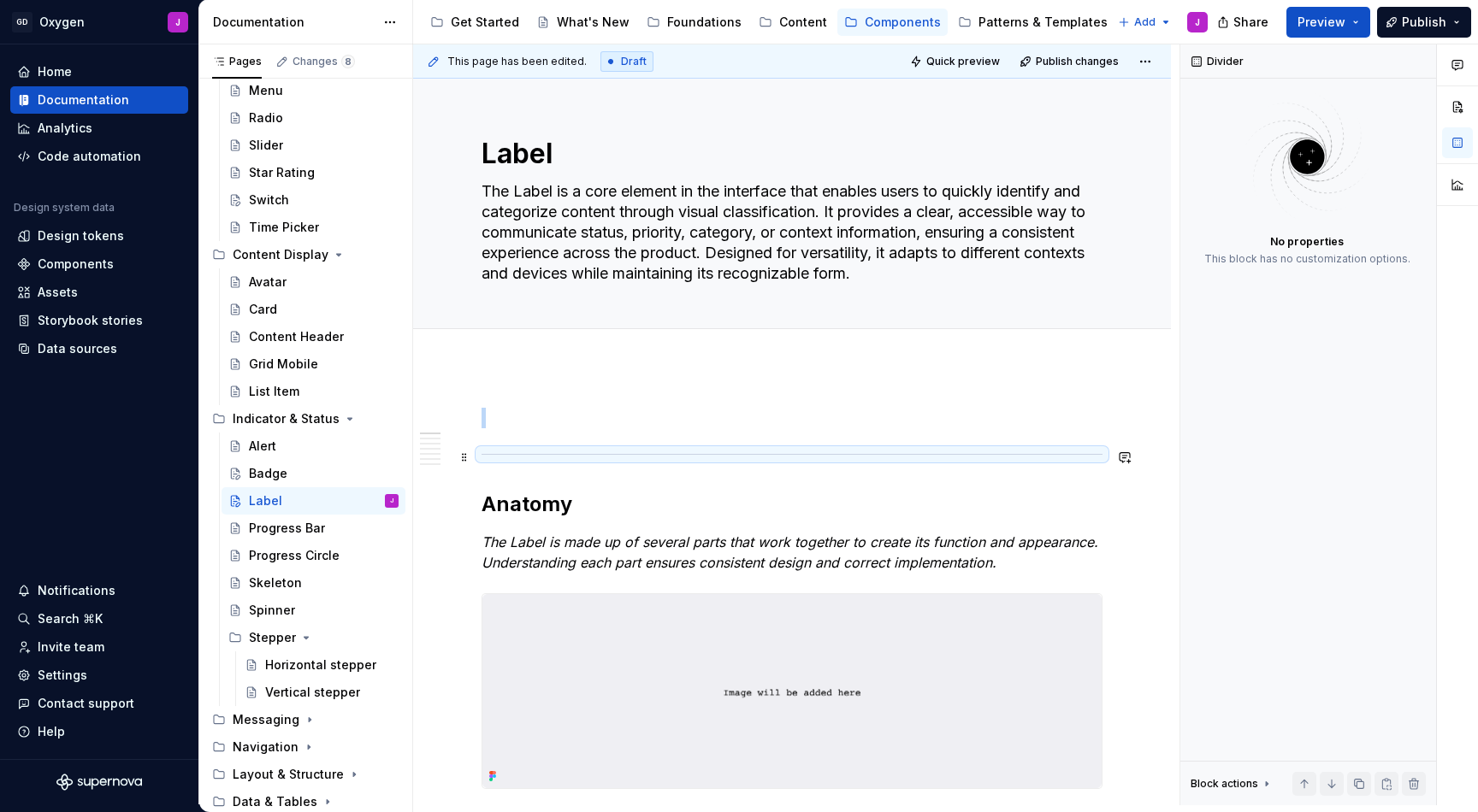
click at [503, 456] on div at bounding box center [792, 455] width 621 height 11
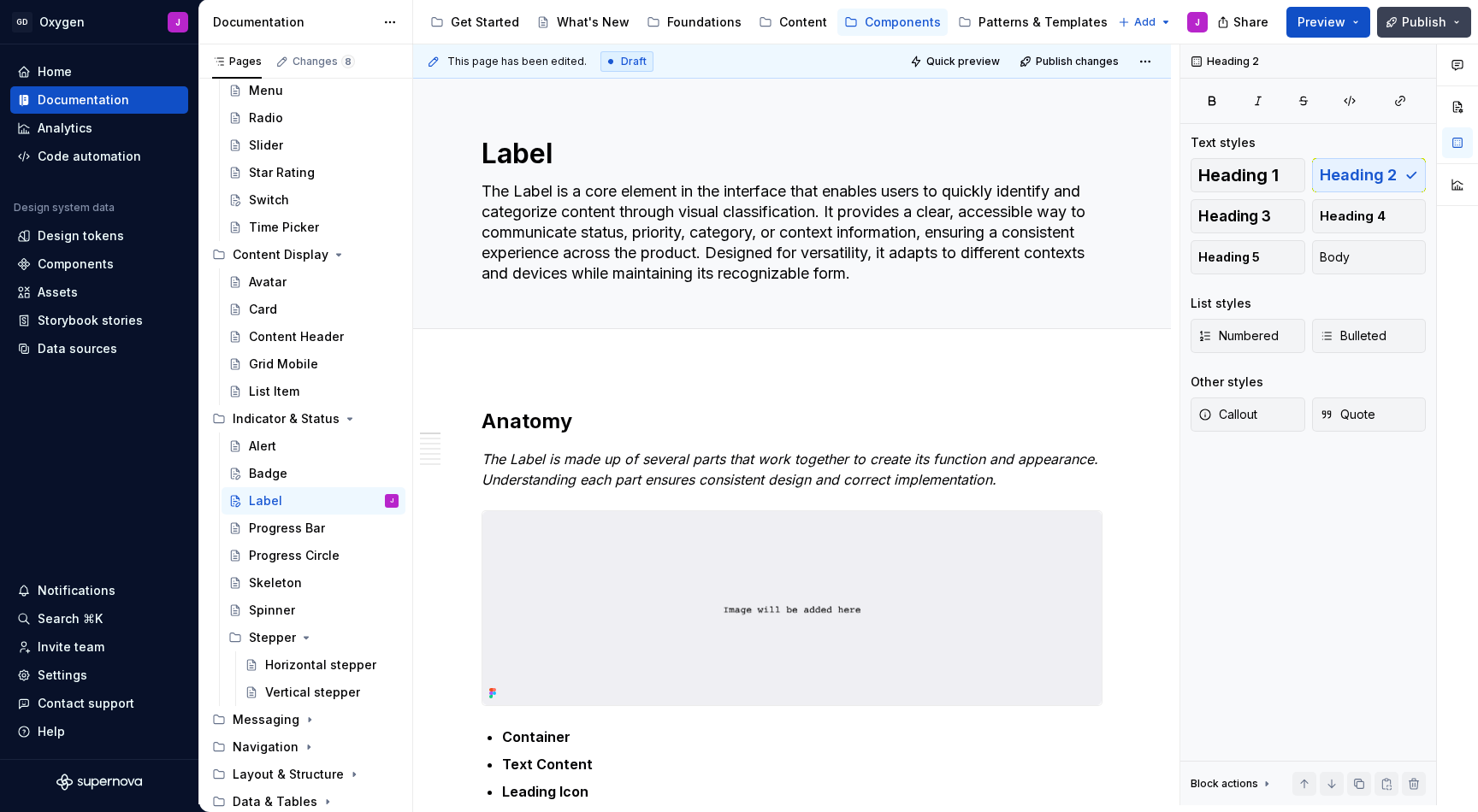
click at [1423, 30] on span "Publish" at bounding box center [1424, 23] width 44 height 17
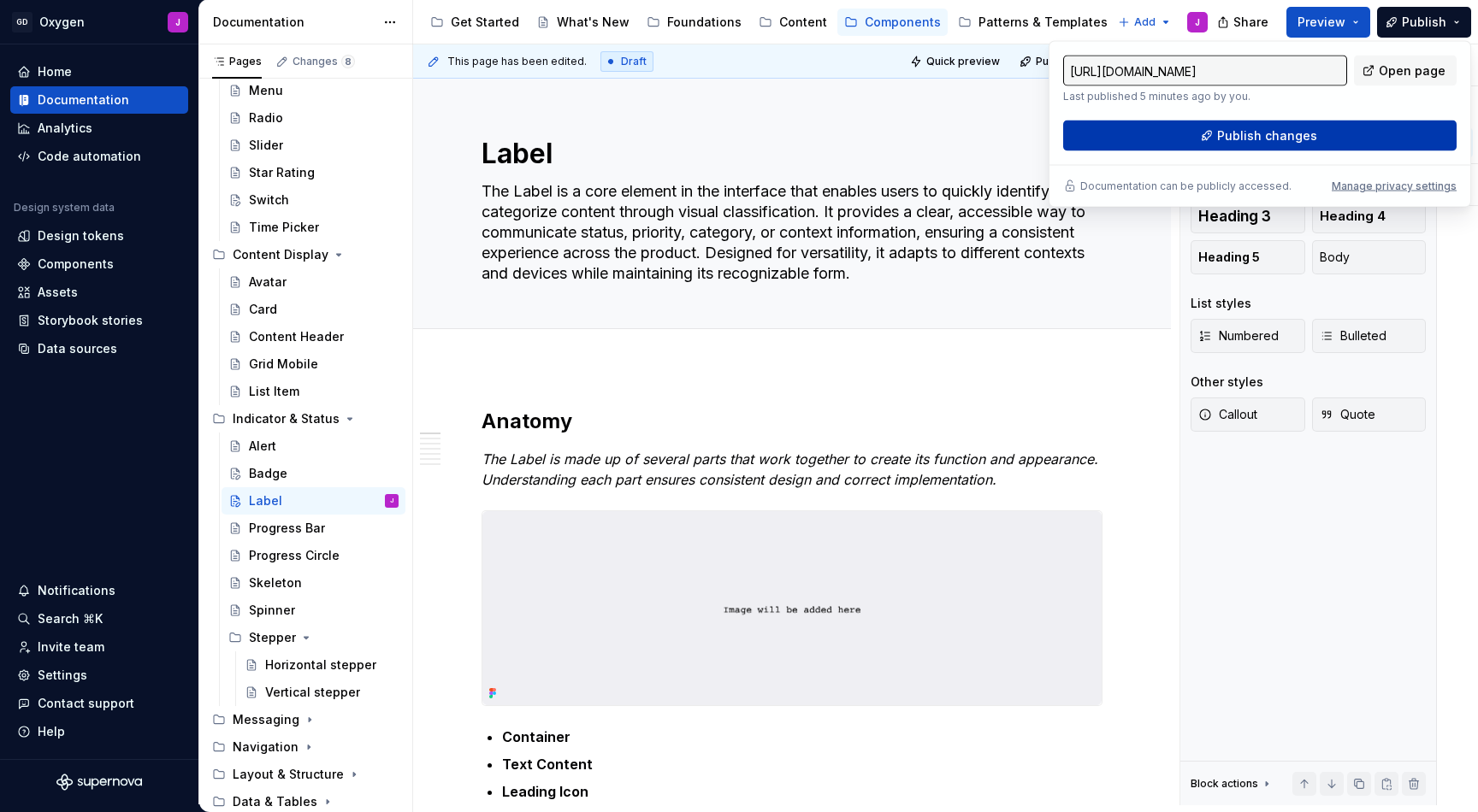
click at [1282, 132] on span "Publish changes" at bounding box center [1267, 136] width 100 height 17
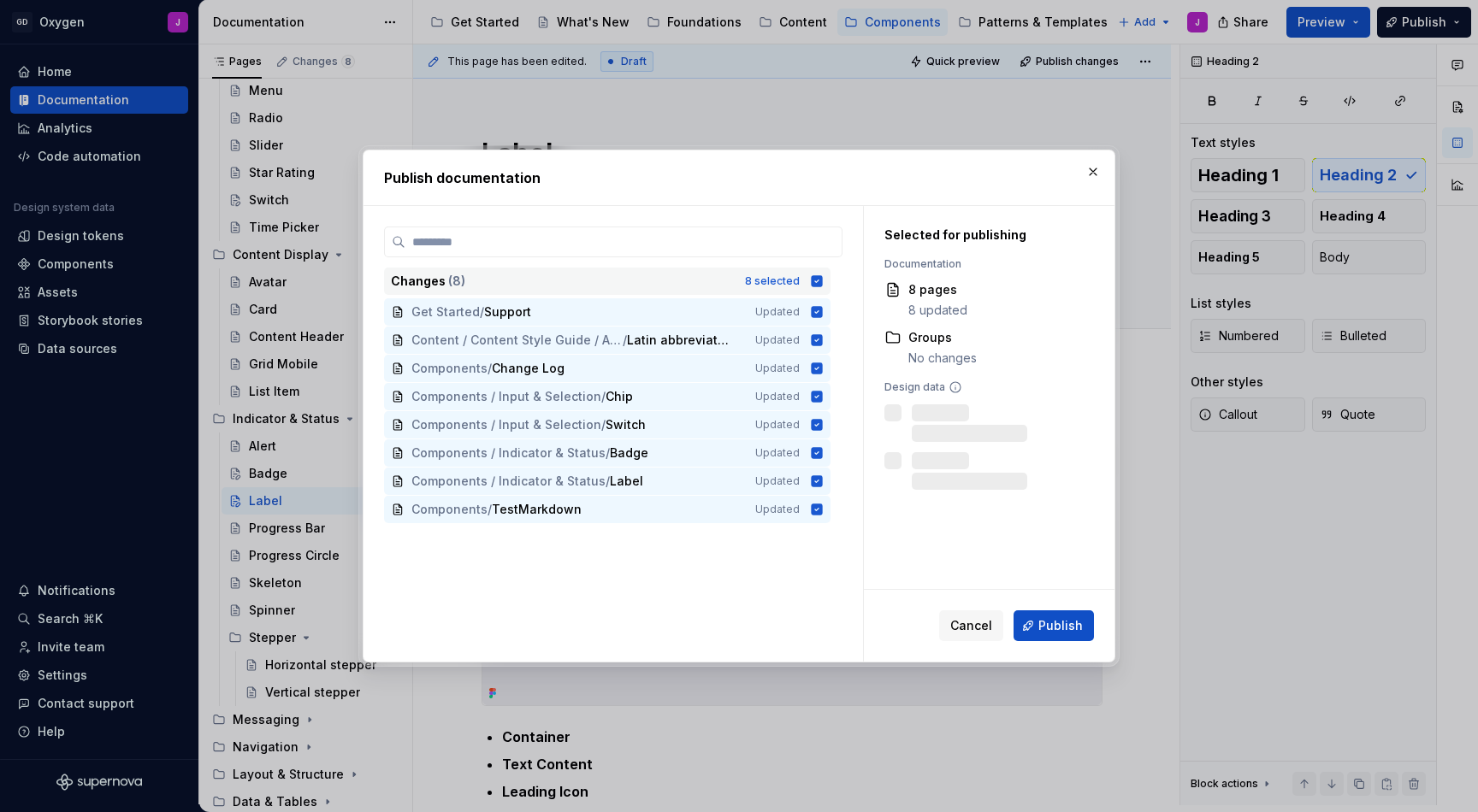
click at [816, 281] on icon at bounding box center [817, 280] width 11 height 11
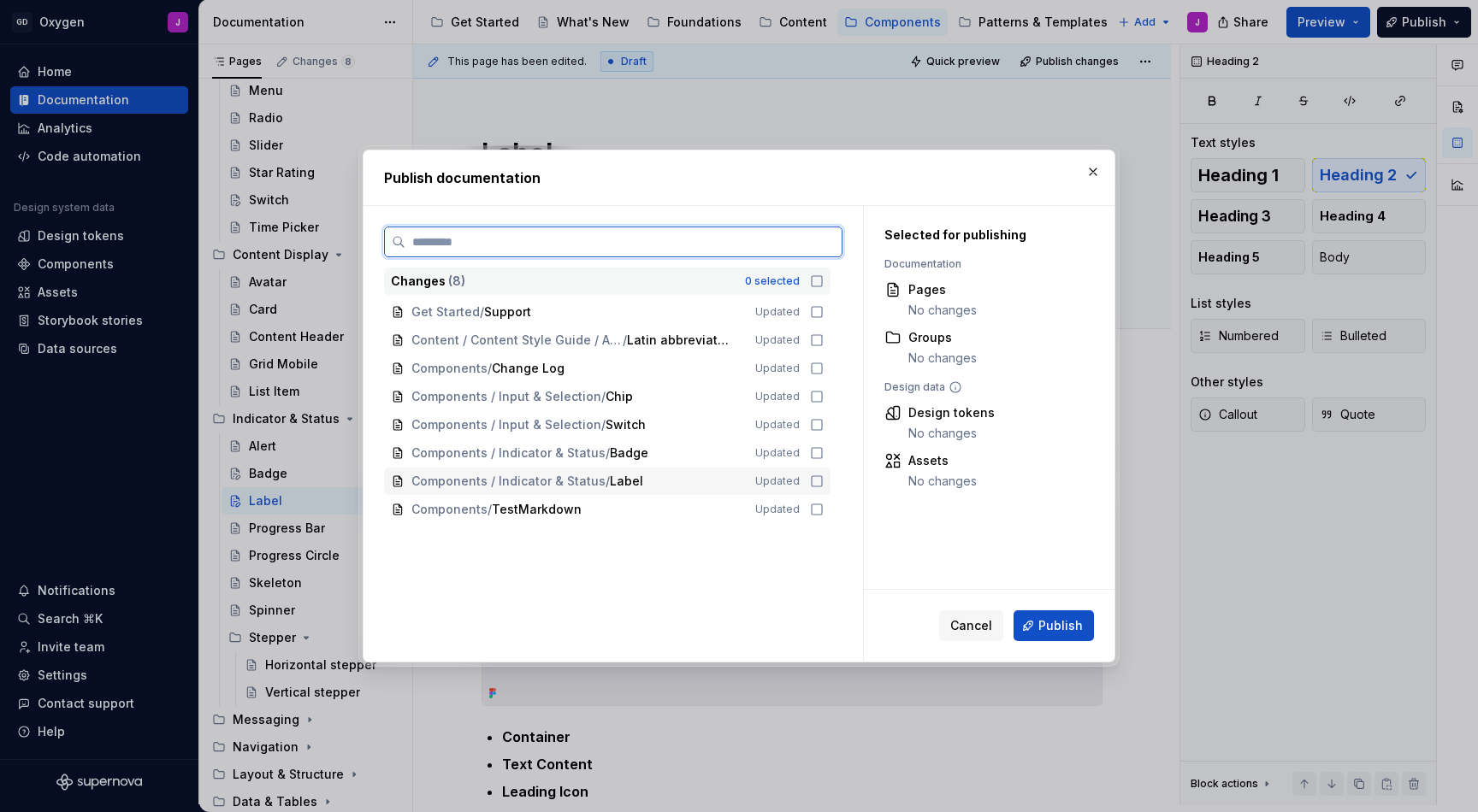
click at [811, 481] on icon at bounding box center [817, 481] width 10 height 10
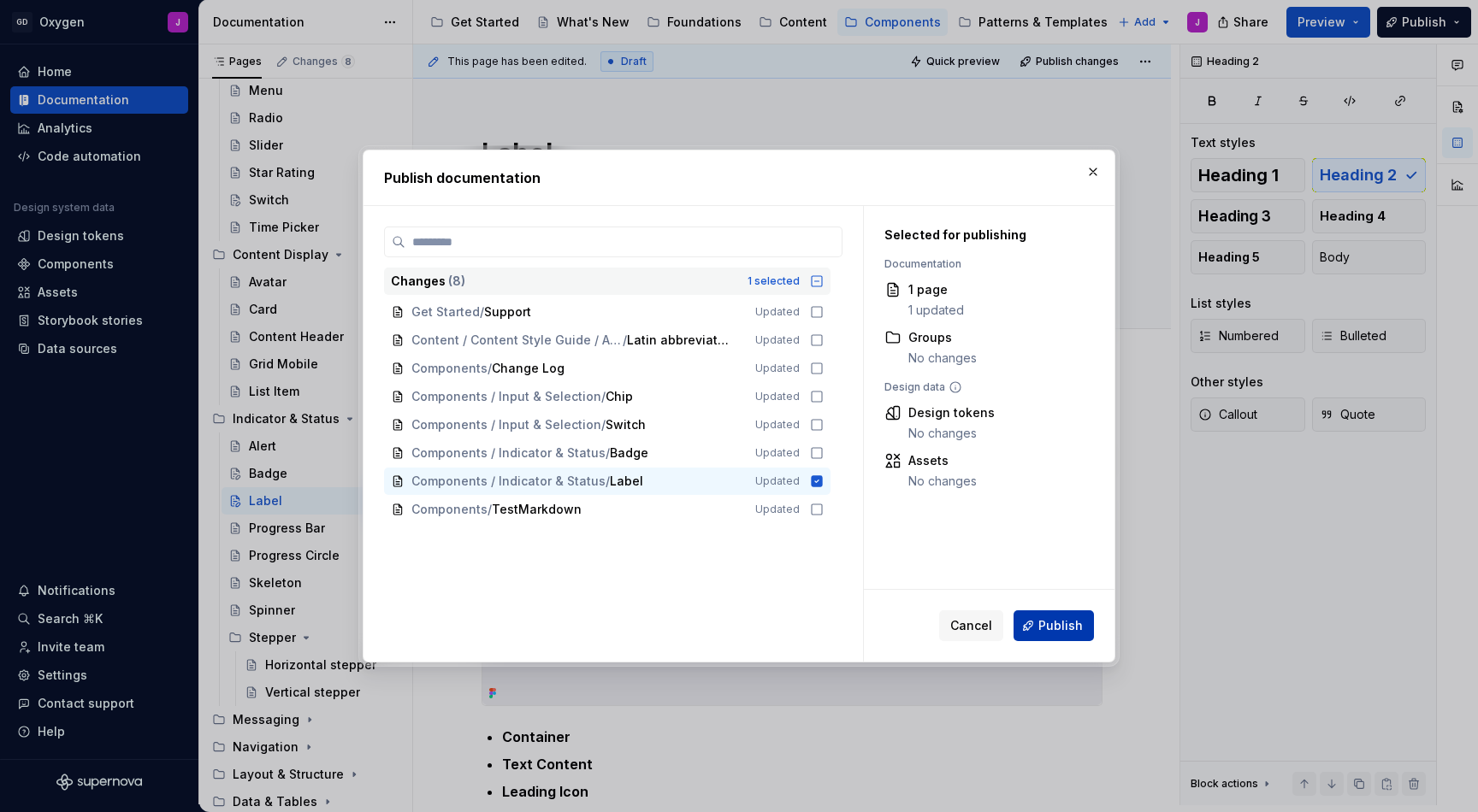
click at [1073, 632] on span "Publish" at bounding box center [1061, 626] width 44 height 17
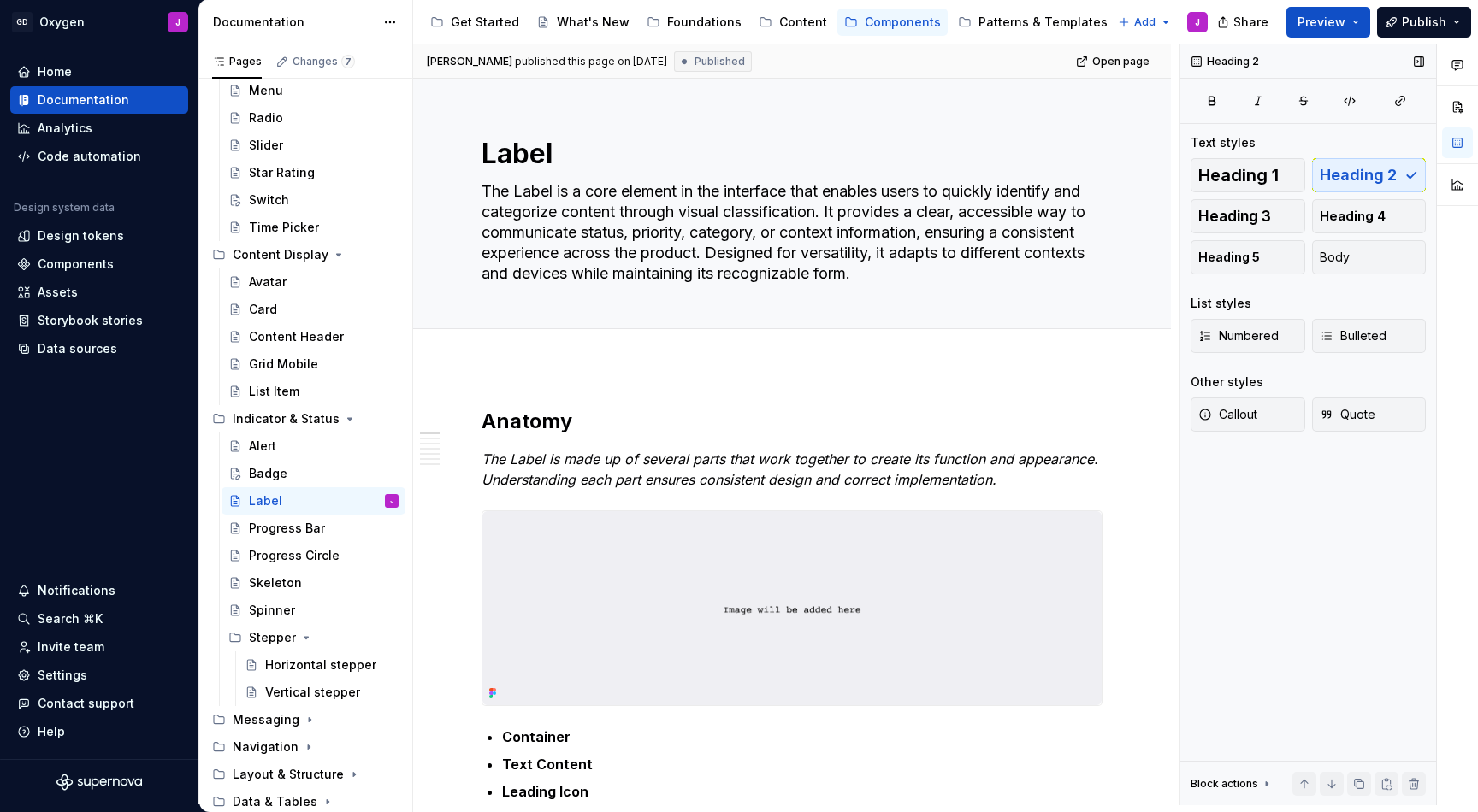
type textarea "*"
click at [46, 681] on div "Settings" at bounding box center [62, 676] width 49 height 17
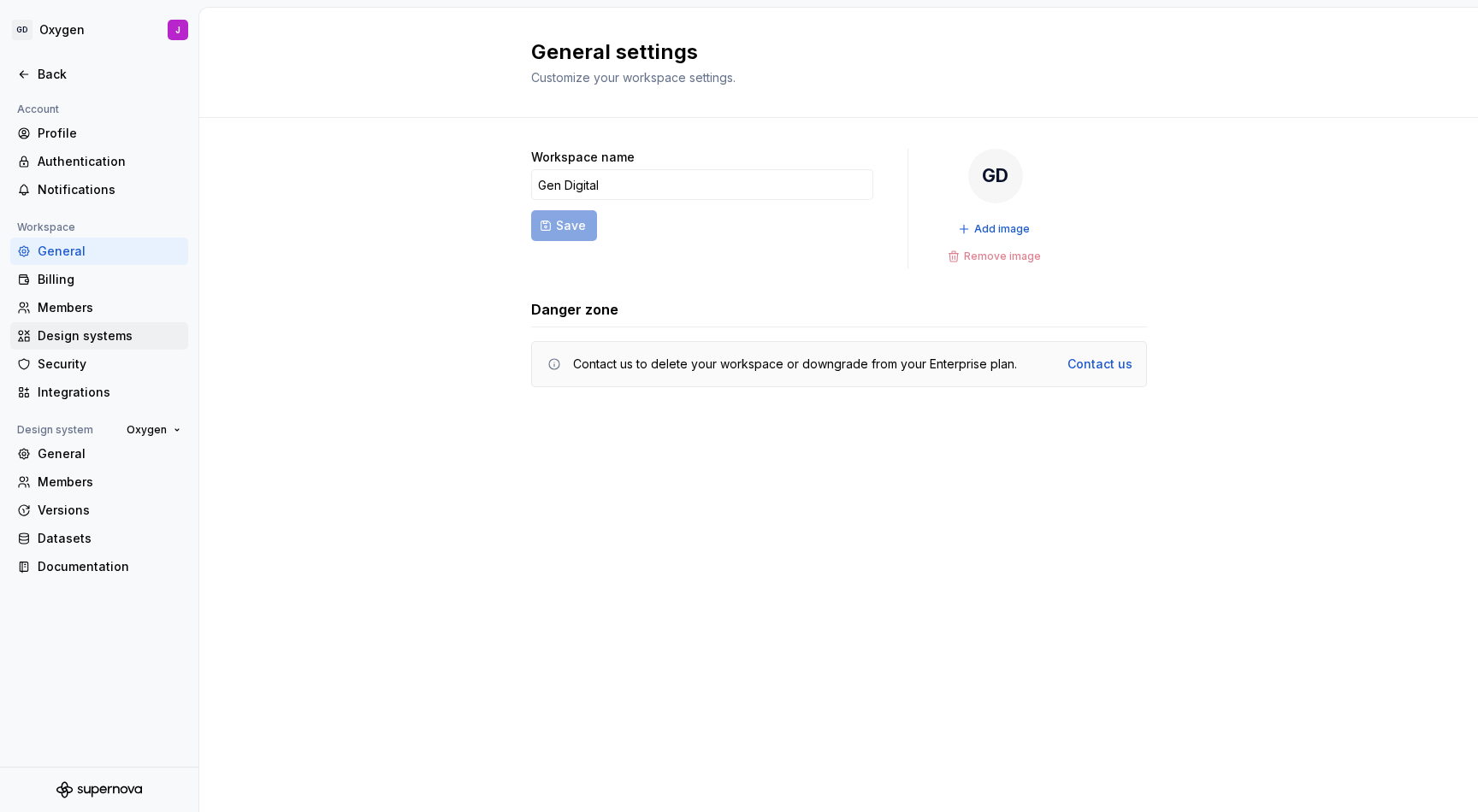
click at [82, 343] on div "Design systems" at bounding box center [109, 337] width 144 height 17
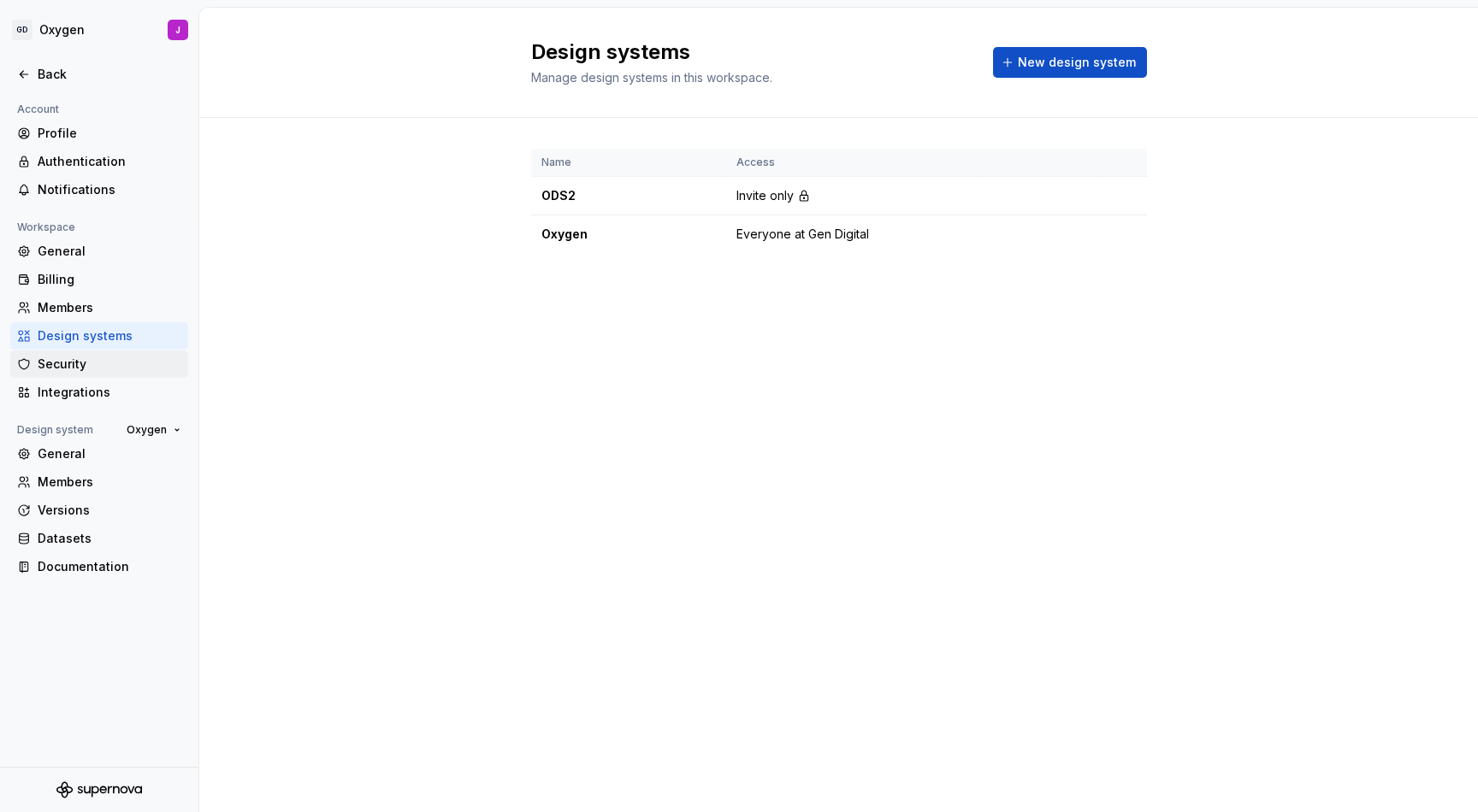
click at [89, 364] on div "Security" at bounding box center [109, 364] width 144 height 17
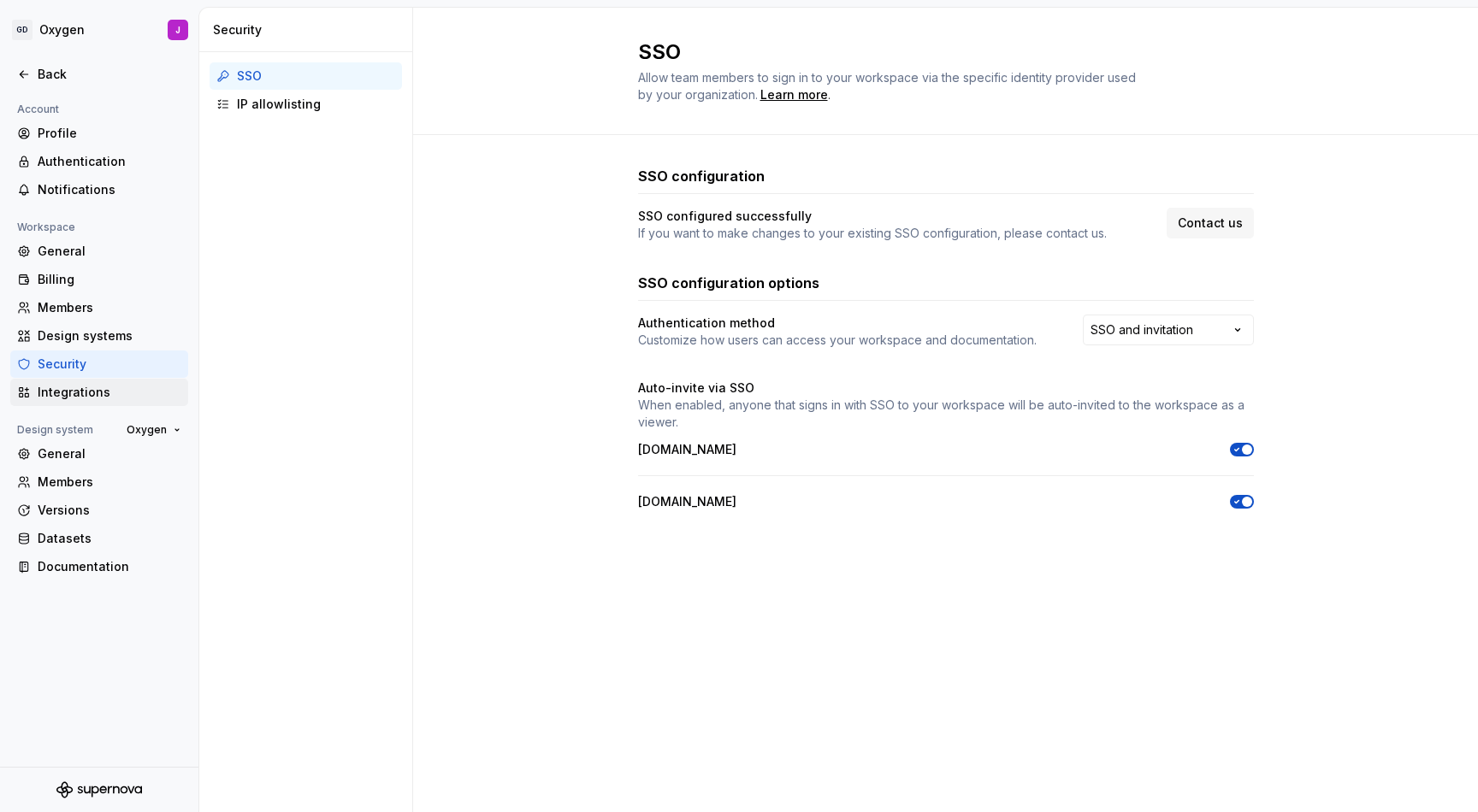
click at [122, 380] on div "Integrations" at bounding box center [99, 393] width 178 height 28
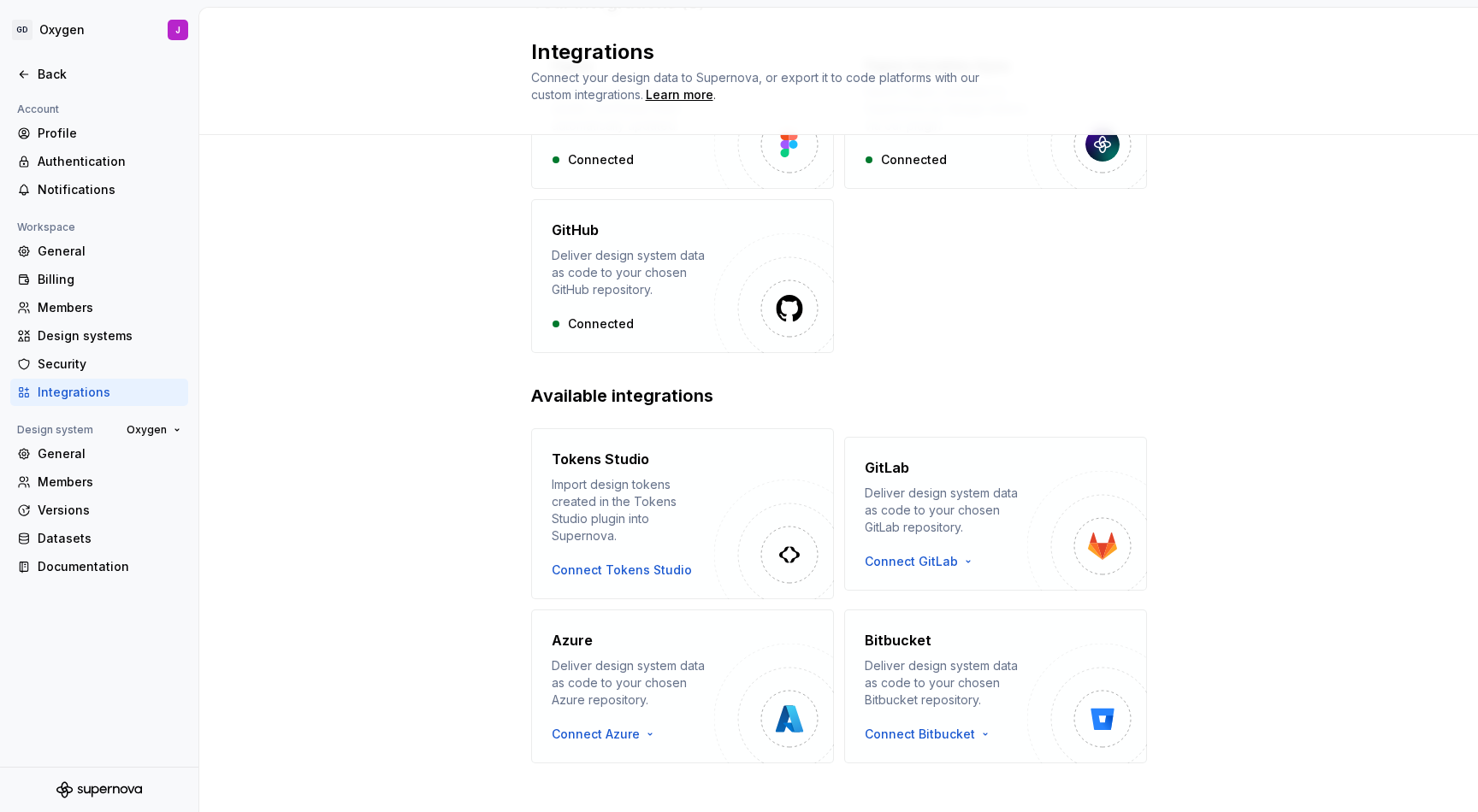
scroll to position [174, 0]
click at [70, 451] on div "General" at bounding box center [109, 455] width 144 height 17
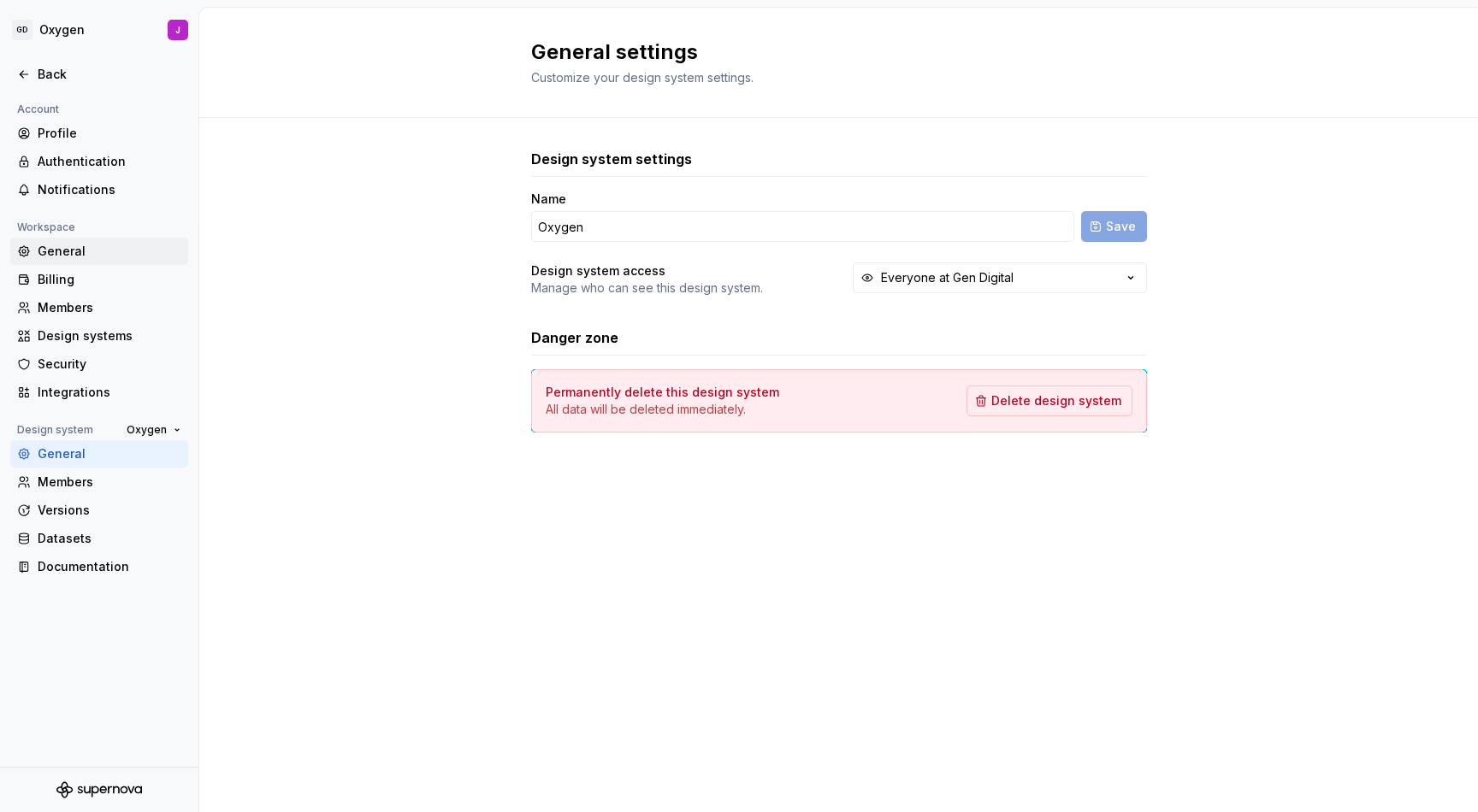
click at [88, 248] on div "General" at bounding box center [109, 252] width 144 height 17
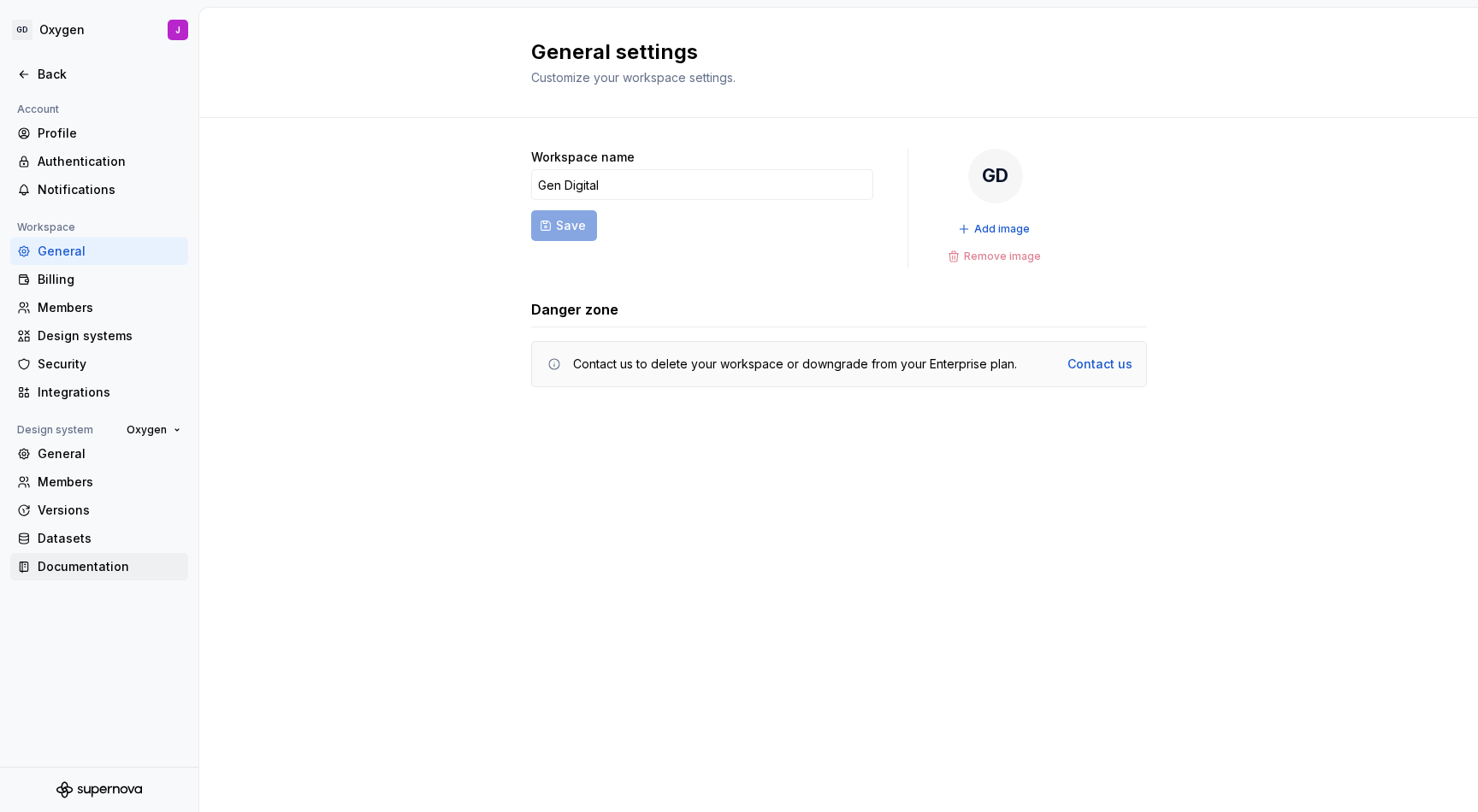
click at [72, 561] on div "Documentation" at bounding box center [109, 567] width 144 height 17
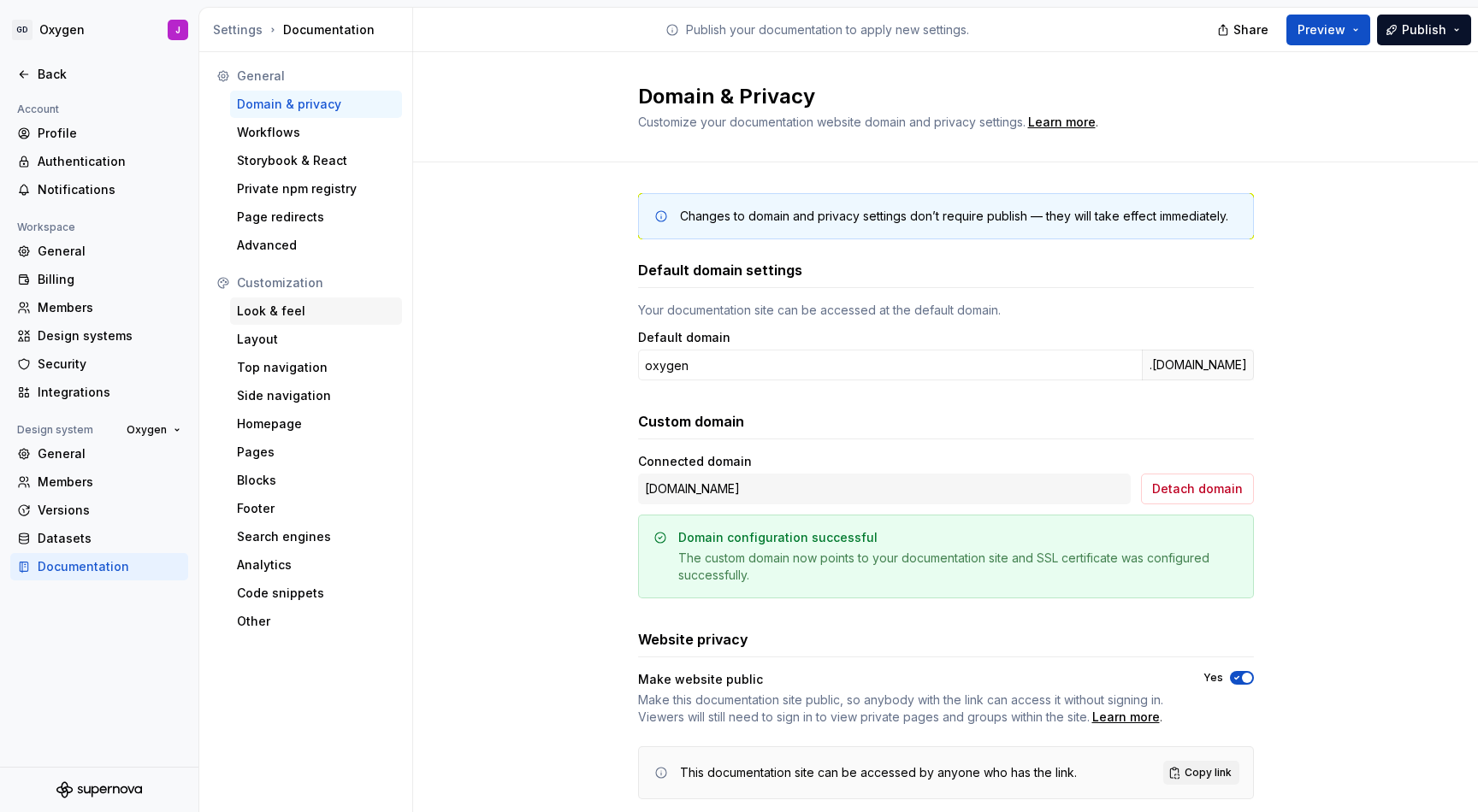
click at [291, 302] on div "Look & feel" at bounding box center [316, 311] width 172 height 28
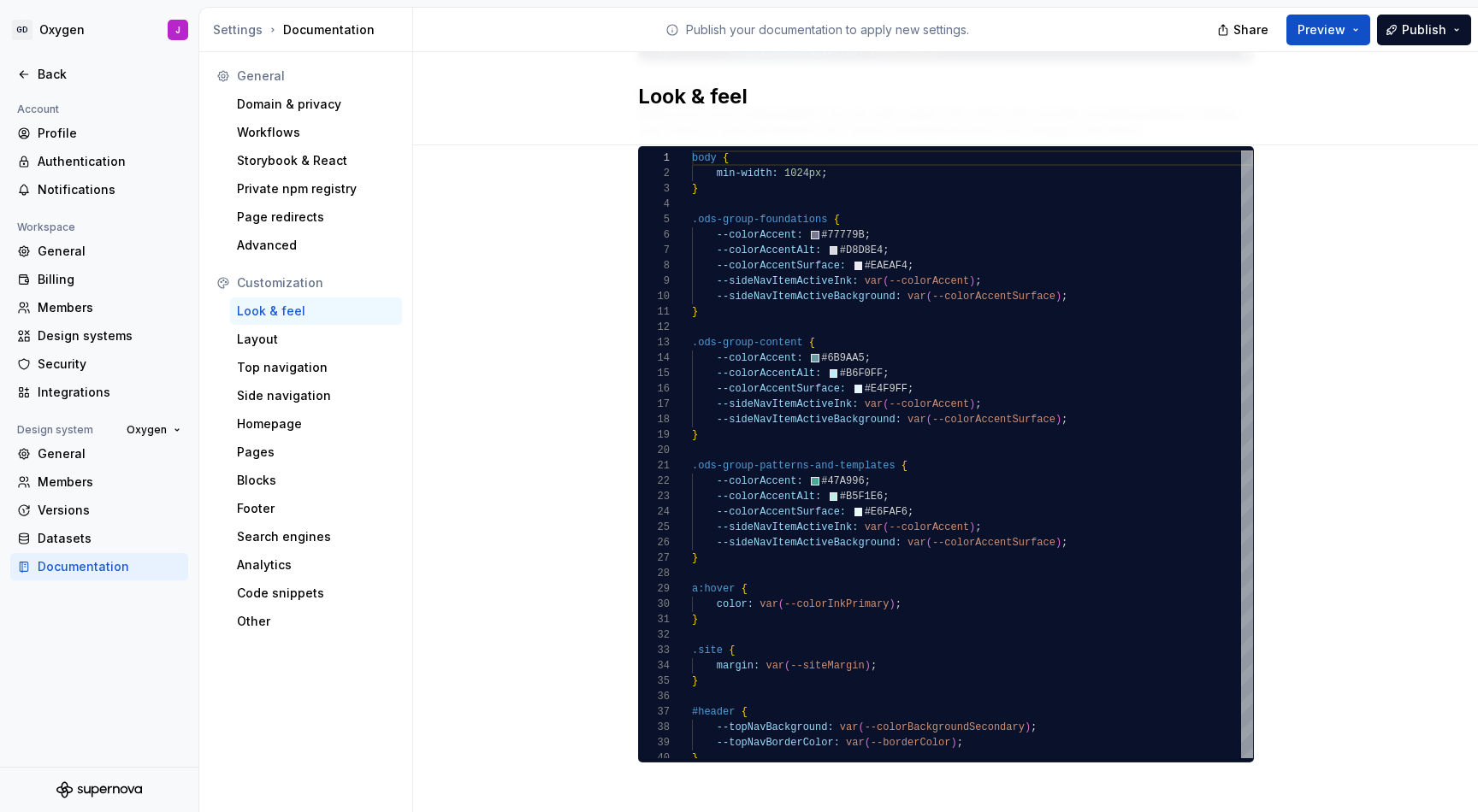
scroll to position [1661, 0]
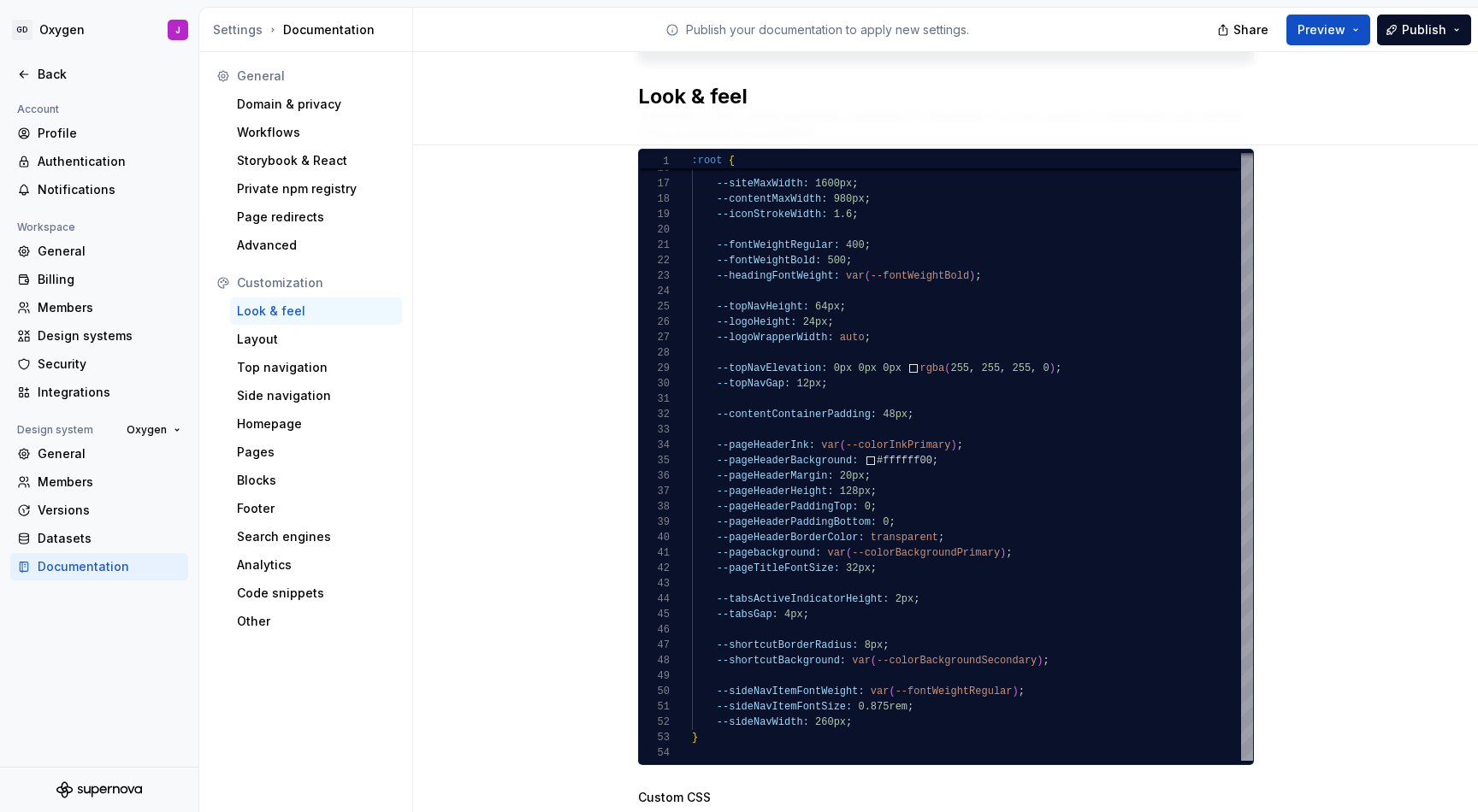
scroll to position [907, 0]
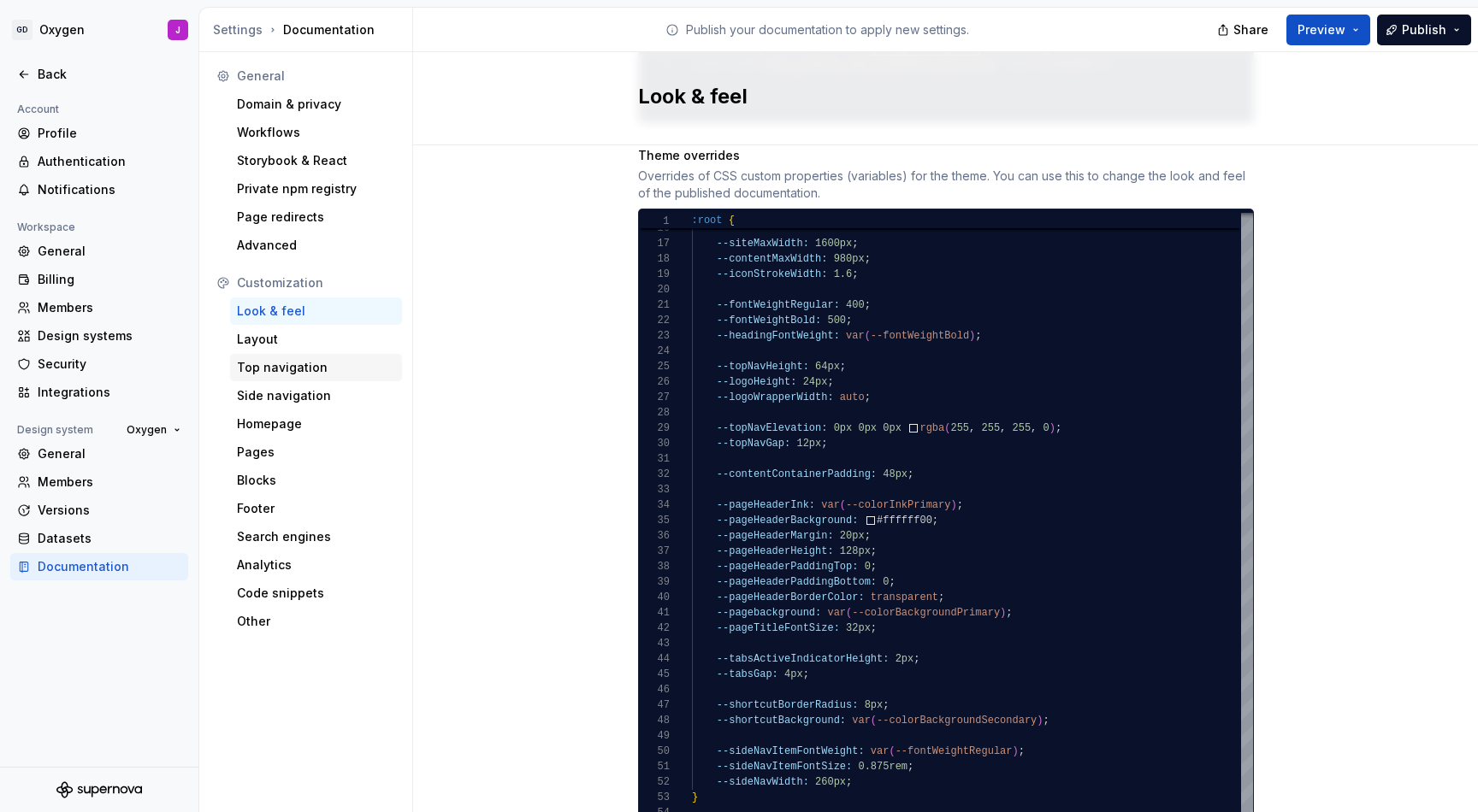
click at [268, 363] on div "Top navigation" at bounding box center [316, 368] width 158 height 17
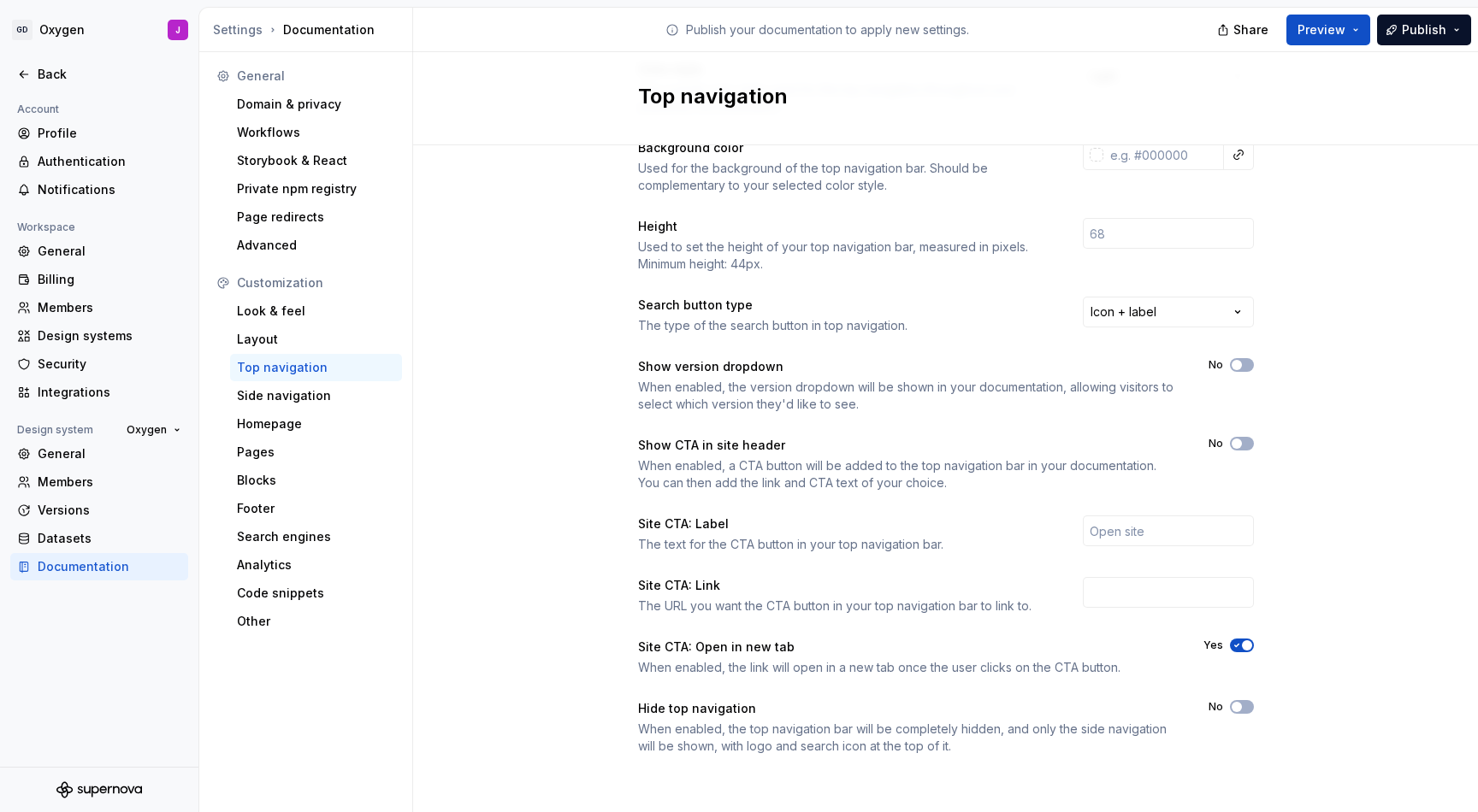
scroll to position [115, 0]
click at [84, 547] on div "Datasets" at bounding box center [109, 539] width 144 height 17
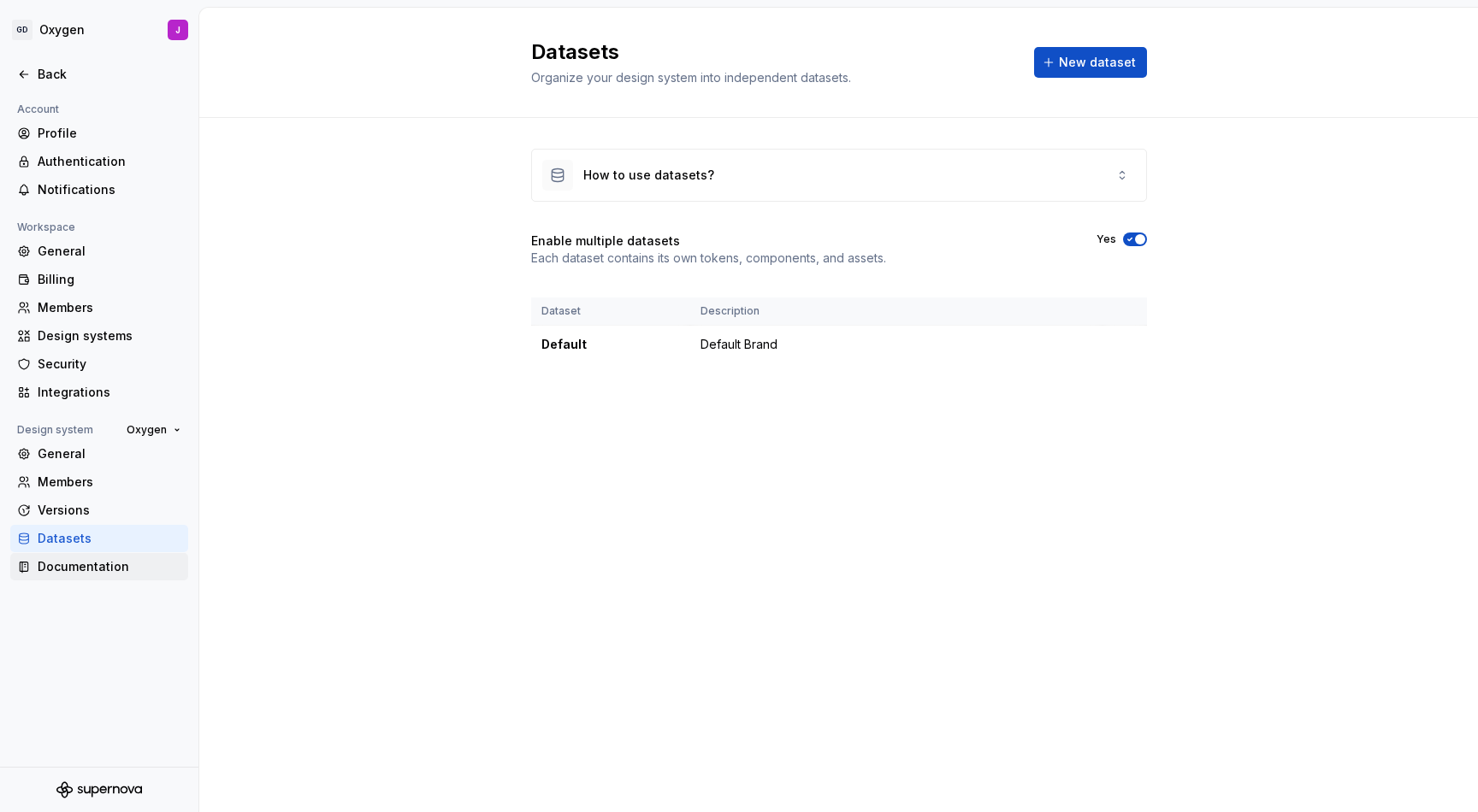
click at [81, 559] on div "Documentation" at bounding box center [109, 567] width 144 height 17
